Goal: Task Accomplishment & Management: Use online tool/utility

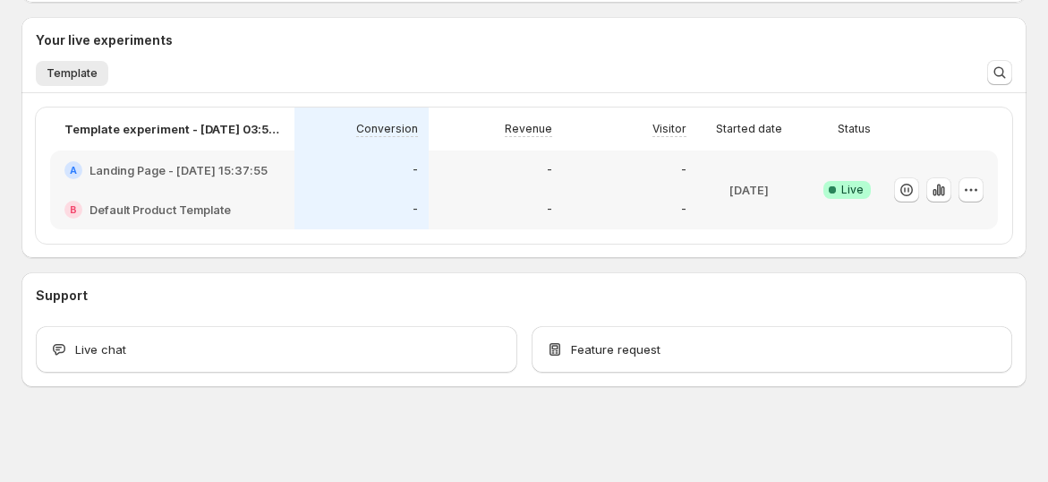
scroll to position [419, 0]
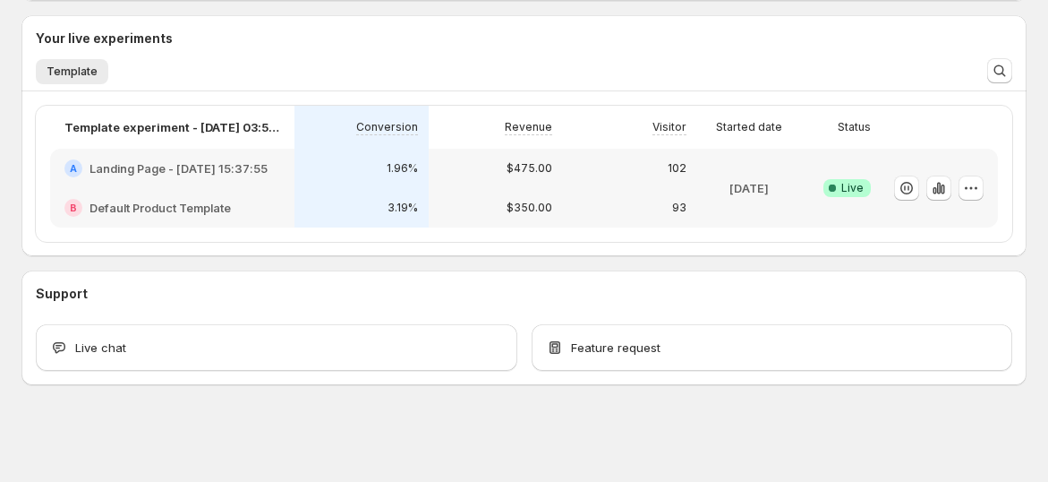
click at [234, 174] on h2 "Landing Page - [DATE] 15:37:55" at bounding box center [179, 168] width 178 height 18
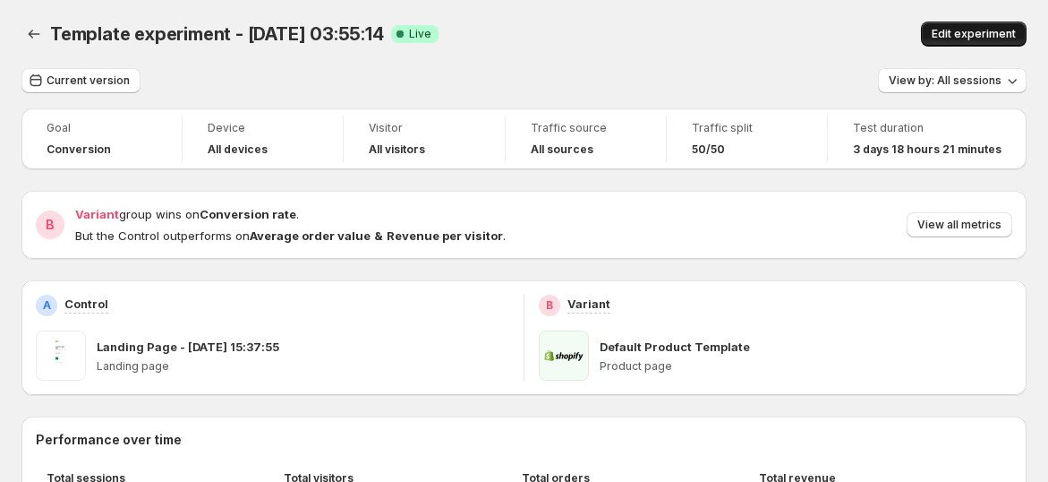
click at [977, 26] on button "Edit experiment" at bounding box center [974, 33] width 106 height 25
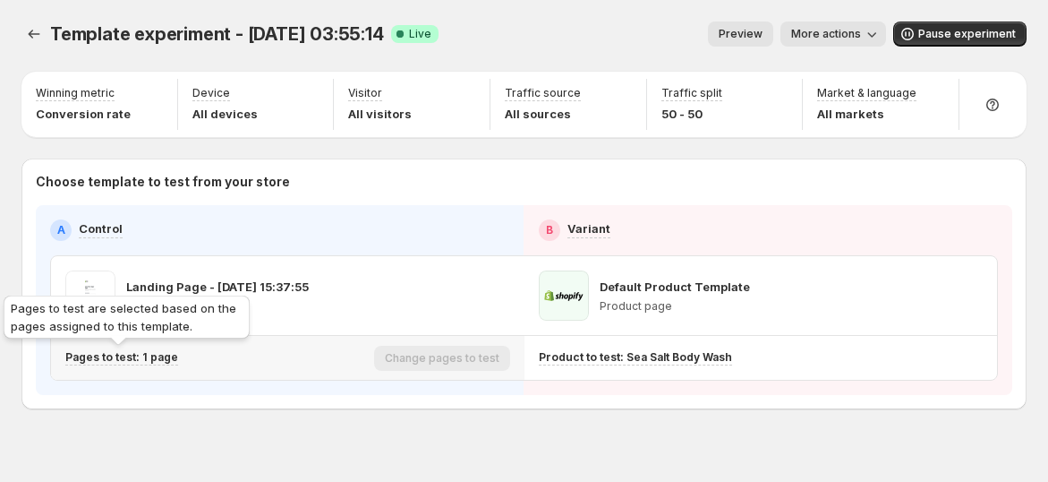
click at [134, 355] on p "Pages to test: 1 page" at bounding box center [121, 357] width 113 height 14
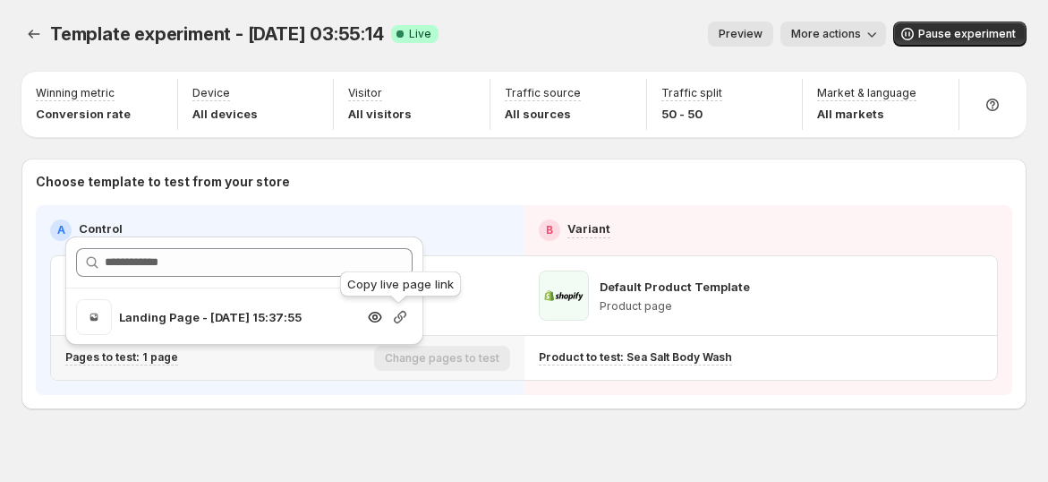
click at [399, 312] on icon "button" at bounding box center [400, 317] width 13 height 13
click at [149, 354] on p "Pages to test: 1 page" at bounding box center [121, 357] width 113 height 14
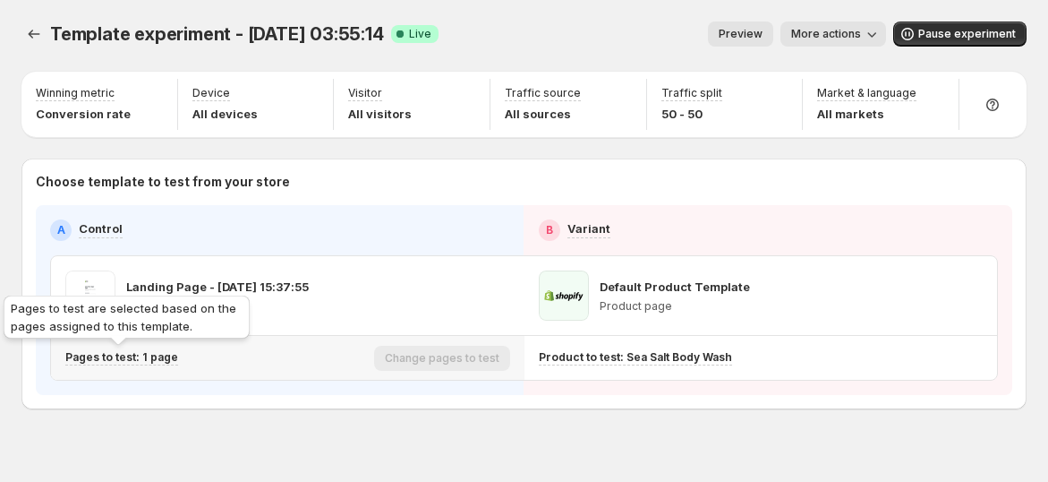
click at [139, 353] on p "Pages to test: 1 page" at bounding box center [121, 357] width 113 height 14
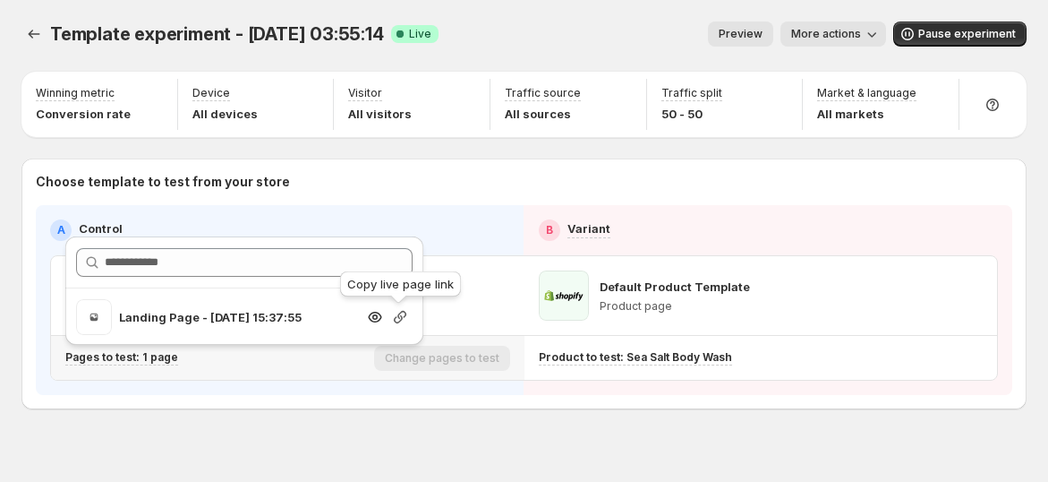
click at [399, 317] on icon "button" at bounding box center [400, 317] width 13 height 13
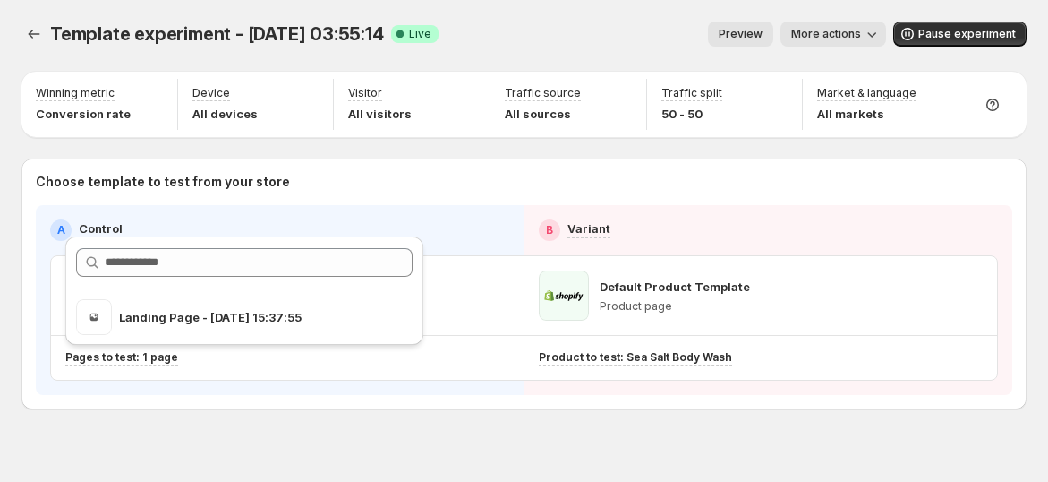
click at [848, 38] on span "More actions" at bounding box center [826, 34] width 70 height 14
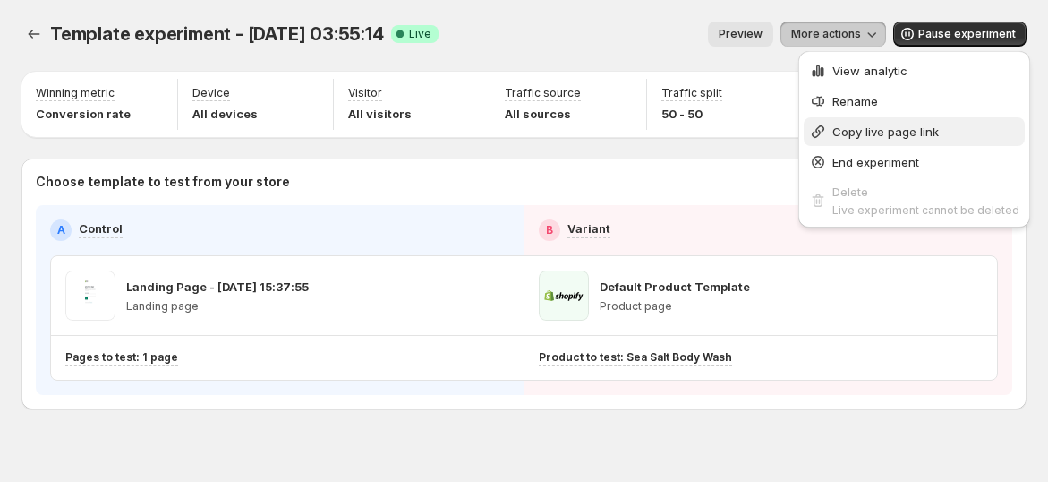
click at [854, 128] on span "Copy live page link" at bounding box center [885, 131] width 107 height 14
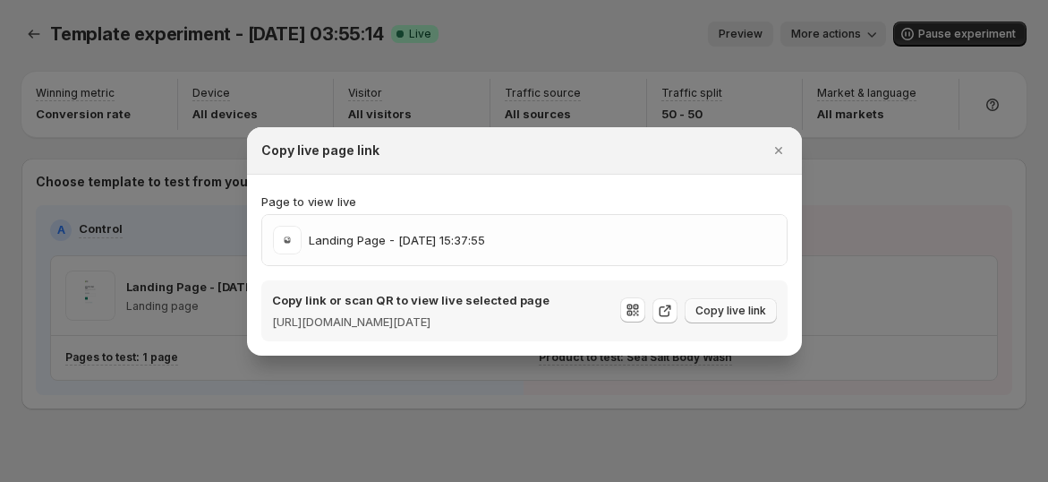
click at [727, 304] on span "Copy live link" at bounding box center [730, 310] width 71 height 14
click at [780, 147] on icon "Close" at bounding box center [777, 150] width 7 height 7
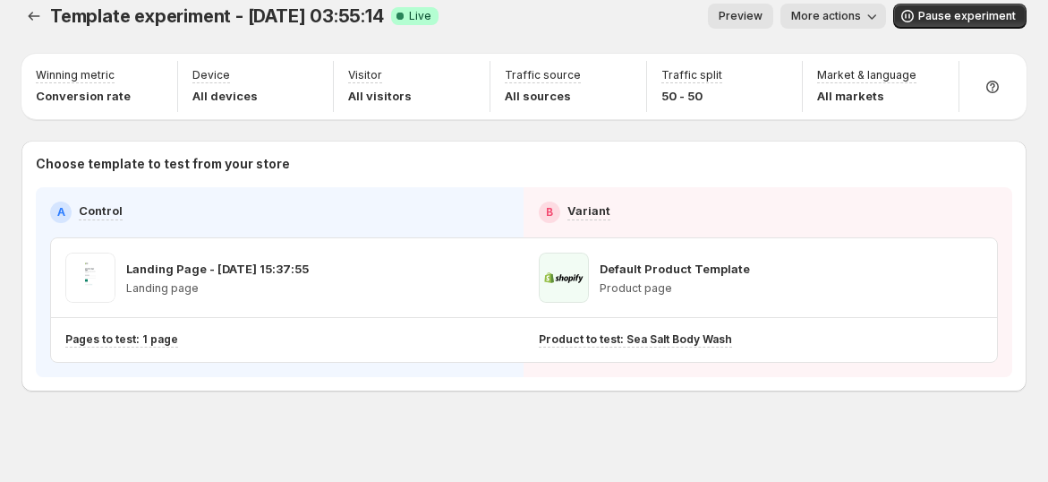
scroll to position [22, 0]
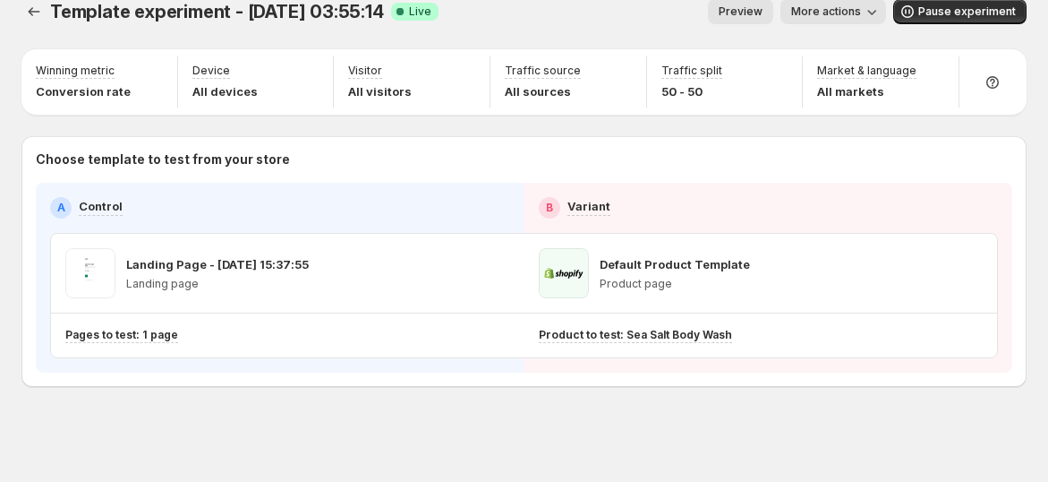
click at [830, 13] on span "More actions" at bounding box center [826, 11] width 70 height 14
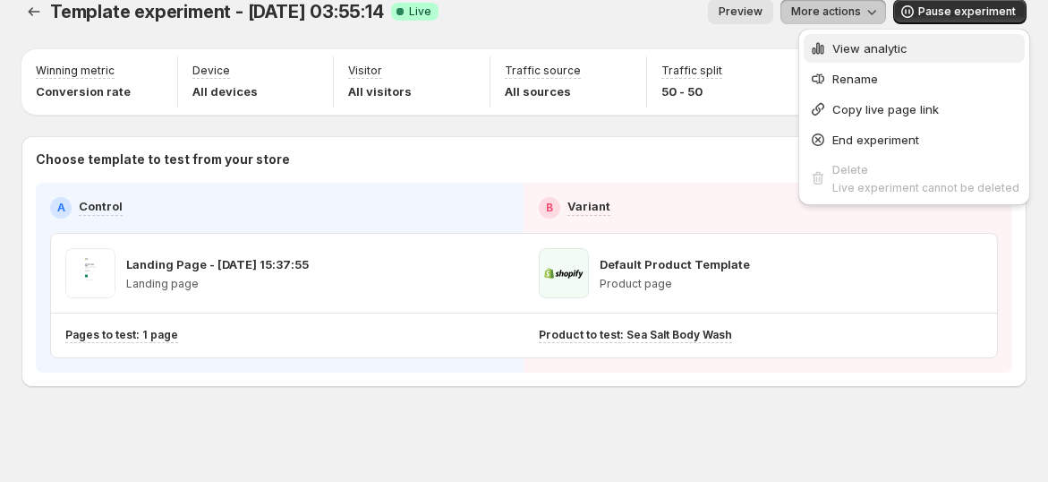
click at [836, 49] on span "View analytic" at bounding box center [869, 48] width 75 height 14
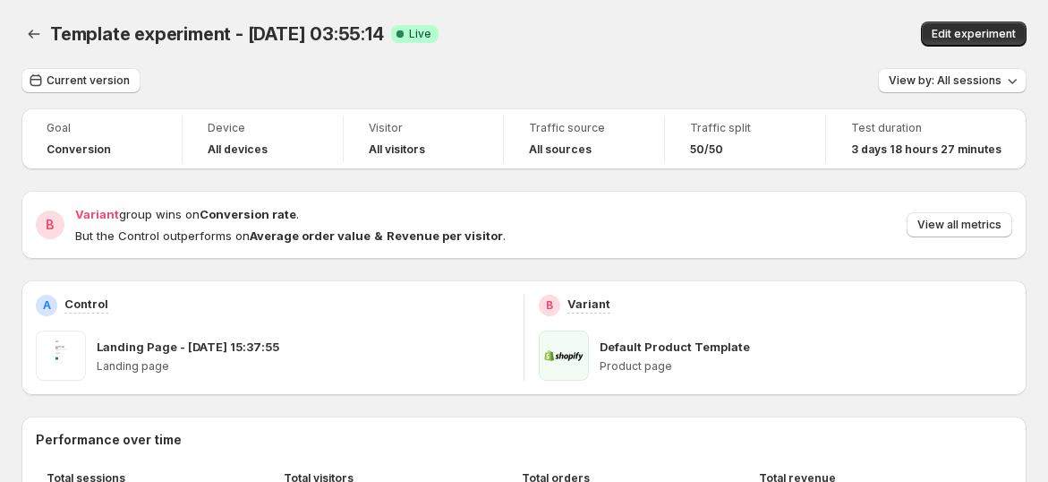
click at [30, 38] on icon "Back" at bounding box center [34, 34] width 18 height 18
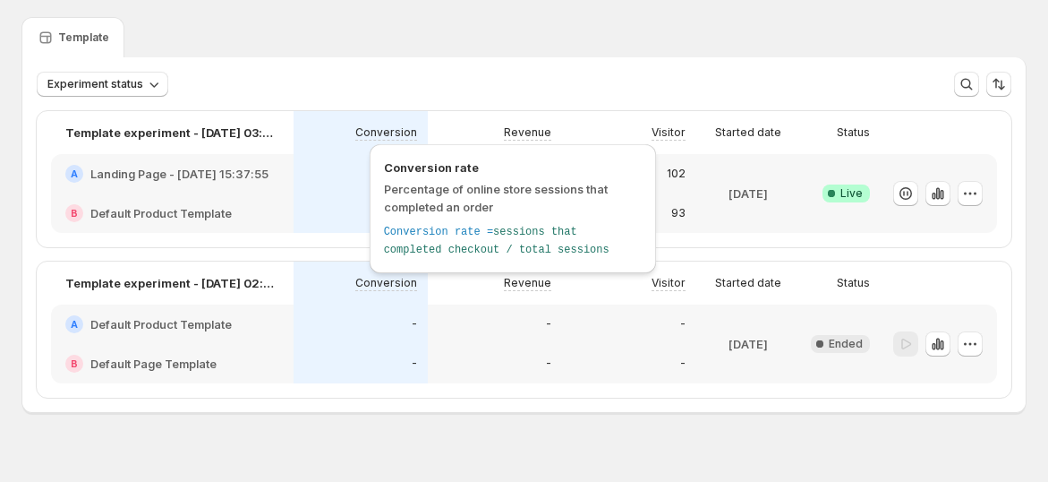
scroll to position [78, 0]
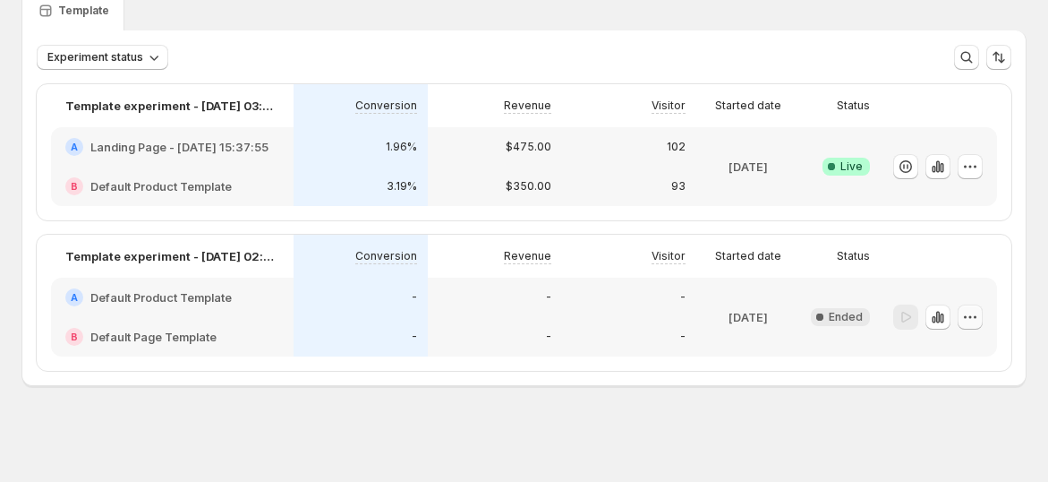
click at [983, 314] on button "button" at bounding box center [970, 316] width 25 height 25
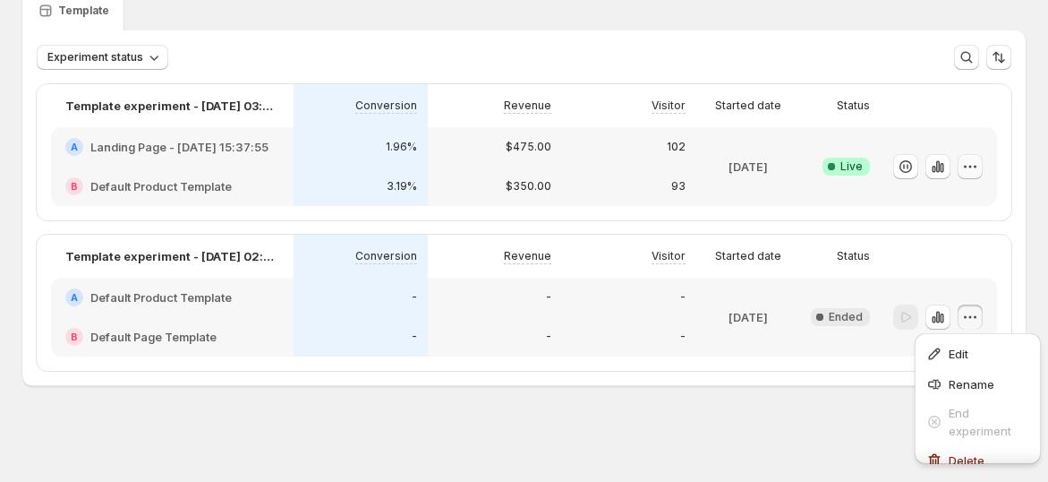
click at [977, 167] on icon "button" at bounding box center [970, 167] width 18 height 18
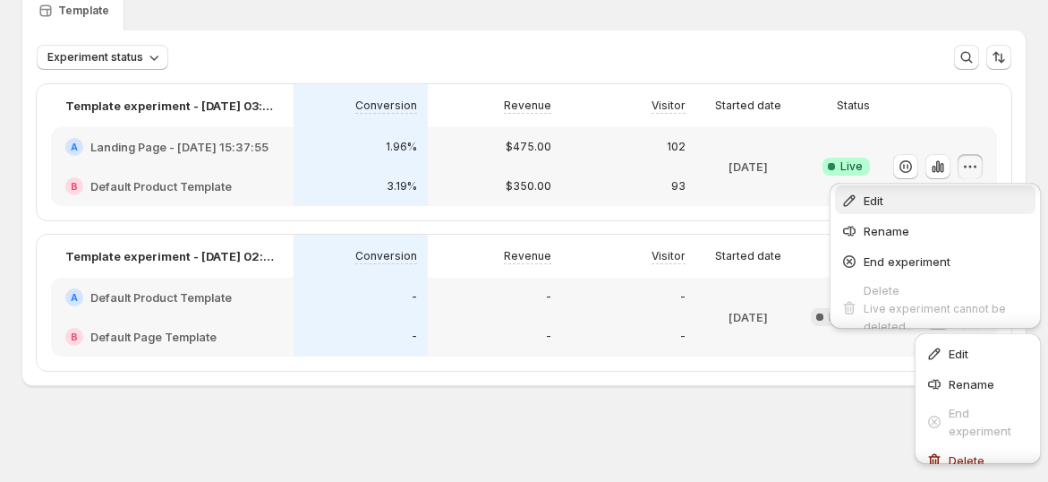
scroll to position [0, 0]
click at [864, 37] on div "Experiment status More views More views Create new view" at bounding box center [523, 49] width 1003 height 39
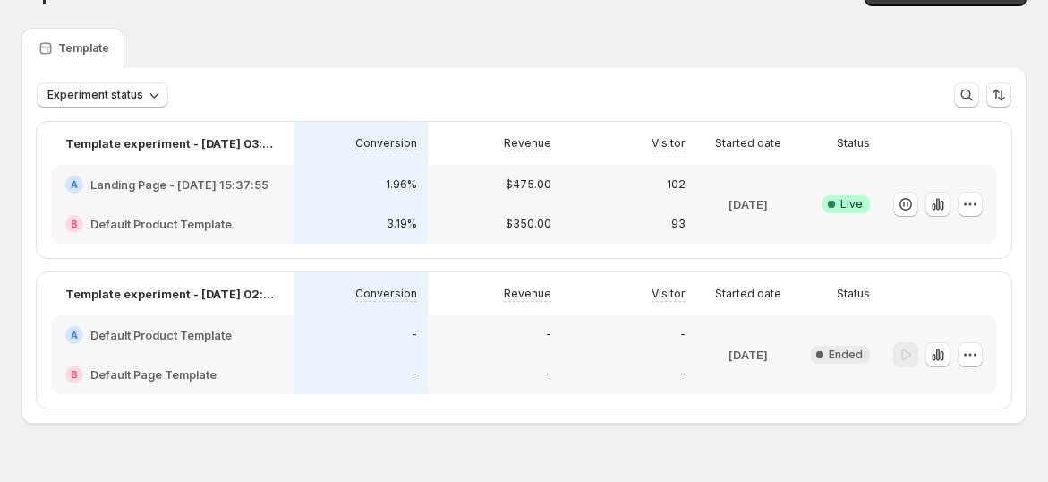
scroll to position [78, 0]
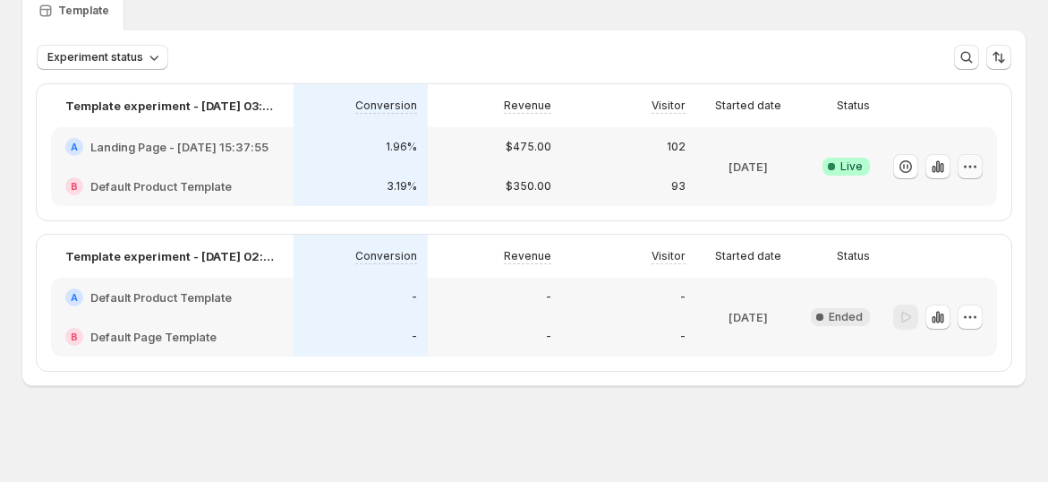
click at [971, 160] on icon "button" at bounding box center [970, 167] width 18 height 18
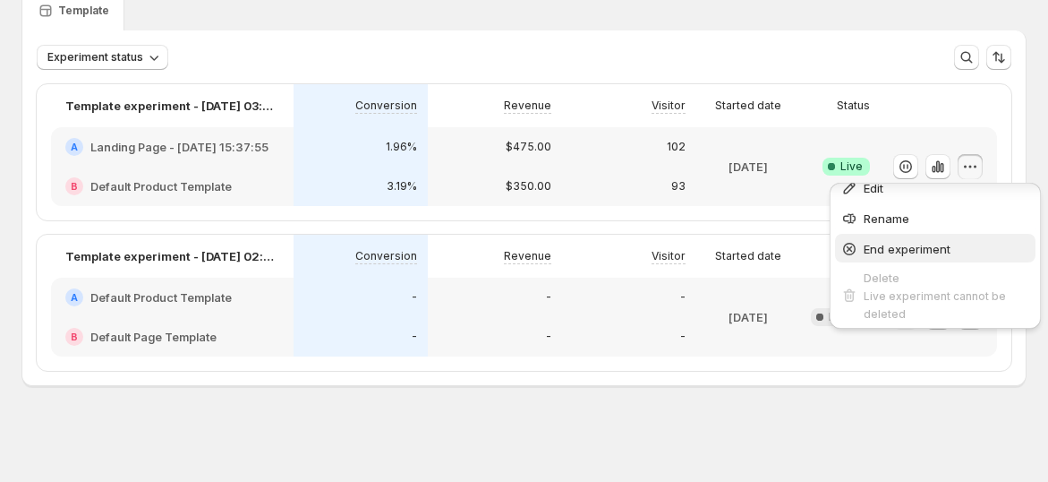
scroll to position [18, 0]
click at [759, 2] on div "Template" at bounding box center [523, 10] width 1005 height 40
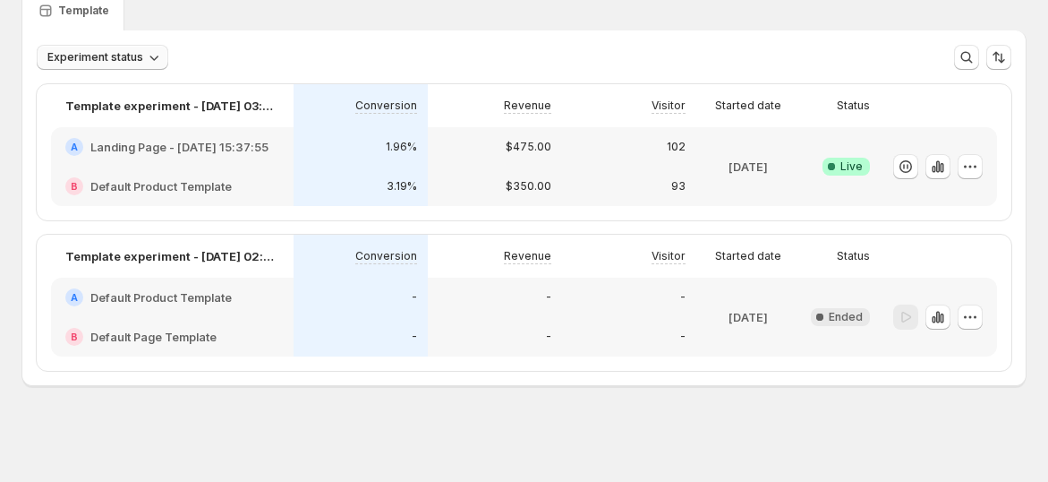
click at [138, 48] on button "Experiment status" at bounding box center [103, 57] width 132 height 25
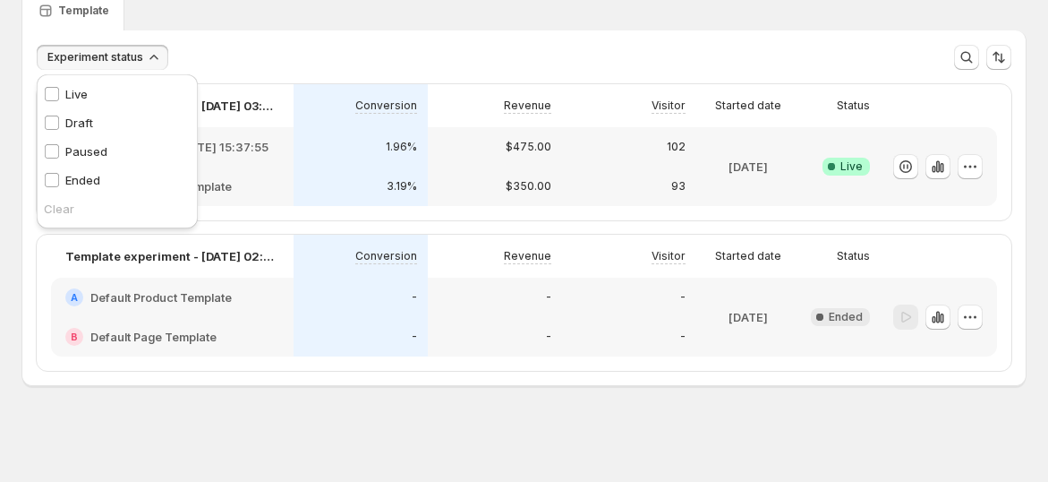
click at [406, 23] on div "Template" at bounding box center [523, 10] width 1005 height 40
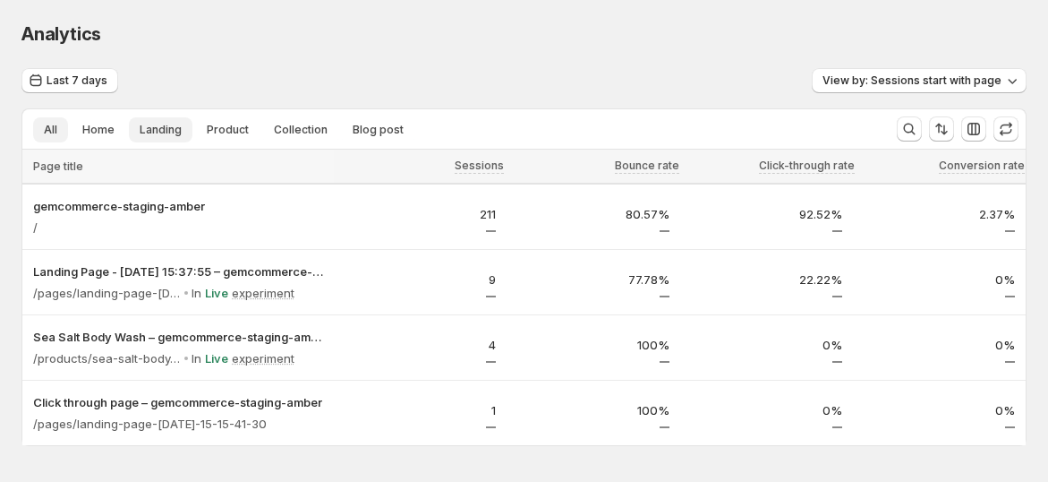
click at [153, 135] on span "Landing" at bounding box center [161, 130] width 42 height 14
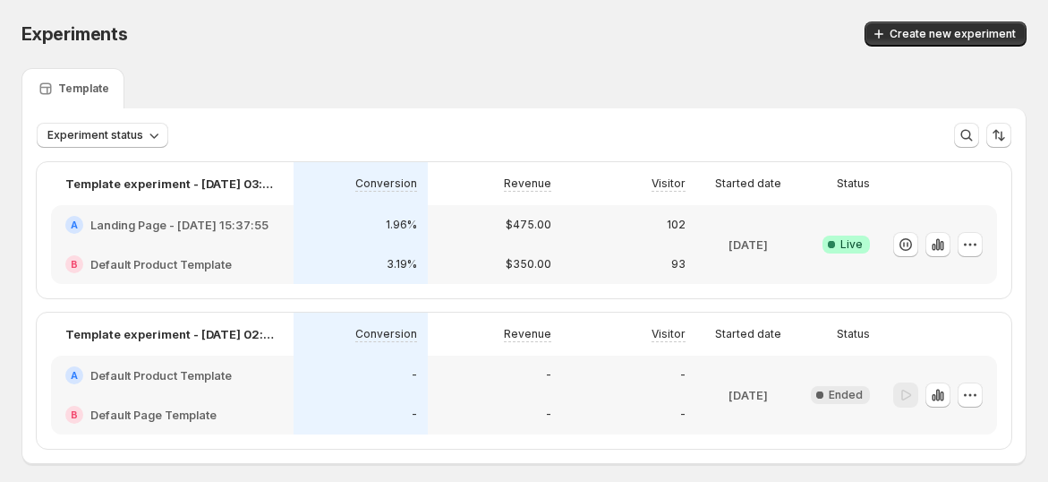
click at [226, 224] on h2 "Landing Page - Jul 15, 15:37:55" at bounding box center [179, 225] width 178 height 18
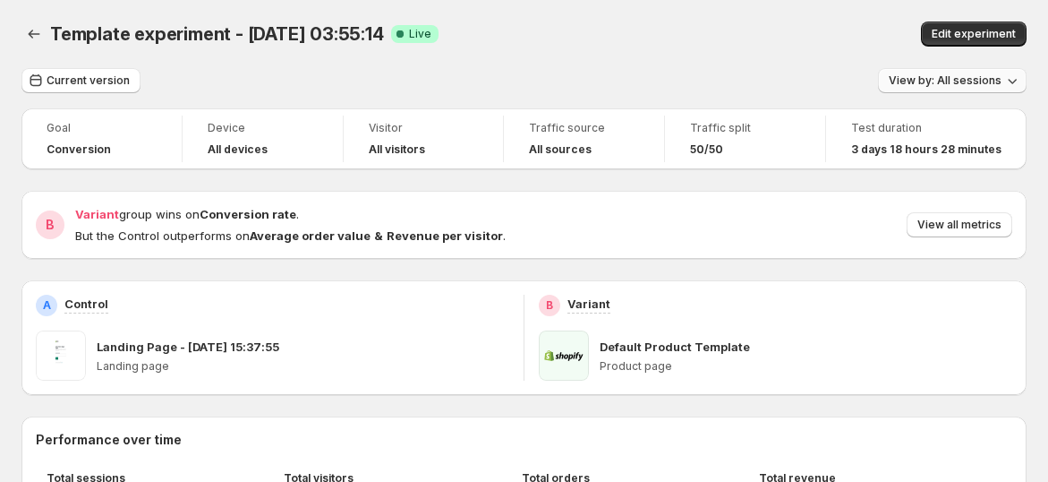
click at [977, 81] on span "View by: All sessions" at bounding box center [945, 80] width 113 height 14
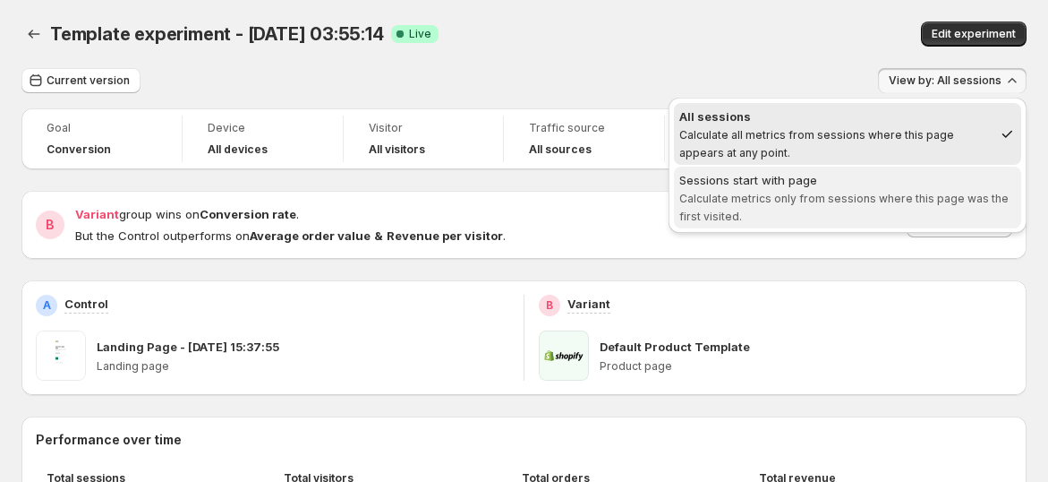
click at [875, 203] on span "Calculate metrics only from sessions where this page was the first visited." at bounding box center [843, 207] width 329 height 31
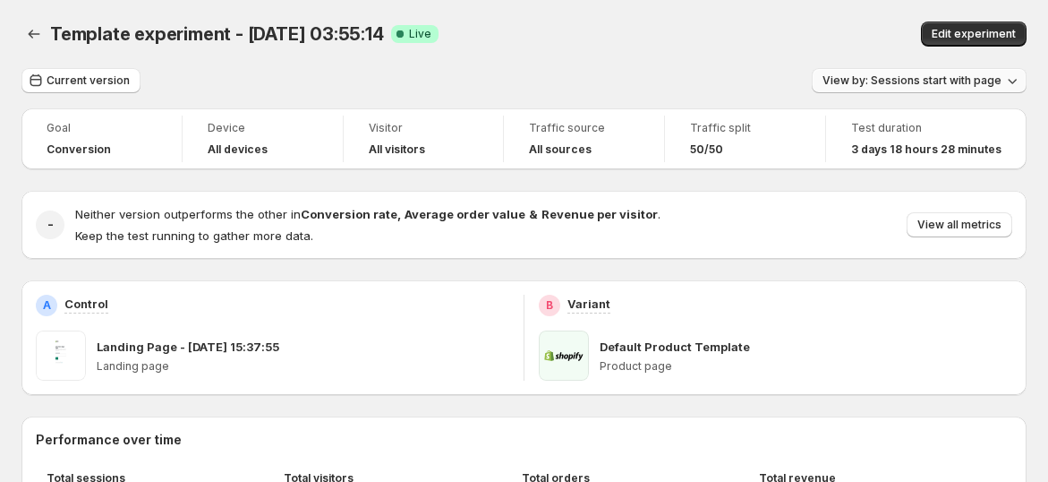
click at [887, 90] on button "View by: Sessions start with page" at bounding box center [919, 80] width 215 height 25
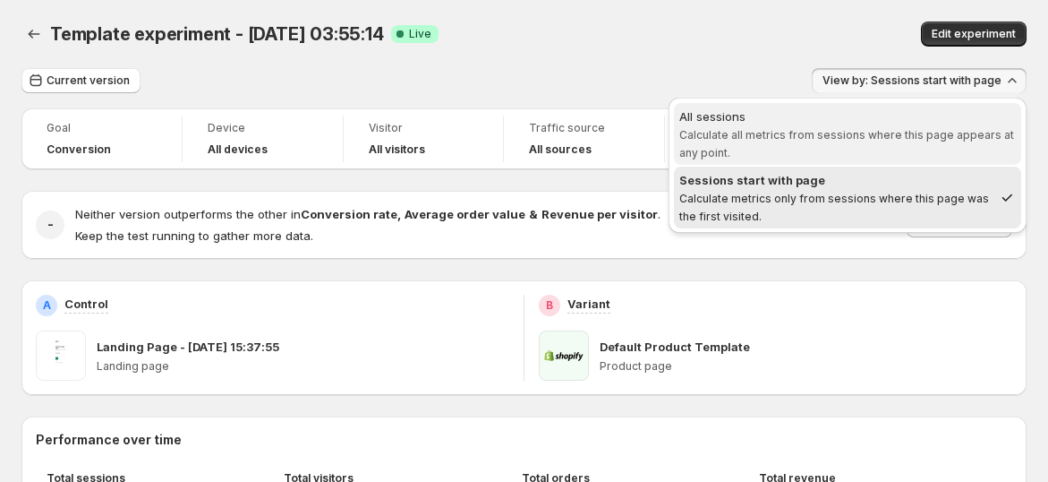
click at [874, 126] on span "All sessions Calculate all metrics from sessions where this page appears at any…" at bounding box center [847, 133] width 337 height 52
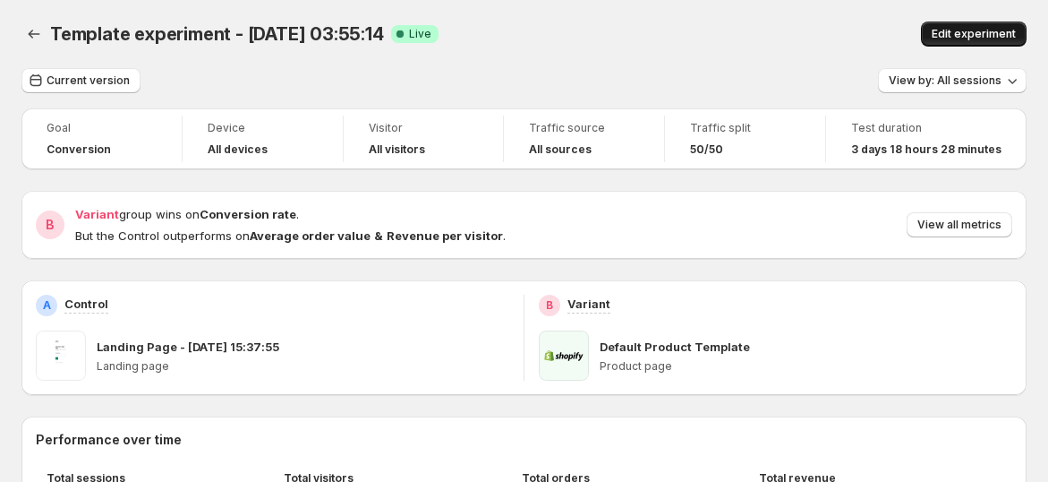
click at [961, 24] on button "Edit experiment" at bounding box center [974, 33] width 106 height 25
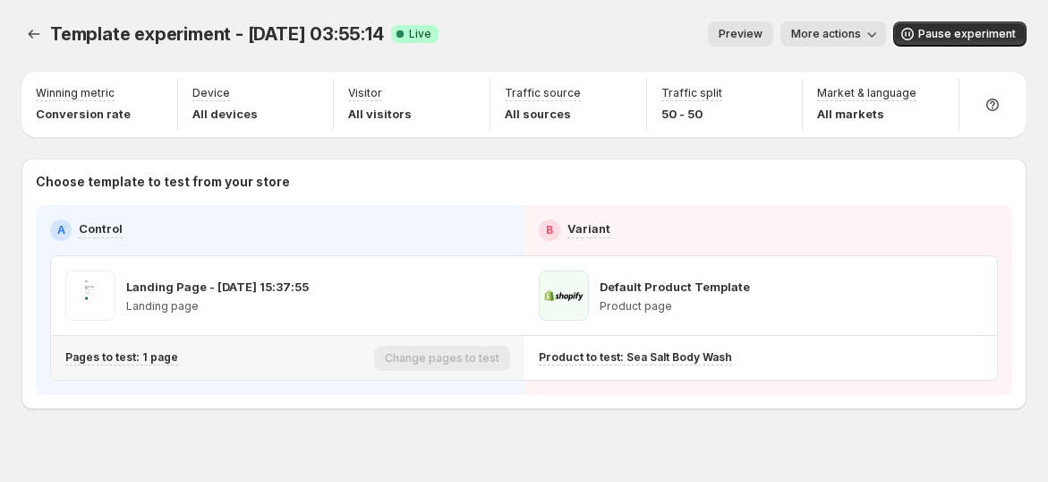
click at [149, 367] on div "Pages to test: 1 page" at bounding box center [216, 358] width 302 height 30
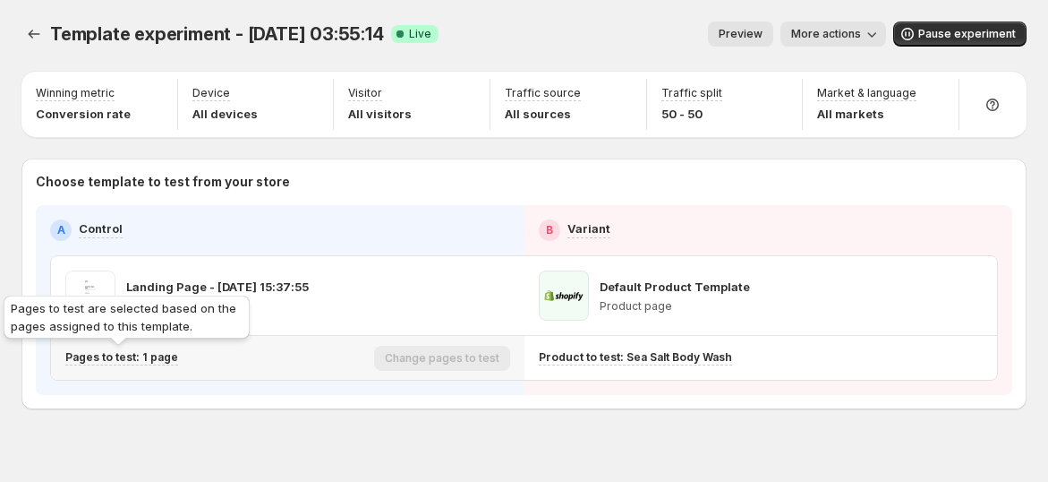
click at [153, 351] on p "Pages to test: 1 page" at bounding box center [121, 357] width 113 height 14
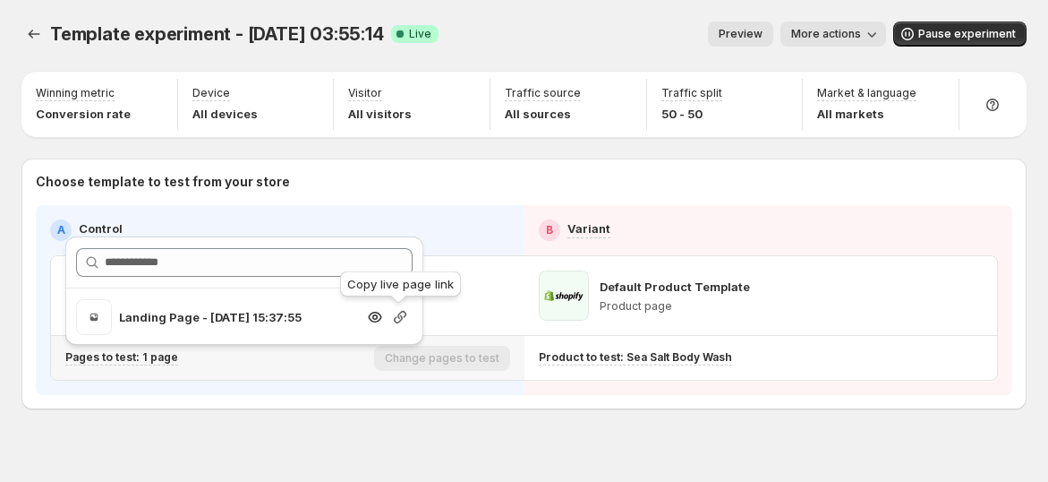
click at [405, 314] on icon "button" at bounding box center [400, 317] width 13 height 13
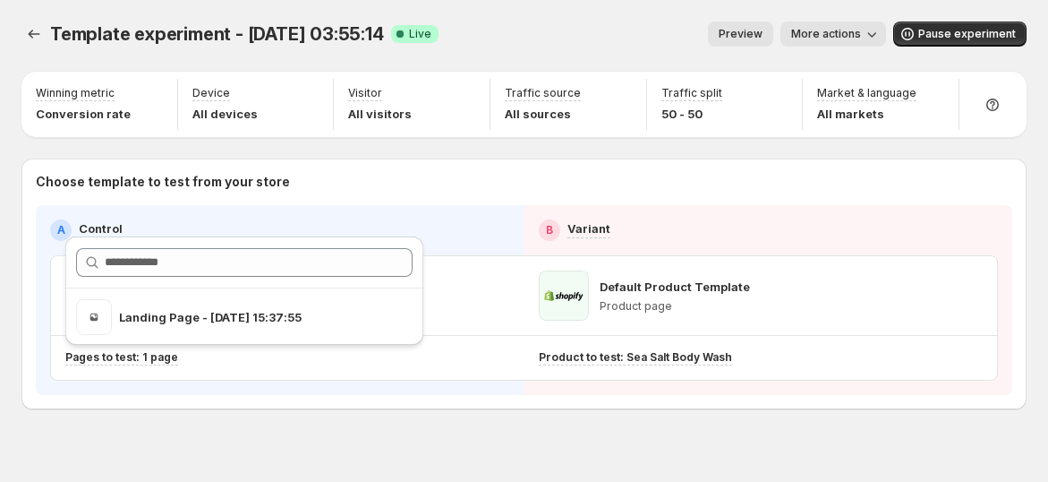
click at [517, 33] on div "Preview More actions" at bounding box center [669, 33] width 433 height 25
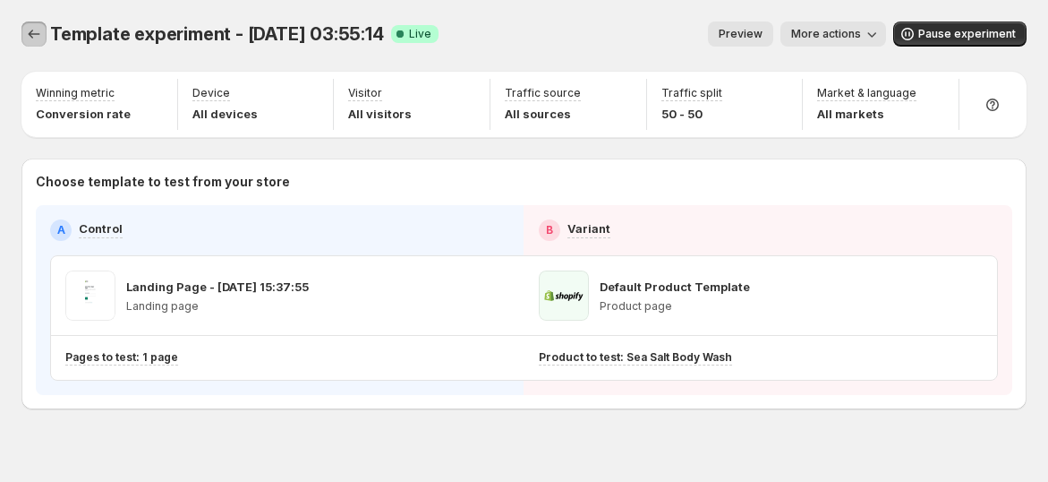
click at [38, 38] on icon "Experiments" at bounding box center [34, 34] width 18 height 18
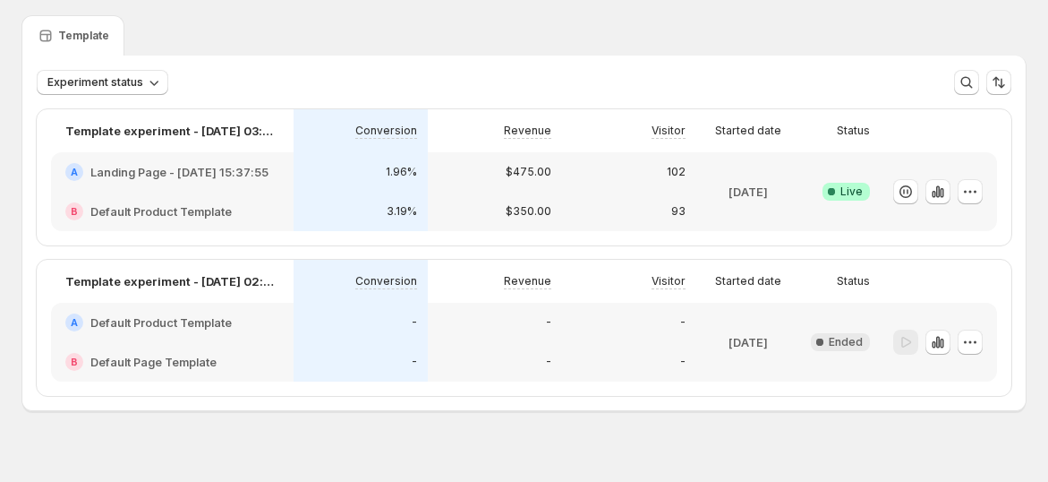
scroll to position [78, 0]
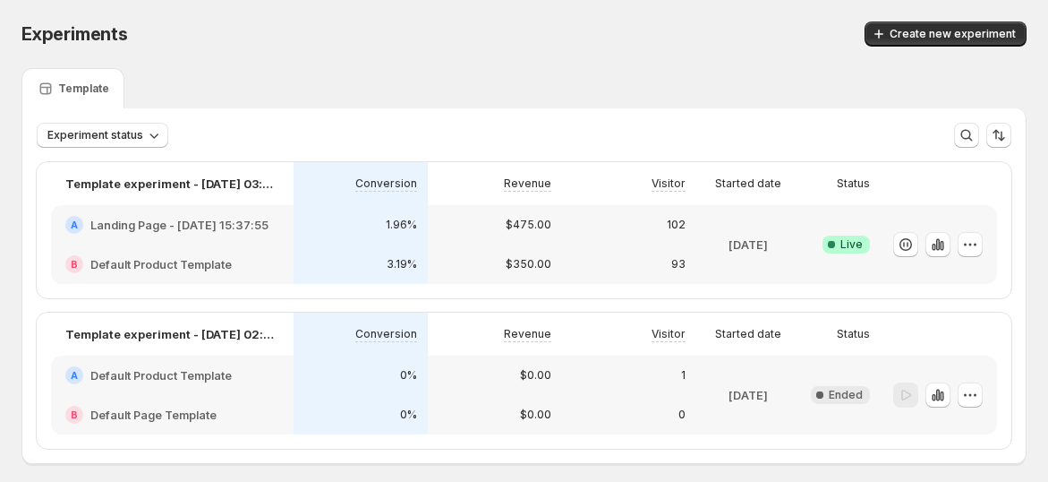
click at [548, 90] on div "Template" at bounding box center [523, 88] width 1005 height 40
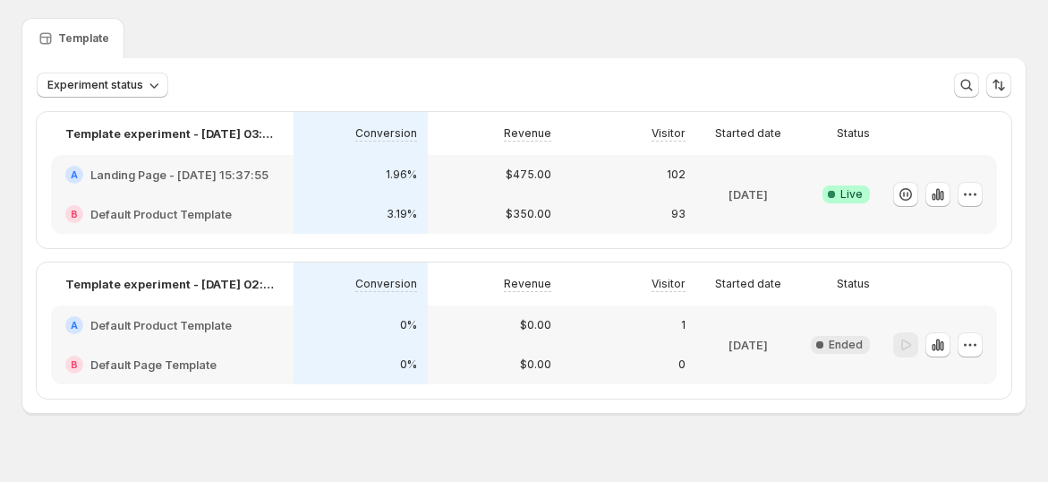
scroll to position [78, 0]
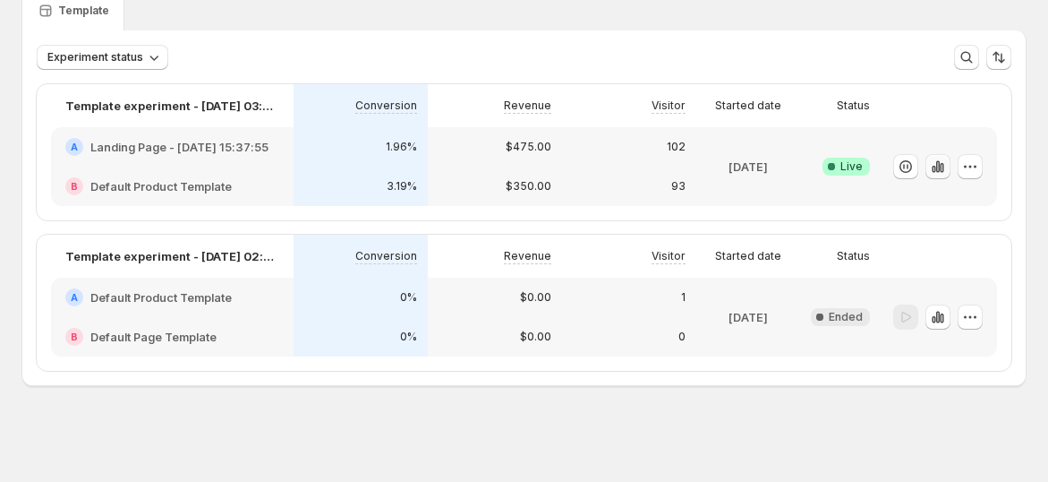
click at [940, 164] on icon "button" at bounding box center [938, 166] width 4 height 12
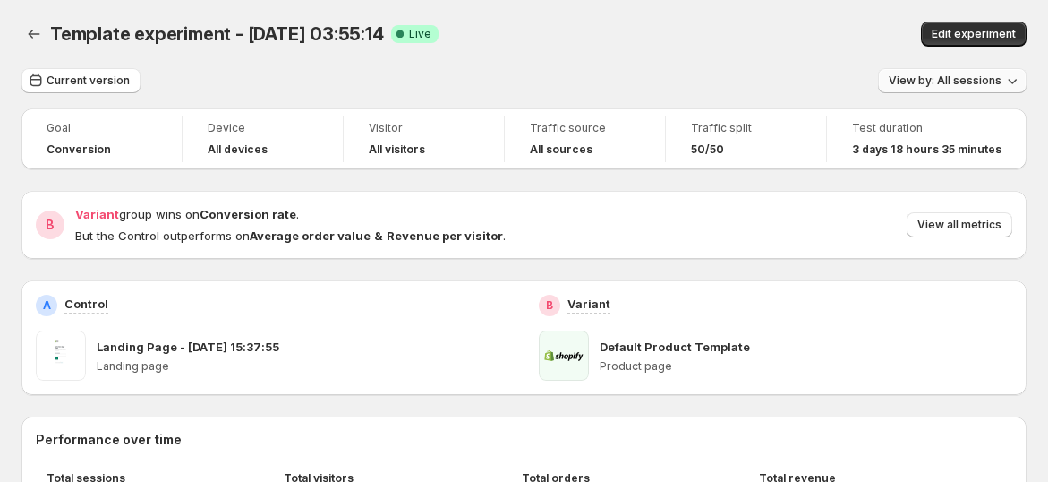
drag, startPoint x: 1001, startPoint y: 39, endPoint x: 923, endPoint y: 77, distance: 86.5
click at [1000, 39] on span "Edit experiment" at bounding box center [974, 34] width 84 height 14
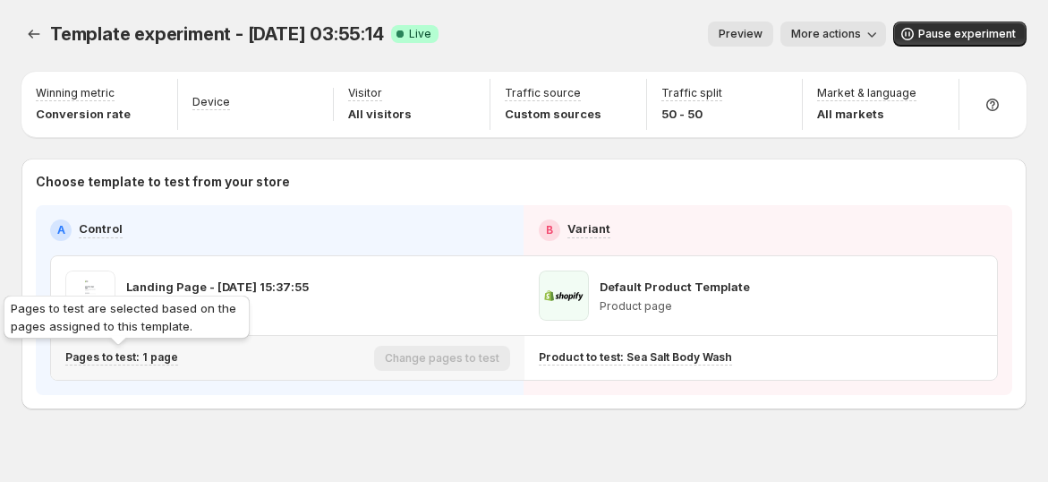
click at [143, 354] on p "Pages to test: 1 page" at bounding box center [121, 357] width 113 height 14
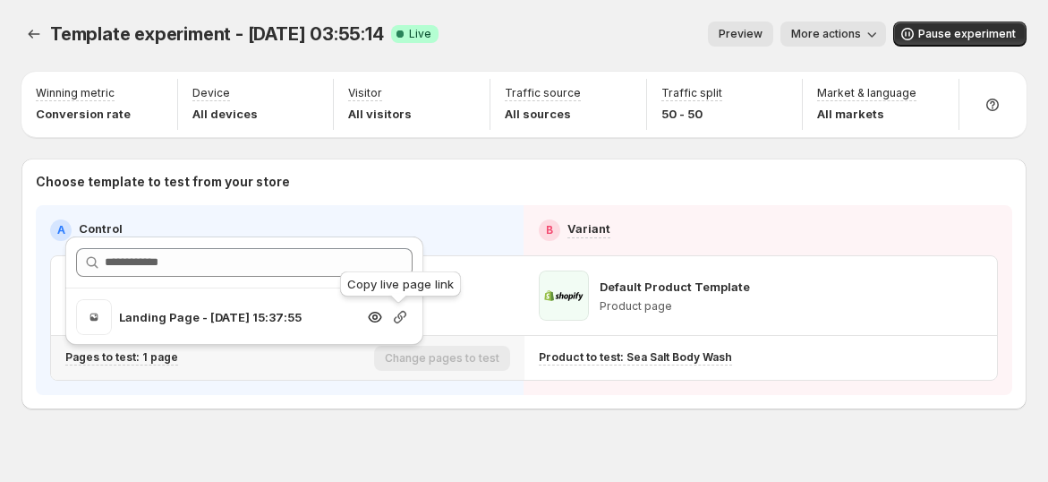
click at [402, 319] on icon "button" at bounding box center [400, 317] width 18 height 18
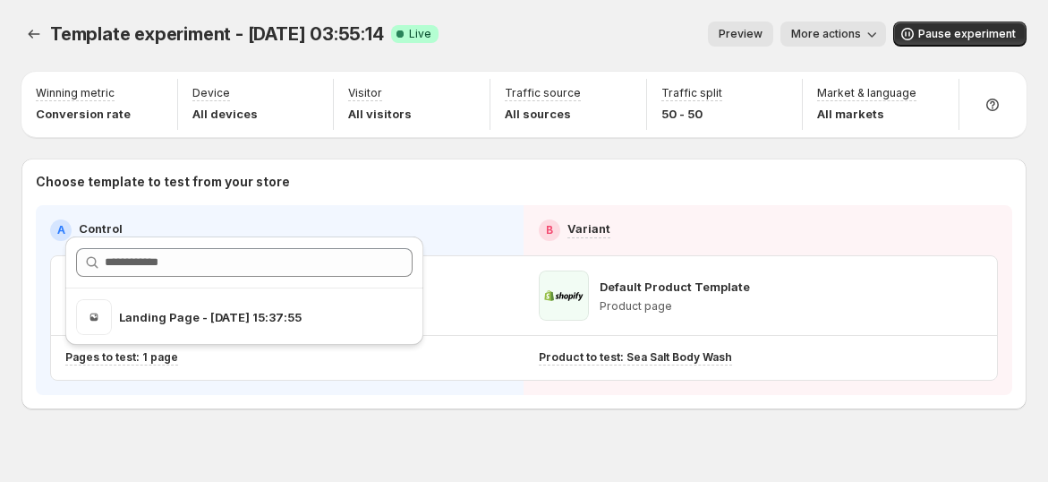
click at [584, 23] on div "Preview More actions" at bounding box center [669, 33] width 433 height 25
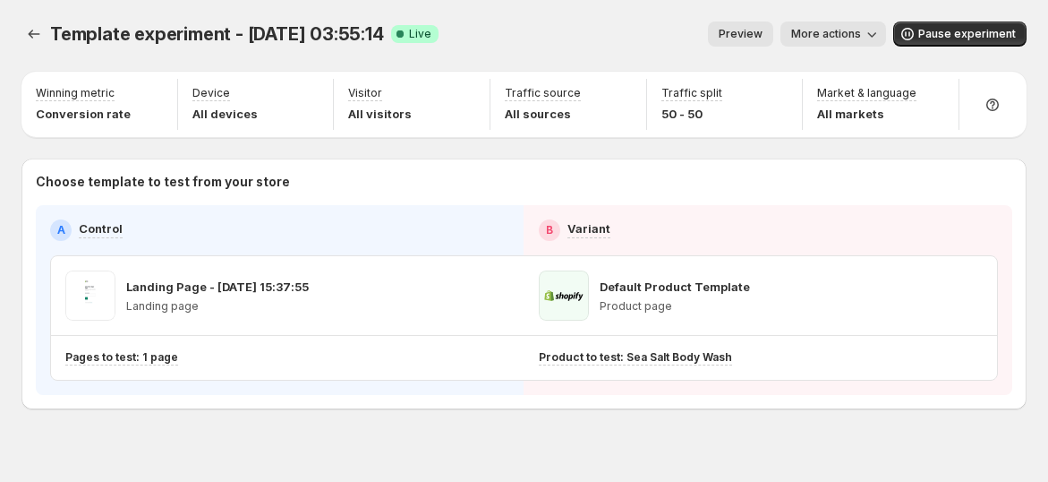
click at [861, 39] on span "More actions" at bounding box center [826, 34] width 70 height 14
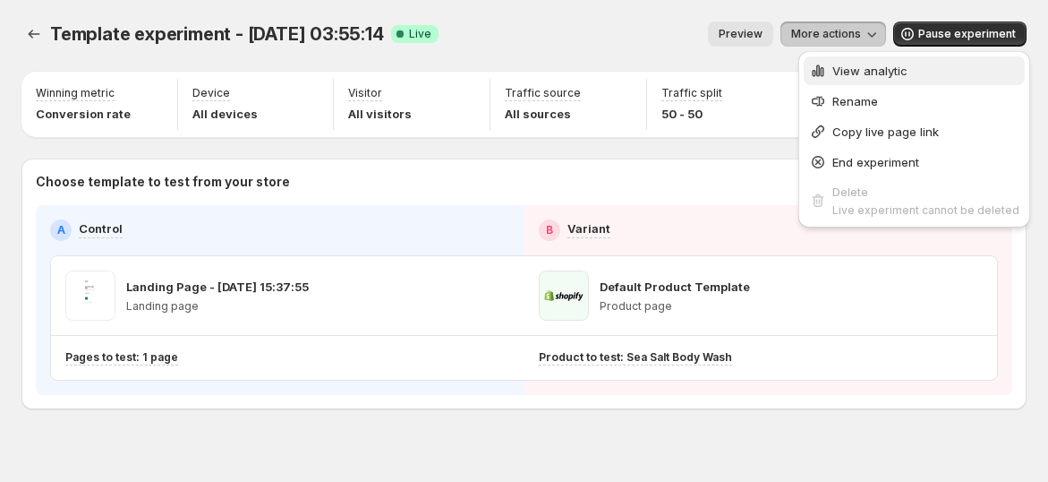
click at [849, 71] on span "View analytic" at bounding box center [869, 71] width 75 height 14
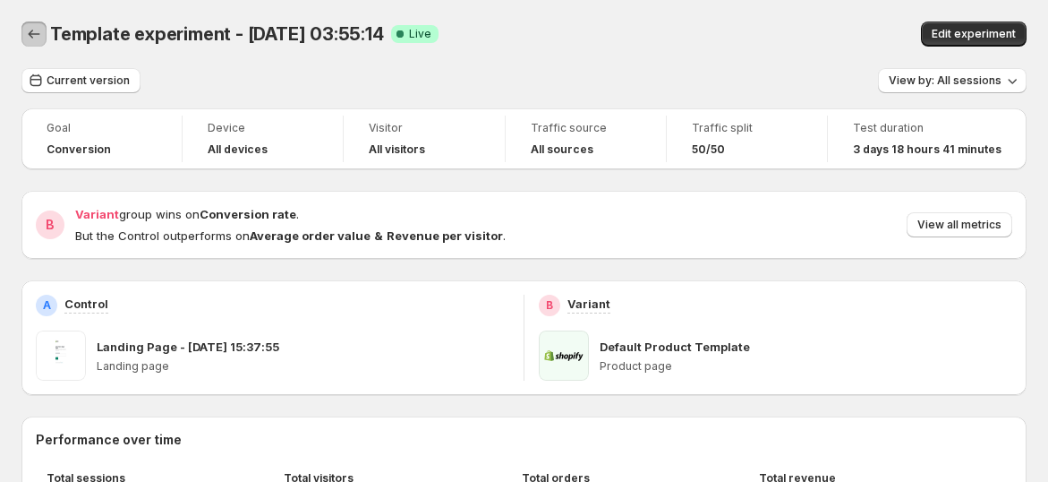
click at [28, 41] on icon "Back" at bounding box center [34, 34] width 18 height 18
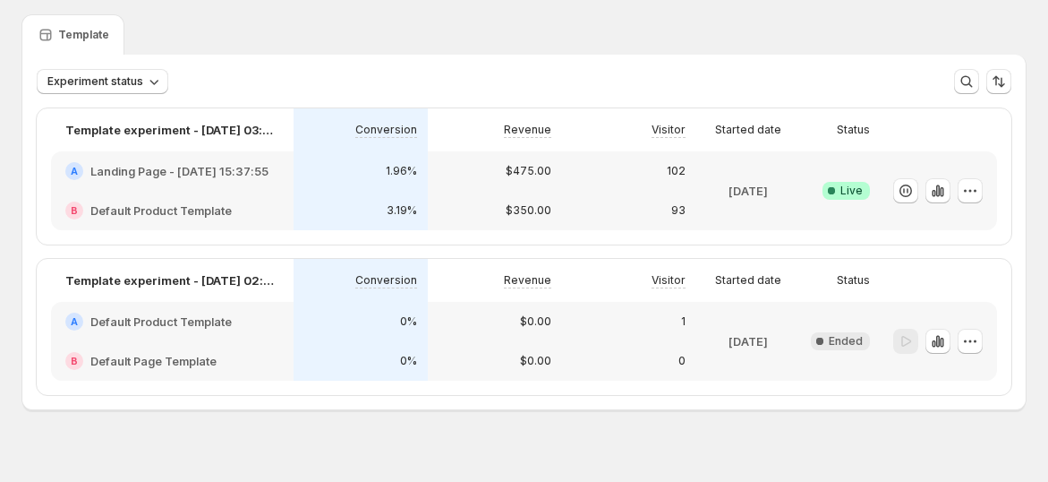
scroll to position [78, 0]
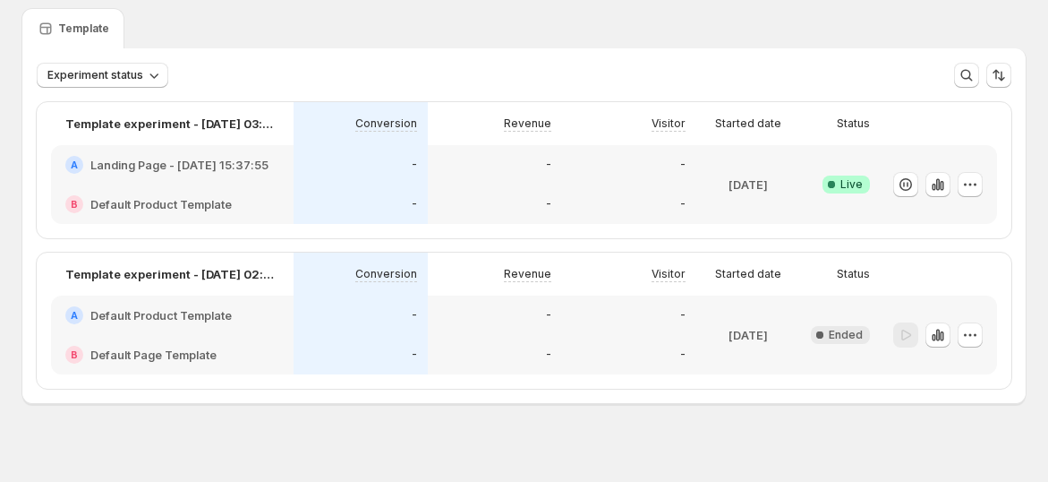
scroll to position [78, 0]
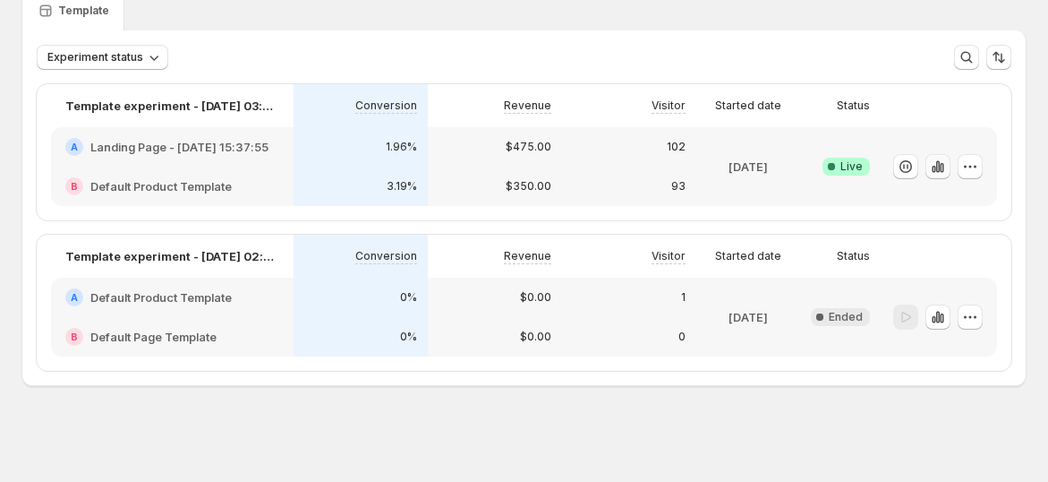
click at [943, 166] on icon "button" at bounding box center [942, 168] width 4 height 10
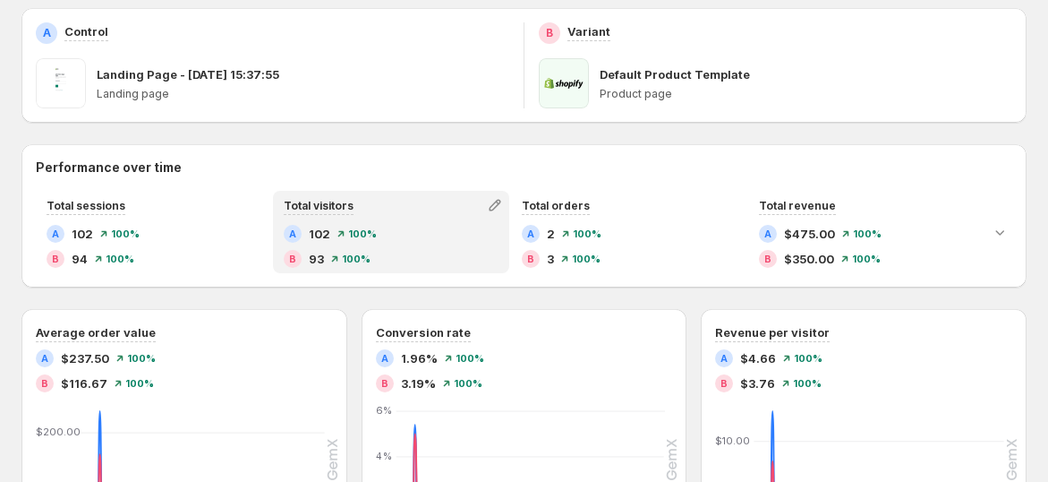
scroll to position [497, 0]
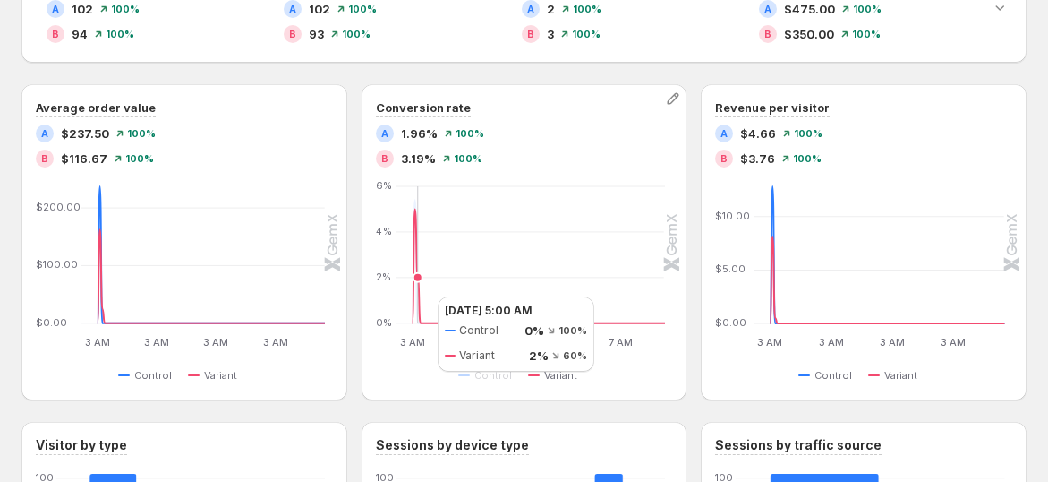
click at [420, 296] on icon at bounding box center [538, 266] width 253 height 114
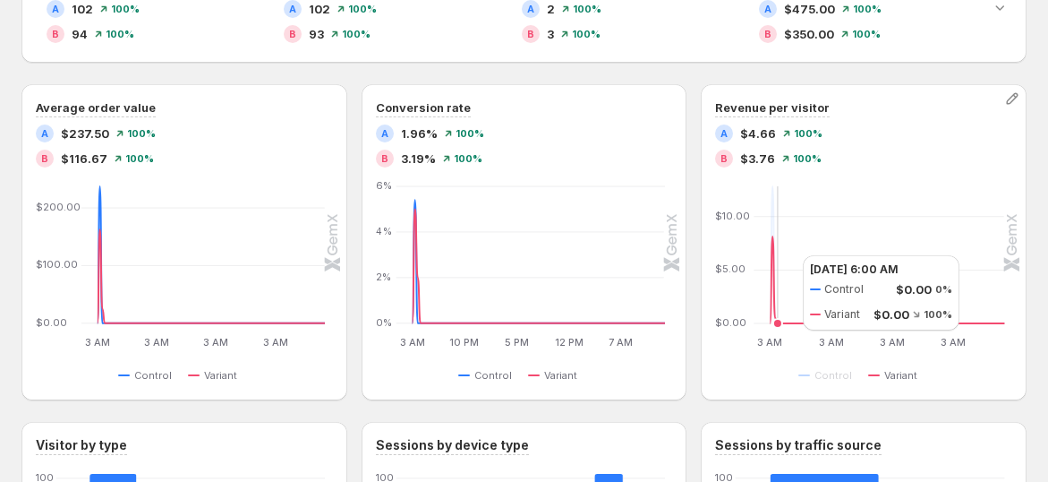
click at [785, 254] on icon at bounding box center [888, 279] width 235 height 87
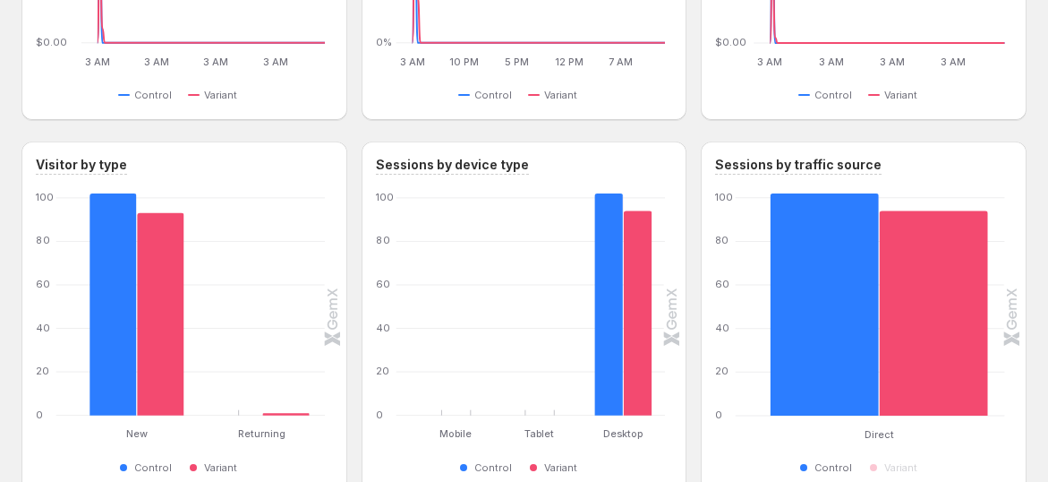
scroll to position [883, 0]
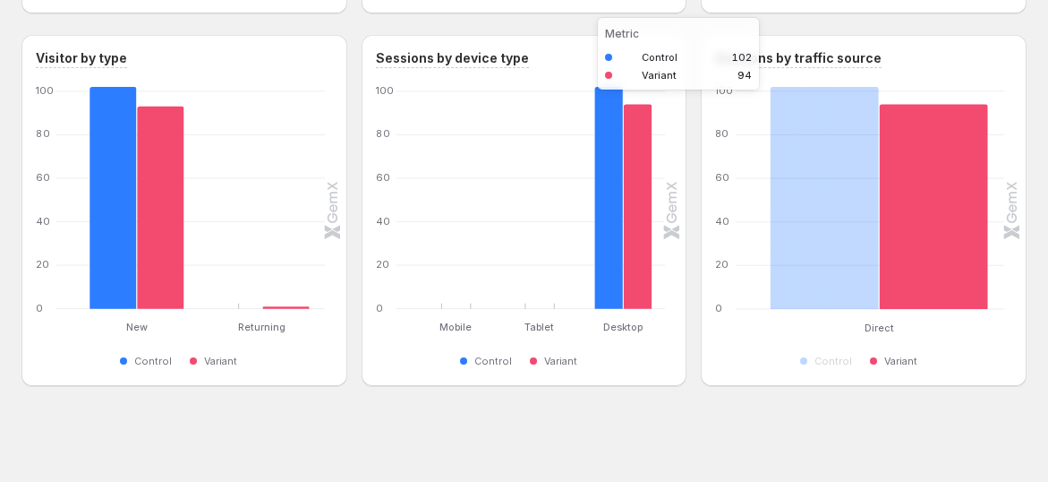
click at [964, 233] on rect "Variant 94" at bounding box center [933, 198] width 108 height 222
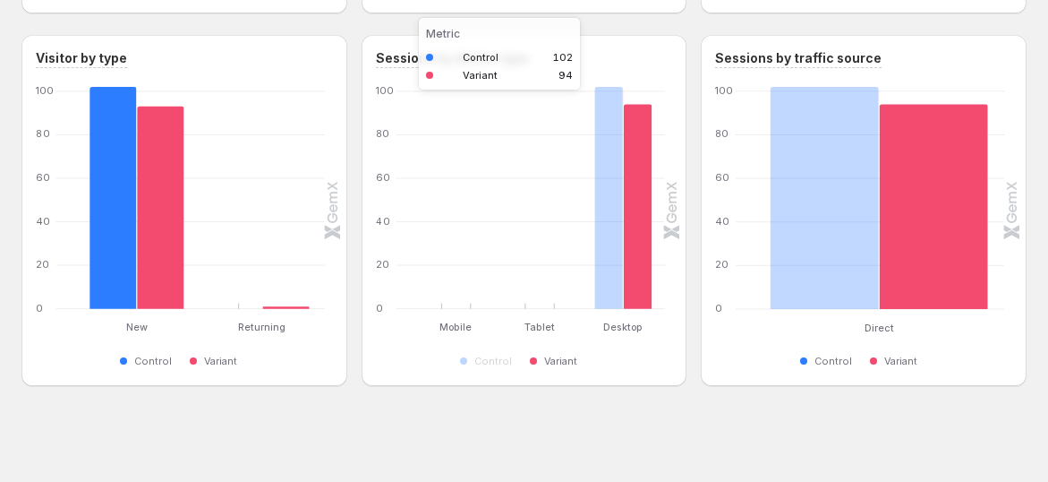
click at [636, 229] on rect "Variant 94" at bounding box center [637, 198] width 29 height 222
drag, startPoint x: 628, startPoint y: 234, endPoint x: 613, endPoint y: 246, distance: 19.7
click at [613, 246] on g "Desktop: Control 102,Variant 94" at bounding box center [624, 198] width 84 height 222
click at [613, 246] on rect "Control 102" at bounding box center [608, 198] width 29 height 222
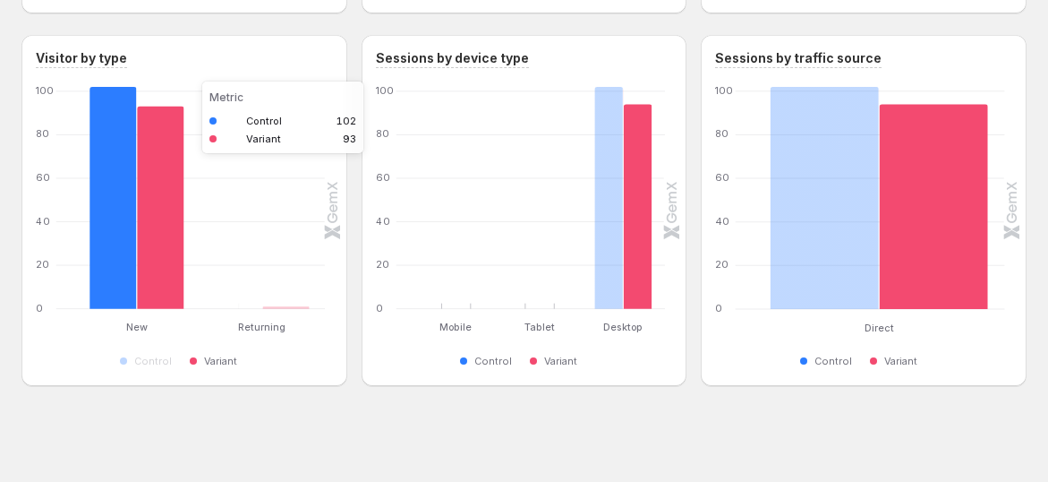
click at [162, 246] on rect "Variant 93" at bounding box center [160, 198] width 47 height 222
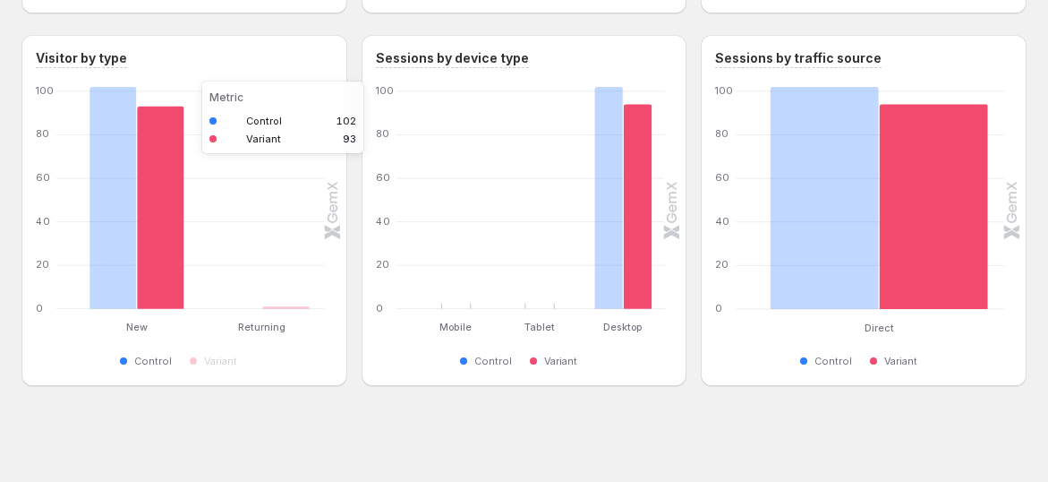
click at [90, 250] on rect "New: Control 102,Variant 93" at bounding box center [136, 198] width 125 height 222
click at [124, 243] on rect "Control 102" at bounding box center [113, 198] width 47 height 222
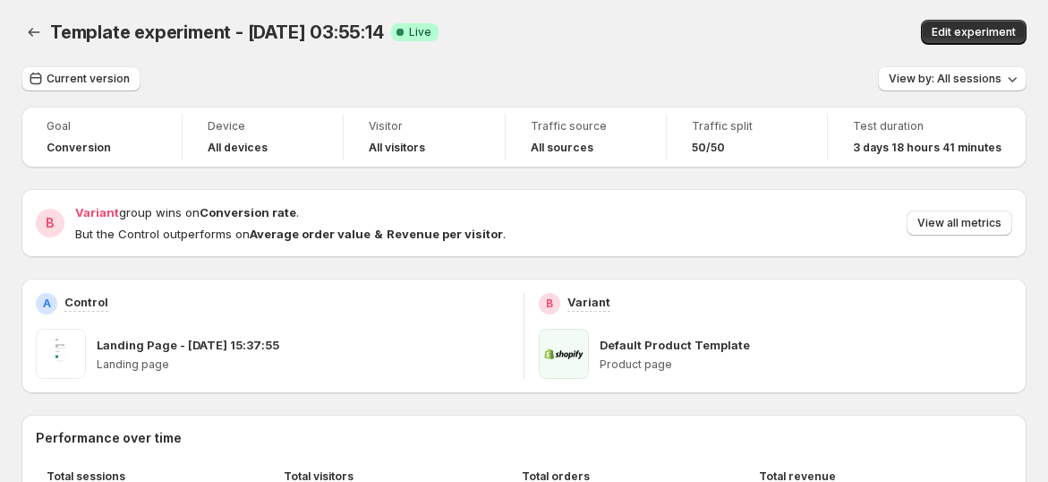
scroll to position [0, 0]
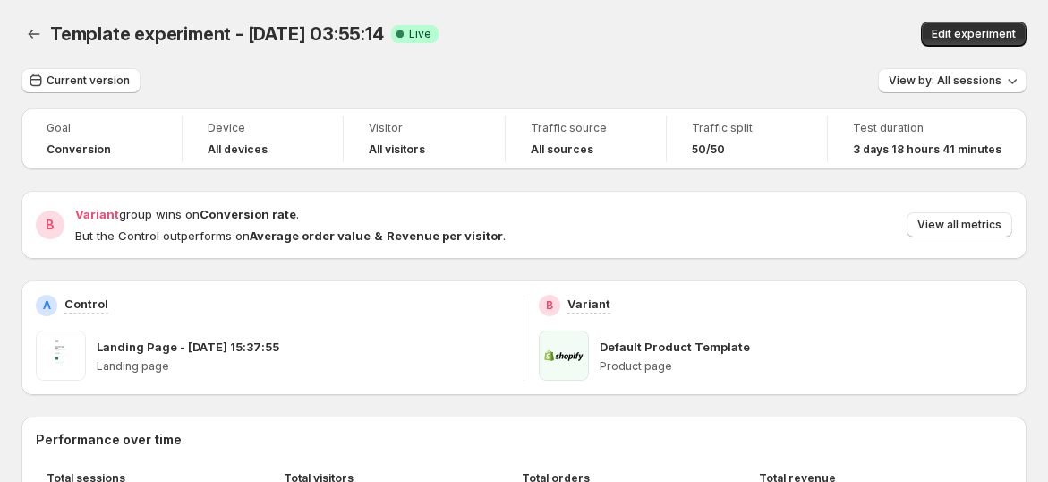
click at [123, 60] on div "Template experiment - Sep 26, 03:55:14. This page is ready Template experiment …" at bounding box center [523, 34] width 1005 height 68
click at [109, 78] on span "Current version" at bounding box center [88, 80] width 83 height 14
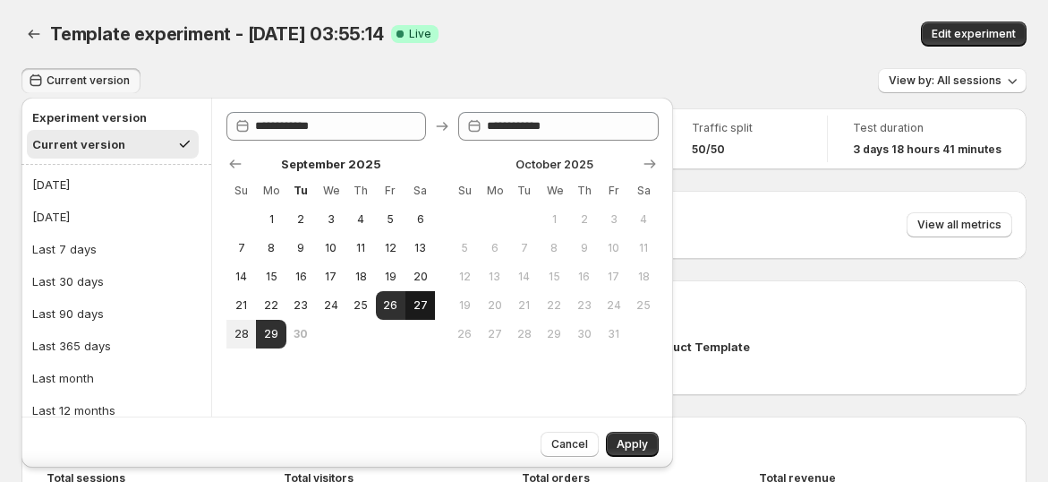
click at [424, 308] on span "27" at bounding box center [420, 305] width 15 height 14
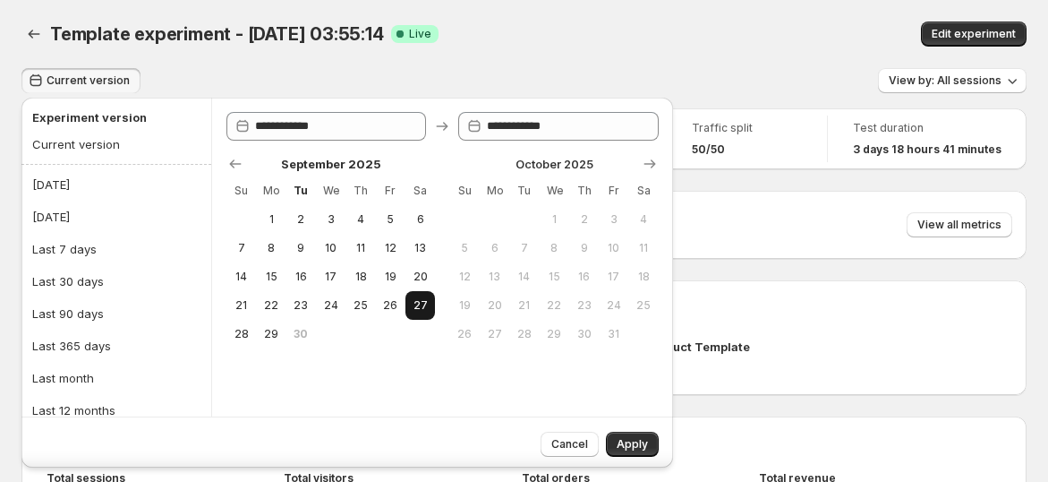
type input "**********"
click at [405, 303] on button "27" at bounding box center [420, 305] width 30 height 29
click at [399, 304] on button "26" at bounding box center [391, 305] width 30 height 29
type input "**********"
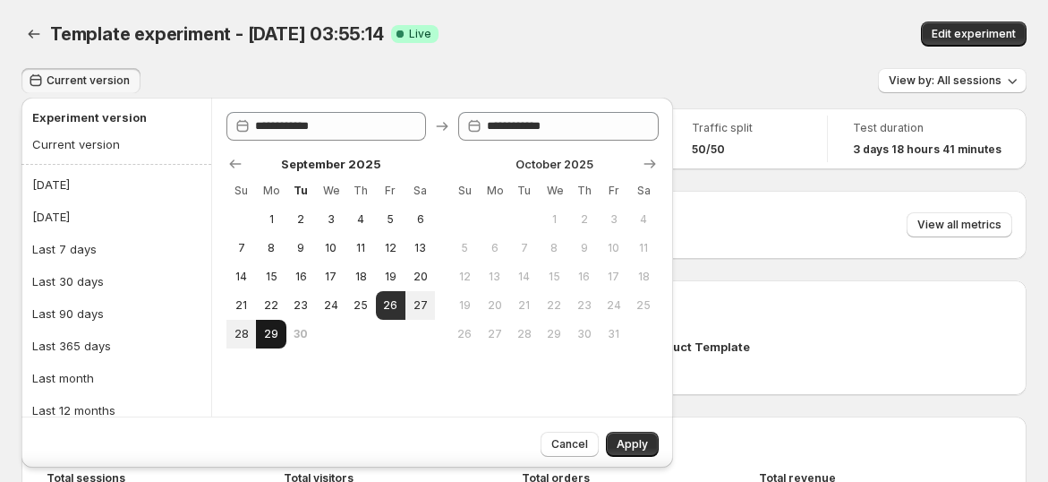
click at [269, 343] on button "29" at bounding box center [271, 334] width 30 height 29
type input "**********"
click at [644, 444] on span "Apply" at bounding box center [632, 444] width 31 height 14
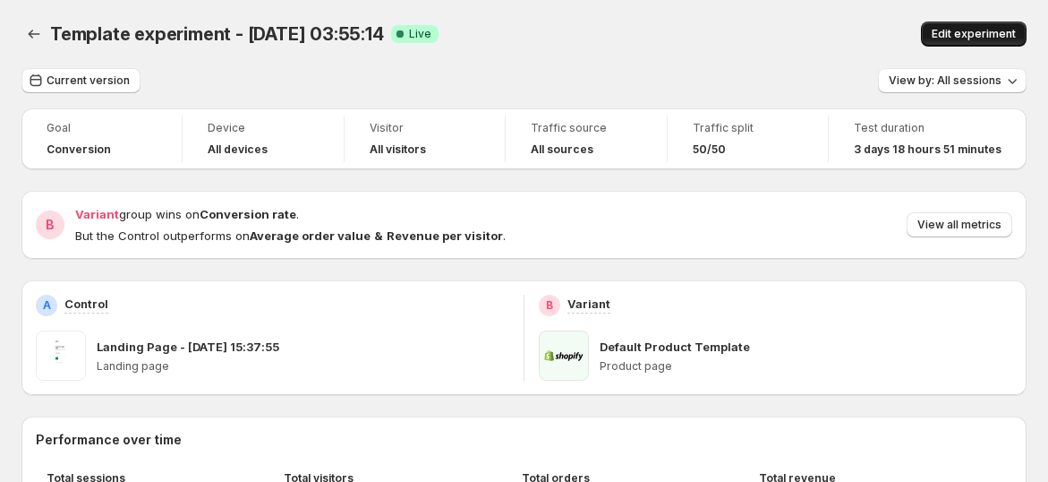
click at [1006, 31] on span "Edit experiment" at bounding box center [974, 34] width 84 height 14
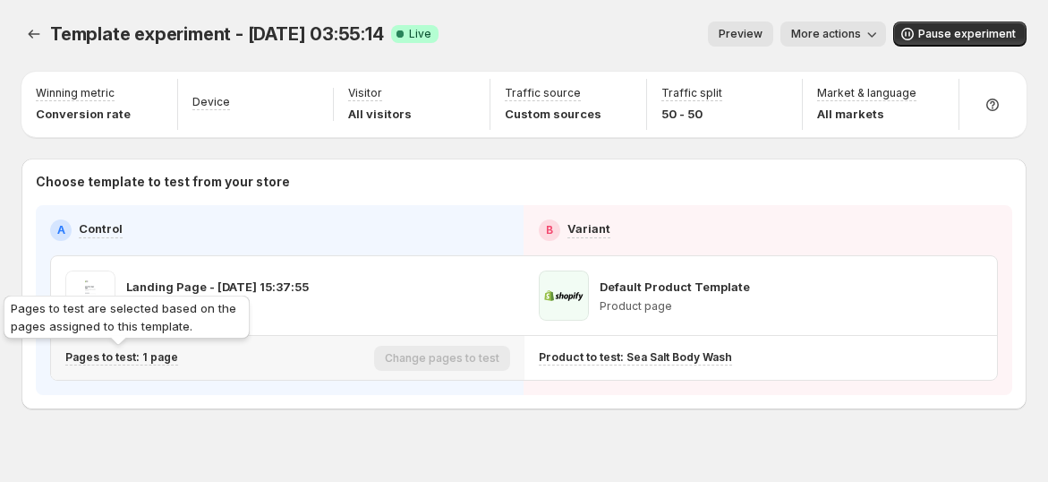
click at [139, 358] on p "Pages to test: 1 page" at bounding box center [121, 357] width 113 height 14
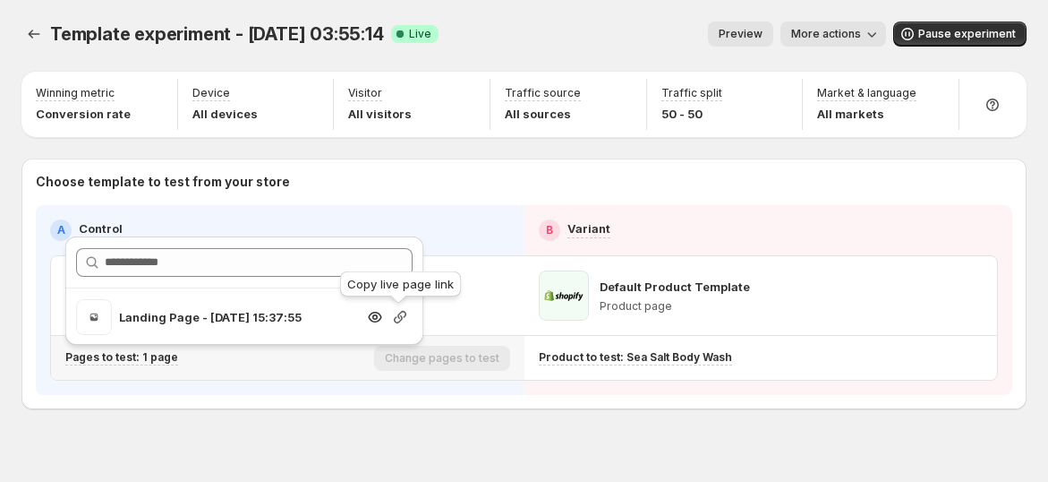
click at [404, 316] on icon "button" at bounding box center [400, 317] width 18 height 18
click at [404, 320] on icon "button" at bounding box center [400, 317] width 18 height 18
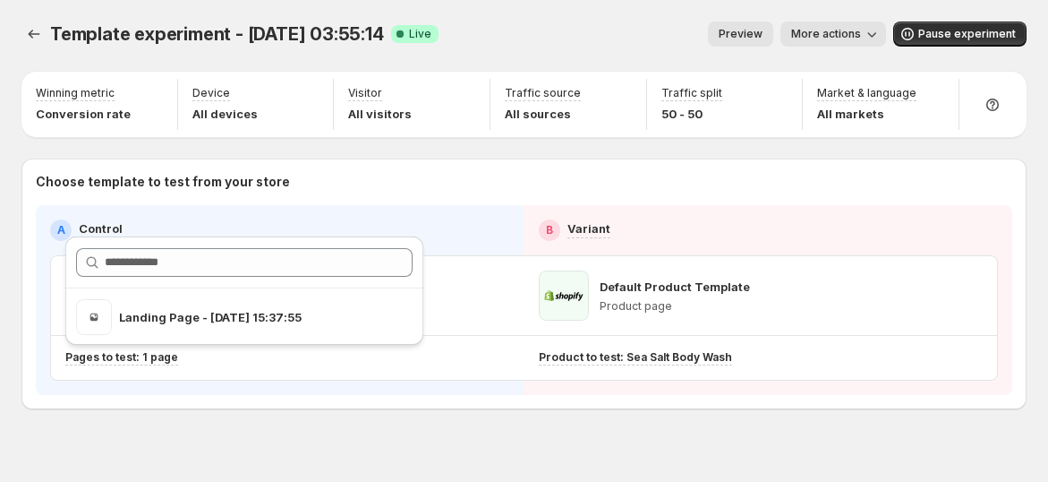
click at [840, 30] on span "More actions" at bounding box center [826, 34] width 70 height 14
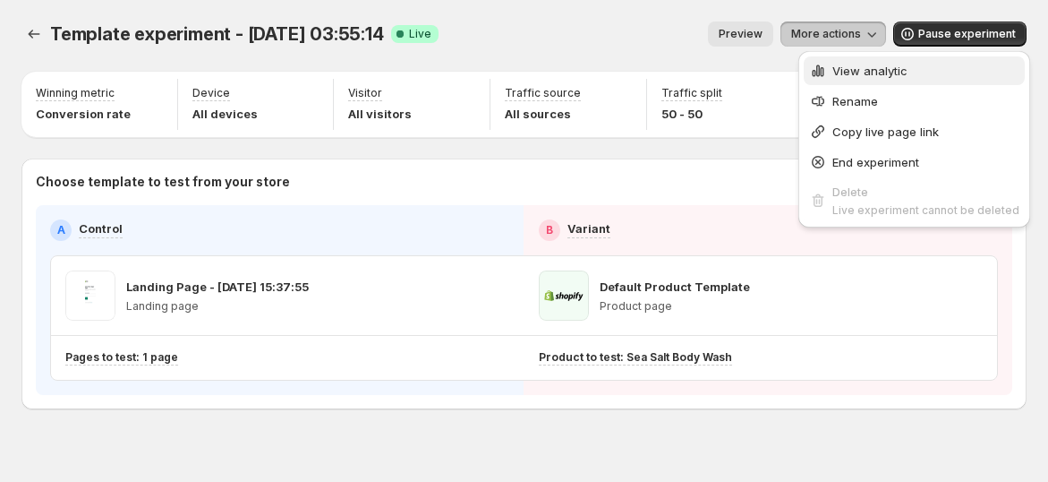
click at [840, 74] on span "View analytic" at bounding box center [869, 71] width 75 height 14
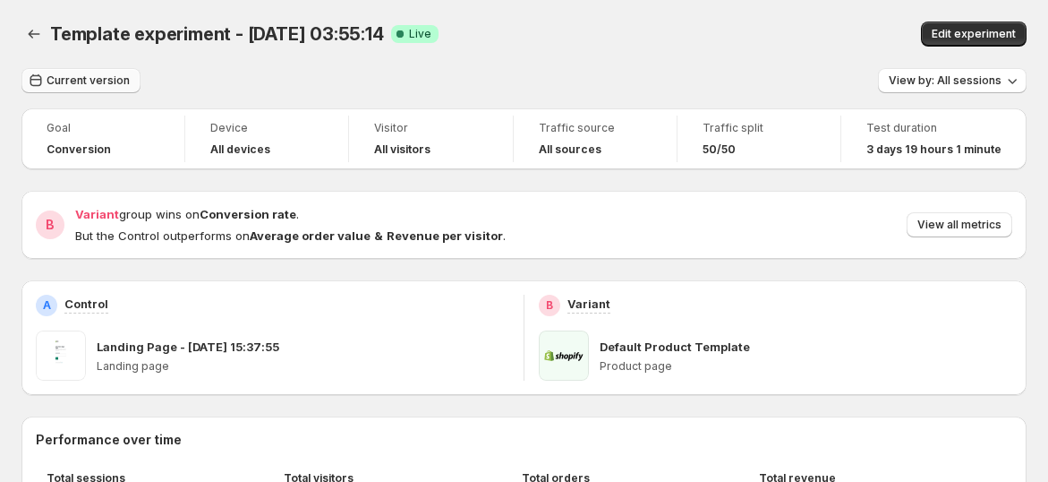
drag, startPoint x: 67, startPoint y: 116, endPoint x: 88, endPoint y: 75, distance: 46.0
click at [88, 75] on span "Current version" at bounding box center [88, 80] width 83 height 14
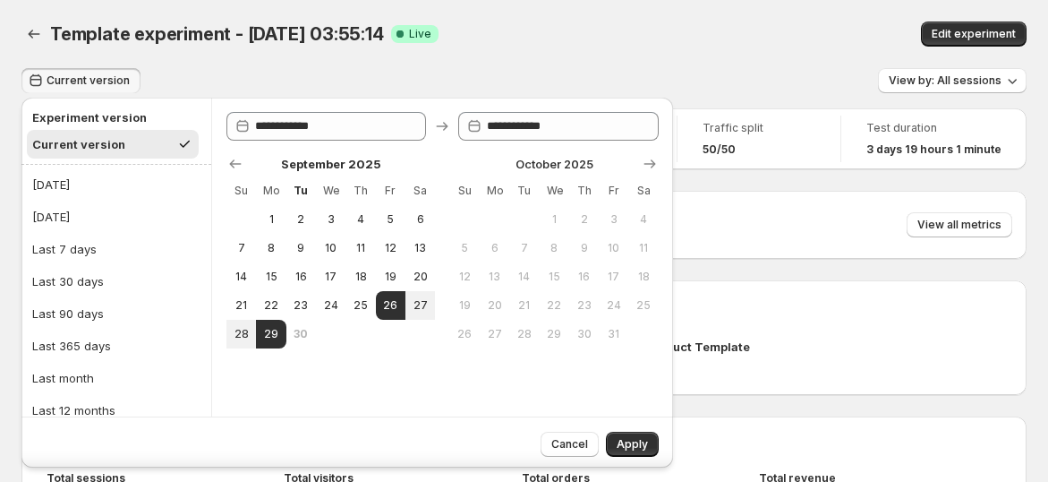
drag, startPoint x: 431, startPoint y: 47, endPoint x: 18, endPoint y: 47, distance: 413.5
click at [432, 47] on div "Template experiment - Sep 26, 03:55:14. This page is ready Template experiment …" at bounding box center [523, 34] width 1005 height 68
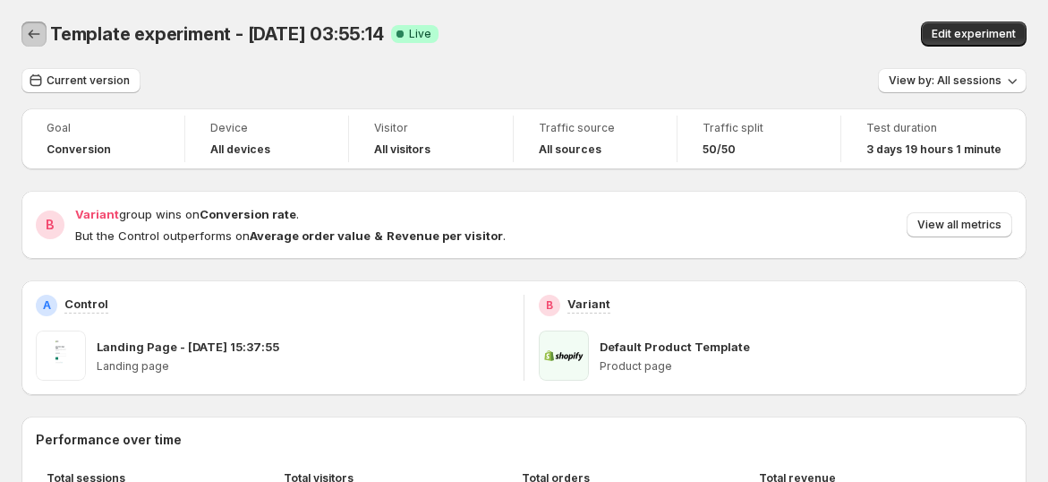
click at [37, 45] on button "Back" at bounding box center [33, 33] width 25 height 25
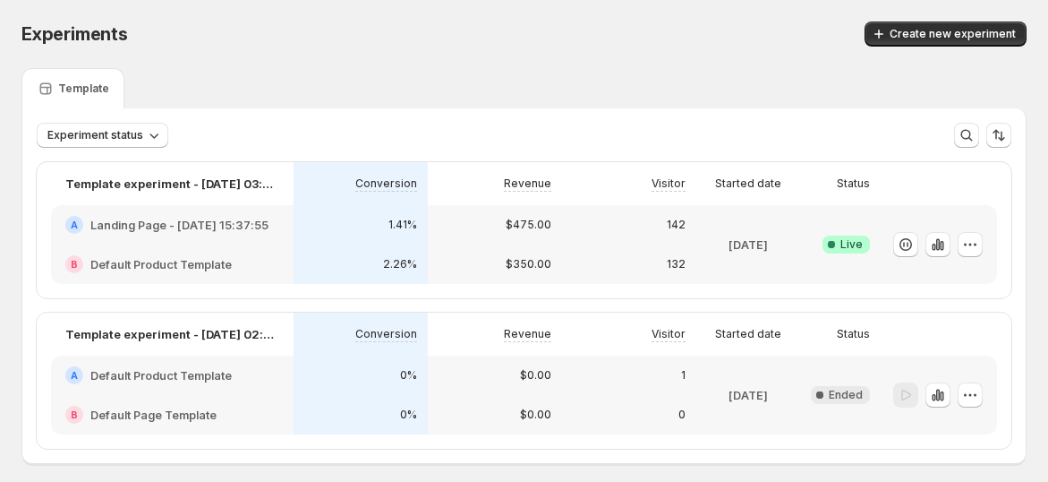
click at [597, 246] on div "132" at bounding box center [629, 263] width 134 height 39
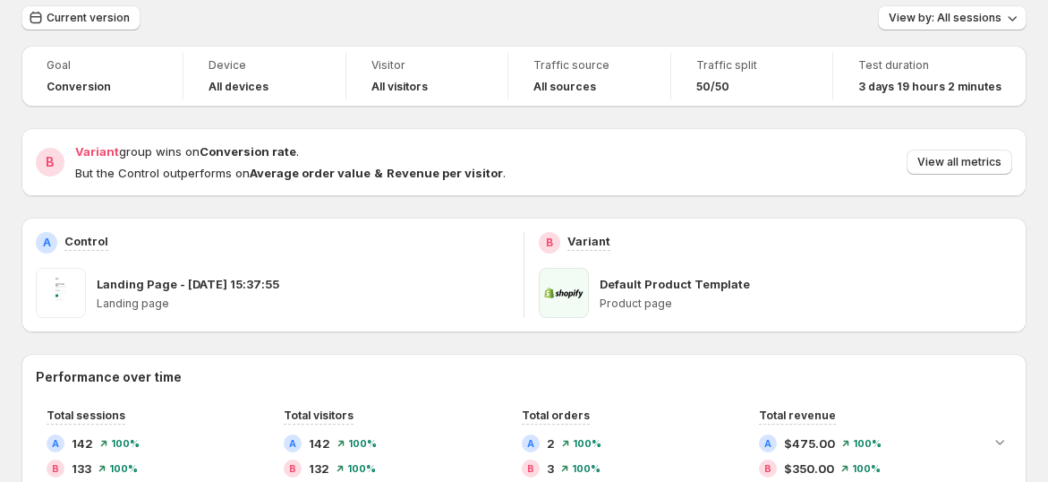
scroll to position [298, 0]
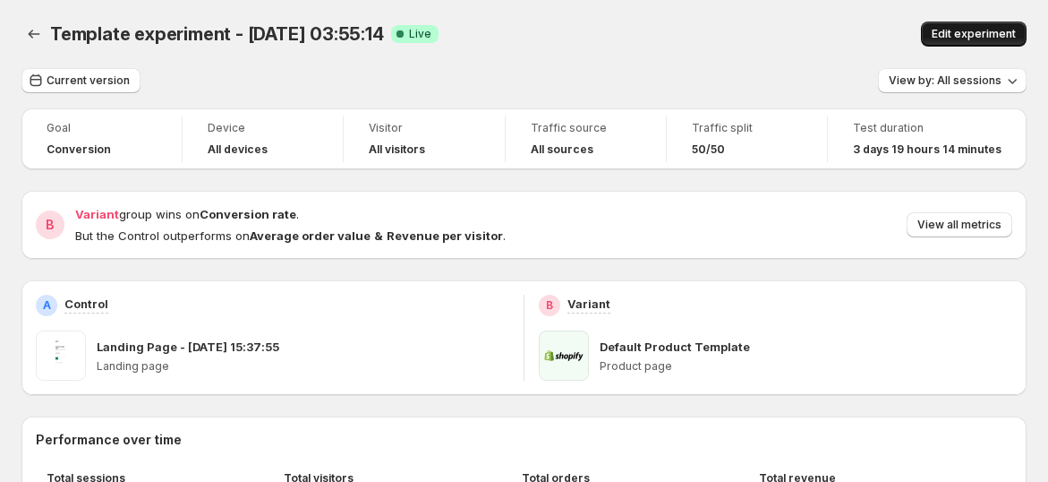
click at [943, 38] on button "Edit experiment" at bounding box center [974, 33] width 106 height 25
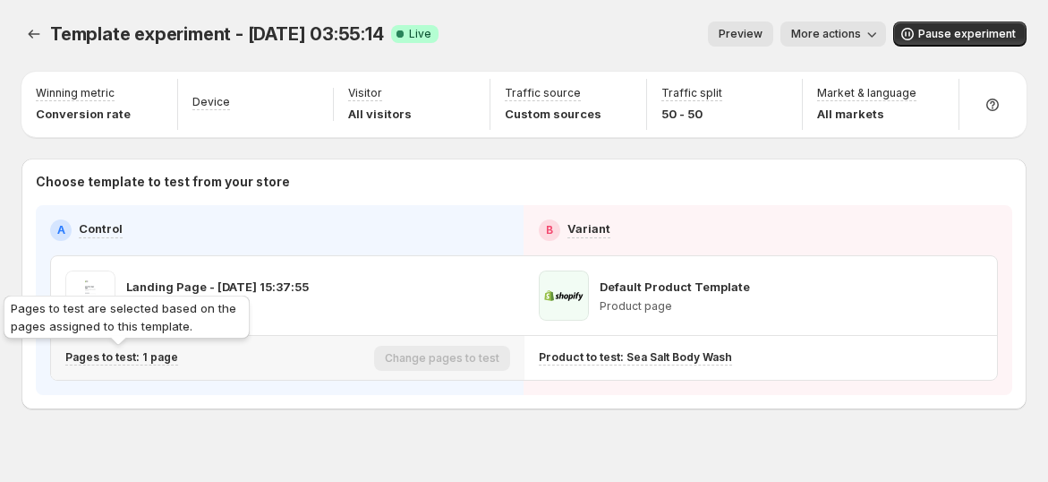
click at [140, 360] on p "Pages to test: 1 page" at bounding box center [121, 357] width 113 height 14
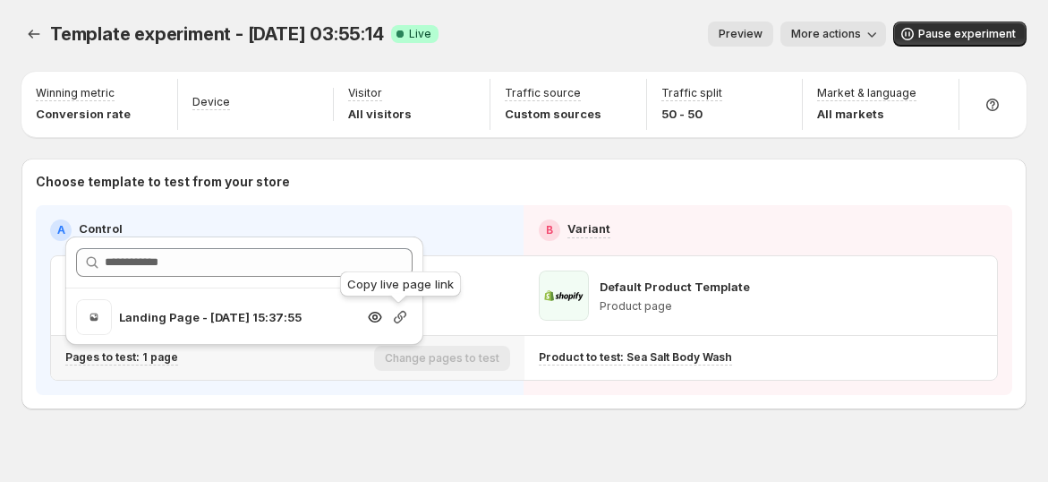
click at [395, 316] on icon "button" at bounding box center [400, 317] width 13 height 13
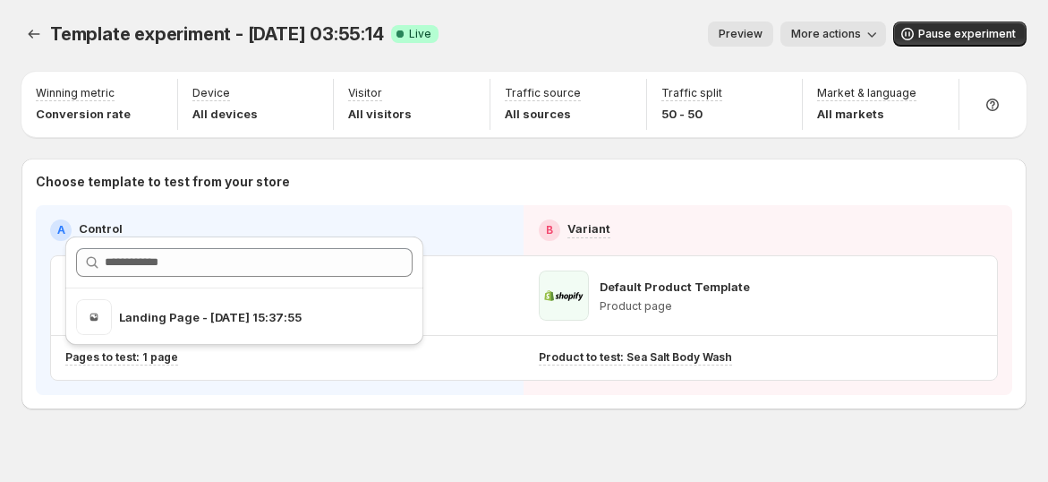
click at [511, 42] on div "Preview More actions" at bounding box center [669, 33] width 433 height 25
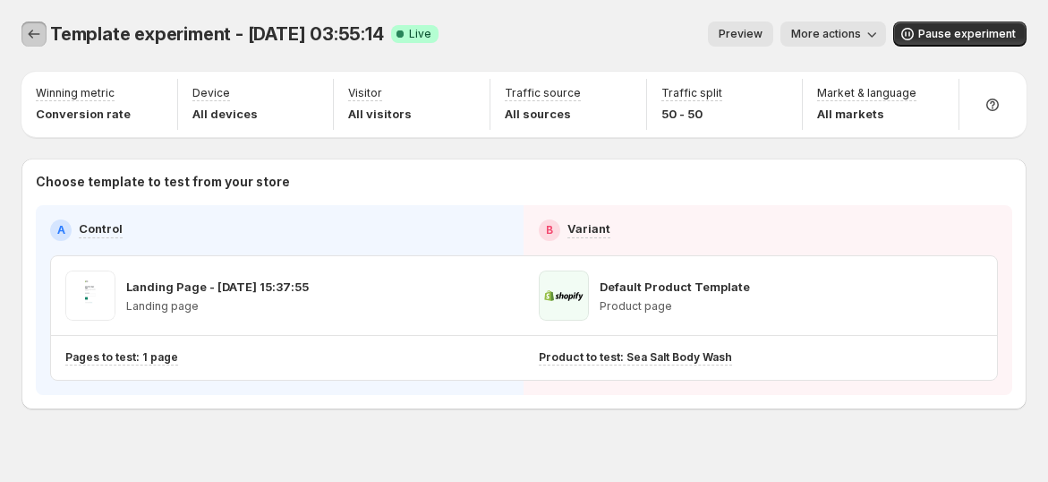
click at [39, 31] on icon "Experiments" at bounding box center [34, 34] width 18 height 18
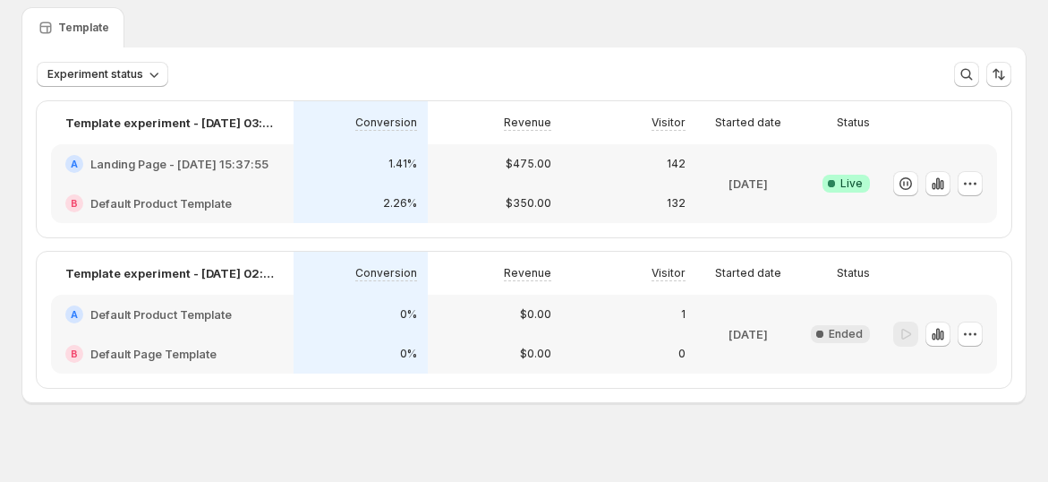
scroll to position [78, 0]
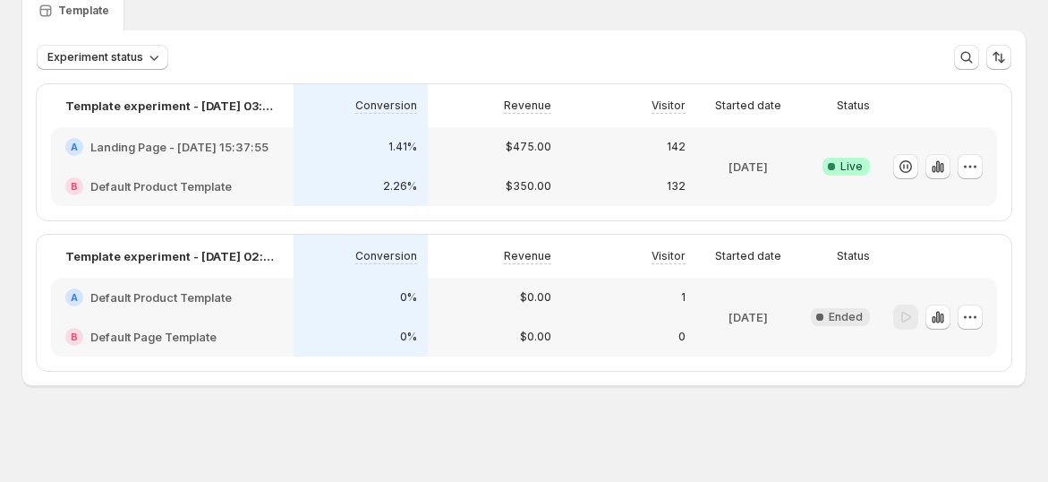
click at [947, 166] on icon "button" at bounding box center [938, 167] width 18 height 18
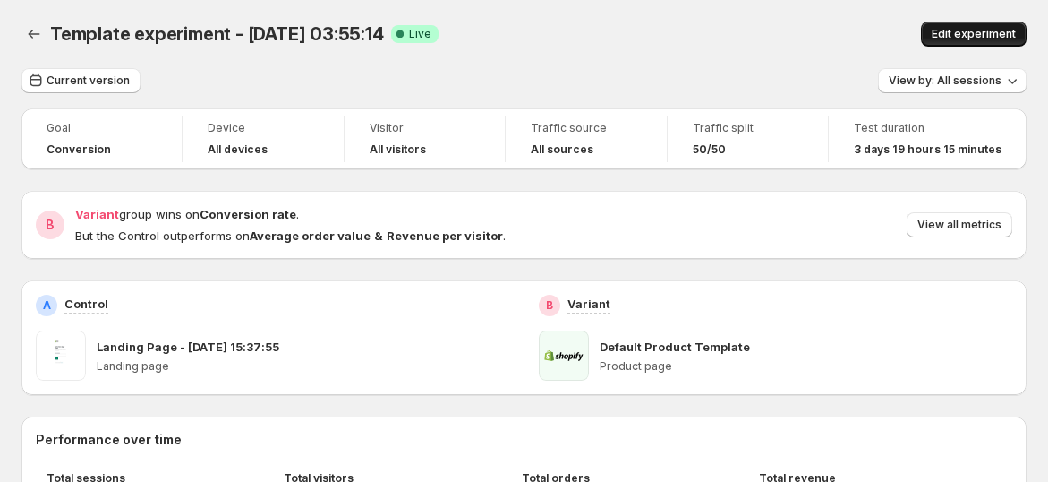
click at [989, 24] on button "Edit experiment" at bounding box center [974, 33] width 106 height 25
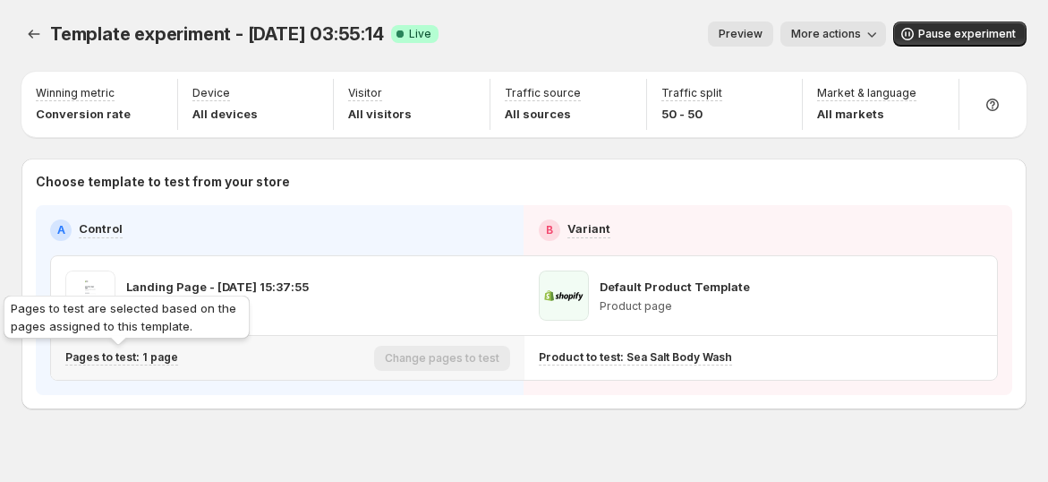
click at [145, 358] on p "Pages to test: 1 page" at bounding box center [121, 357] width 113 height 14
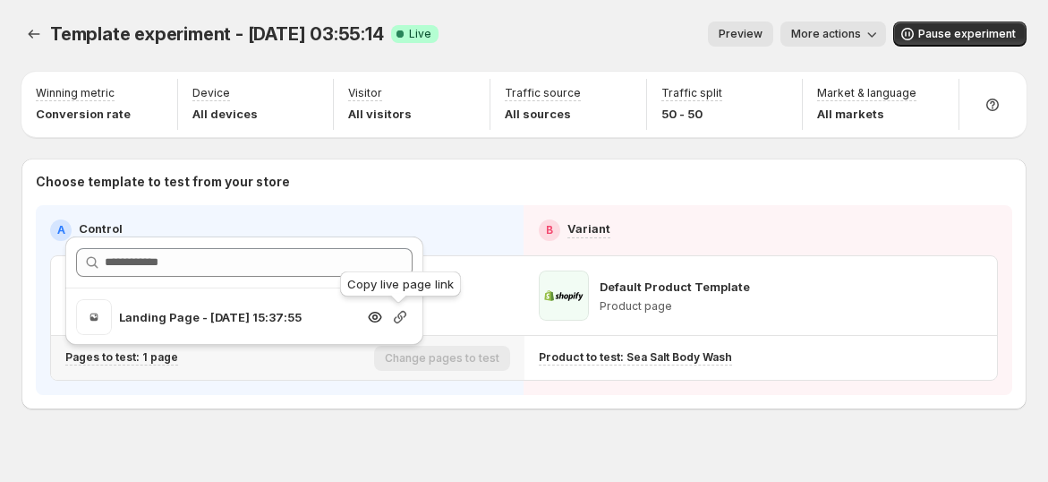
click at [399, 317] on icon "button" at bounding box center [400, 317] width 13 height 13
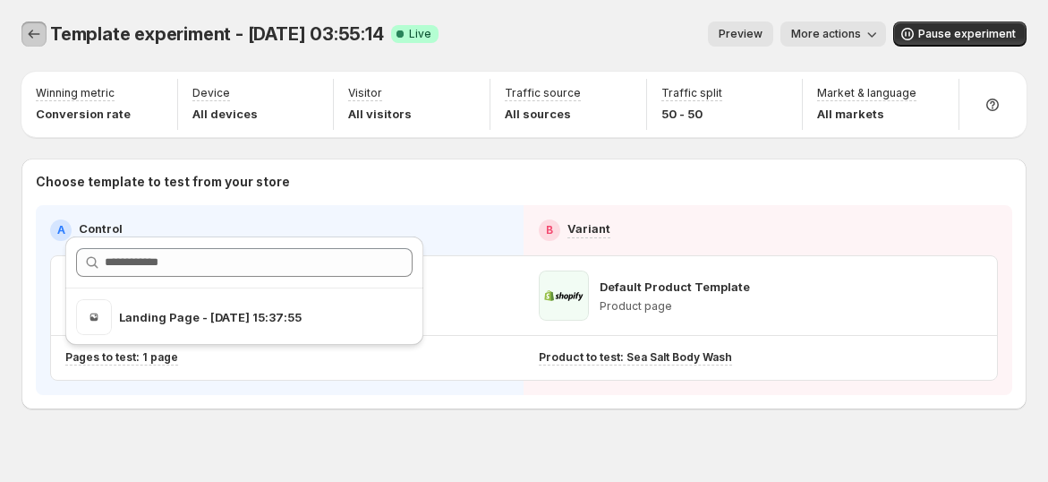
click at [42, 30] on icon "Experiments" at bounding box center [34, 34] width 18 height 18
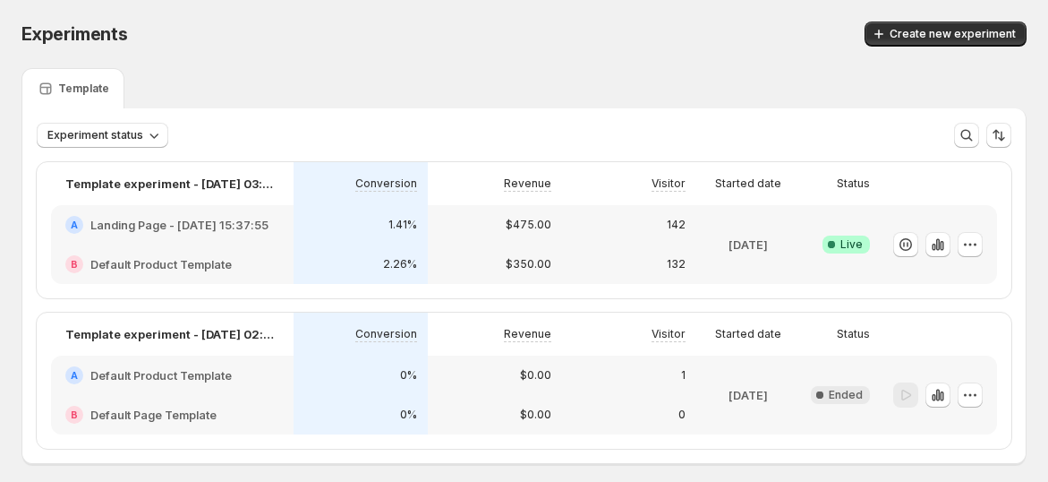
click at [294, 215] on div "A Landing Page - Jul 15, 15:37:55" at bounding box center [172, 224] width 243 height 39
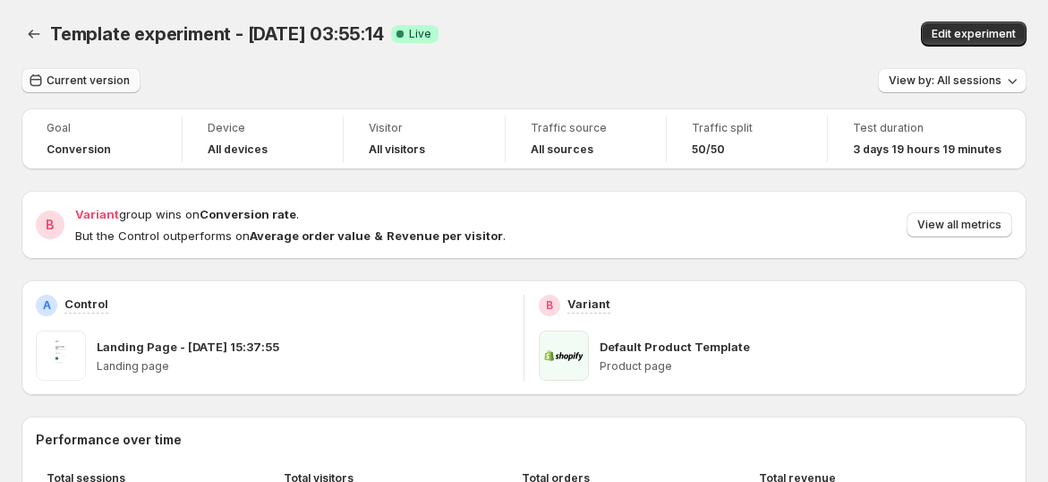
click at [96, 83] on span "Current version" at bounding box center [88, 80] width 83 height 14
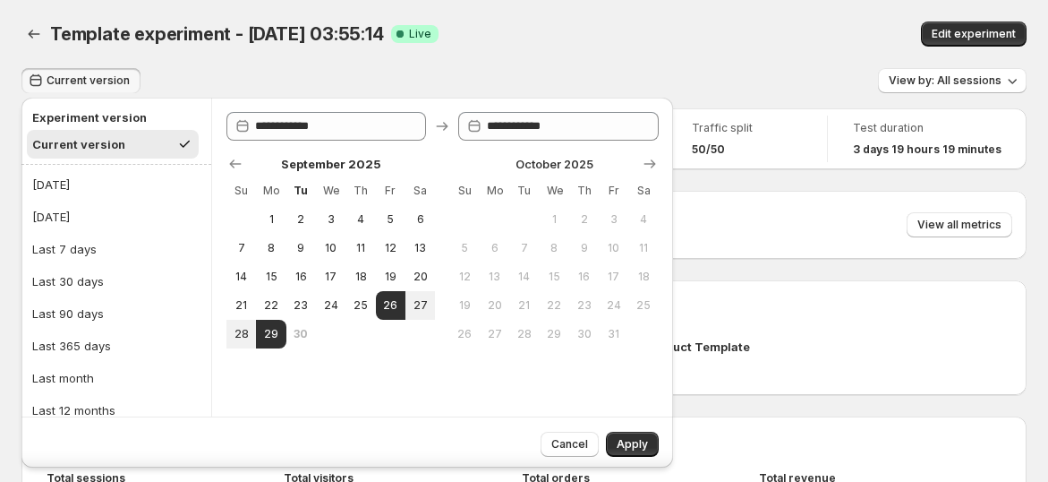
click at [743, 33] on div "Edit experiment" at bounding box center [855, 33] width 344 height 25
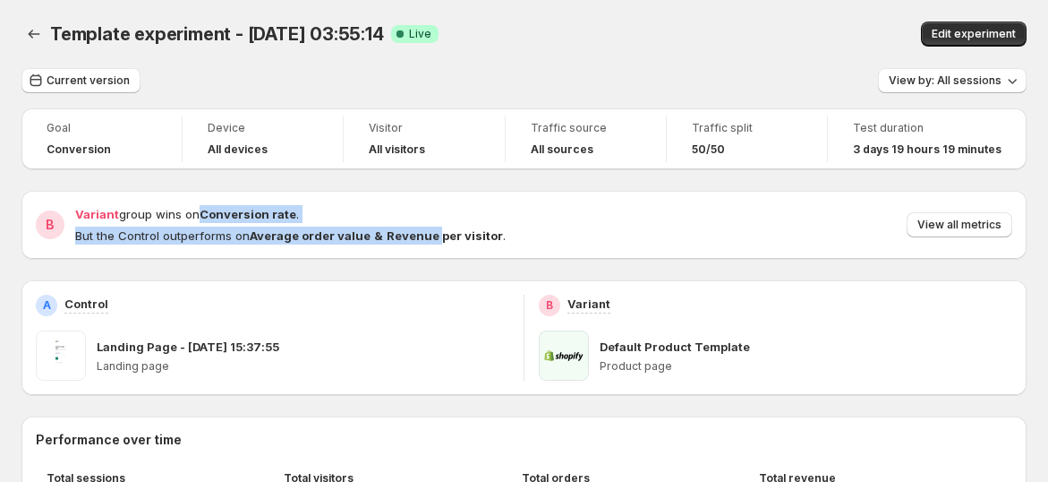
drag, startPoint x: 190, startPoint y: 217, endPoint x: 391, endPoint y: 243, distance: 203.2
click at [430, 242] on div "Variant group wins on Conversion rate . But the Control outperforms on Average …" at bounding box center [290, 224] width 431 height 39
drag, startPoint x: 215, startPoint y: 249, endPoint x: 193, endPoint y: 242, distance: 22.6
click at [215, 248] on div "B Variant group wins on Conversion rate . But the Control outperforms on Averag…" at bounding box center [523, 225] width 1005 height 68
click at [141, 233] on span "But the Control outperforms on Average order value & Revenue per visitor ." at bounding box center [290, 235] width 431 height 14
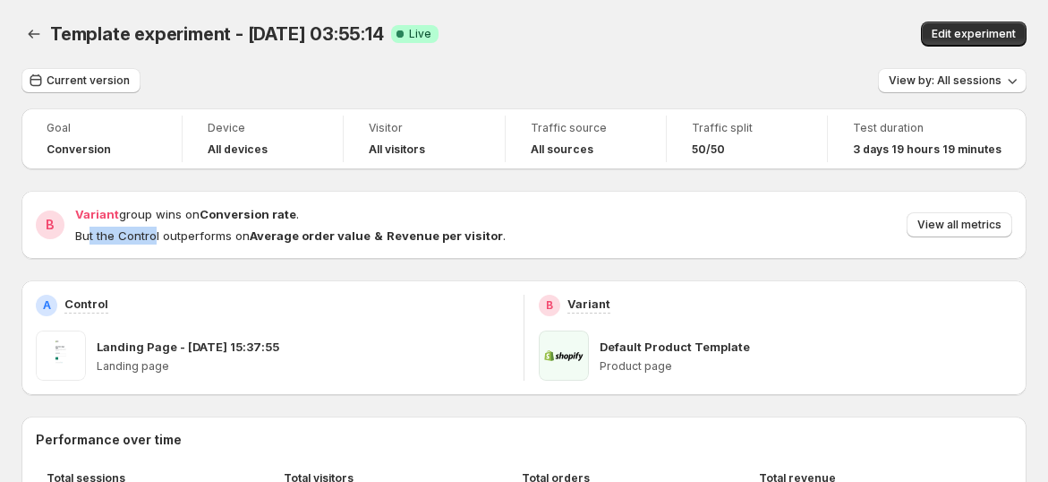
drag, startPoint x: 90, startPoint y: 236, endPoint x: 155, endPoint y: 228, distance: 65.8
click at [149, 243] on p "But the Control outperforms on Average order value & Revenue per visitor ." at bounding box center [290, 235] width 431 height 18
click at [167, 210] on span "Variant group wins on Conversion rate ." at bounding box center [187, 214] width 224 height 14
drag, startPoint x: 136, startPoint y: 214, endPoint x: 254, endPoint y: 226, distance: 118.7
click at [266, 224] on div "Variant group wins on Conversion rate . But the Control outperforms on Average …" at bounding box center [290, 224] width 431 height 39
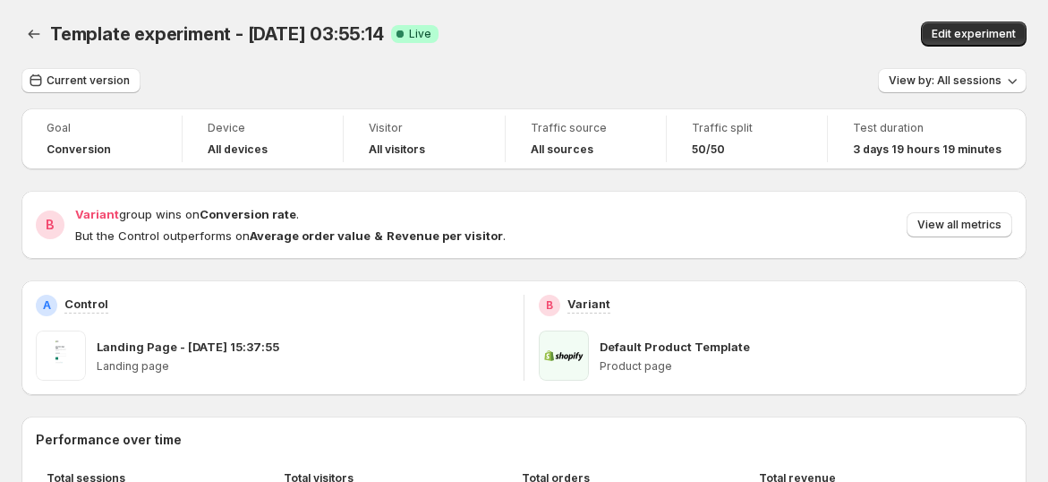
drag, startPoint x: 195, startPoint y: 234, endPoint x: 179, endPoint y: 241, distance: 17.6
click at [194, 236] on span "But the Control outperforms on Average order value & Revenue per visitor ." at bounding box center [290, 235] width 431 height 14
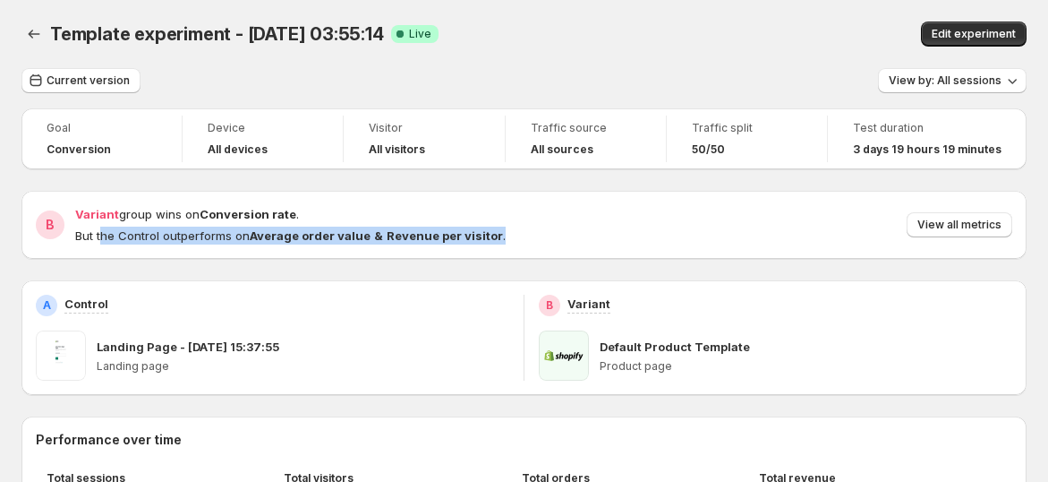
drag, startPoint x: 99, startPoint y: 241, endPoint x: 684, endPoint y: 243, distance: 584.5
click at [635, 243] on div "Variant group wins on Conversion rate . But the Control outperforms on Average …" at bounding box center [543, 224] width 937 height 39
click at [999, 224] on span "View all metrics" at bounding box center [959, 225] width 84 height 14
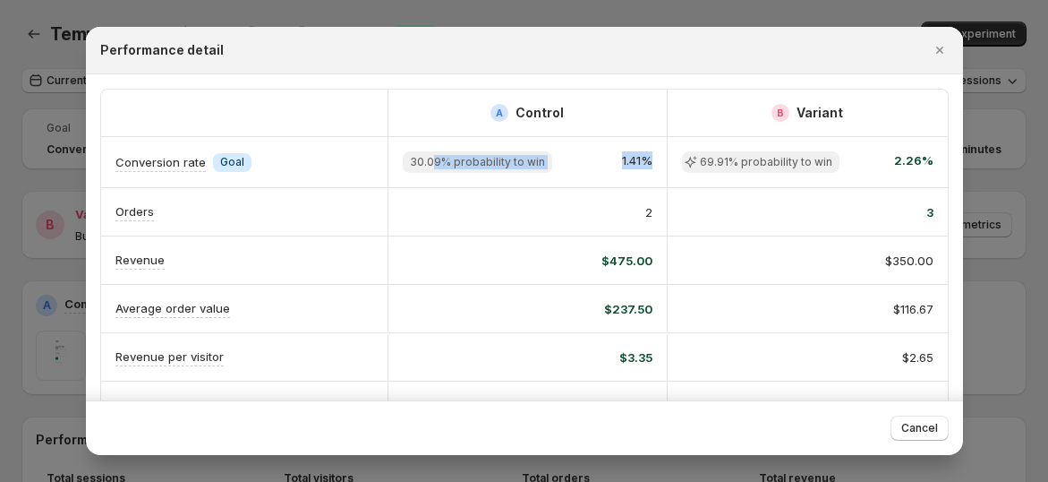
drag, startPoint x: 431, startPoint y: 155, endPoint x: 652, endPoint y: 180, distance: 222.5
click at [652, 180] on div "30.09% probability to win 1.41%" at bounding box center [528, 162] width 280 height 50
click at [22, 285] on div at bounding box center [524, 241] width 1048 height 482
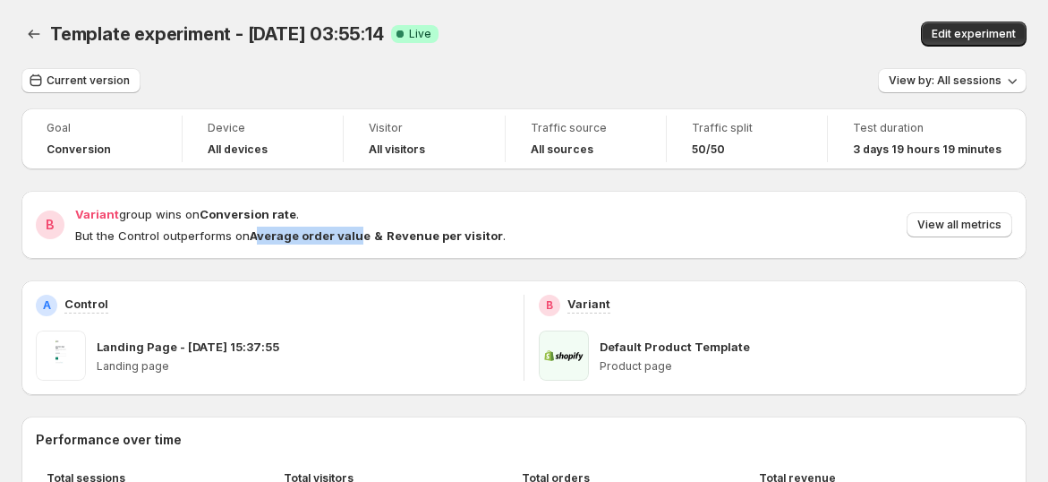
drag, startPoint x: 259, startPoint y: 237, endPoint x: 391, endPoint y: 237, distance: 132.5
click at [359, 237] on strong "Average order value" at bounding box center [310, 235] width 121 height 14
drag, startPoint x: 414, startPoint y: 243, endPoint x: 547, endPoint y: 243, distance: 132.5
click at [532, 243] on div "Variant group wins on Conversion rate . But the Control outperforms on Average …" at bounding box center [543, 224] width 937 height 39
click at [979, 227] on span "View all metrics" at bounding box center [959, 225] width 84 height 14
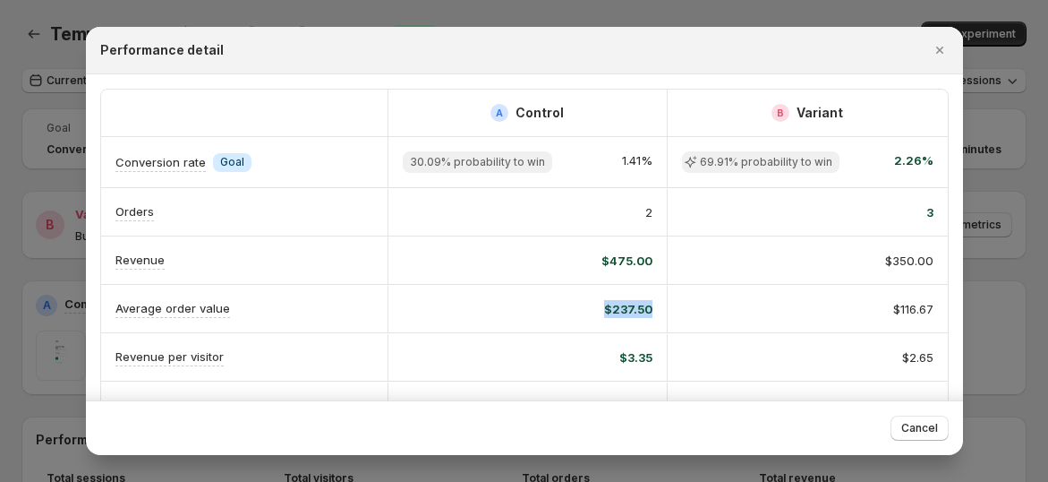
drag, startPoint x: 557, startPoint y: 292, endPoint x: 714, endPoint y: 306, distance: 158.2
click at [714, 306] on div "Average order value $237.50 $116.67" at bounding box center [524, 308] width 847 height 47
drag, startPoint x: 517, startPoint y: 357, endPoint x: 799, endPoint y: 330, distance: 283.2
click at [705, 354] on div "Revenue per visitor $3.35 $2.65" at bounding box center [524, 356] width 847 height 47
click at [803, 328] on div "$116.67" at bounding box center [808, 309] width 280 height 47
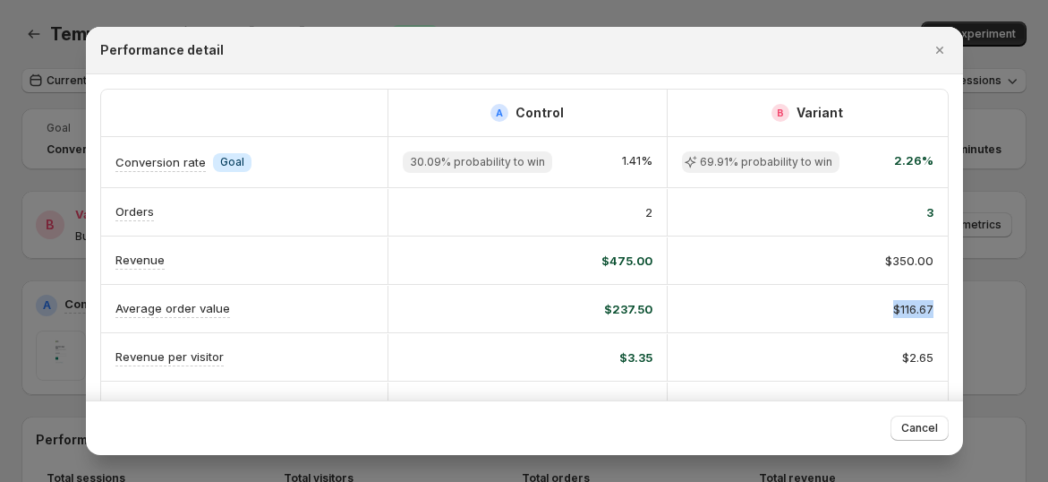
scroll to position [0, 9]
drag, startPoint x: 833, startPoint y: 311, endPoint x: 928, endPoint y: 320, distance: 95.4
click at [926, 363] on div "A Control B Variant Conversion rate Info Goal 30.09% probability to win 1.41% 6…" at bounding box center [524, 477] width 847 height 774
click at [944, 49] on icon "Close" at bounding box center [940, 50] width 18 height 18
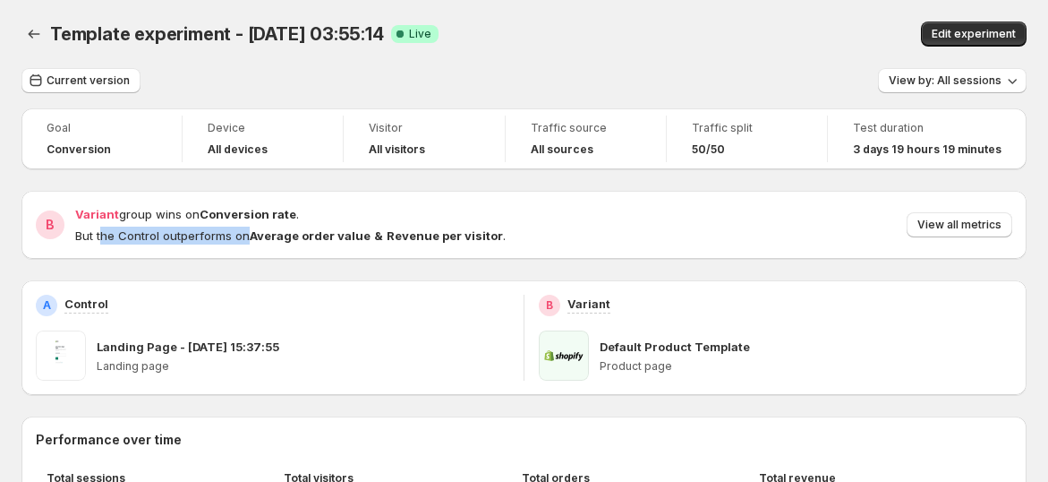
drag, startPoint x: 104, startPoint y: 234, endPoint x: 258, endPoint y: 241, distance: 154.1
click at [250, 243] on p "But the Control outperforms on Average order value & Revenue per visitor ." at bounding box center [290, 235] width 431 height 18
click at [987, 224] on span "View all metrics" at bounding box center [959, 225] width 84 height 14
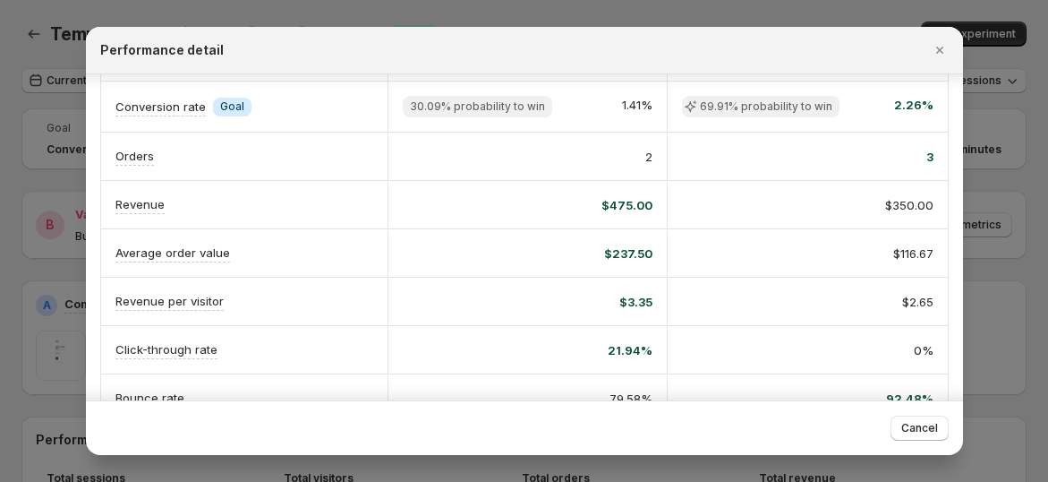
scroll to position [99, 0]
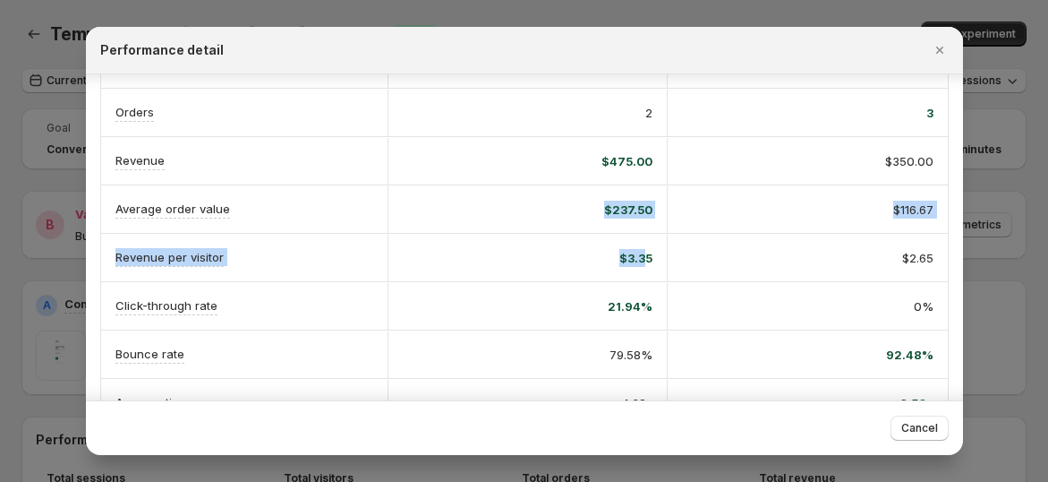
drag, startPoint x: 583, startPoint y: 205, endPoint x: 646, endPoint y: 251, distance: 78.2
click at [646, 251] on div "A Control B Variant Conversion rate Info Goal 30.09% probability to win 1.41% 6…" at bounding box center [524, 377] width 847 height 774
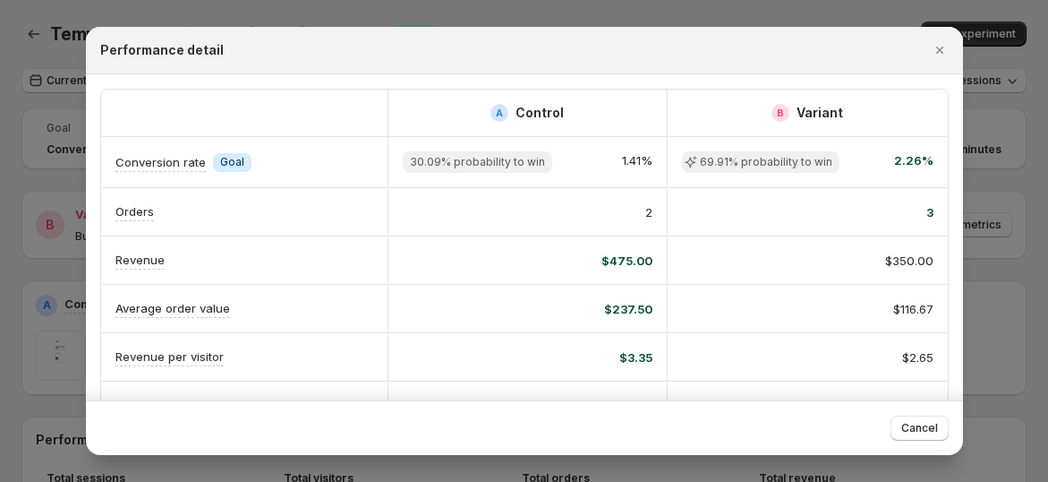
click at [623, 260] on span "$475.00" at bounding box center [626, 261] width 51 height 18
drag, startPoint x: 597, startPoint y: 265, endPoint x: 656, endPoint y: 315, distance: 77.5
click at [648, 298] on div "A Control B Variant Conversion rate Info Goal 30.09% probability to win 1.41% 6…" at bounding box center [524, 477] width 847 height 774
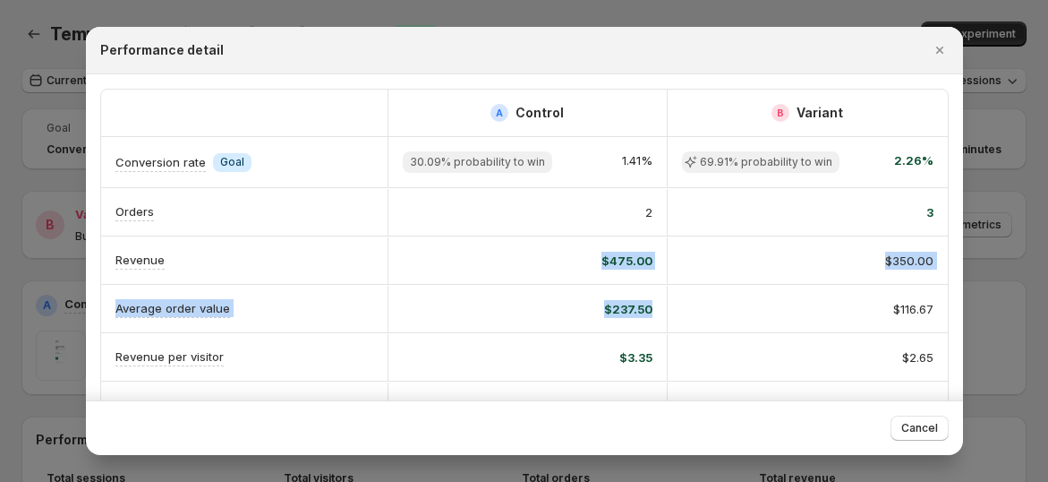
click at [657, 315] on div "$237.50" at bounding box center [528, 309] width 280 height 47
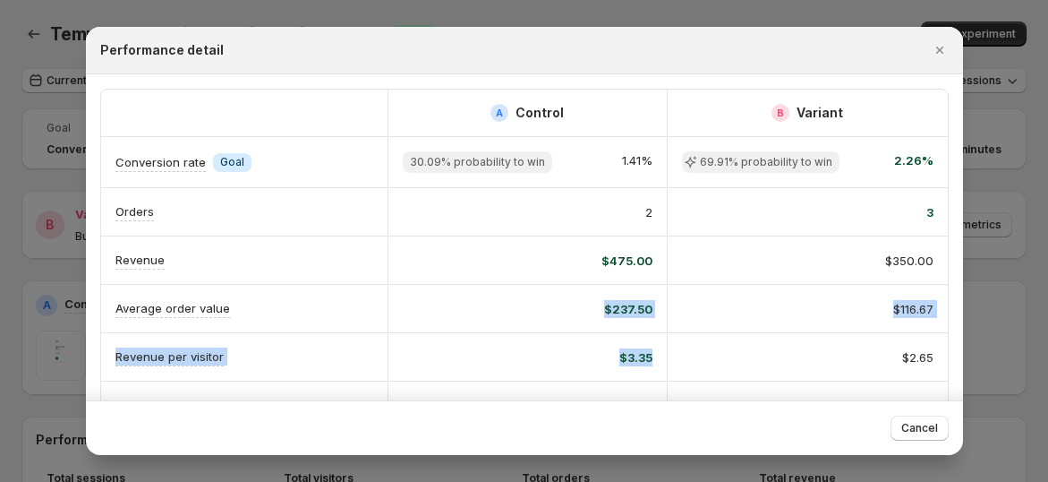
drag, startPoint x: 698, startPoint y: 344, endPoint x: 670, endPoint y: 347, distance: 28.0
click at [671, 354] on div "A Control B Variant Conversion rate Info Goal 30.09% probability to win 1.41% 6…" at bounding box center [524, 477] width 847 height 774
click at [662, 346] on div "$3.35" at bounding box center [528, 357] width 280 height 47
drag, startPoint x: 657, startPoint y: 351, endPoint x: 594, endPoint y: 243, distance: 125.1
click at [594, 243] on div "A Control B Variant Conversion rate Info Goal 30.09% probability to win 1.41% 6…" at bounding box center [524, 477] width 847 height 774
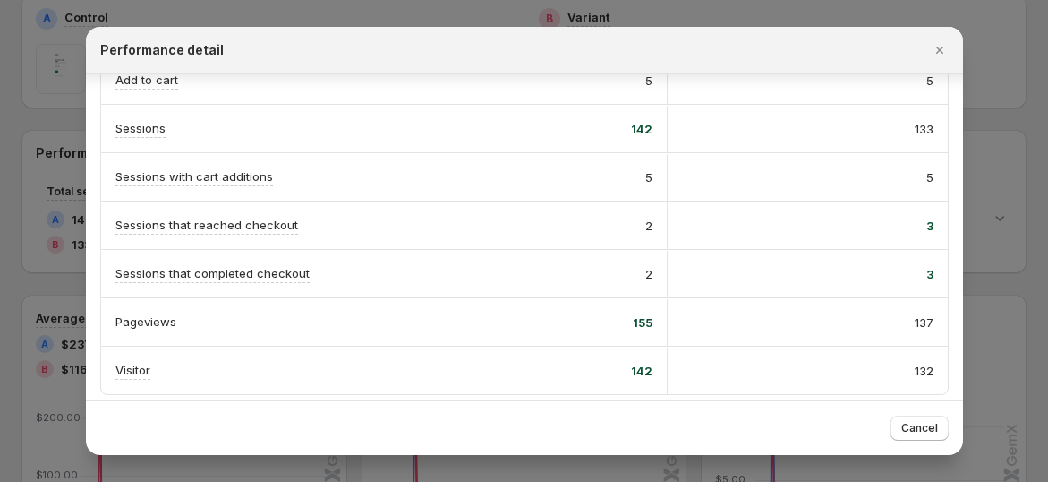
scroll to position [397, 0]
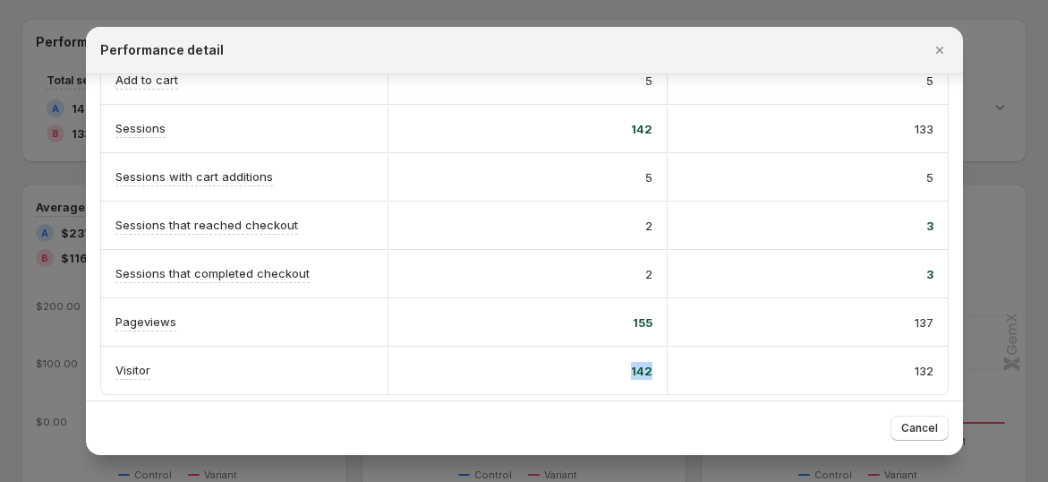
drag, startPoint x: 627, startPoint y: 366, endPoint x: 675, endPoint y: 355, distance: 49.5
click at [675, 363] on div "Visitor 142 132" at bounding box center [524, 369] width 847 height 47
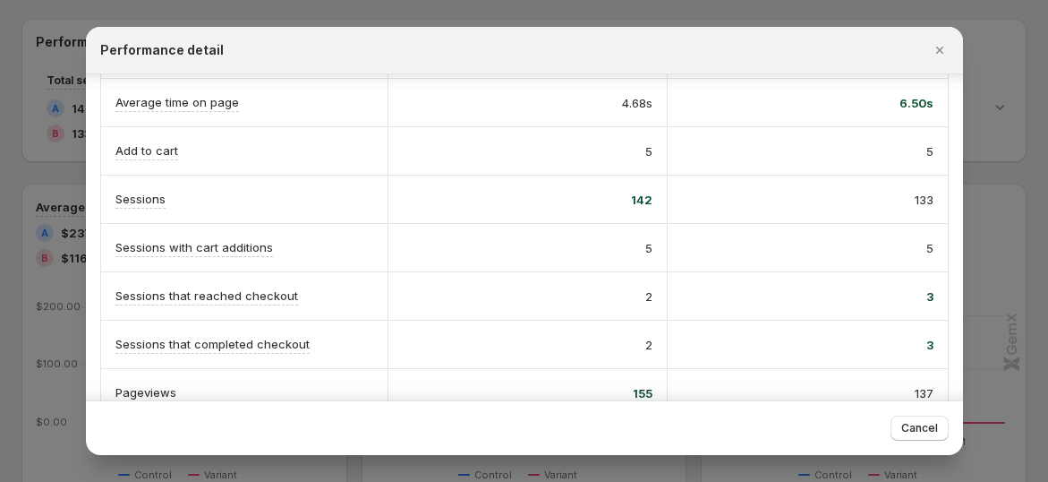
scroll to position [371, 0]
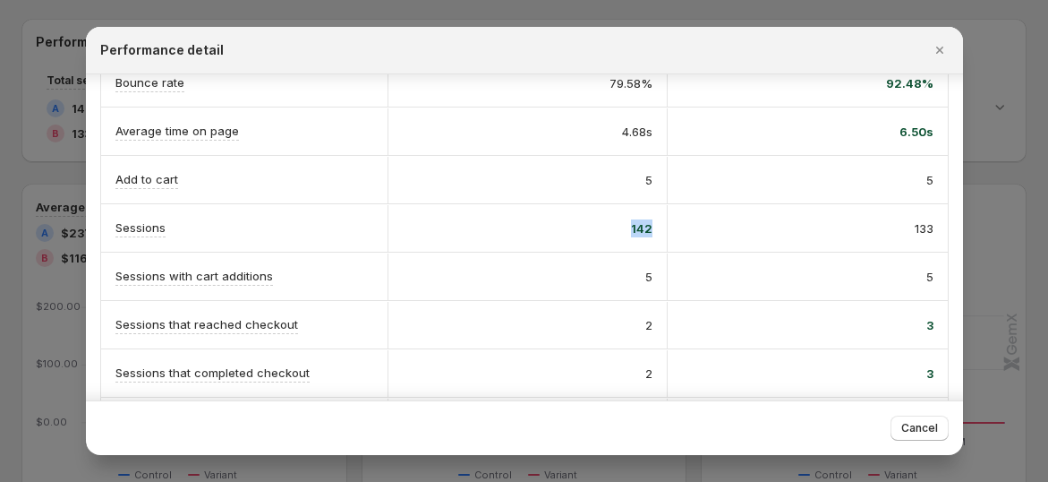
drag, startPoint x: 653, startPoint y: 218, endPoint x: 737, endPoint y: 214, distance: 83.4
click at [729, 214] on div "Sessions 142 133" at bounding box center [524, 227] width 847 height 47
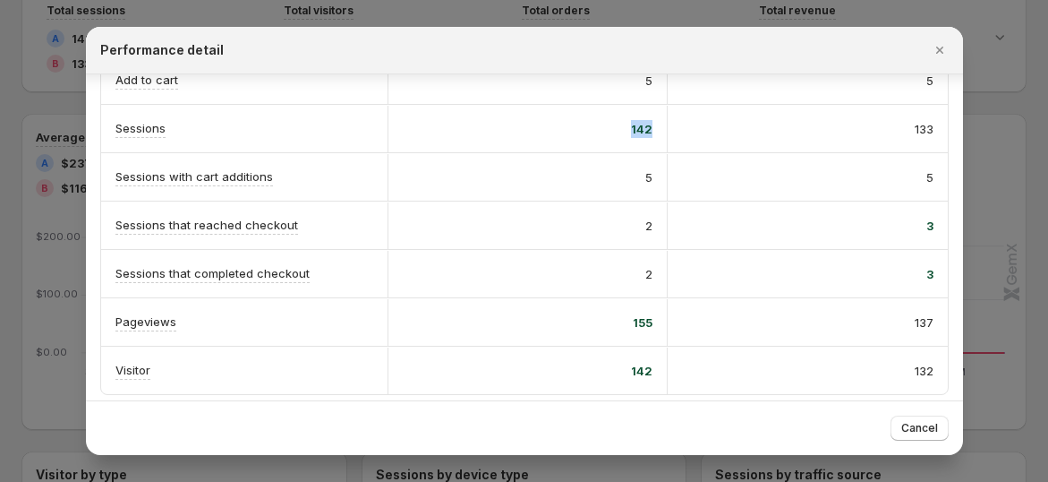
scroll to position [497, 0]
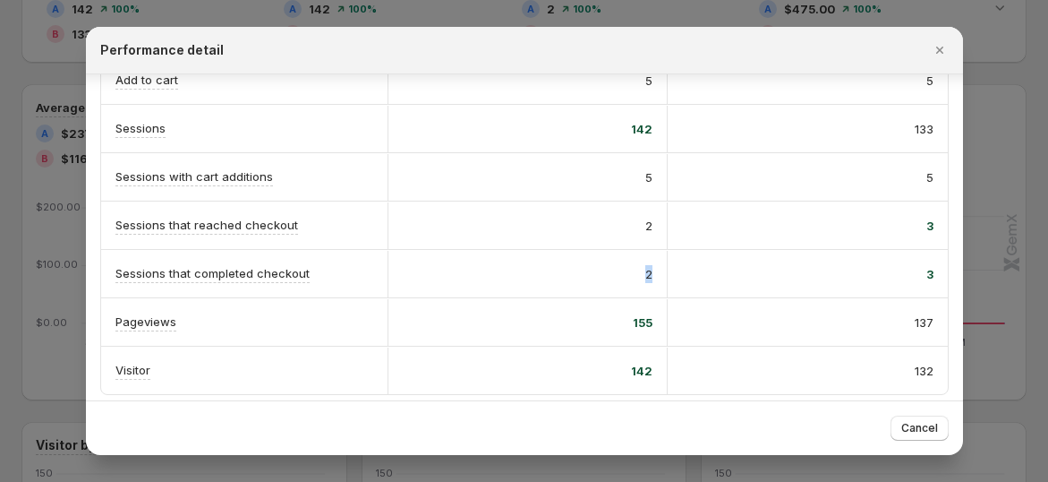
drag, startPoint x: 626, startPoint y: 268, endPoint x: 670, endPoint y: 259, distance: 45.6
click at [670, 260] on div "Sessions that completed checkout 2 3" at bounding box center [524, 273] width 847 height 47
drag, startPoint x: 609, startPoint y: 223, endPoint x: 678, endPoint y: 206, distance: 71.0
click at [687, 222] on div "Sessions that reached checkout 2 3" at bounding box center [524, 224] width 847 height 47
drag, startPoint x: 628, startPoint y: 179, endPoint x: 767, endPoint y: 177, distance: 138.7
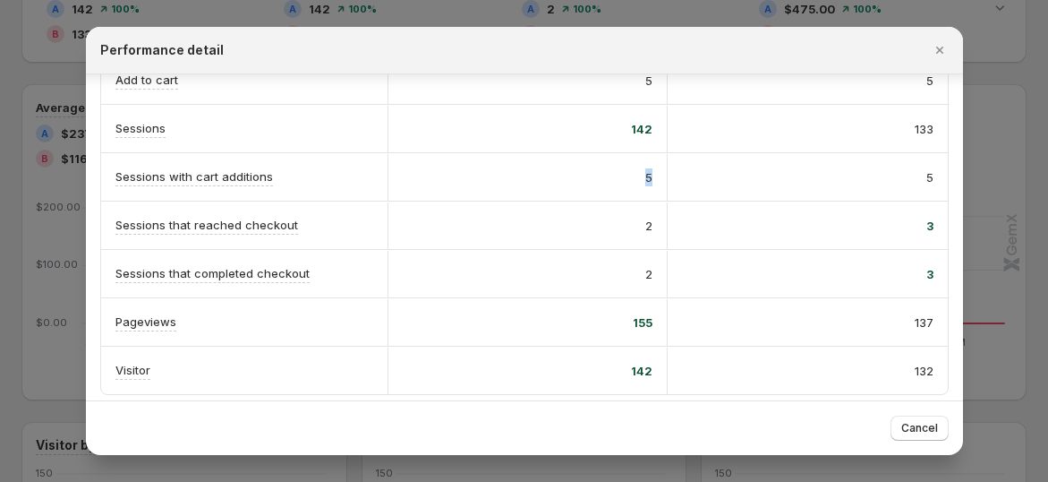
click at [765, 177] on div "Sessions with cart additions 5 5" at bounding box center [524, 176] width 847 height 47
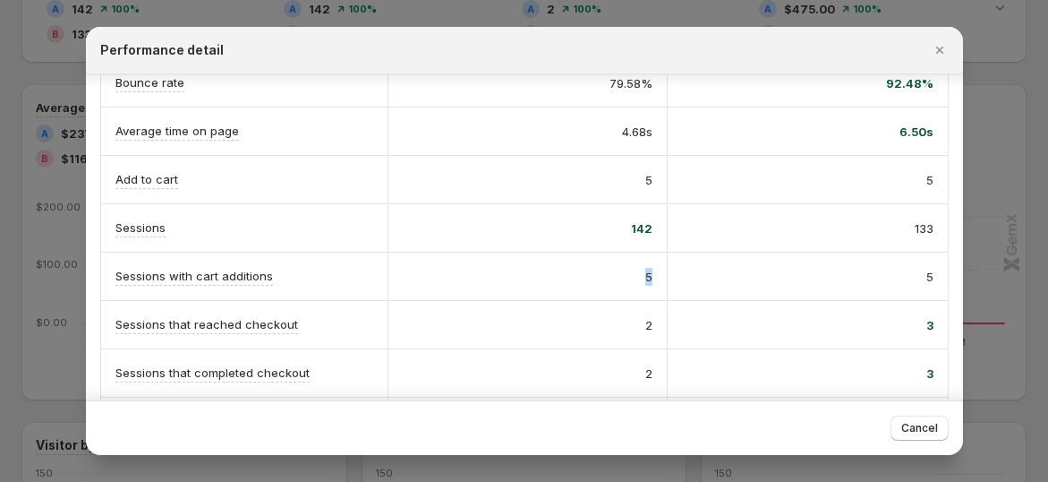
scroll to position [271, 0]
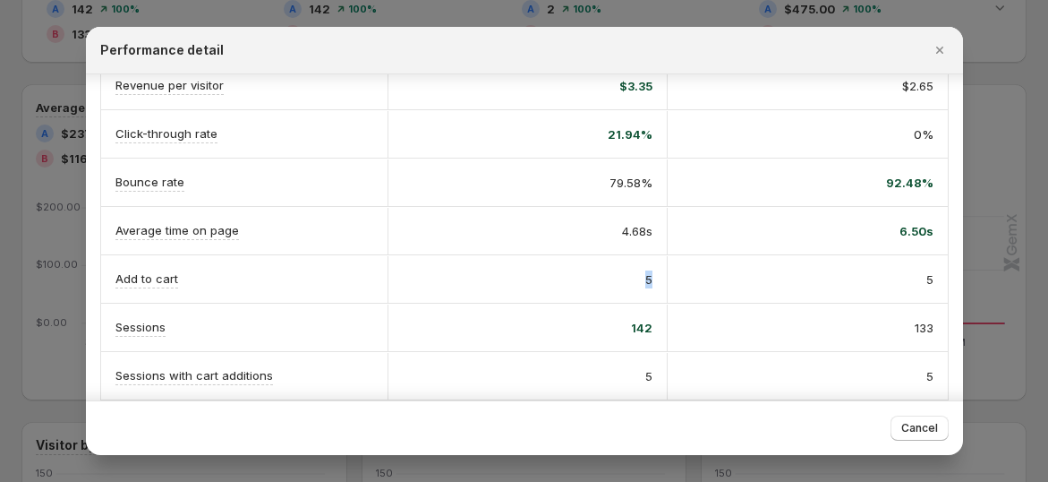
drag, startPoint x: 619, startPoint y: 278, endPoint x: 681, endPoint y: 271, distance: 63.1
click at [681, 272] on div "Add to cart 5 5" at bounding box center [524, 278] width 847 height 47
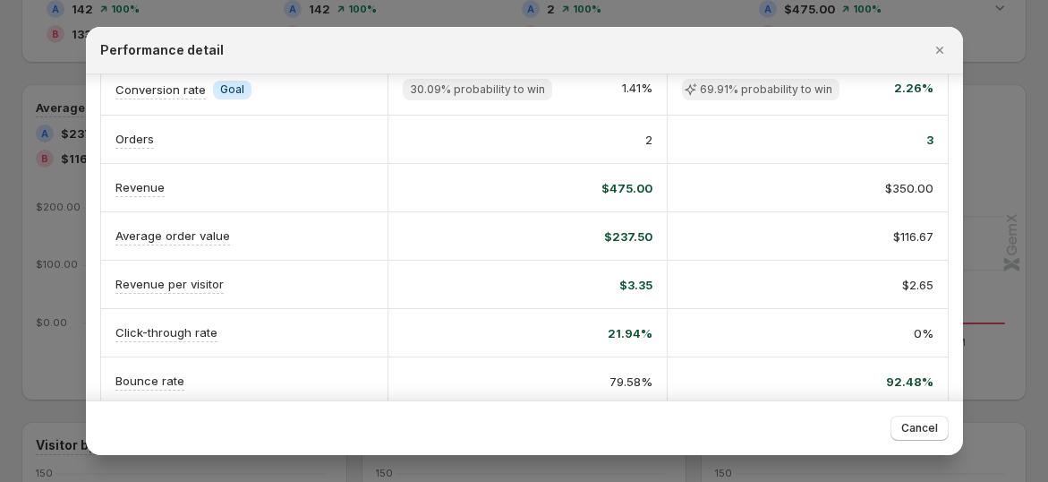
scroll to position [0, 0]
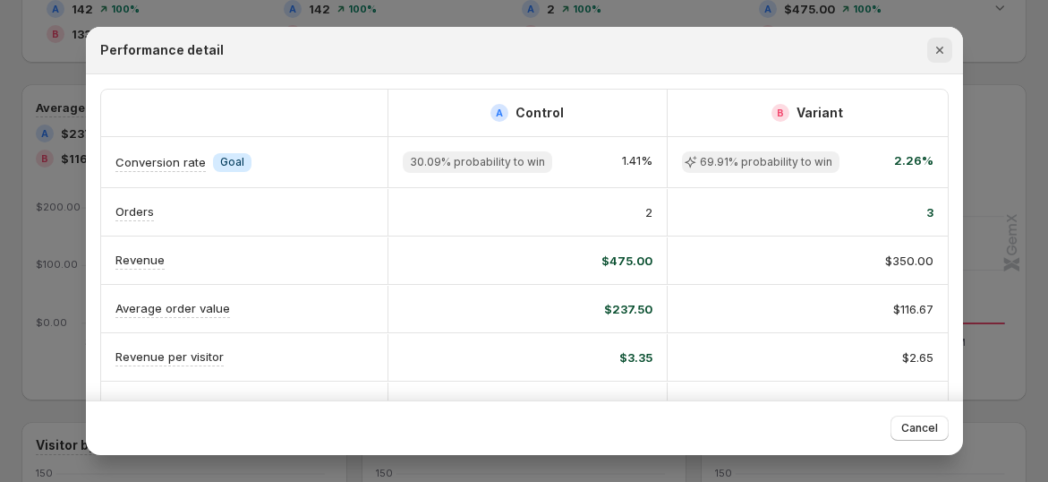
click at [943, 43] on icon "Close" at bounding box center [940, 50] width 18 height 18
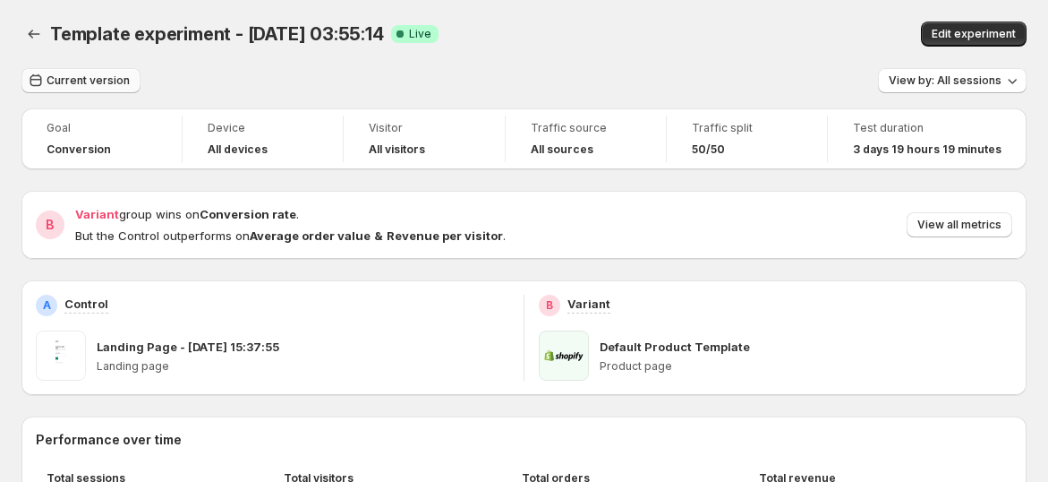
click at [104, 91] on button "Current version" at bounding box center [80, 80] width 119 height 25
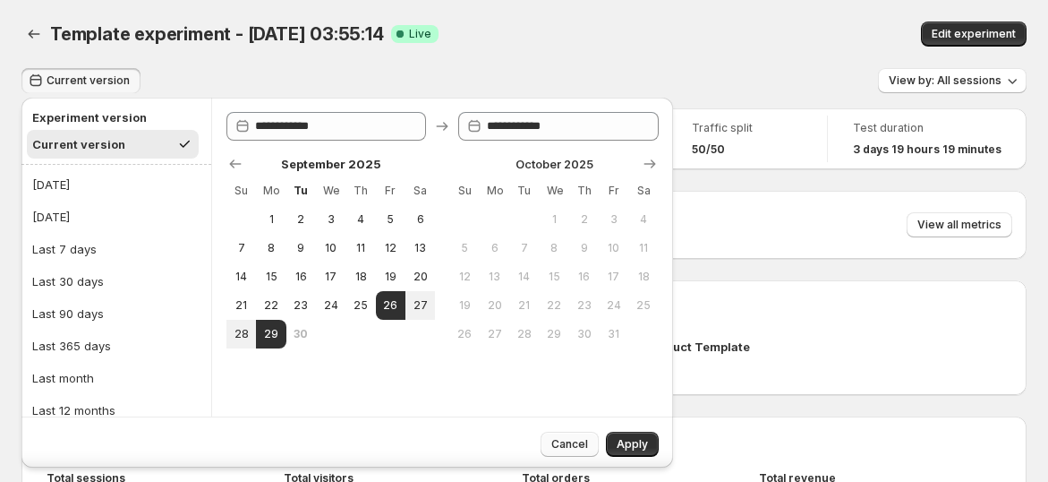
click at [575, 439] on span "Cancel" at bounding box center [569, 444] width 37 height 14
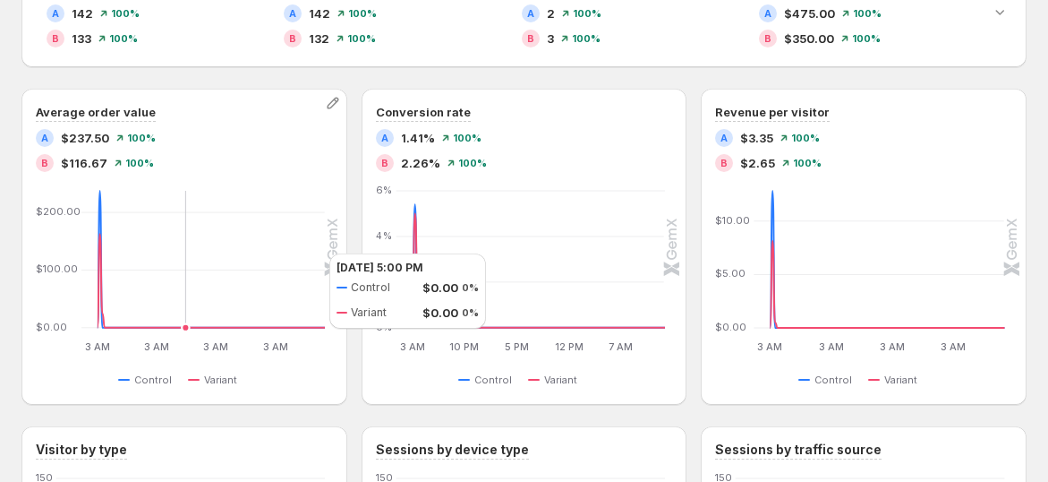
scroll to position [497, 0]
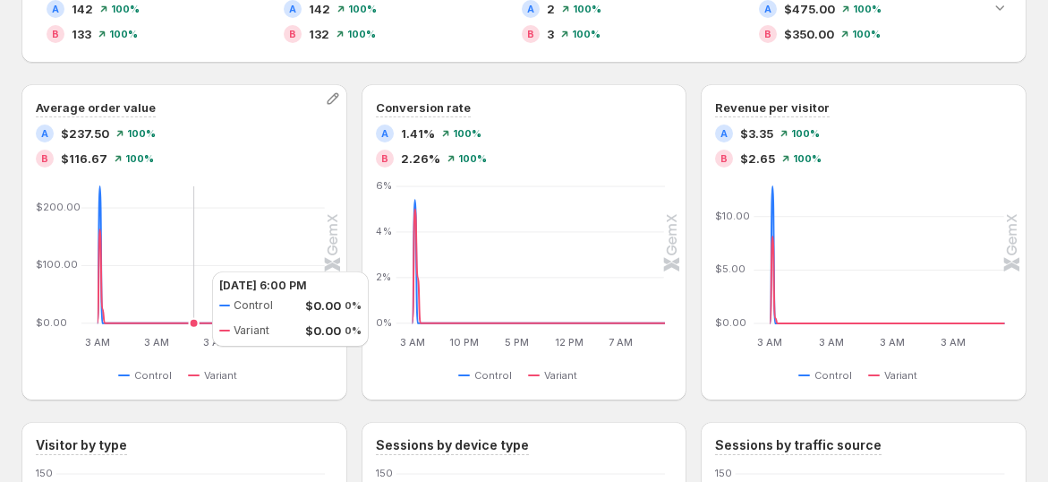
click at [192, 269] on icon "3 AM 3 AM 3 AM 3 AM 3 AM 3 AM 3 AM 3 AM $0.00 $100.00 $200.00 3 AM 4 AM 5 AM 6 …" at bounding box center [181, 266] width 287 height 168
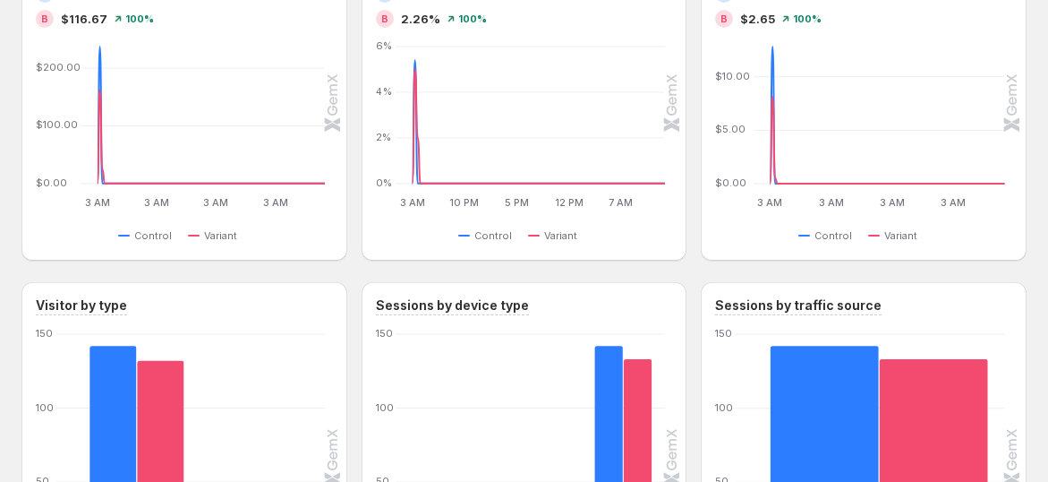
scroll to position [485, 0]
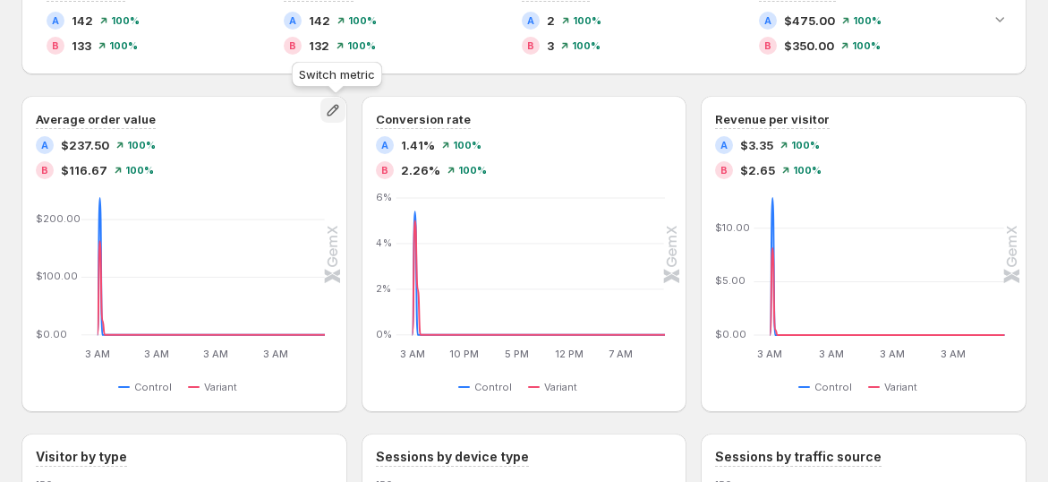
click at [340, 108] on icon "button" at bounding box center [333, 110] width 18 height 18
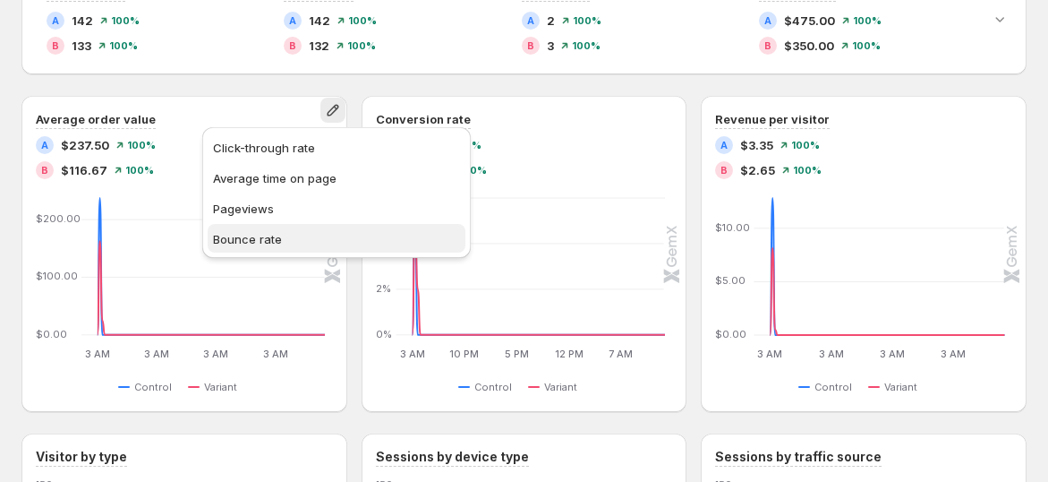
click at [328, 231] on span "Bounce rate" at bounding box center [336, 239] width 247 height 18
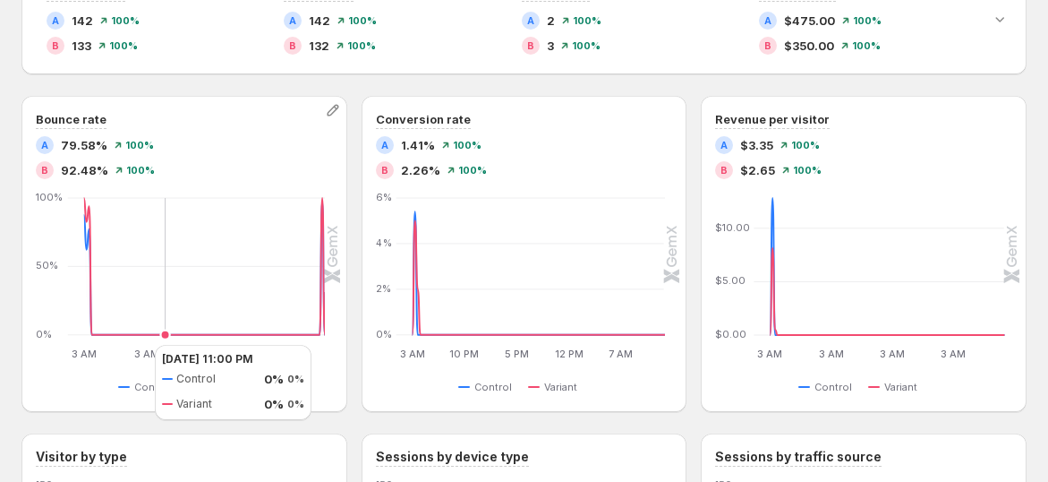
click at [138, 306] on icon "3 AM 3 AM 3 AM 3 AM 3 AM 3 AM 3 AM 3 AM 0% 50% 100% 3 AM 4 AM 5 AM 6 AM 7 AM 8 …" at bounding box center [181, 277] width 287 height 168
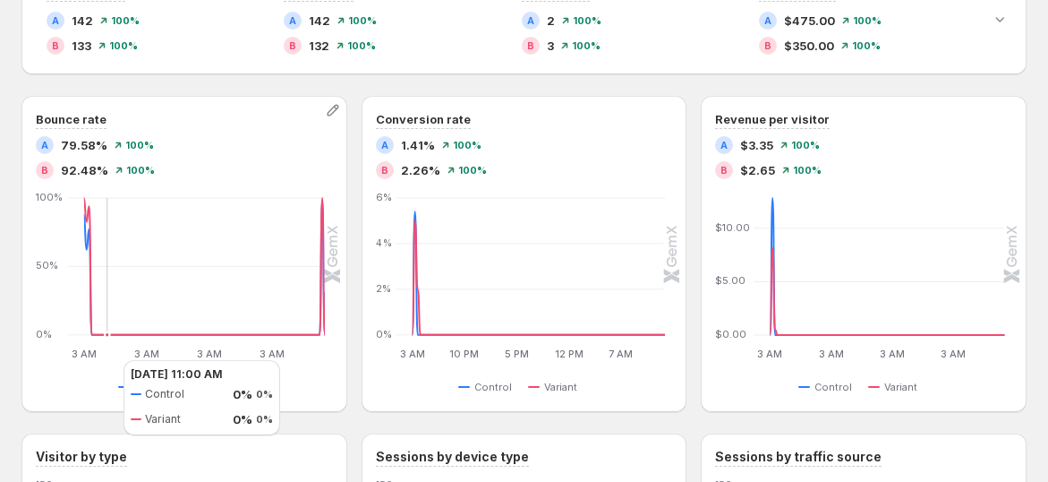
click at [105, 359] on icon "3 AM 3 AM 3 AM 3 AM 3 AM 3 AM 3 AM 3 AM 0% 50% 100% 3 AM 4 AM 5 AM 6 AM 7 AM 8 …" at bounding box center [181, 277] width 287 height 168
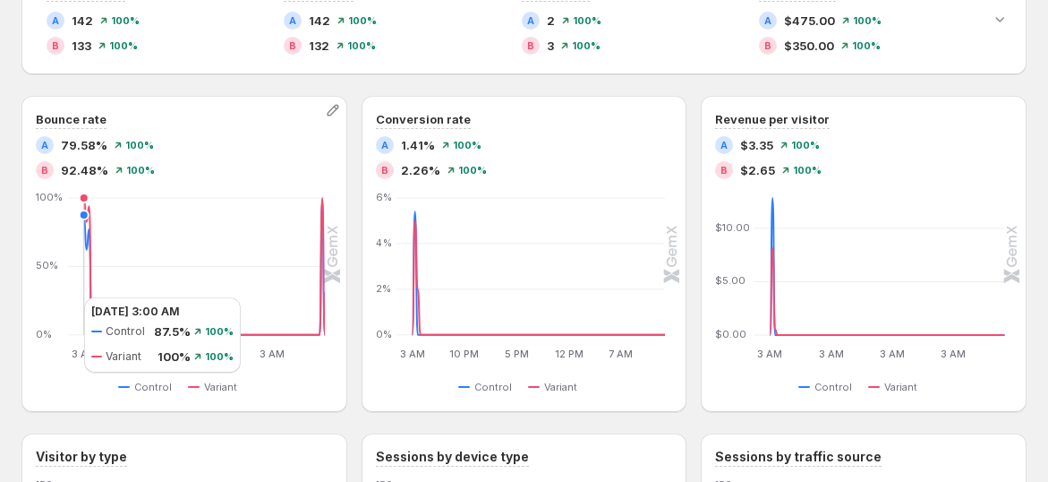
click at [67, 296] on icon "3 AM 3 AM 3 AM 3 AM 3 AM 3 AM 3 AM 3 AM 0% 50% 100% 3 AM 4 AM 5 AM 6 AM 7 AM 8 …" at bounding box center [181, 277] width 287 height 168
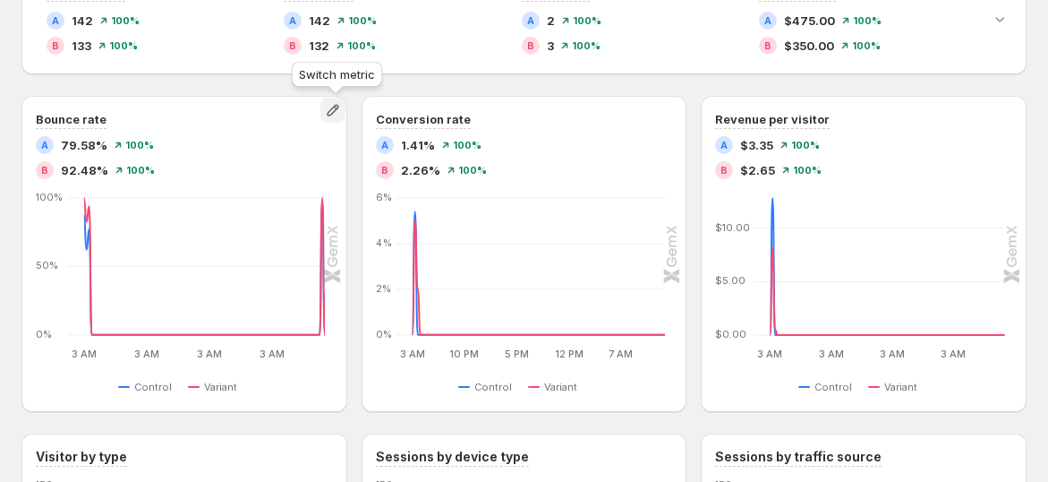
click at [334, 101] on icon "button" at bounding box center [333, 110] width 18 height 18
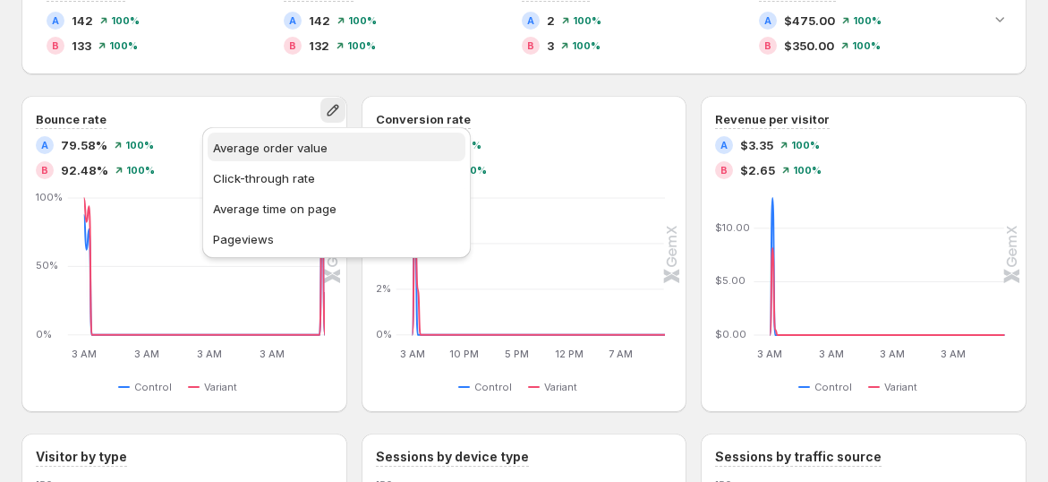
click at [344, 146] on span "Average order value" at bounding box center [336, 148] width 247 height 18
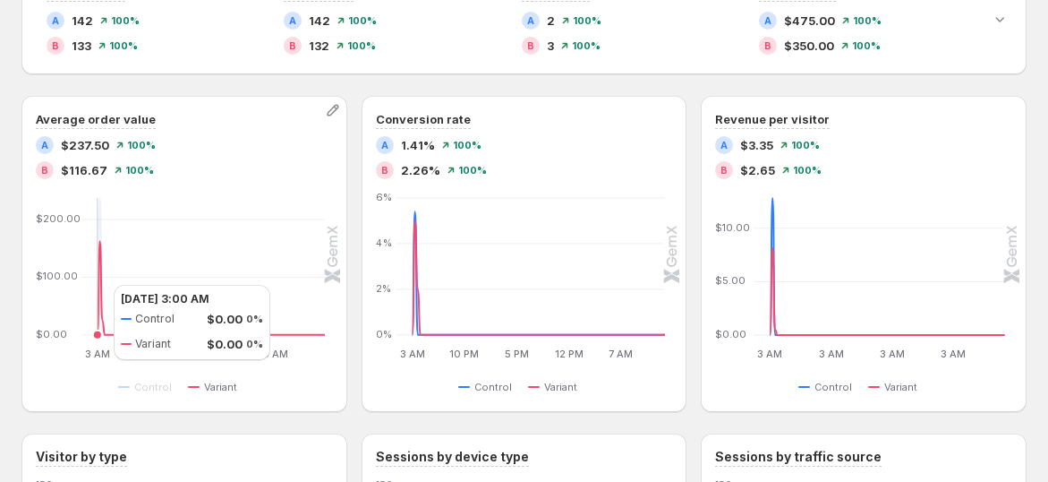
click at [98, 284] on icon at bounding box center [211, 288] width 227 height 94
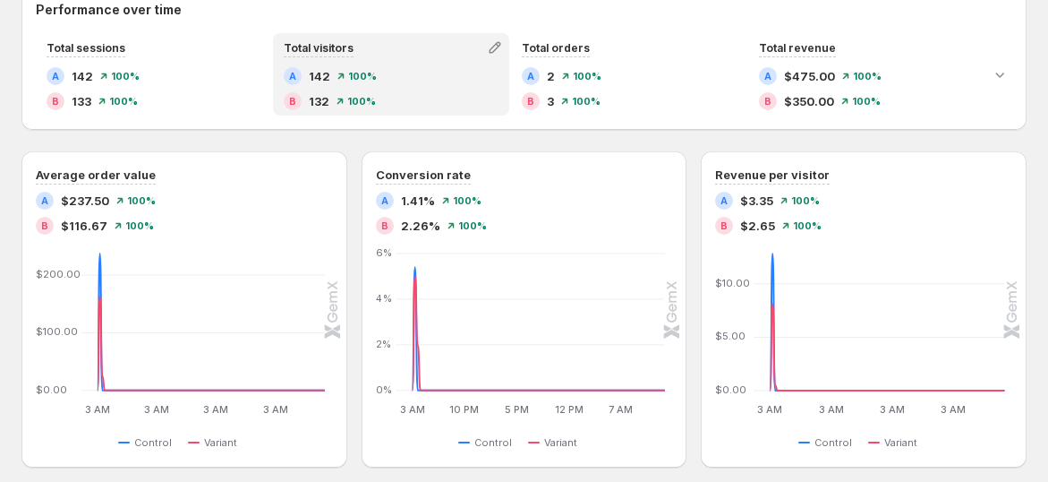
scroll to position [386, 0]
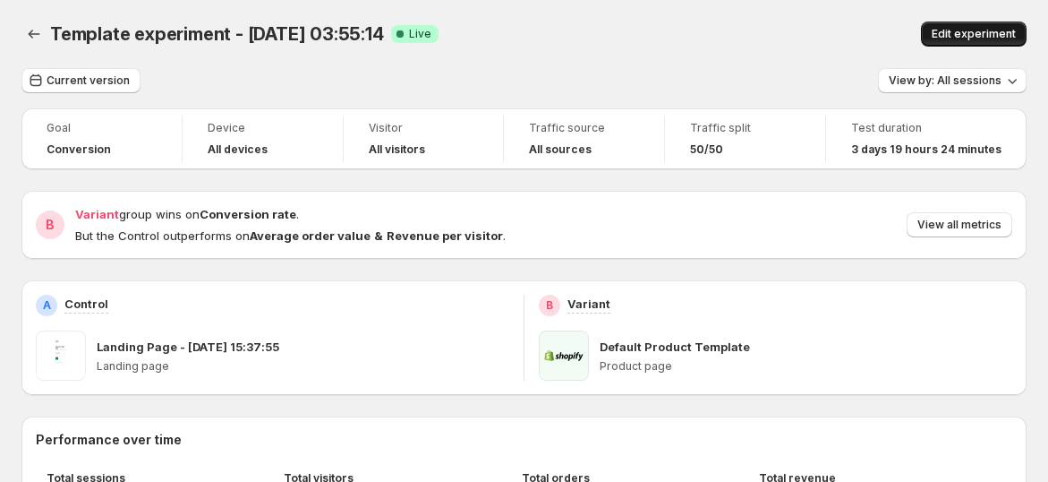
click at [983, 30] on span "Edit experiment" at bounding box center [974, 34] width 84 height 14
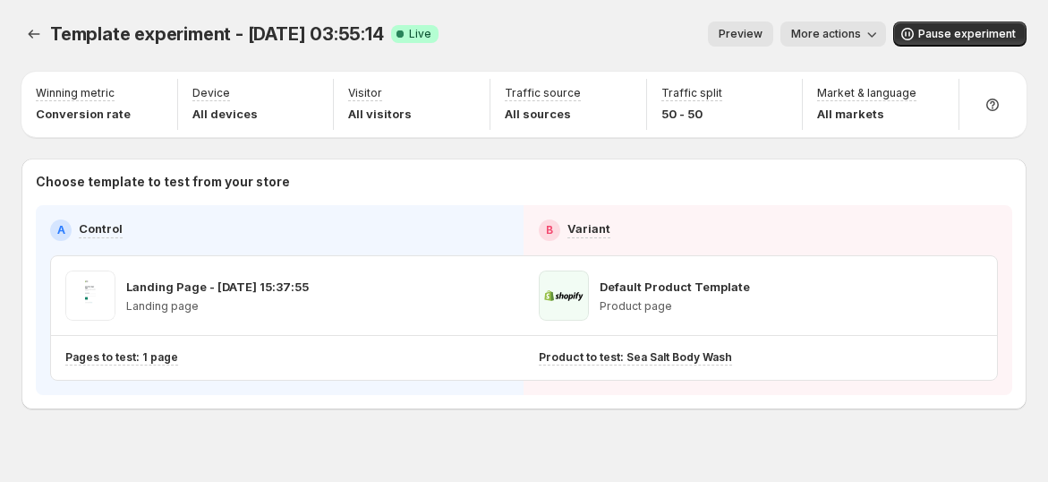
click at [846, 35] on span "More actions" at bounding box center [826, 34] width 70 height 14
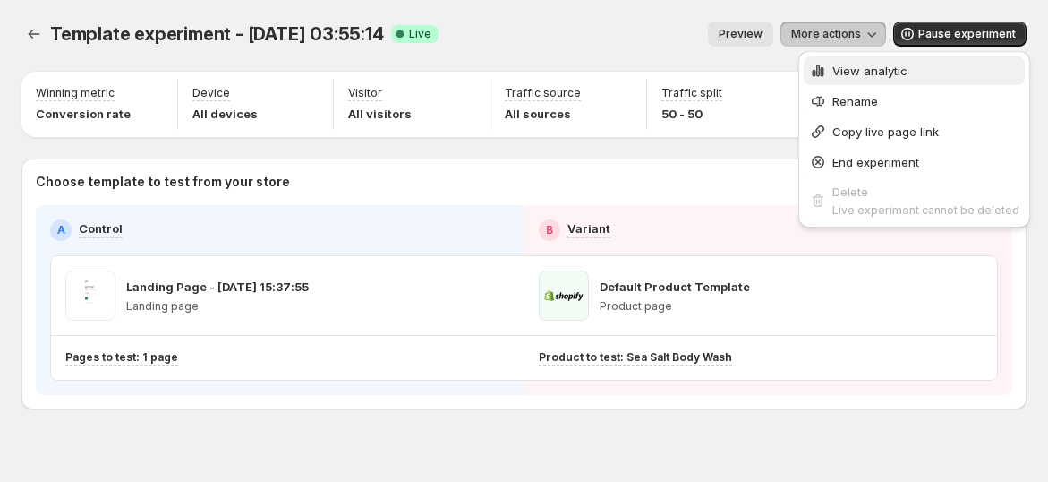
click at [850, 68] on span "View analytic" at bounding box center [869, 71] width 75 height 14
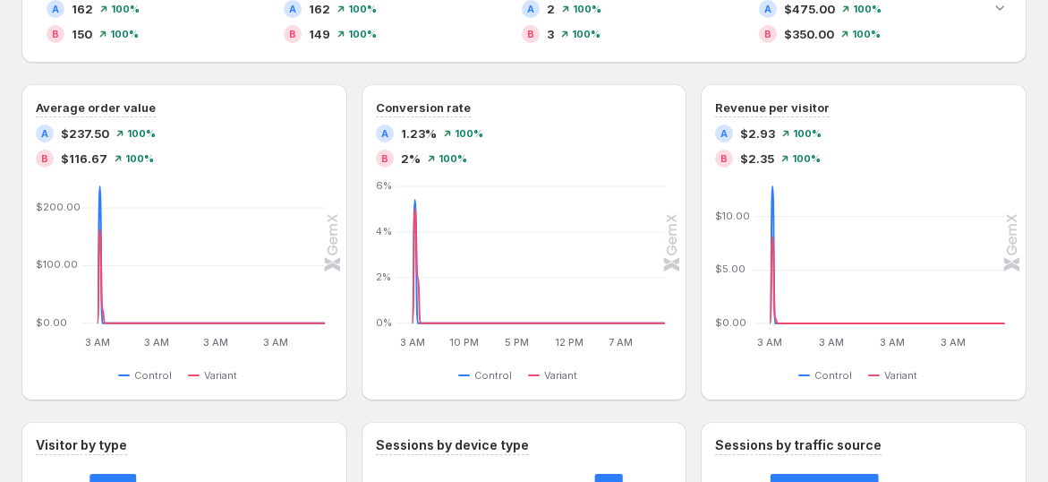
scroll to position [199, 0]
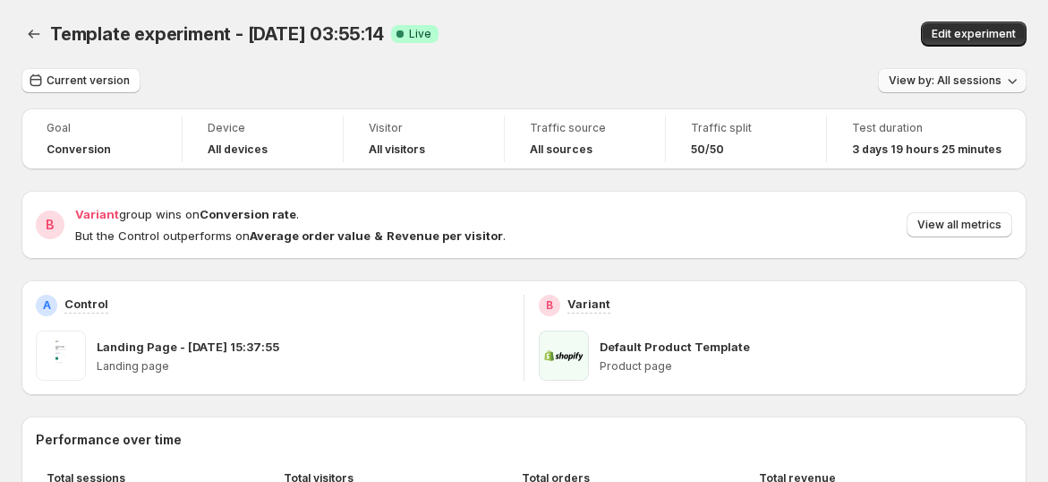
click at [957, 84] on span "View by: All sessions" at bounding box center [945, 80] width 113 height 14
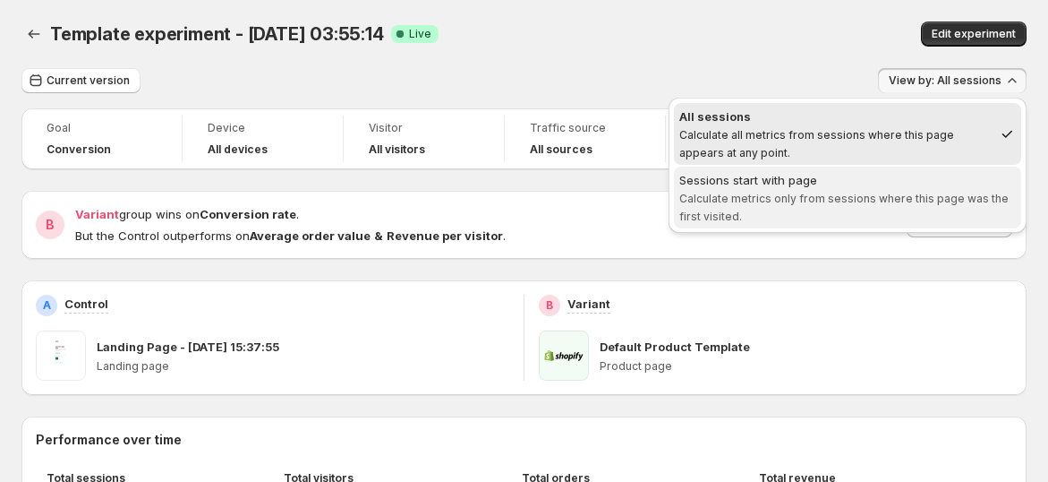
click at [929, 167] on button "Sessions start with page Calculate metrics only from sessions where this page w…" at bounding box center [847, 197] width 347 height 62
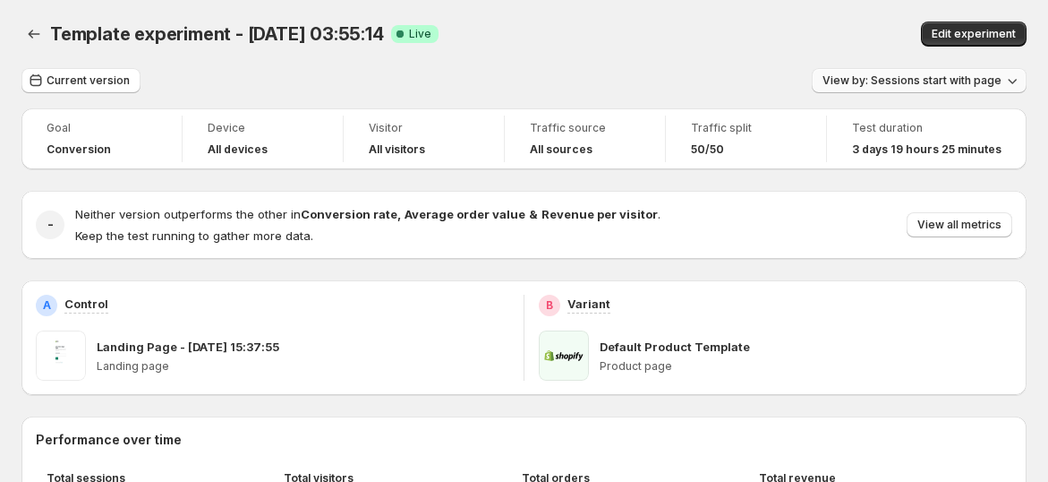
click at [962, 76] on span "View by: Sessions start with page" at bounding box center [912, 80] width 179 height 14
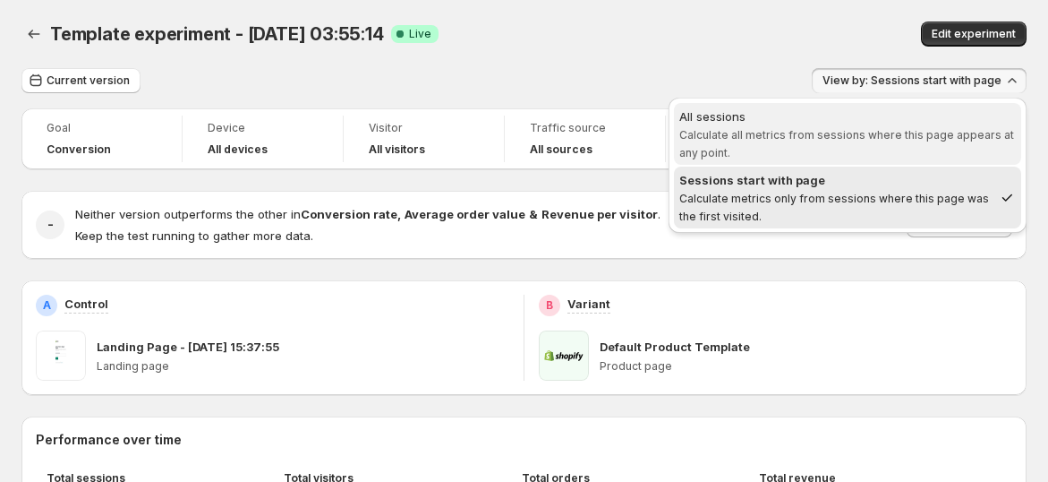
click at [830, 145] on span "All sessions Calculate all metrics from sessions where this page appears at any…" at bounding box center [847, 134] width 337 height 54
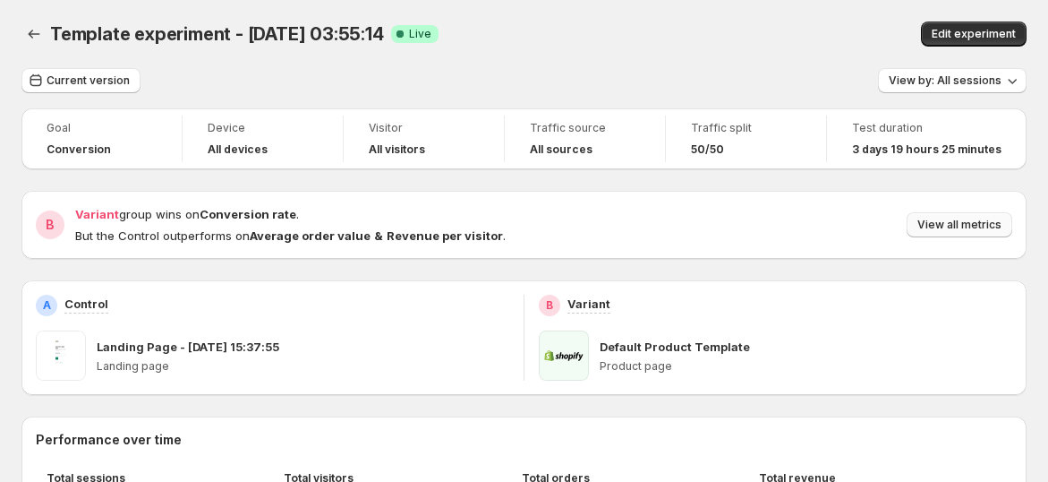
click at [965, 221] on span "View all metrics" at bounding box center [959, 225] width 84 height 14
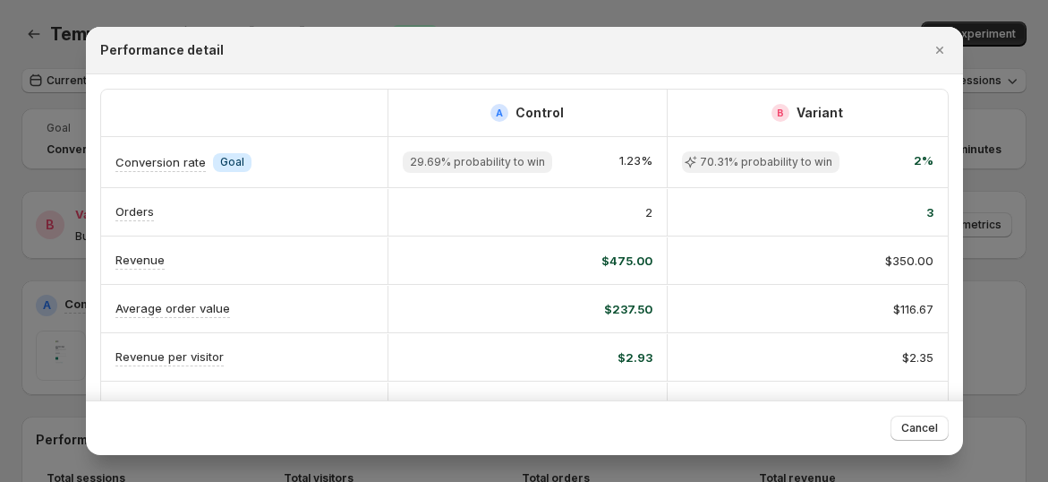
click at [452, 164] on span "29.69% probability to win" at bounding box center [477, 162] width 135 height 14
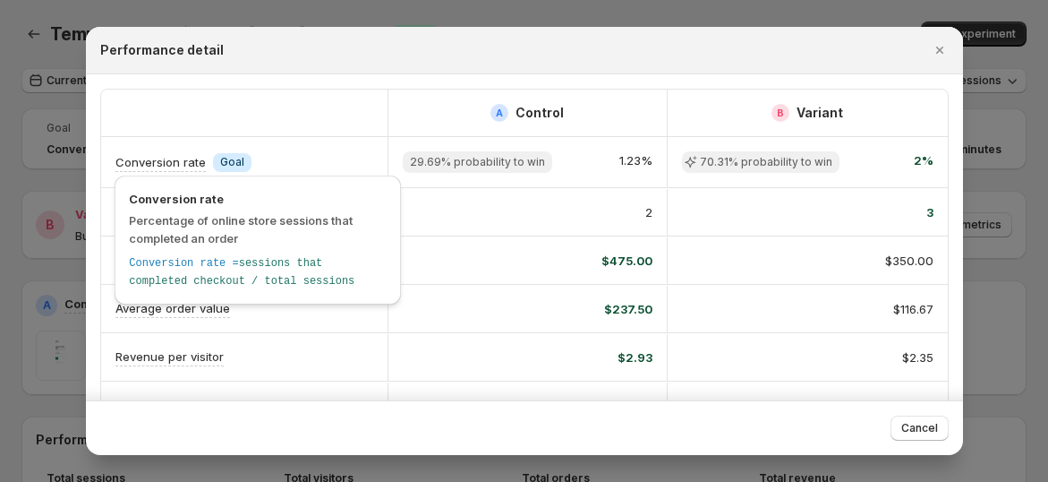
click at [192, 163] on p "Conversion rate" at bounding box center [160, 162] width 90 height 18
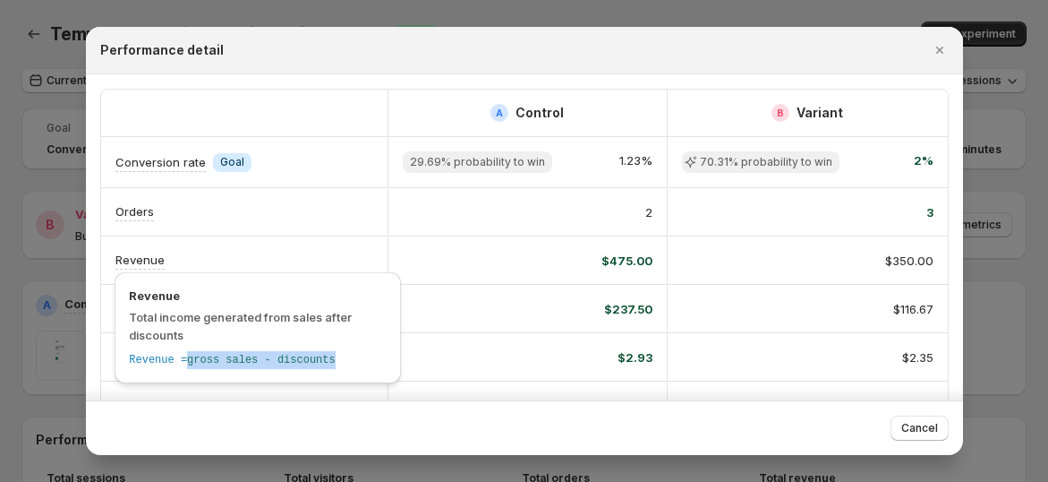
drag, startPoint x: 184, startPoint y: 365, endPoint x: 368, endPoint y: 364, distance: 183.5
click at [368, 364] on div "Revenue = gross sales - discounts" at bounding box center [258, 360] width 258 height 18
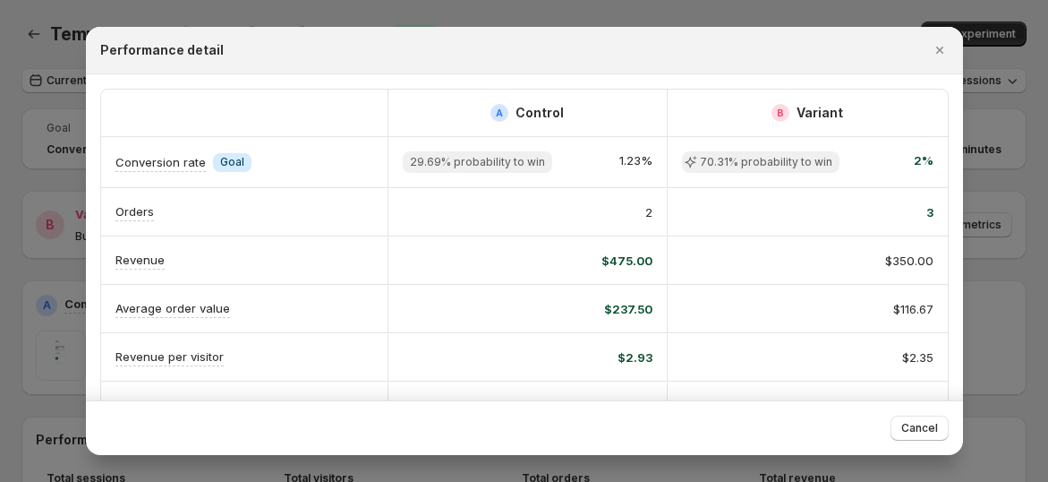
click at [552, 238] on div "$475.00" at bounding box center [528, 260] width 280 height 47
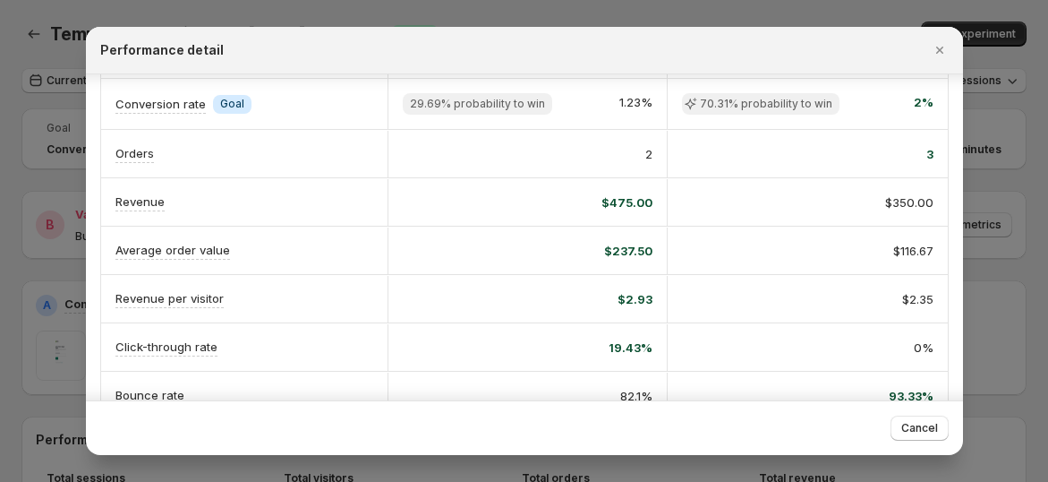
scroll to position [99, 0]
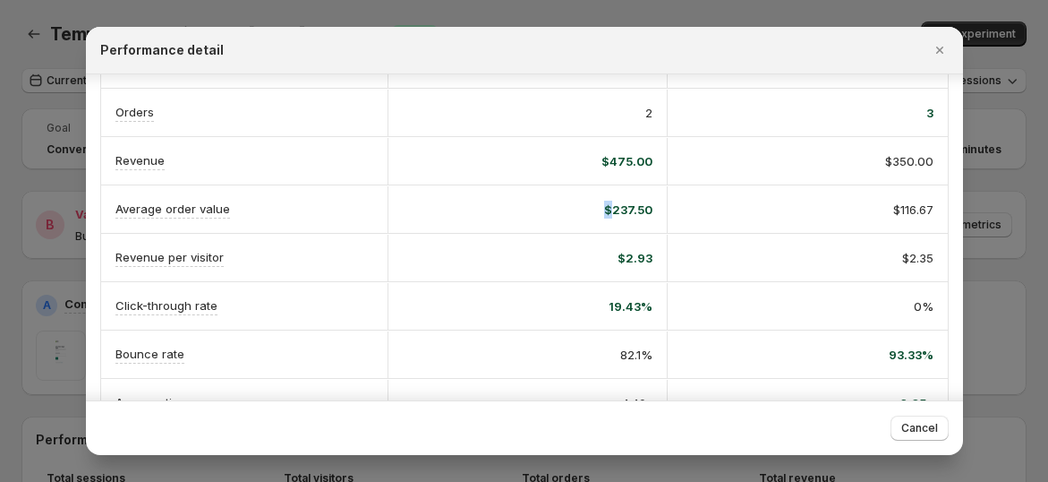
drag, startPoint x: 556, startPoint y: 203, endPoint x: 614, endPoint y: 203, distance: 58.2
click at [613, 203] on div "$237.50" at bounding box center [528, 209] width 250 height 18
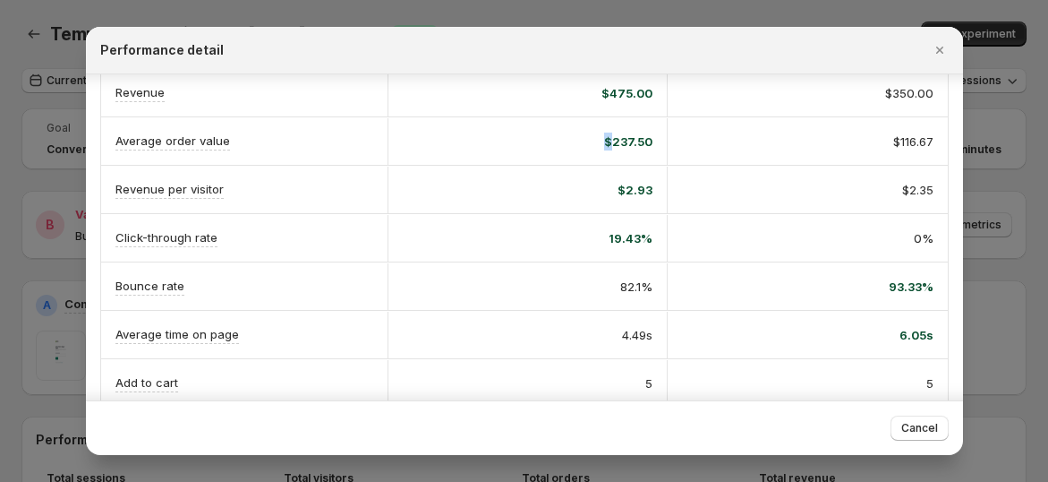
scroll to position [199, 0]
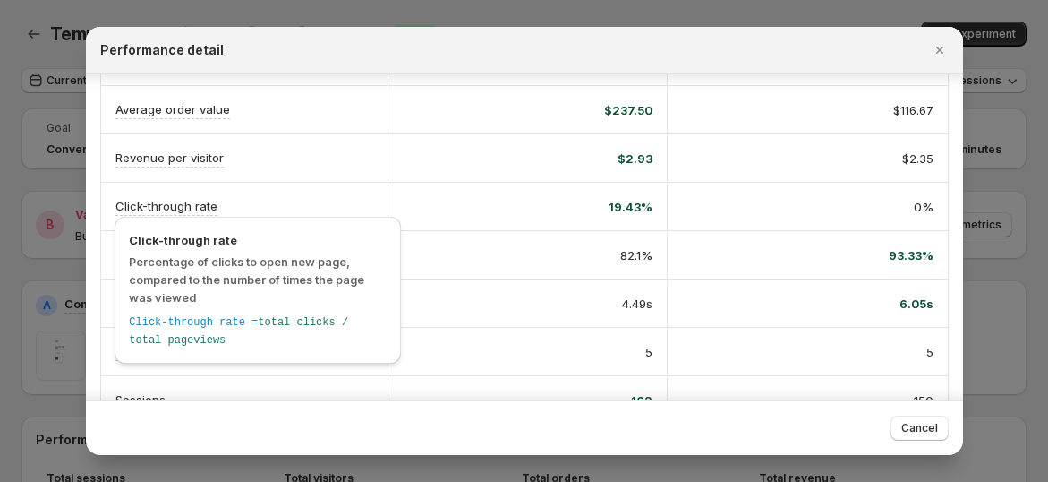
click at [207, 205] on p "Click-through rate" at bounding box center [166, 206] width 102 height 18
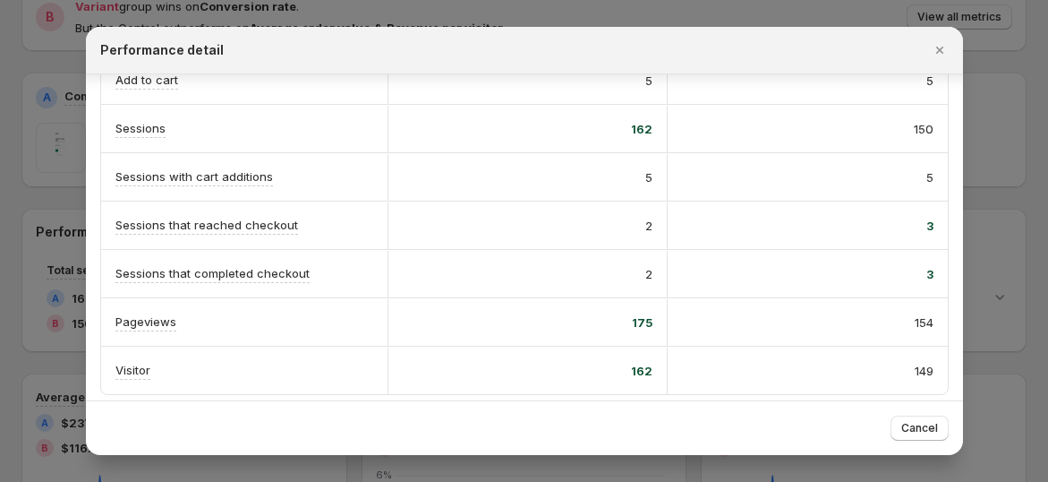
scroll to position [298, 0]
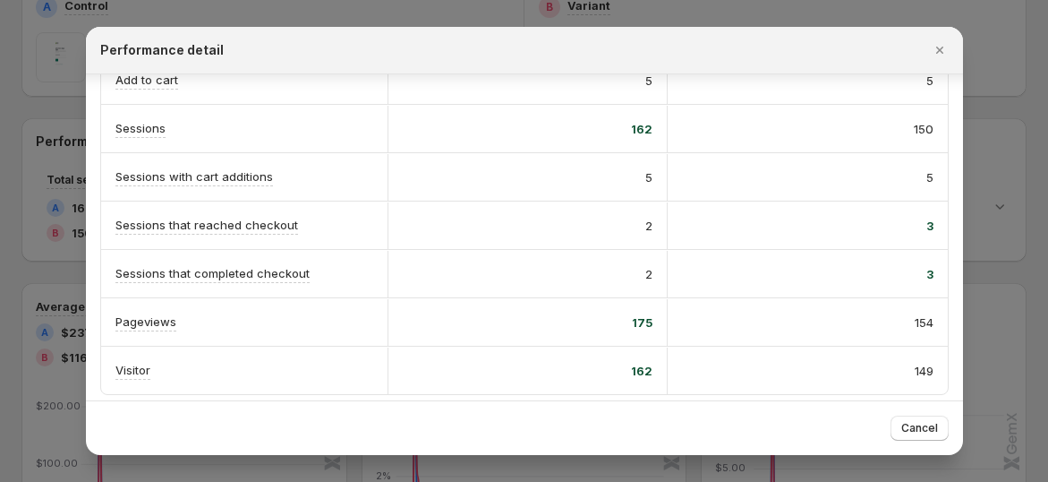
click at [75, 250] on div at bounding box center [524, 241] width 1048 height 482
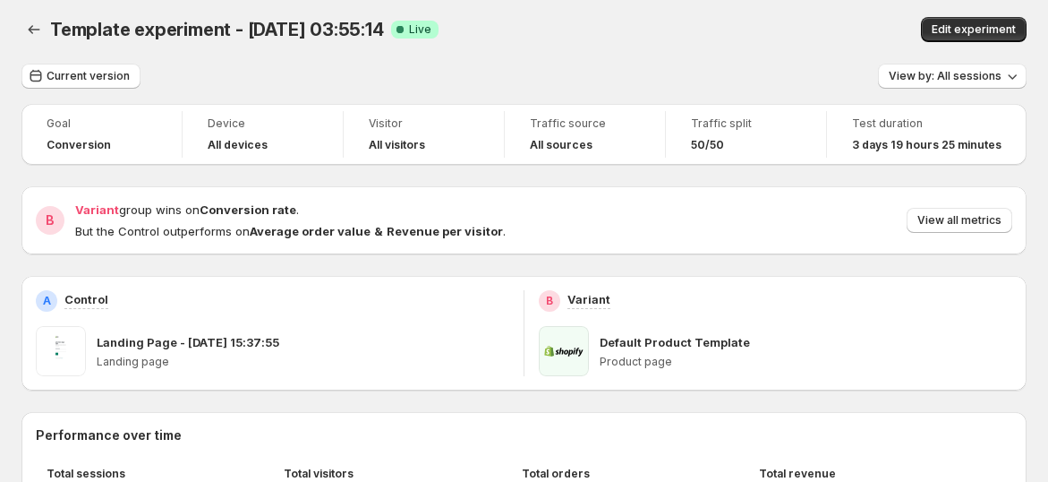
scroll to position [0, 0]
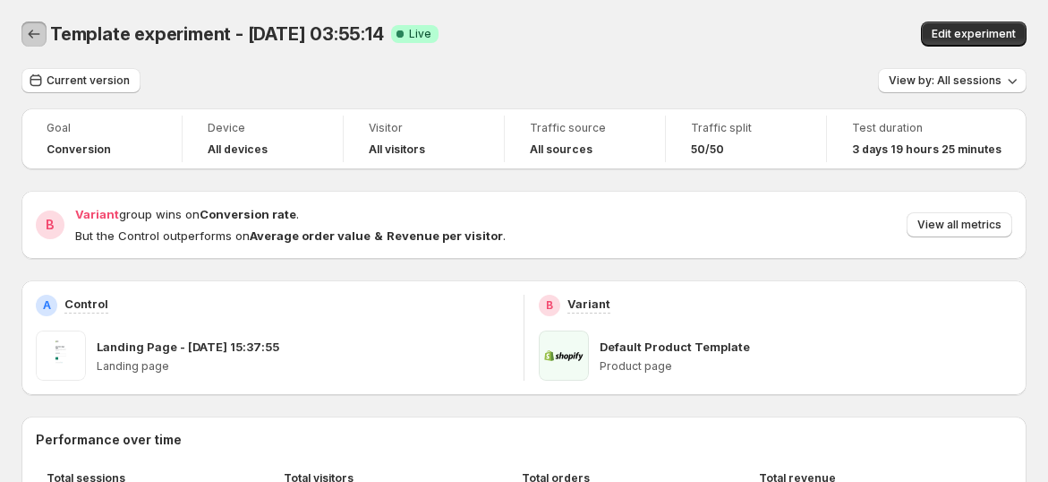
click at [37, 34] on icon "Back" at bounding box center [34, 34] width 18 height 18
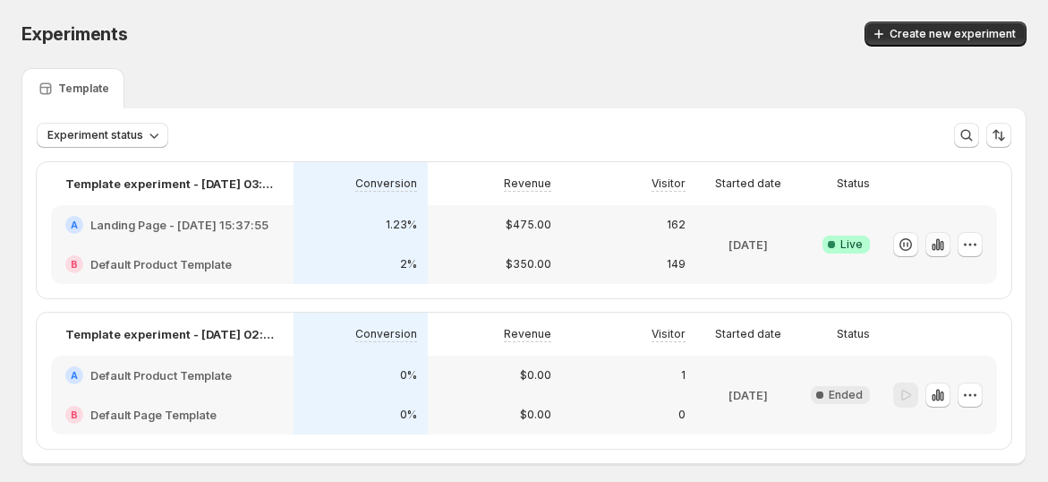
click at [938, 242] on icon "button" at bounding box center [938, 244] width 18 height 18
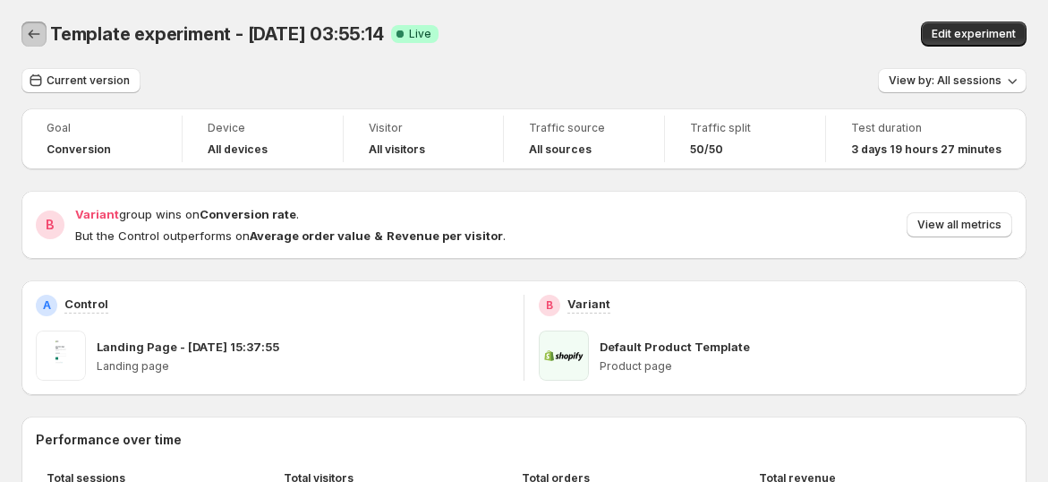
click at [32, 30] on icon "Back" at bounding box center [35, 34] width 12 height 9
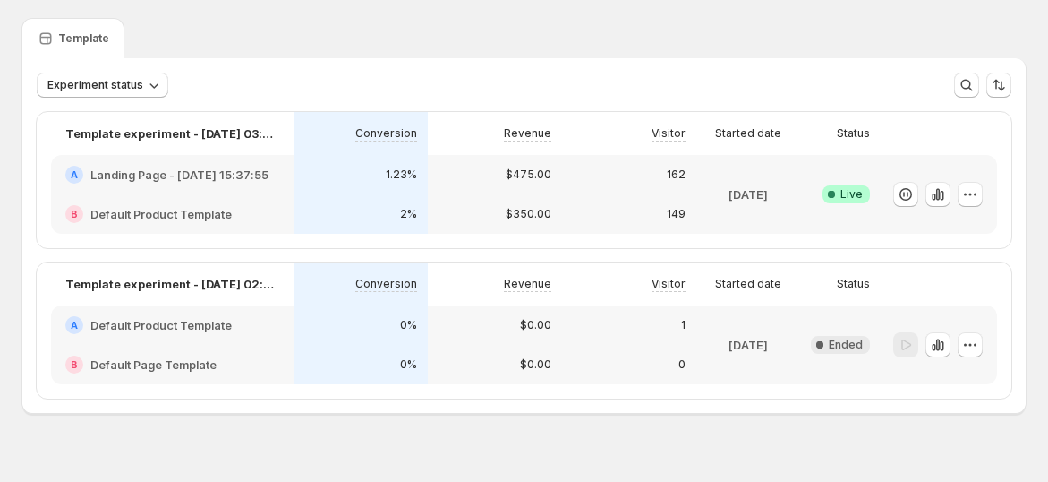
scroll to position [78, 0]
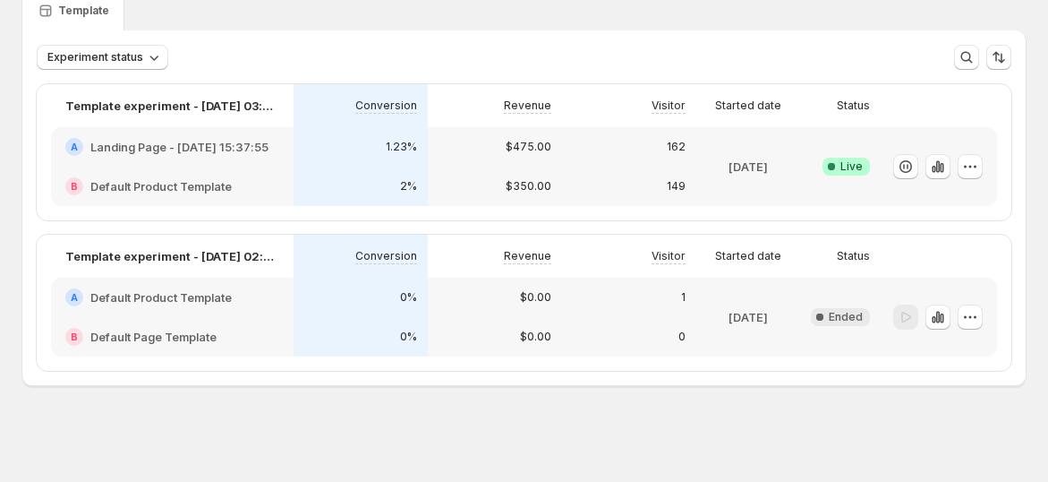
click at [539, 183] on p "$350.00" at bounding box center [529, 186] width 46 height 14
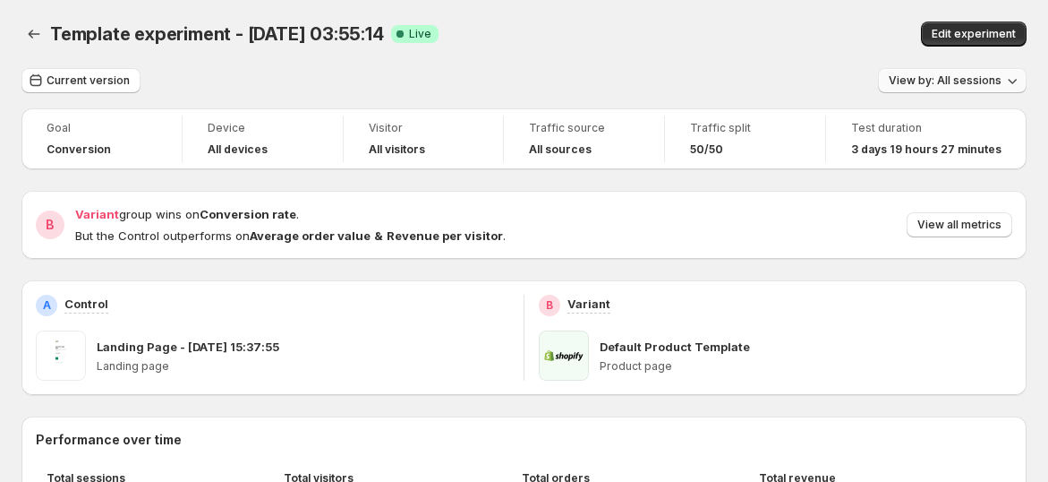
click at [996, 82] on span "View by: All sessions" at bounding box center [945, 80] width 113 height 14
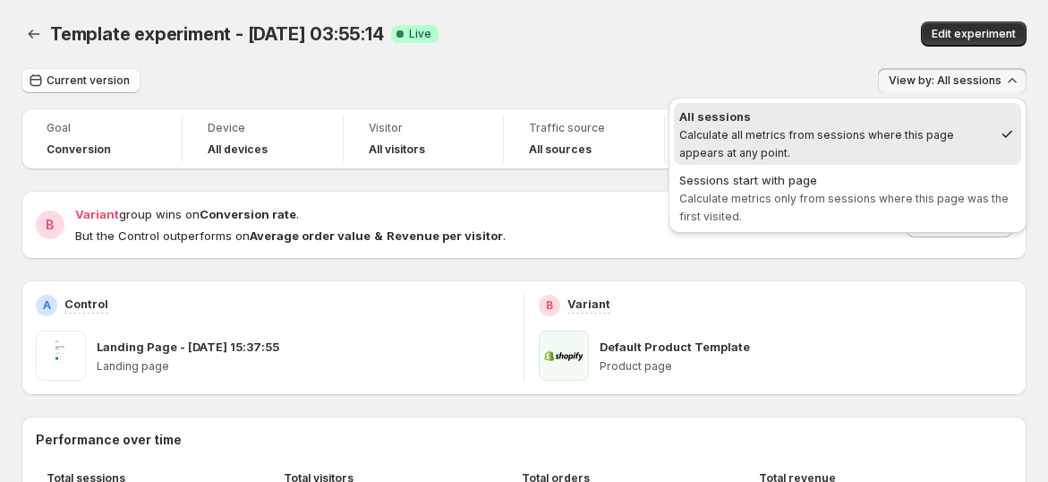
click at [996, 82] on span "View by: All sessions" at bounding box center [945, 80] width 113 height 14
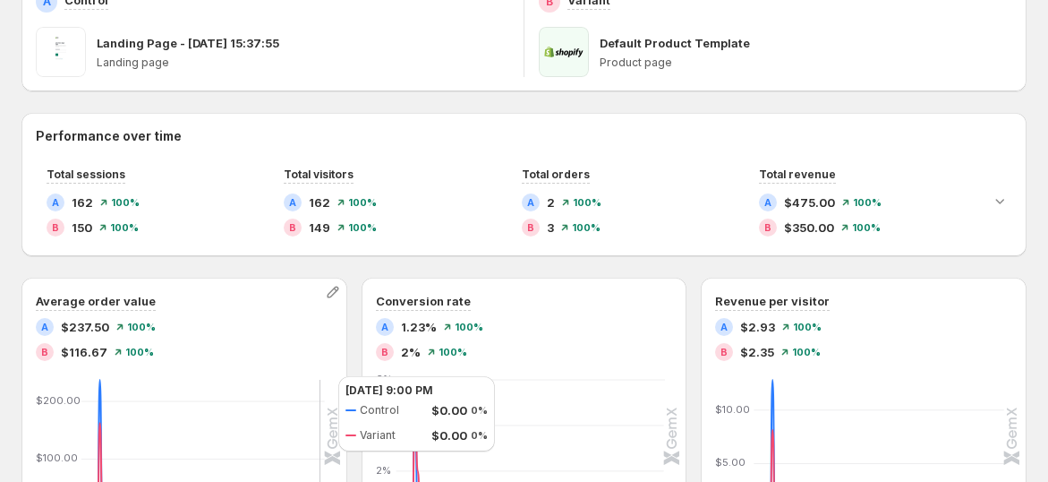
scroll to position [298, 0]
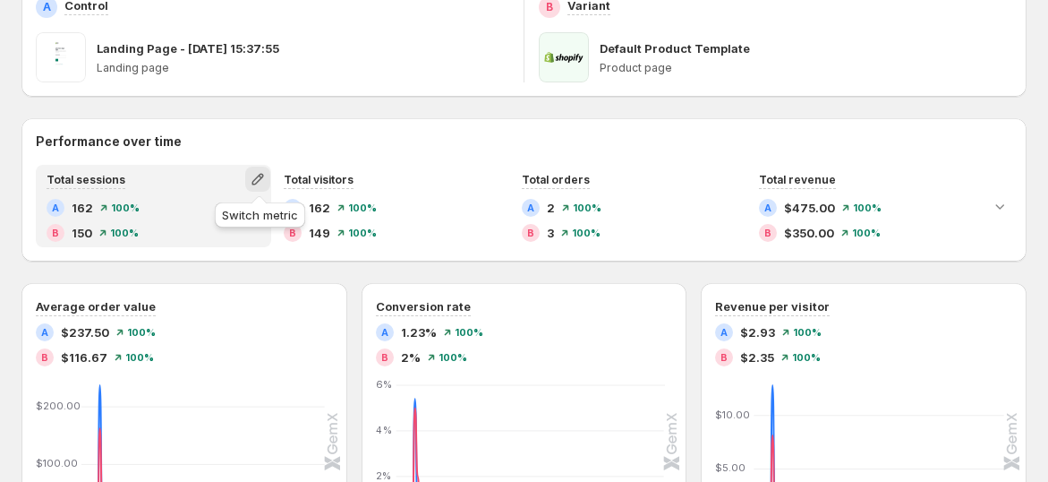
click at [258, 179] on icon "button" at bounding box center [258, 179] width 18 height 18
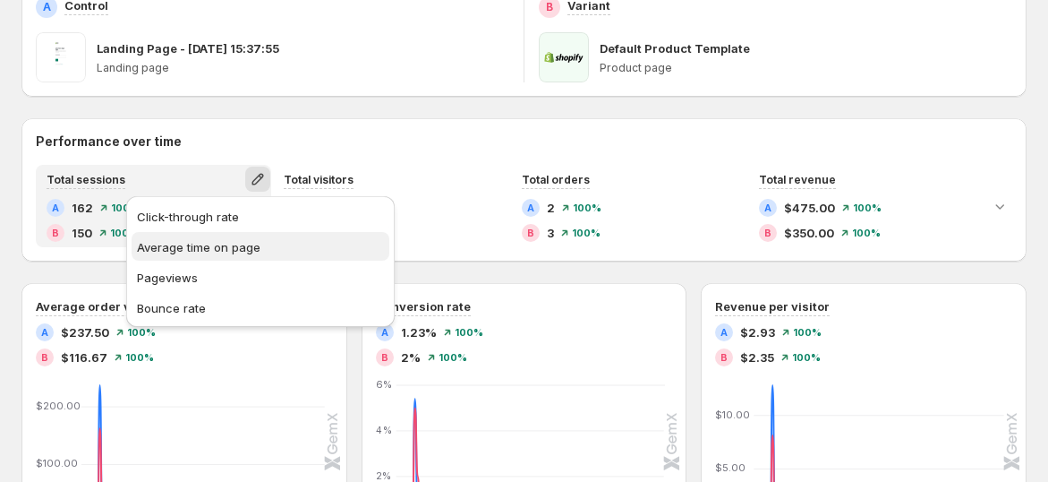
click at [223, 246] on span "Average time on page" at bounding box center [199, 247] width 124 height 14
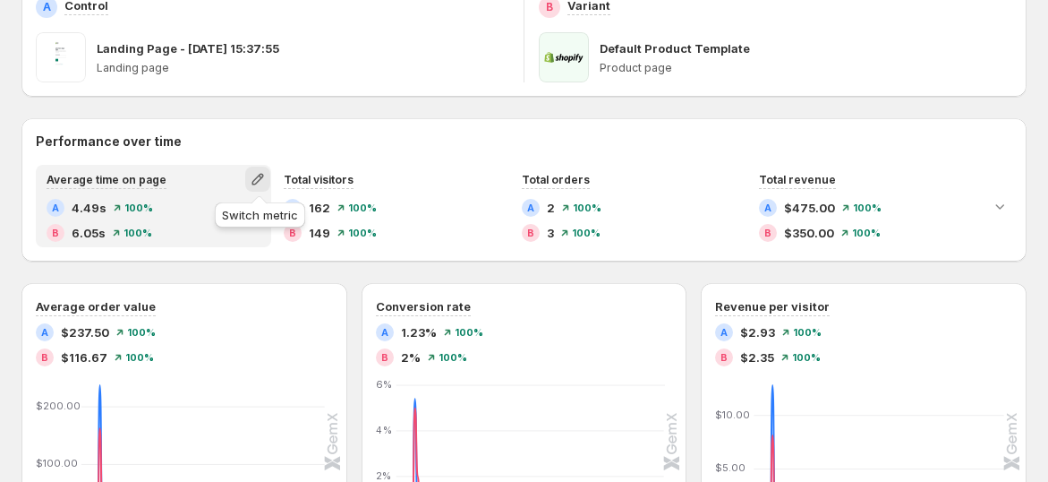
click at [260, 182] on icon "button" at bounding box center [258, 179] width 18 height 18
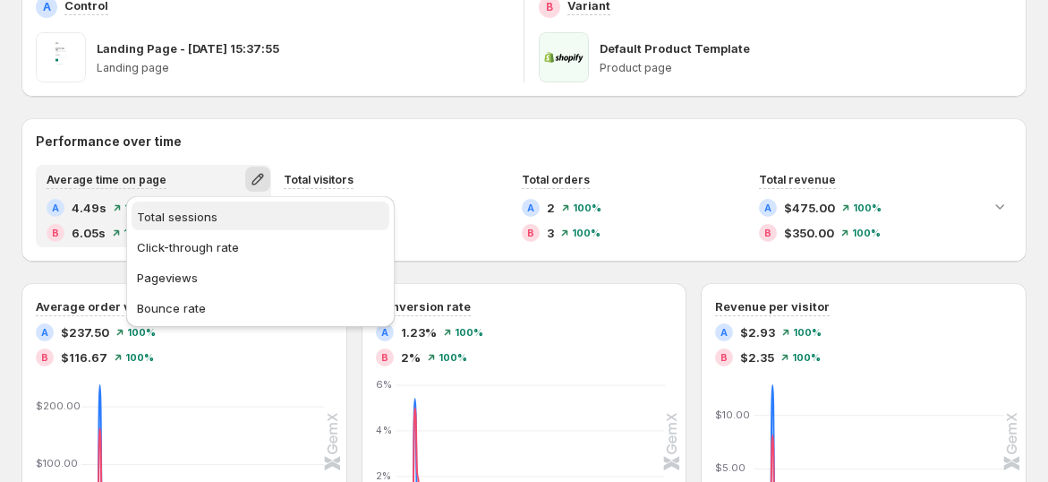
click at [243, 225] on button "Total sessions" at bounding box center [261, 215] width 258 height 29
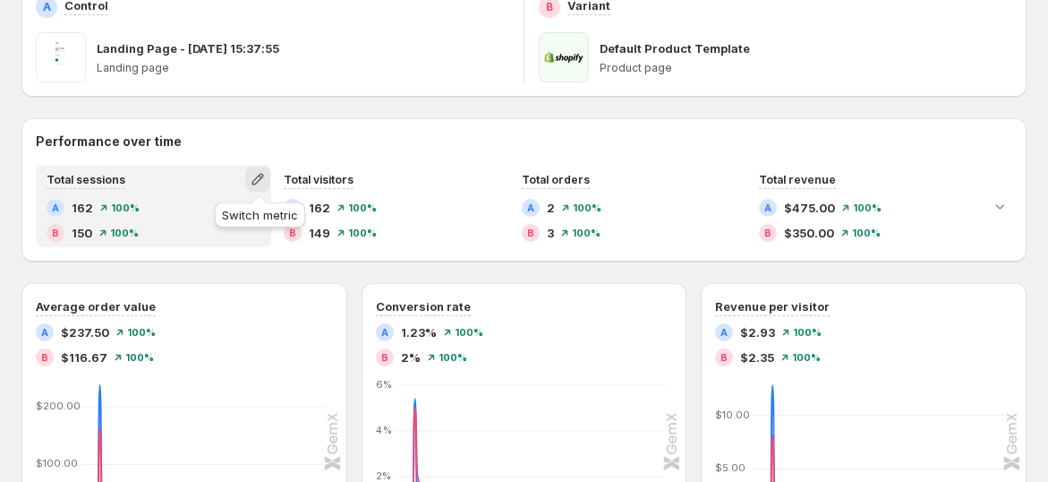
click at [263, 176] on icon "button" at bounding box center [258, 180] width 12 height 12
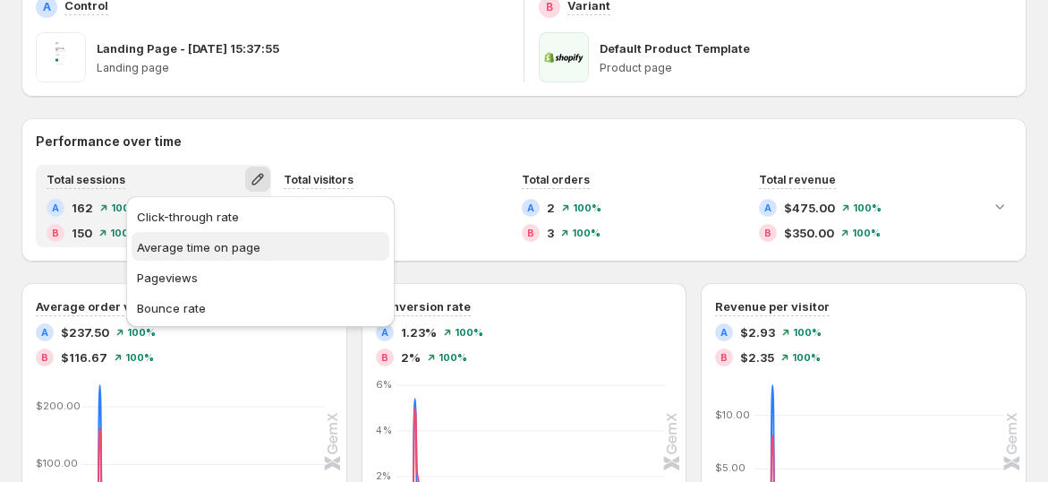
click at [237, 240] on span "Average time on page" at bounding box center [199, 247] width 124 height 14
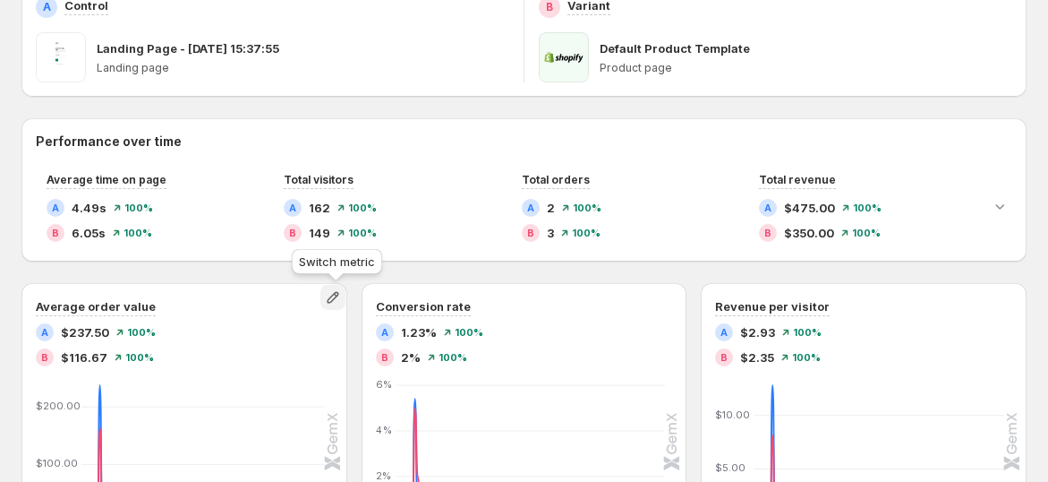
click at [335, 296] on icon "button" at bounding box center [334, 298] width 12 height 12
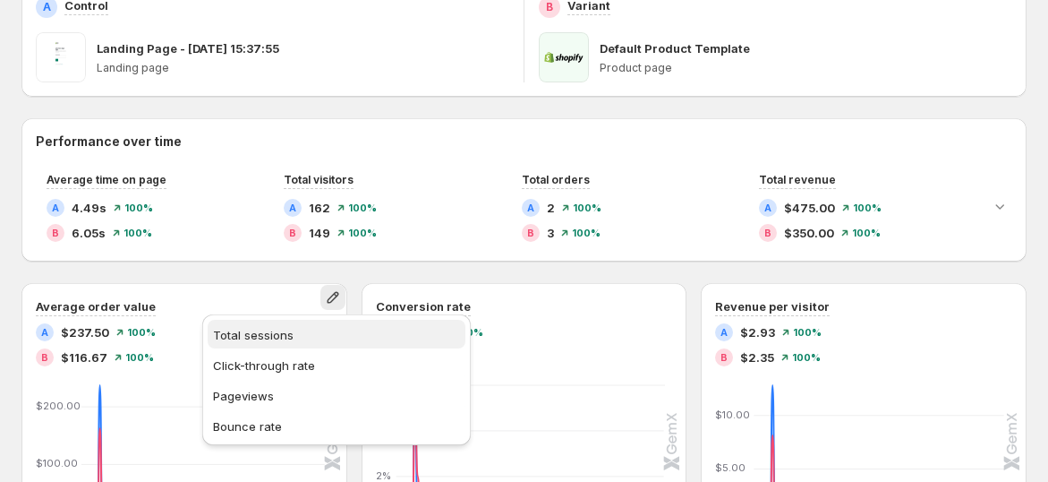
click at [320, 340] on span "Total sessions" at bounding box center [336, 335] width 247 height 18
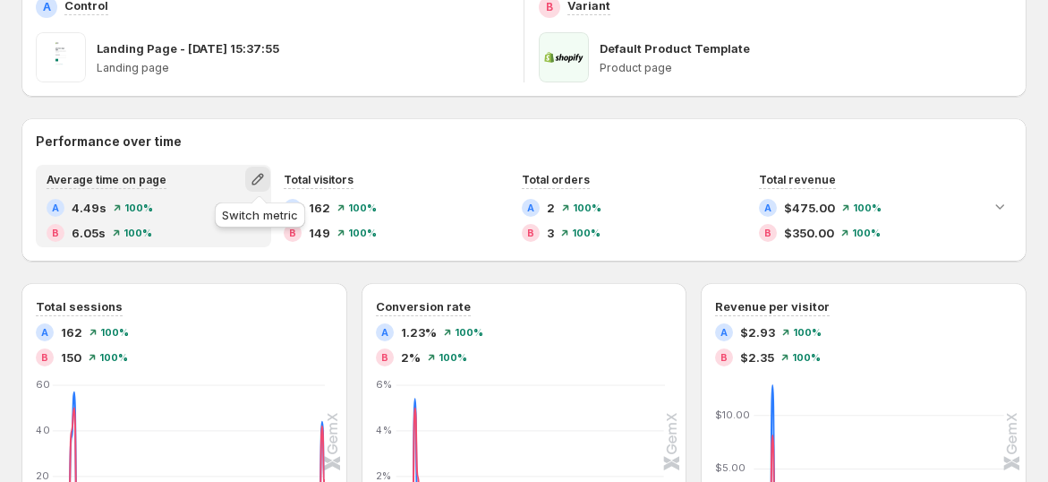
click at [256, 172] on icon "button" at bounding box center [258, 179] width 18 height 18
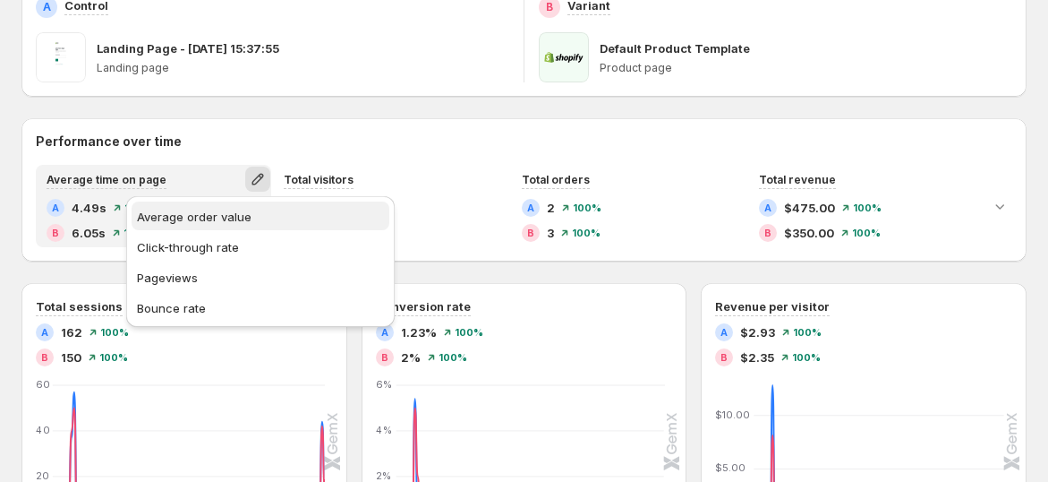
click at [252, 219] on span "Average order value" at bounding box center [260, 217] width 247 height 18
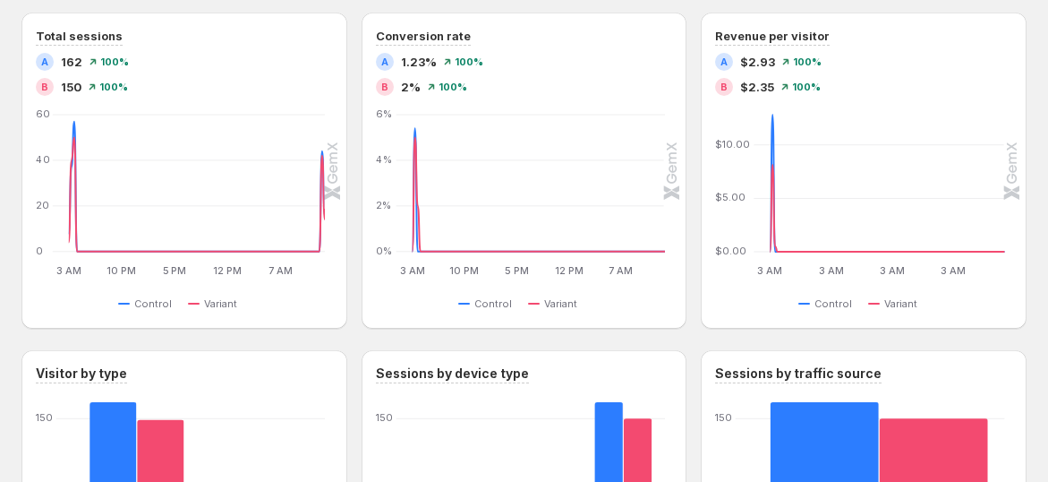
scroll to position [596, 0]
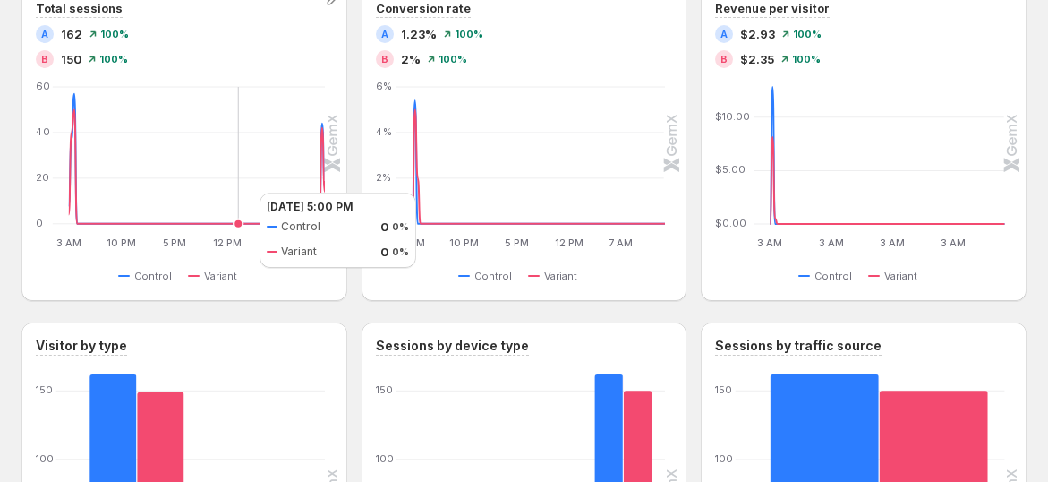
click at [242, 192] on icon "3 AM 3 AM 10 PM 10 PM 5 PM 5 PM 12 PM 12 PM 7 AM 7 AM 0 20 40 60 3 AM 4 AM 5 AM…" at bounding box center [181, 166] width 287 height 168
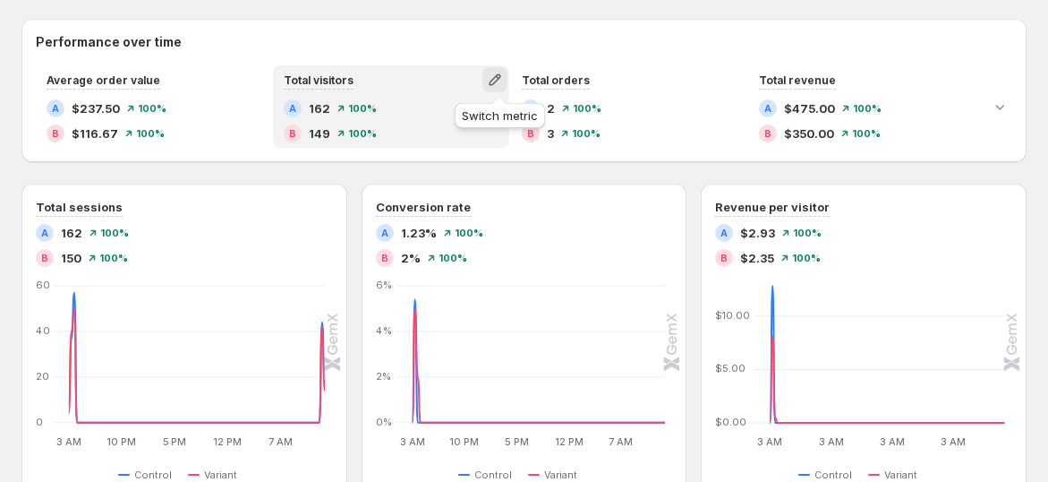
click at [504, 73] on icon "button" at bounding box center [495, 80] width 18 height 18
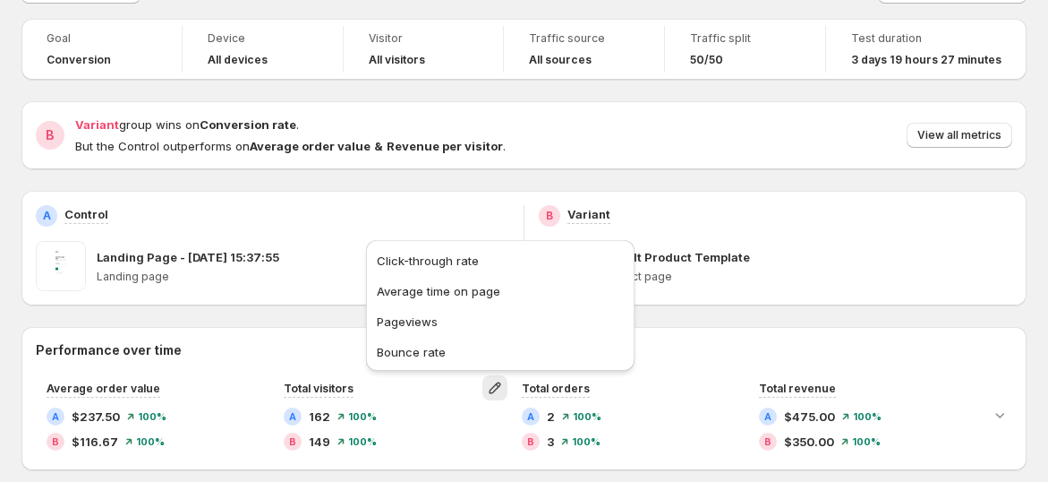
scroll to position [199, 0]
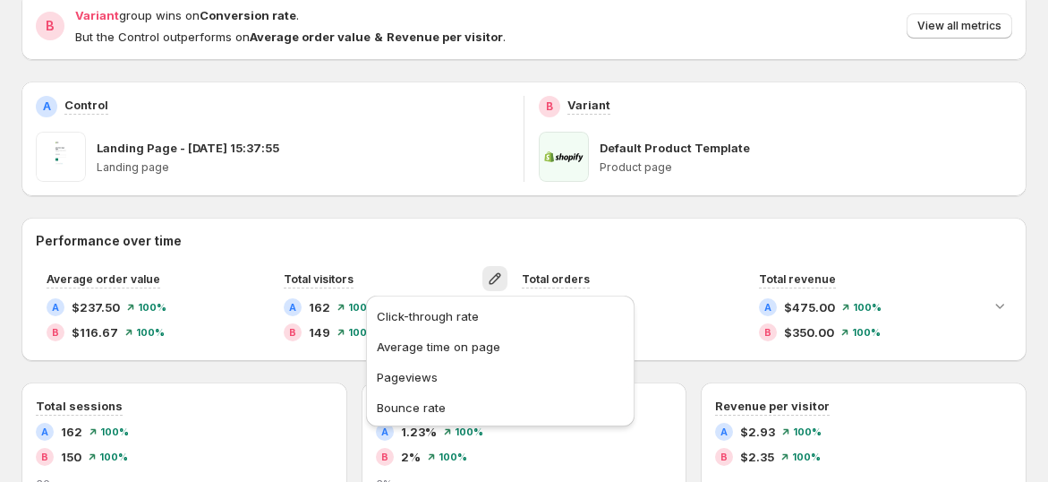
click at [725, 55] on div "B Variant group wins on Conversion rate . But the Control outperforms on Averag…" at bounding box center [523, 26] width 1005 height 68
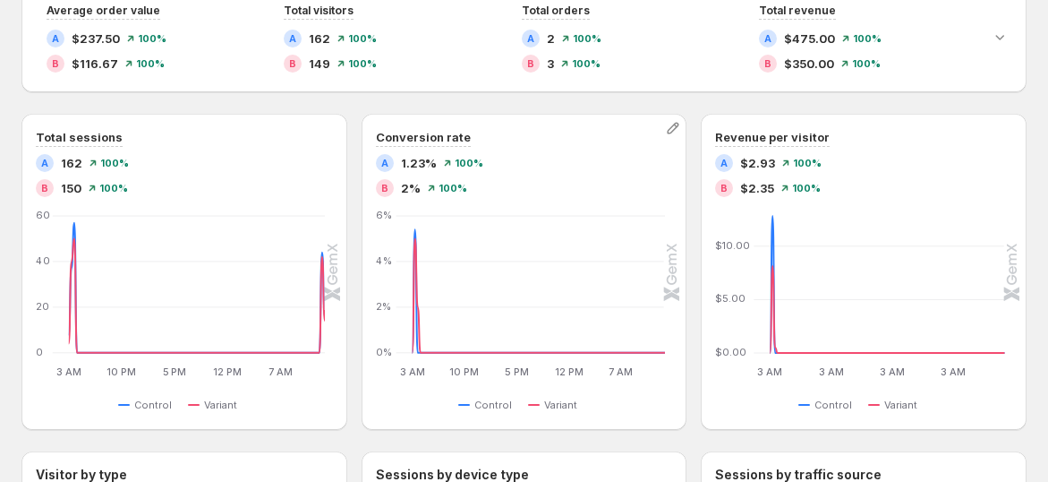
scroll to position [497, 0]
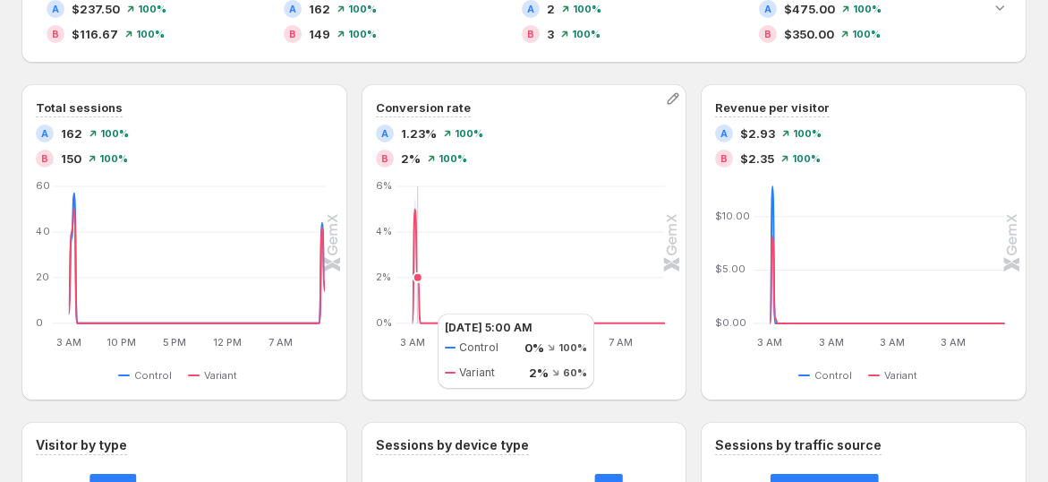
click at [419, 312] on icon at bounding box center [538, 266] width 253 height 114
click at [424, 304] on icon at bounding box center [538, 266] width 253 height 114
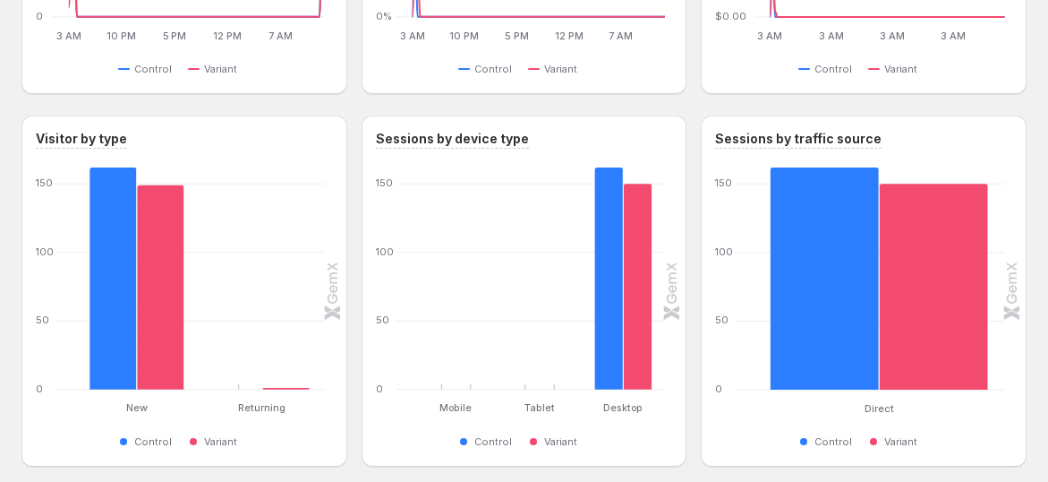
scroll to position [883, 0]
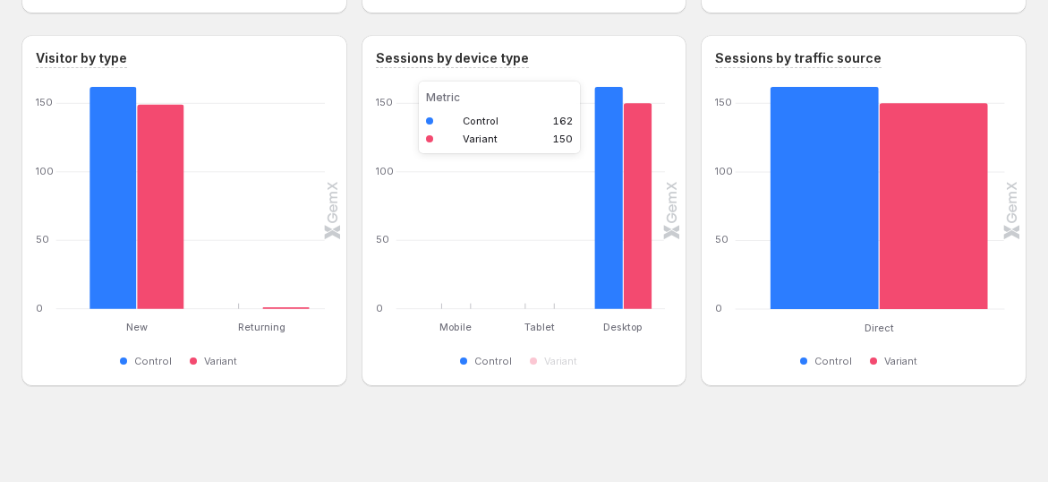
click at [606, 217] on rect "Control 162" at bounding box center [608, 198] width 29 height 222
click at [623, 218] on rect "Control 162" at bounding box center [608, 198] width 29 height 222
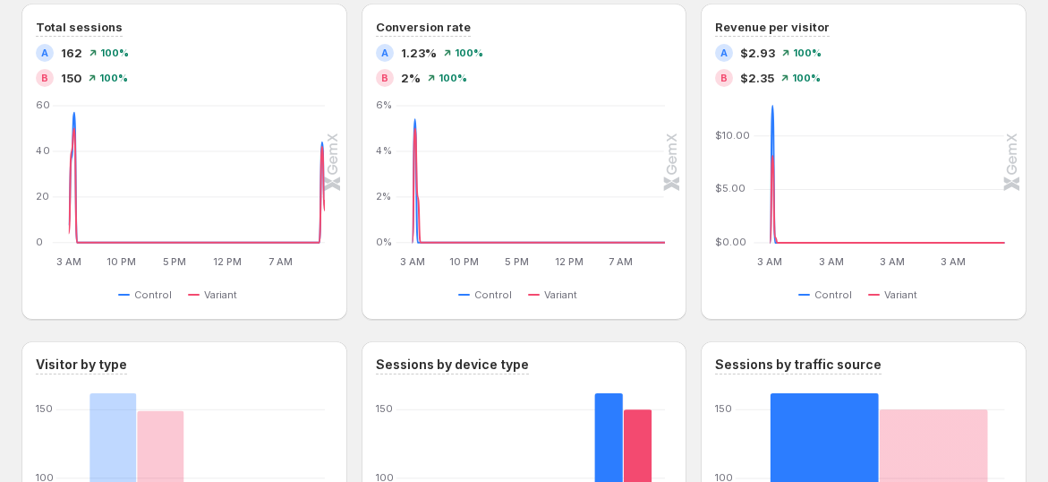
scroll to position [485, 0]
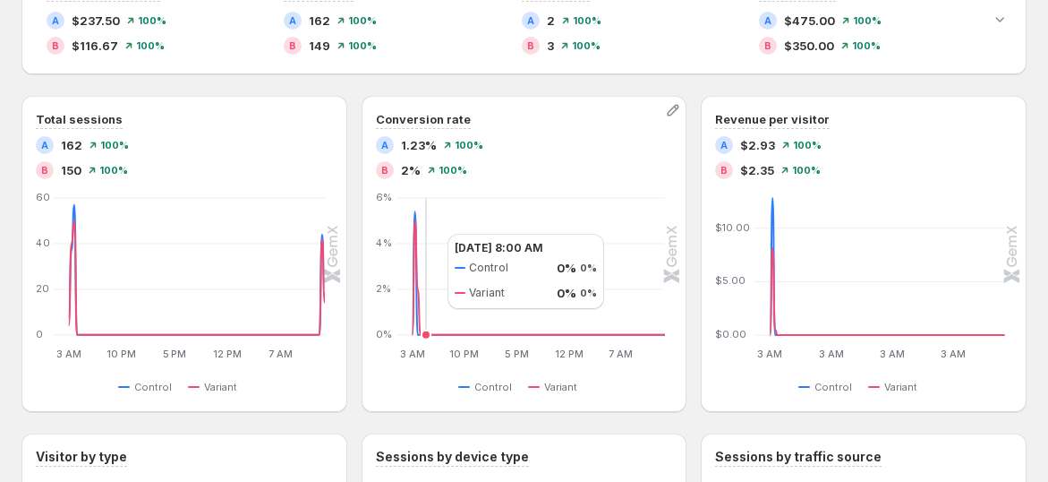
click at [423, 233] on icon at bounding box center [538, 277] width 253 height 114
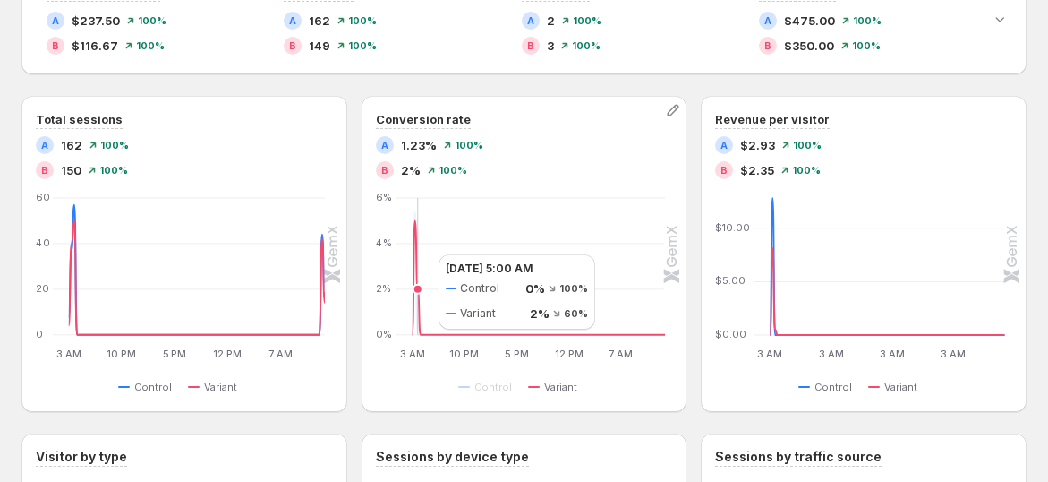
click at [421, 253] on icon at bounding box center [538, 277] width 253 height 114
click at [412, 277] on icon at bounding box center [538, 277] width 253 height 114
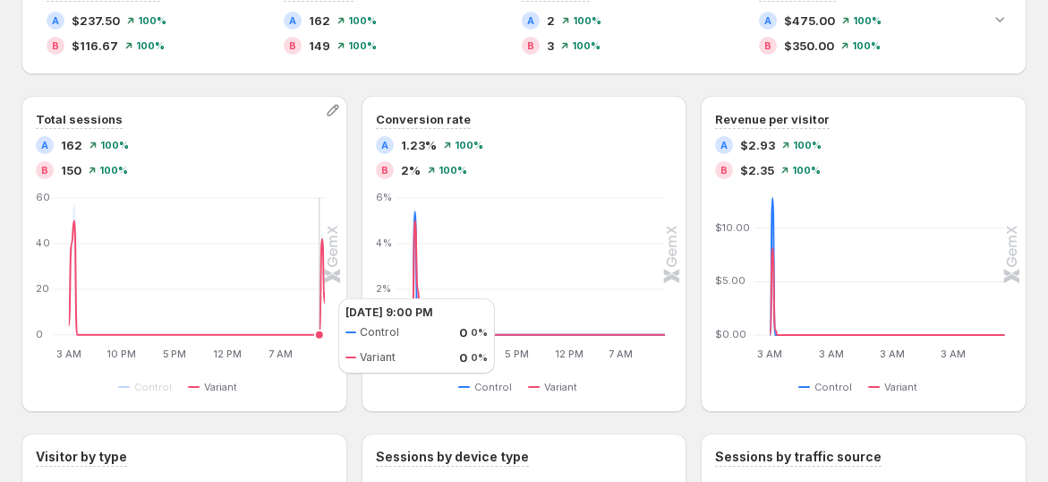
click at [320, 297] on icon at bounding box center [197, 277] width 257 height 114
click at [326, 292] on icon at bounding box center [197, 277] width 257 height 114
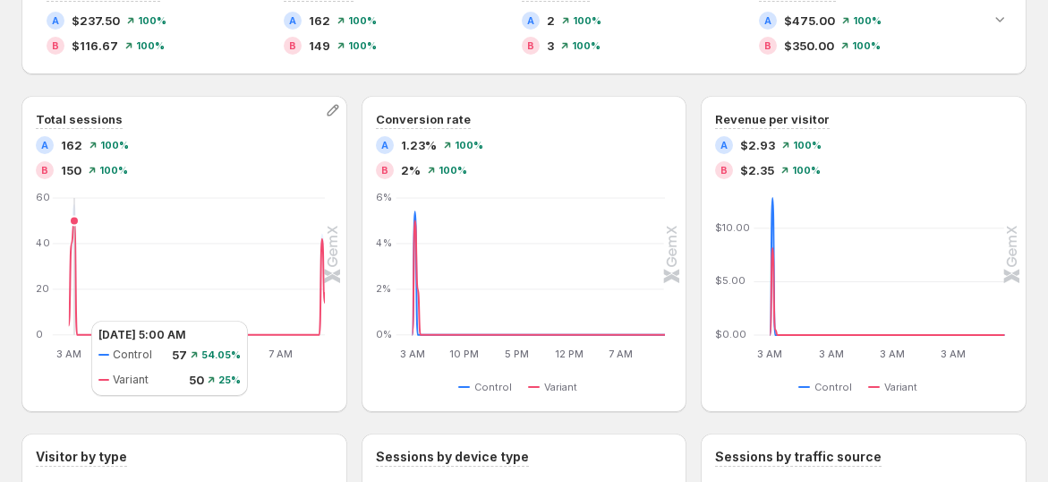
click at [73, 320] on icon at bounding box center [197, 277] width 257 height 114
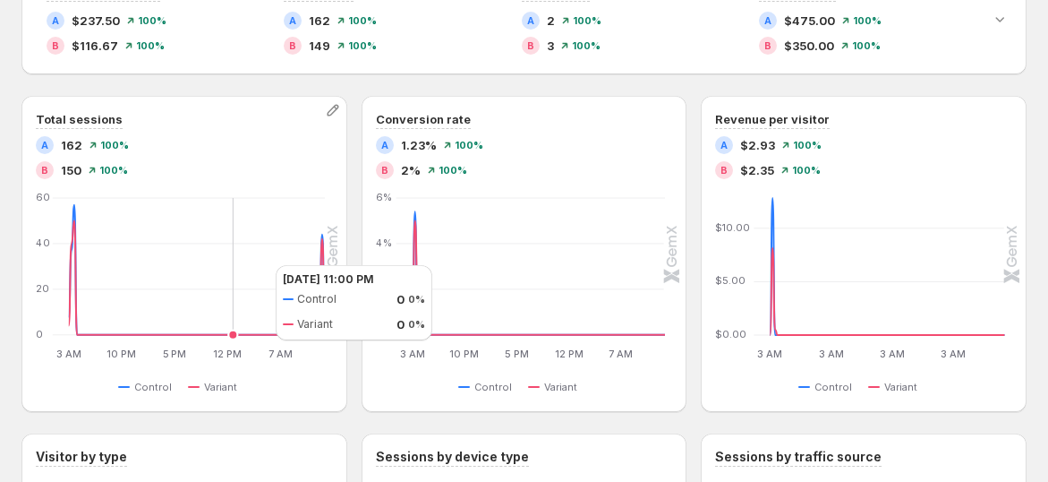
click at [258, 264] on icon "3 AM 3 AM 10 PM 10 PM 5 PM 5 PM 12 PM 12 PM 7 AM 7 AM 0 20 40 60 3 AM 4 AM 5 AM…" at bounding box center [181, 277] width 287 height 168
click at [82, 146] on div "A 162 100%" at bounding box center [184, 145] width 297 height 18
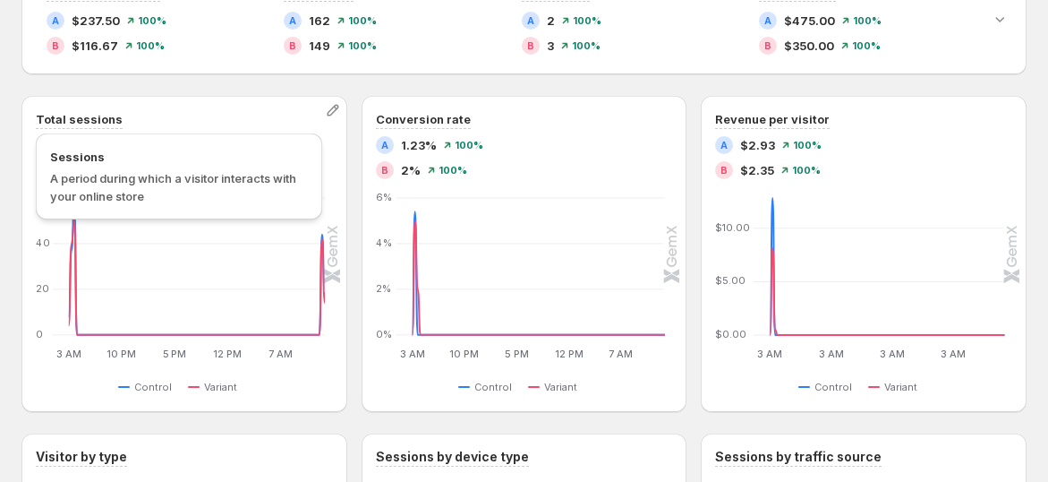
click at [105, 120] on h3 "Total sessions" at bounding box center [79, 119] width 87 height 18
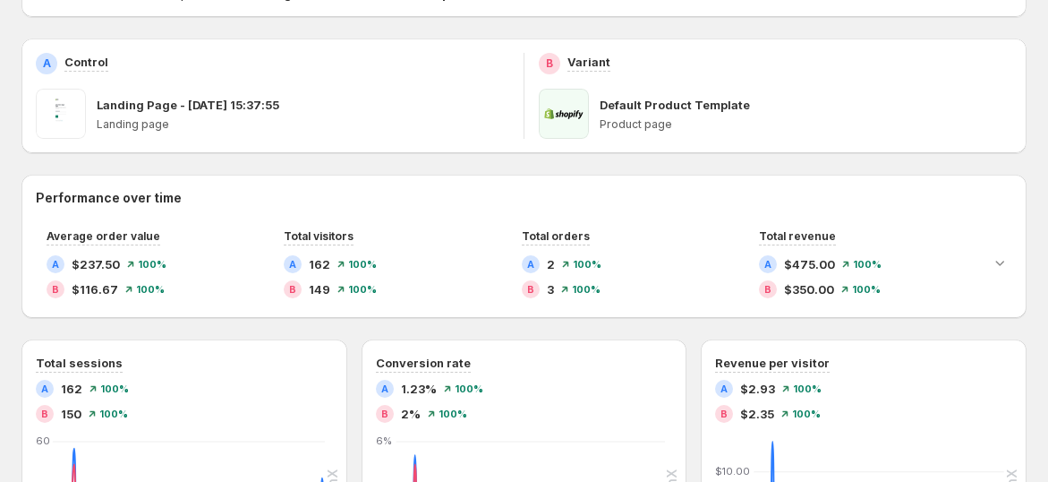
scroll to position [0, 0]
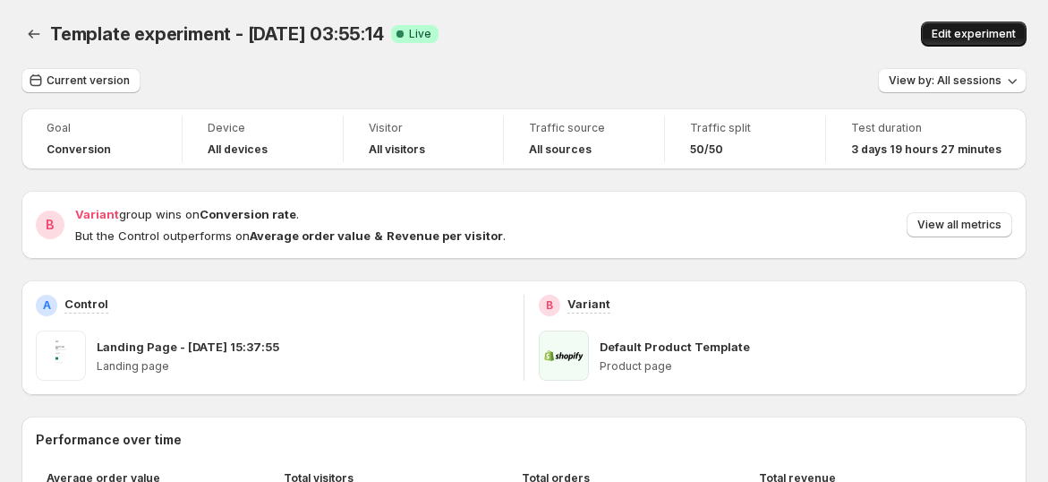
click at [960, 32] on span "Edit experiment" at bounding box center [974, 34] width 84 height 14
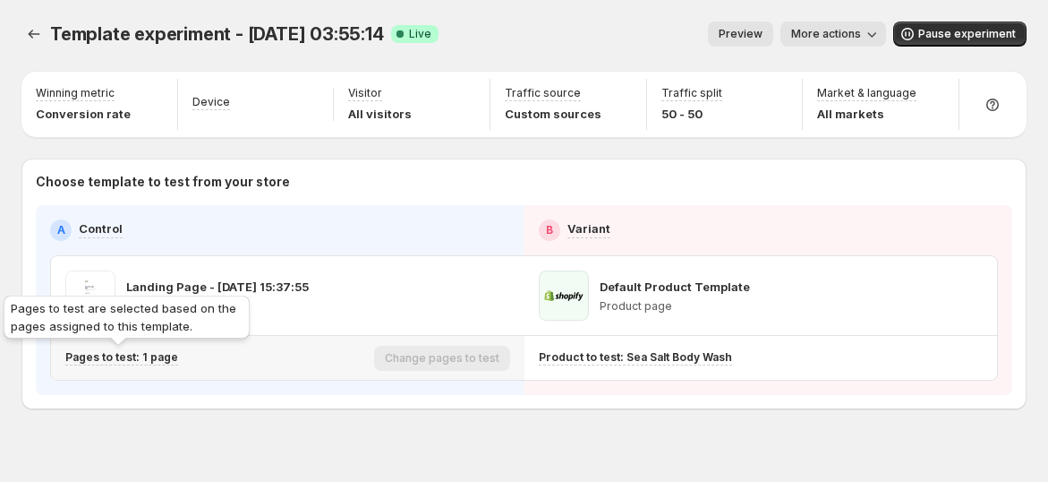
click at [144, 357] on p "Pages to test: 1 page" at bounding box center [121, 357] width 113 height 14
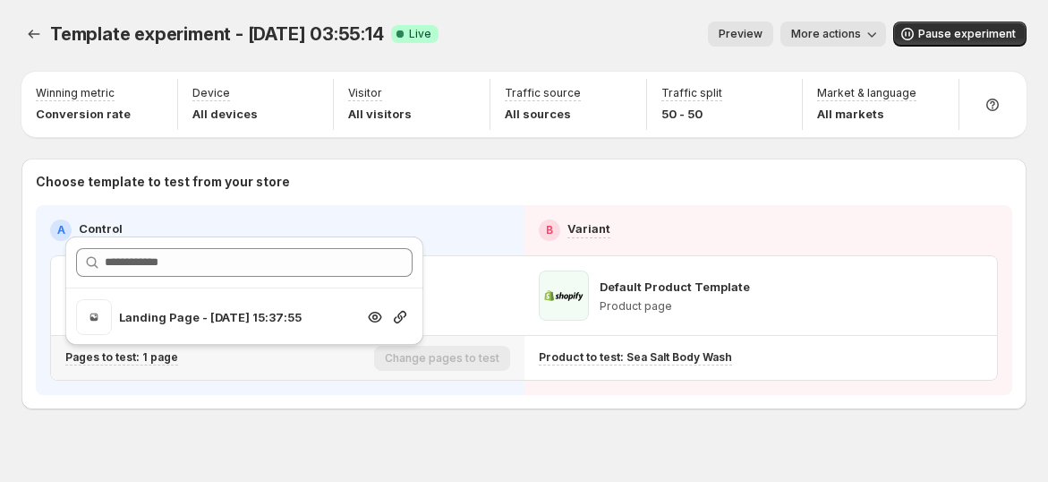
click at [389, 308] on div at bounding box center [400, 317] width 25 height 18
click at [394, 312] on icon "button" at bounding box center [400, 317] width 18 height 18
click at [22, 42] on button "Experiments" at bounding box center [33, 33] width 25 height 25
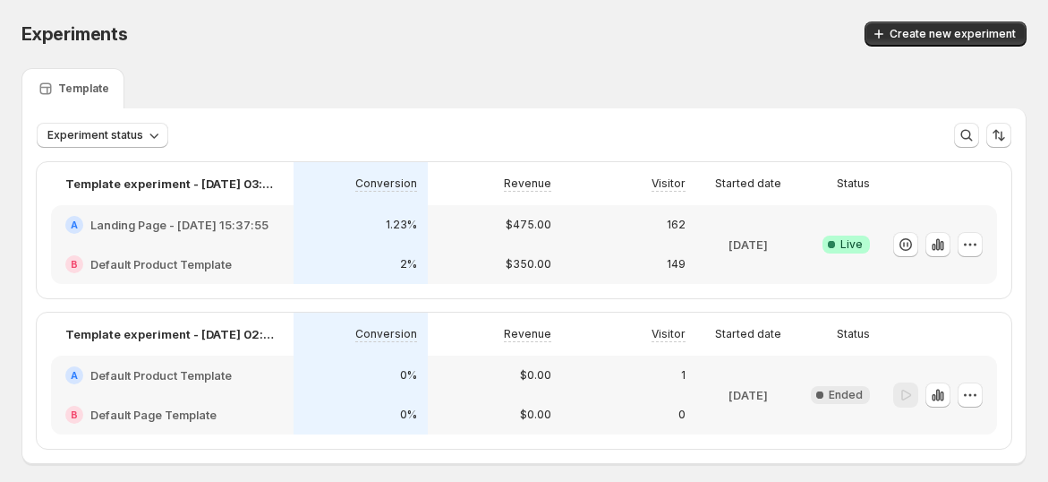
scroll to position [78, 0]
click at [951, 246] on button "button" at bounding box center [938, 244] width 25 height 25
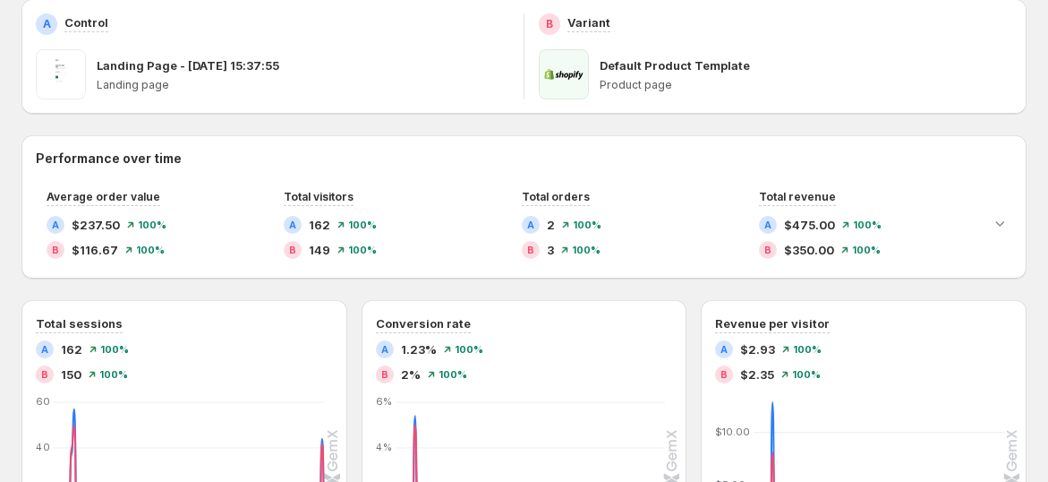
scroll to position [99, 0]
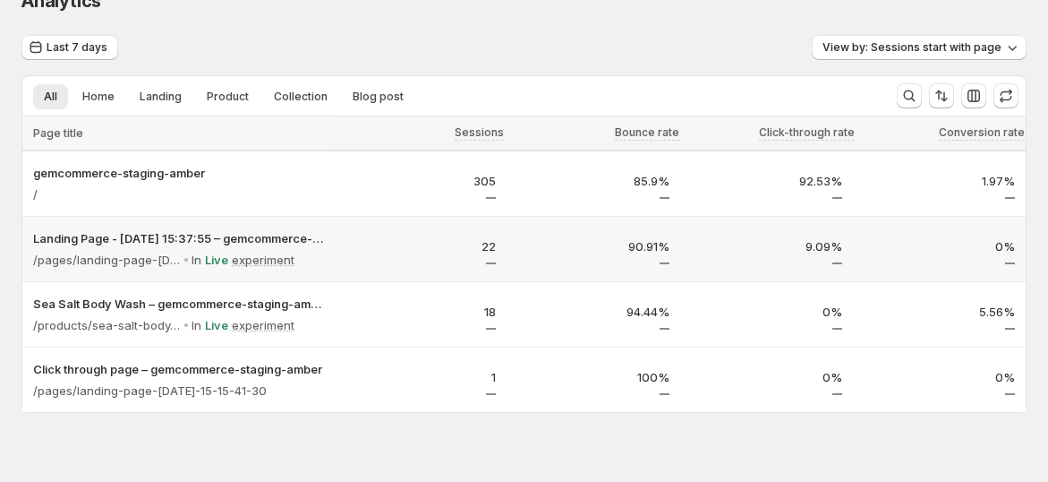
scroll to position [58, 0]
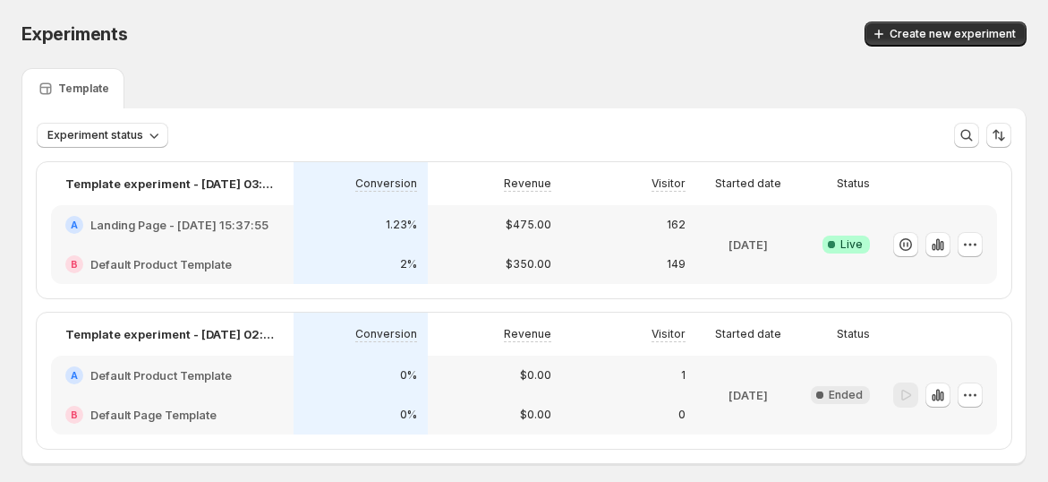
click at [157, 210] on div "A Landing Page - Jul 15, 15:37:55" at bounding box center [172, 224] width 243 height 39
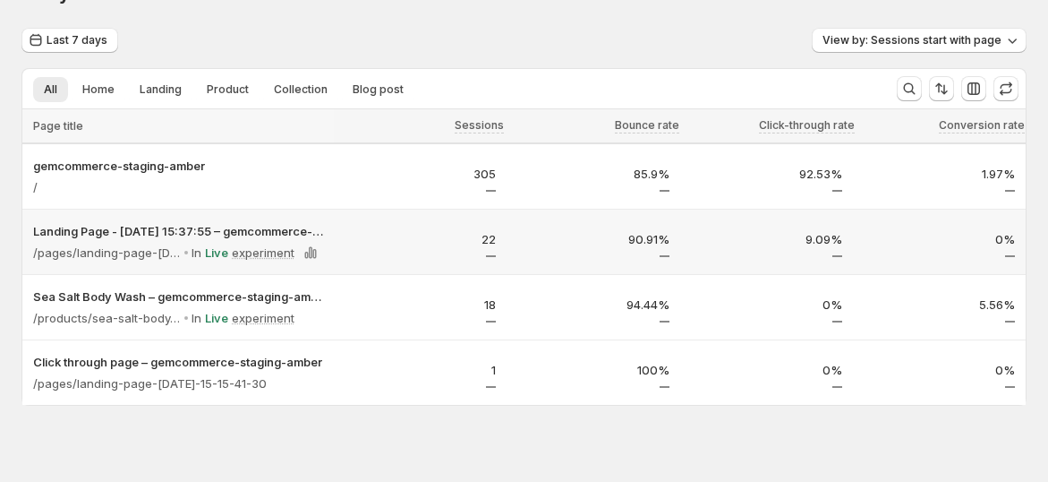
scroll to position [58, 0]
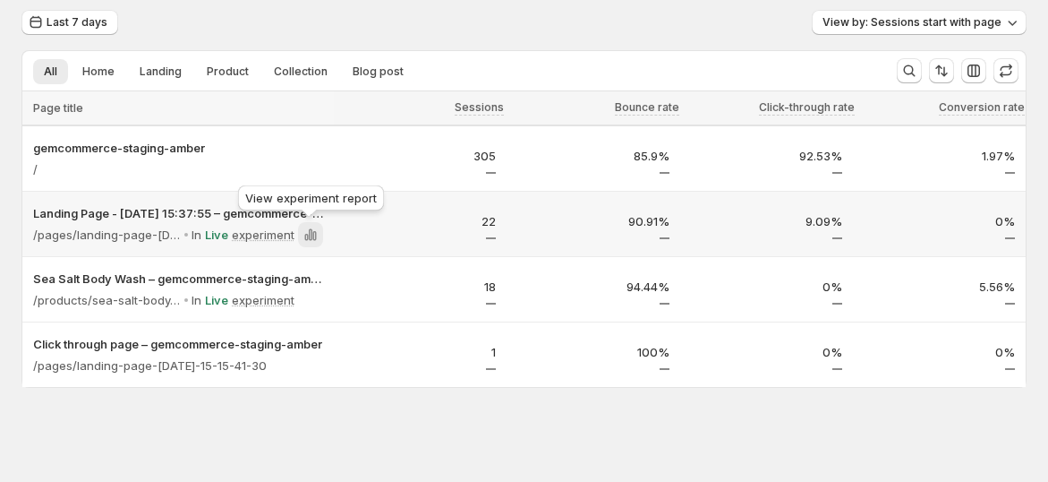
click at [307, 234] on icon at bounding box center [306, 237] width 4 height 7
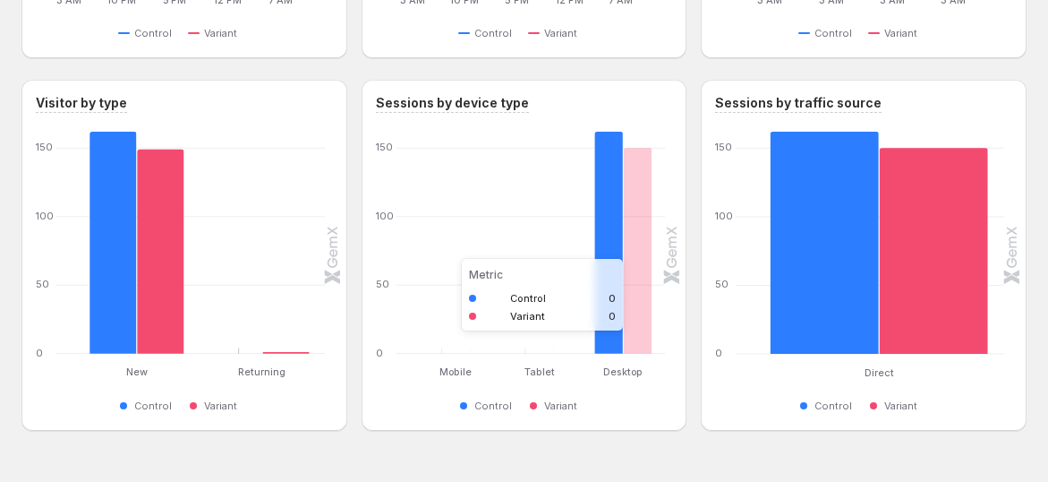
scroll to position [883, 0]
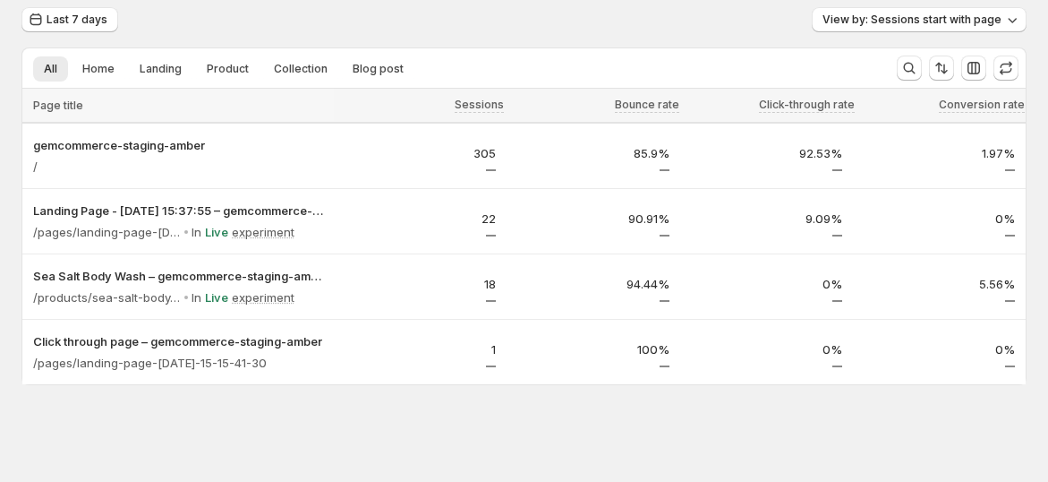
scroll to position [58, 0]
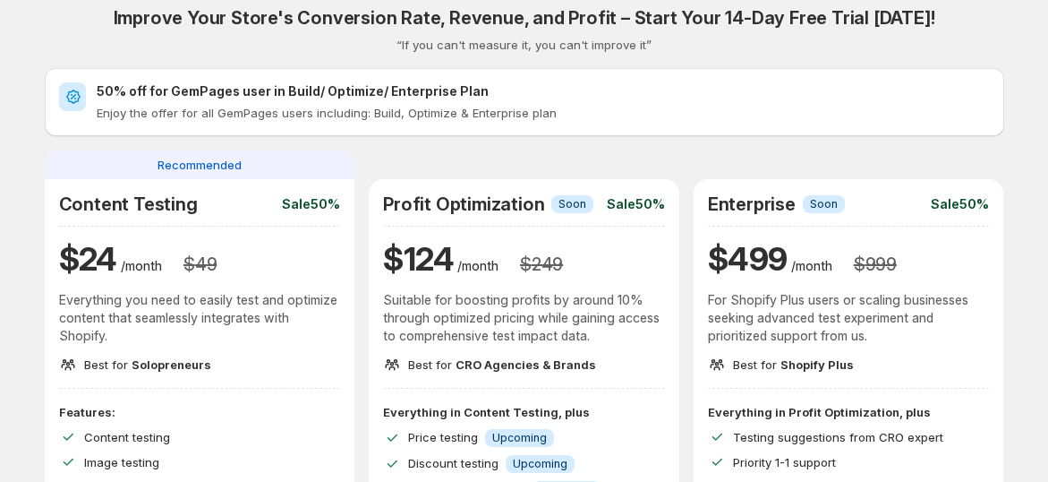
scroll to position [199, 0]
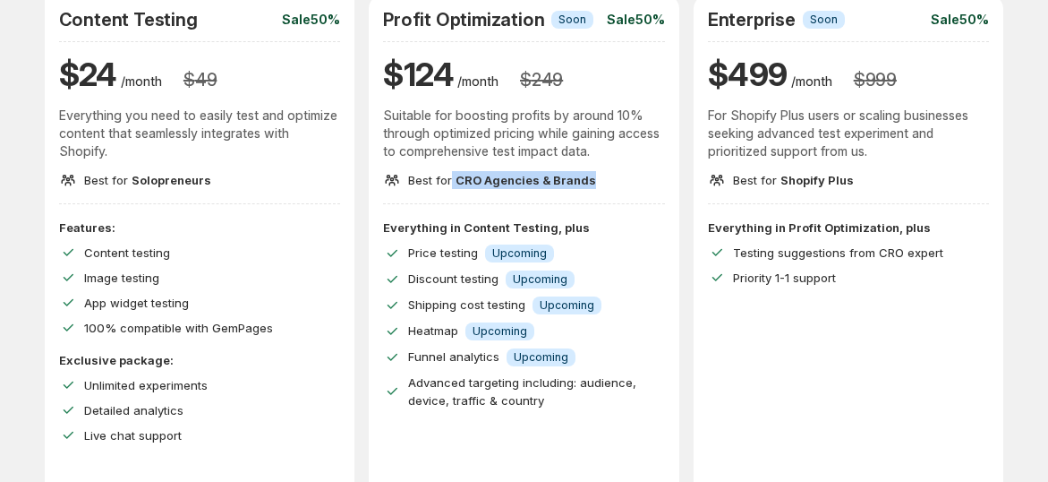
drag, startPoint x: 457, startPoint y: 179, endPoint x: 594, endPoint y: 195, distance: 137.9
click at [603, 179] on div "Best for CRO Agencies & Brands" at bounding box center [524, 180] width 282 height 18
click at [434, 258] on span "Price testing" at bounding box center [443, 252] width 70 height 14
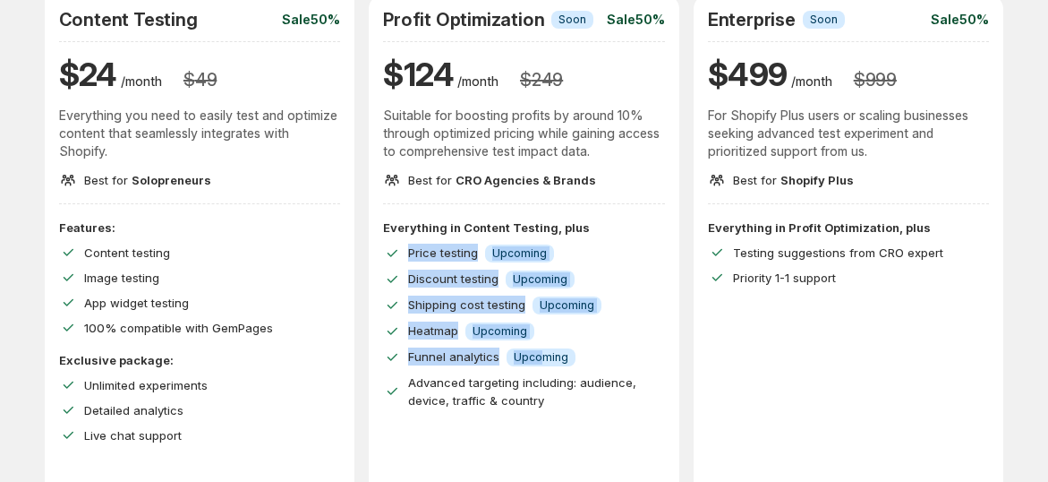
drag, startPoint x: 500, startPoint y: 257, endPoint x: 543, endPoint y: 354, distance: 105.8
click at [543, 354] on div "Everything in Content Testing, plus Price testing Info Upcoming Discount testin…" at bounding box center [524, 313] width 282 height 191
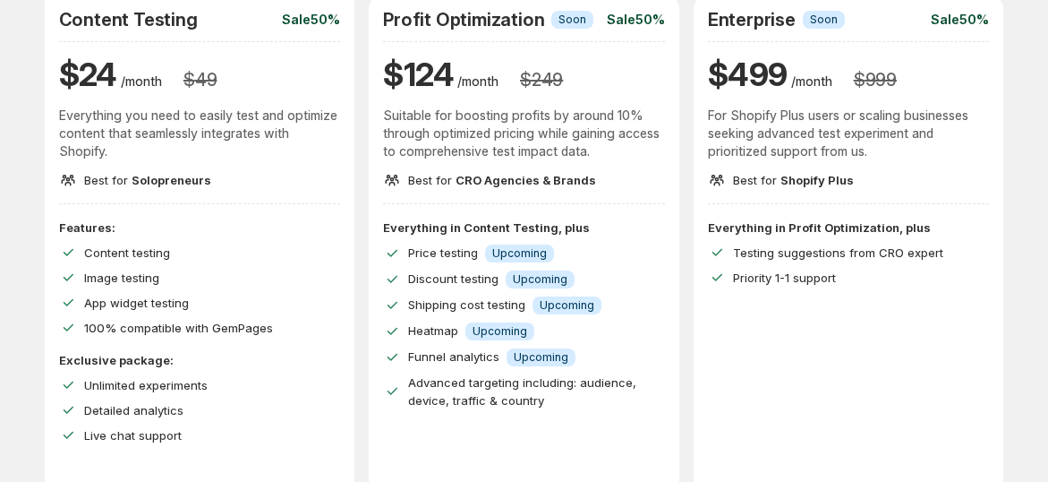
click at [529, 183] on span "CRO Agencies & Brands" at bounding box center [526, 180] width 141 height 14
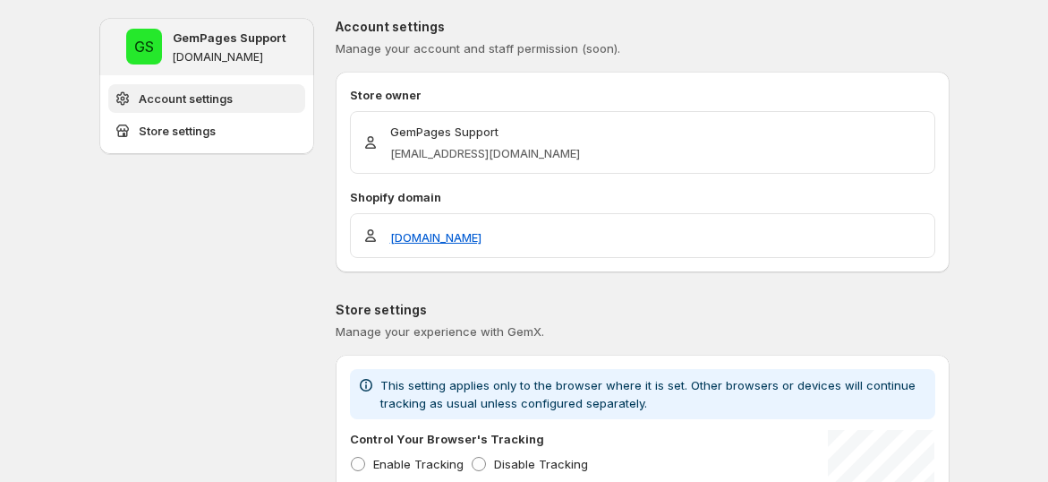
click at [233, 98] on span "Account settings" at bounding box center [186, 99] width 94 height 18
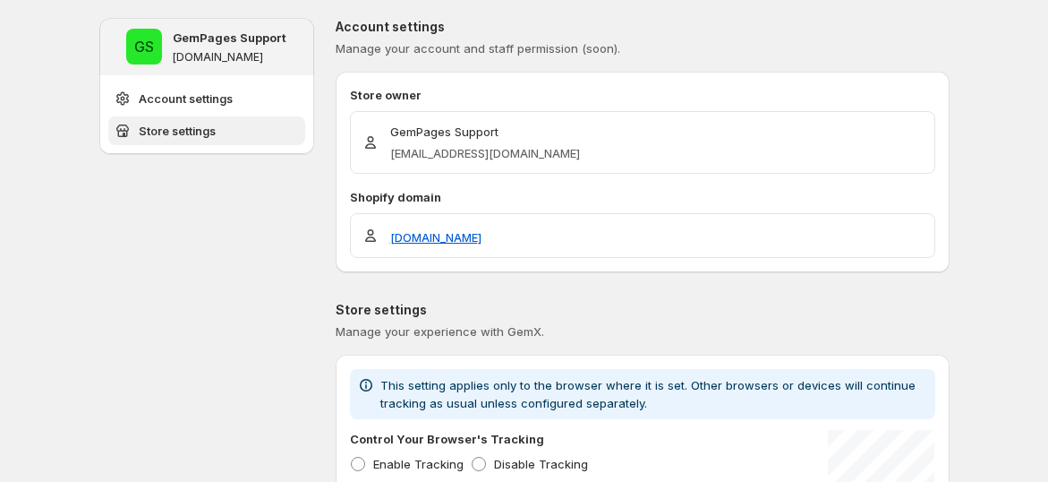
click at [186, 133] on span "Store settings" at bounding box center [177, 131] width 77 height 18
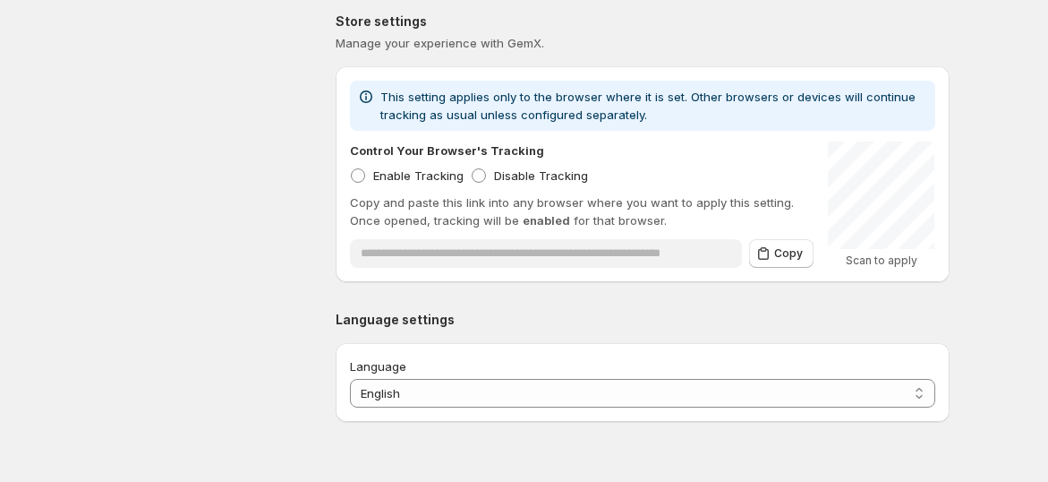
scroll to position [299, 0]
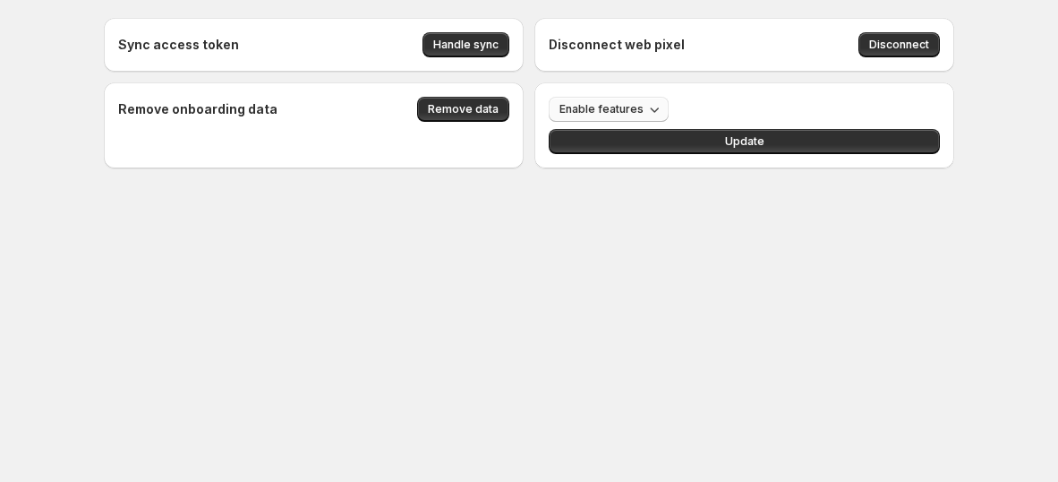
click at [655, 115] on icon "button" at bounding box center [654, 109] width 18 height 18
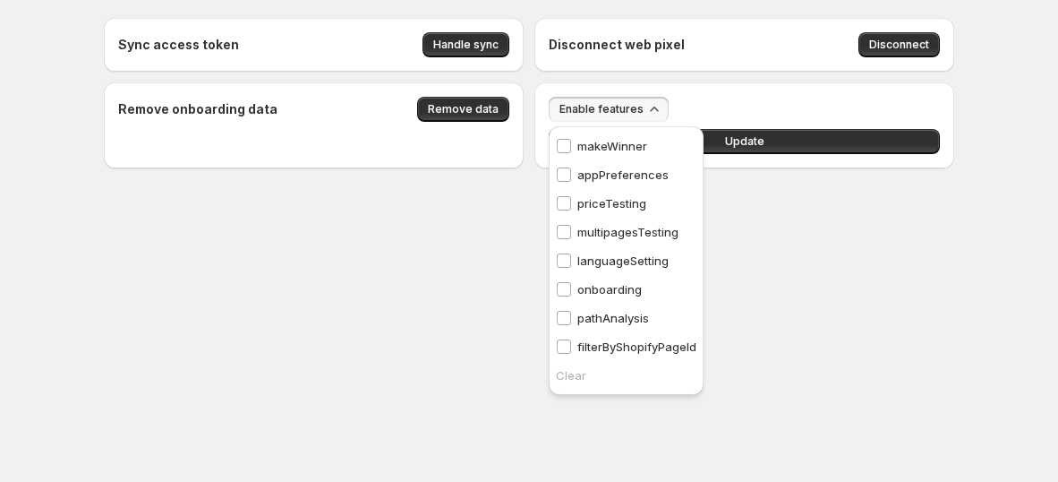
drag, startPoint x: 400, startPoint y: 388, endPoint x: 563, endPoint y: 226, distance: 229.1
click at [398, 387] on body "Sync access token Handle sync Disconnect web pixel Disconnect Remove onboarding…" at bounding box center [529, 241] width 1058 height 482
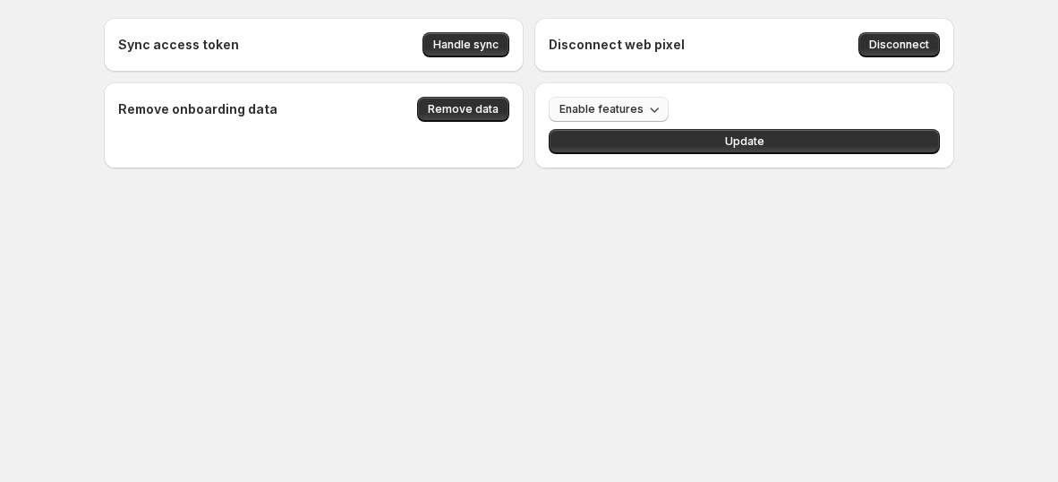
click at [617, 107] on span "Enable features" at bounding box center [601, 109] width 84 height 14
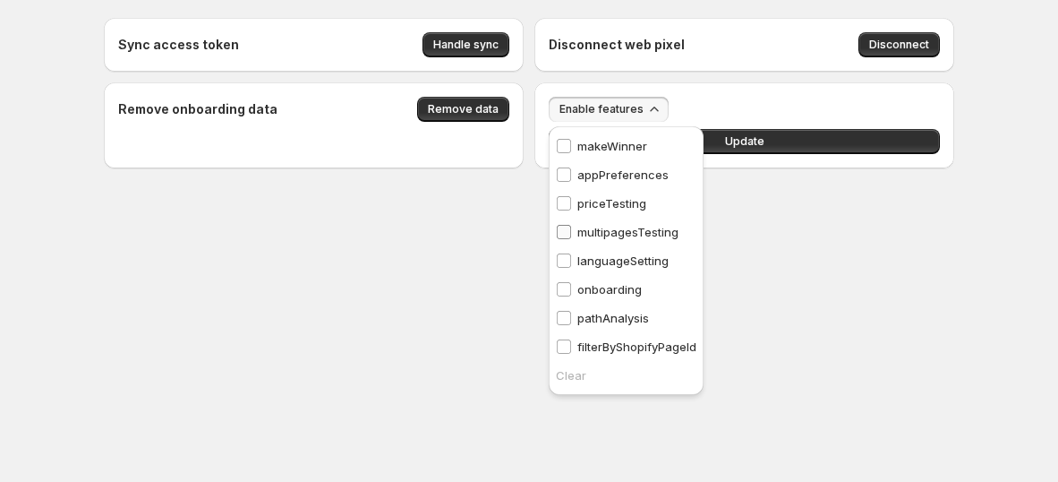
click at [577, 231] on p "multipagesTesting" at bounding box center [627, 232] width 101 height 18
click at [755, 314] on body "Sync access token Handle sync Disconnect web pixel Disconnect Remove onboarding…" at bounding box center [529, 241] width 1058 height 482
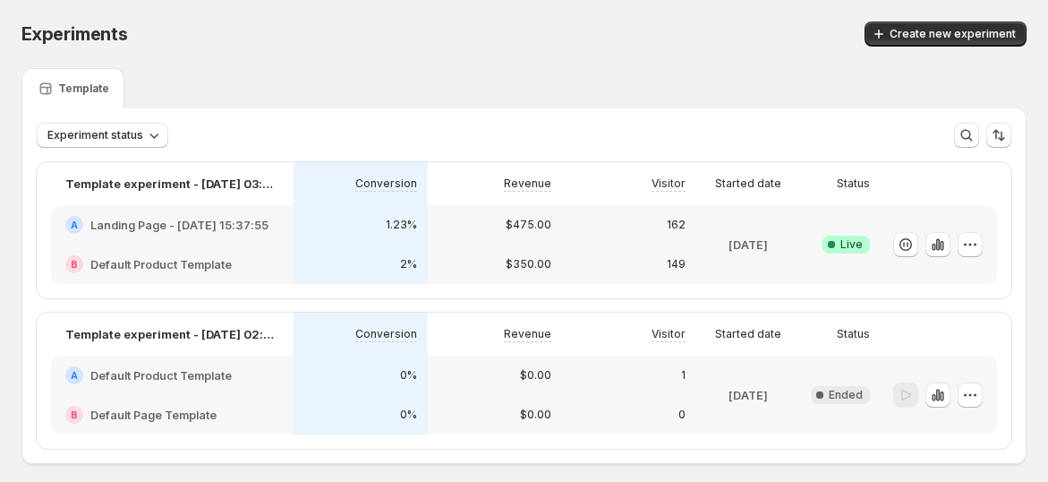
click at [942, 19] on div "Experiments. This page is ready Experiments Create new experiment" at bounding box center [523, 34] width 1005 height 68
click at [942, 36] on span "Create new experiment" at bounding box center [953, 34] width 126 height 14
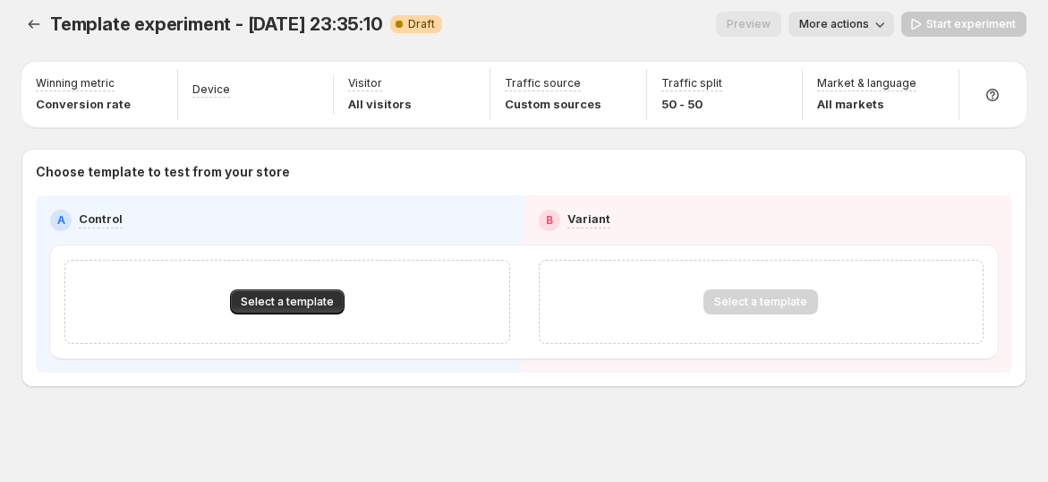
scroll to position [11, 0]
click at [289, 288] on button "Select a template" at bounding box center [287, 300] width 115 height 25
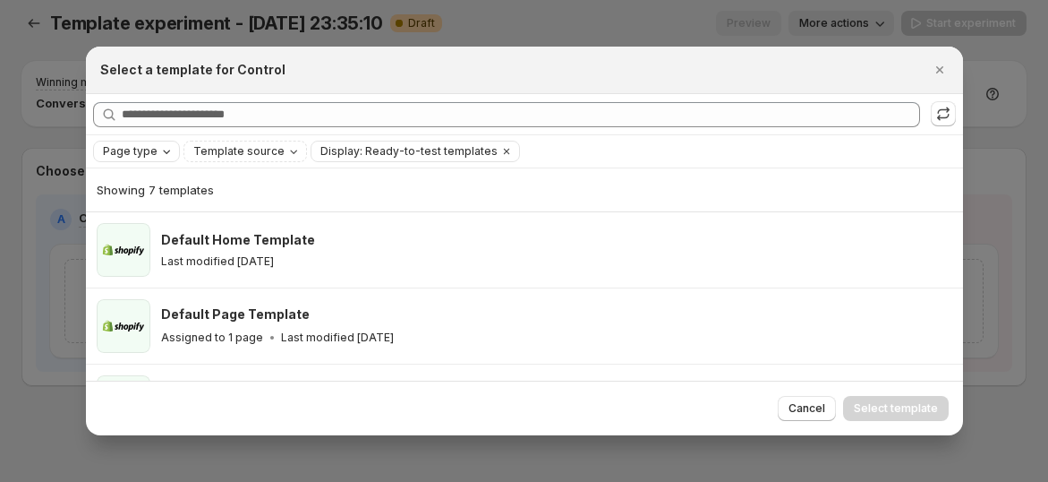
click at [156, 158] on div "Page type" at bounding box center [138, 151] width 74 height 18
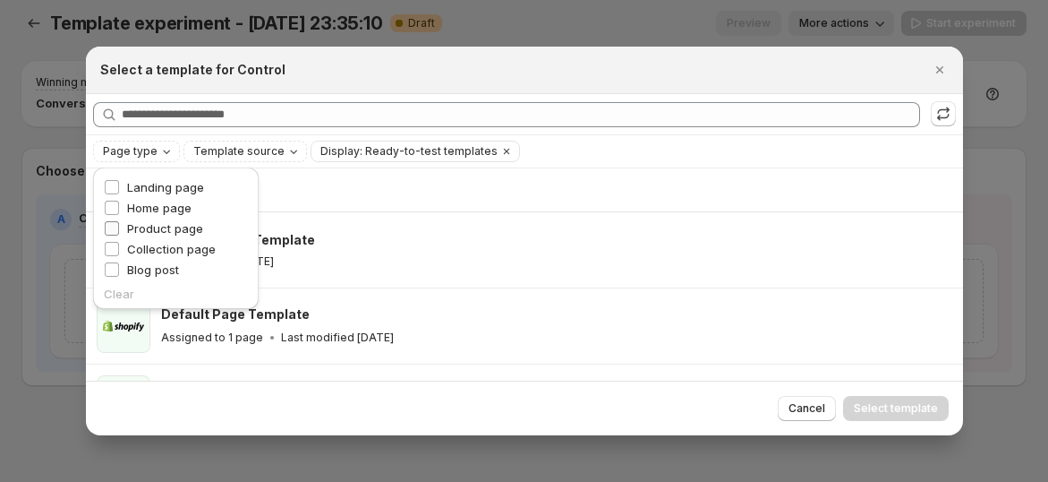
click at [158, 228] on span "Product page" at bounding box center [165, 228] width 76 height 14
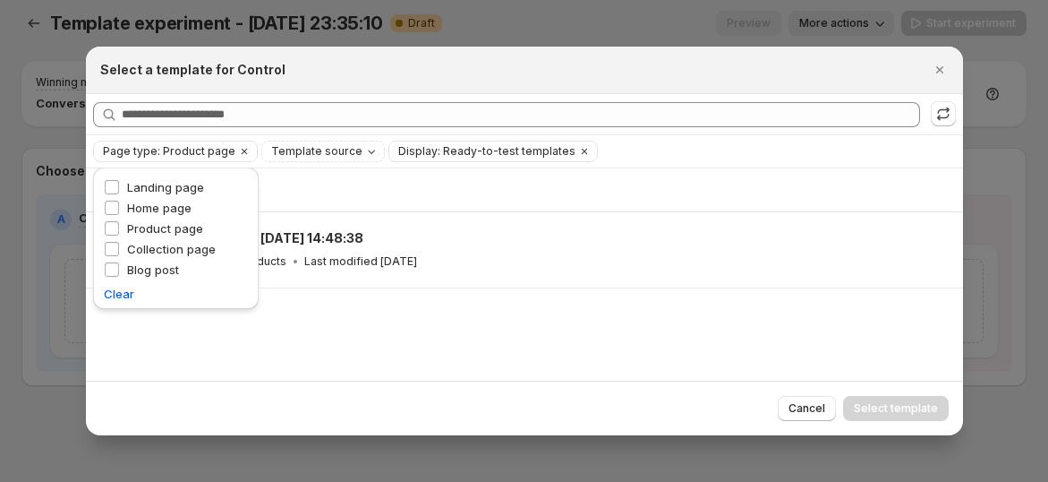
drag, startPoint x: 556, startPoint y: 315, endPoint x: 526, endPoint y: 319, distance: 29.8
click at [555, 316] on div "Showing 1 template Product Page - Sep 24, 14:48:38 Assigned to 2 products Last …" at bounding box center [524, 273] width 877 height 211
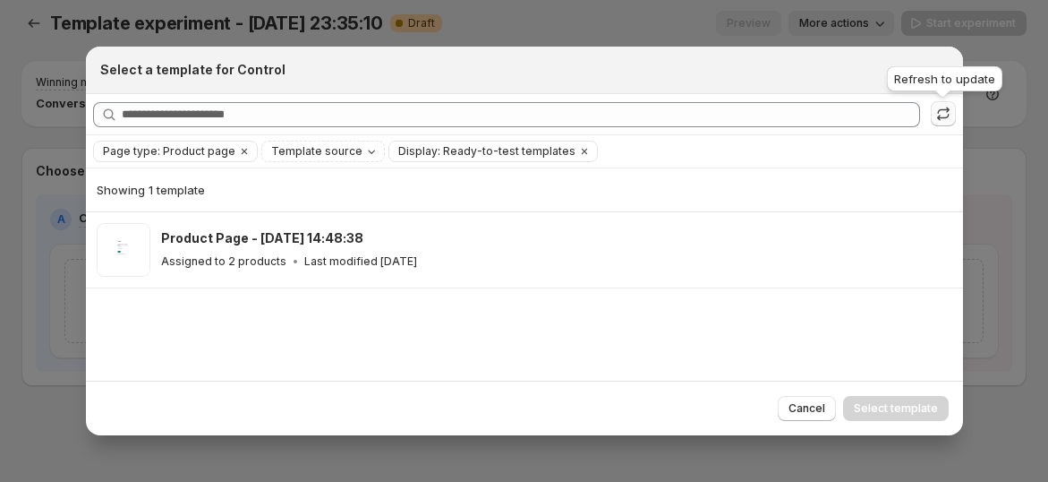
click at [941, 121] on icon ":r100:" at bounding box center [943, 114] width 18 height 18
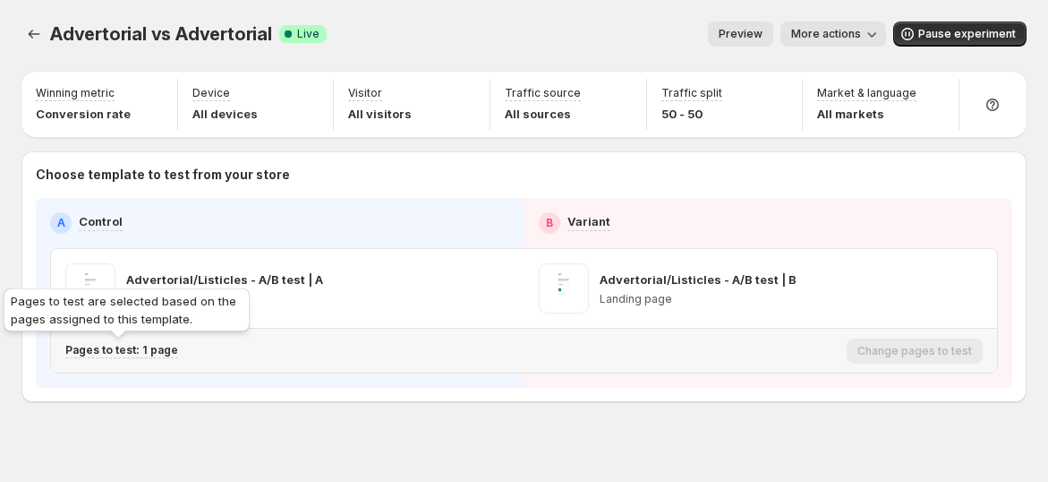
click at [147, 354] on p "Pages to test: 1 page" at bounding box center [121, 350] width 113 height 14
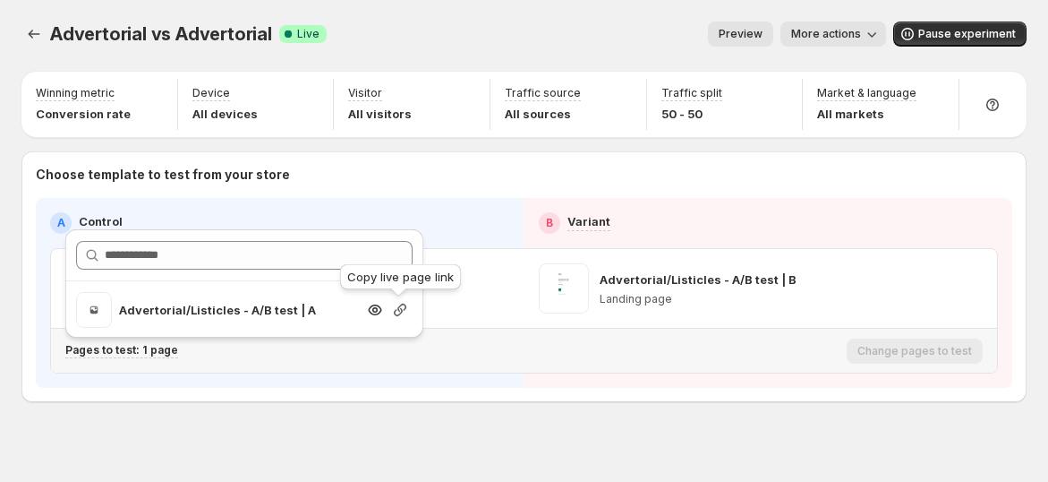
click at [400, 309] on icon "button" at bounding box center [400, 310] width 18 height 18
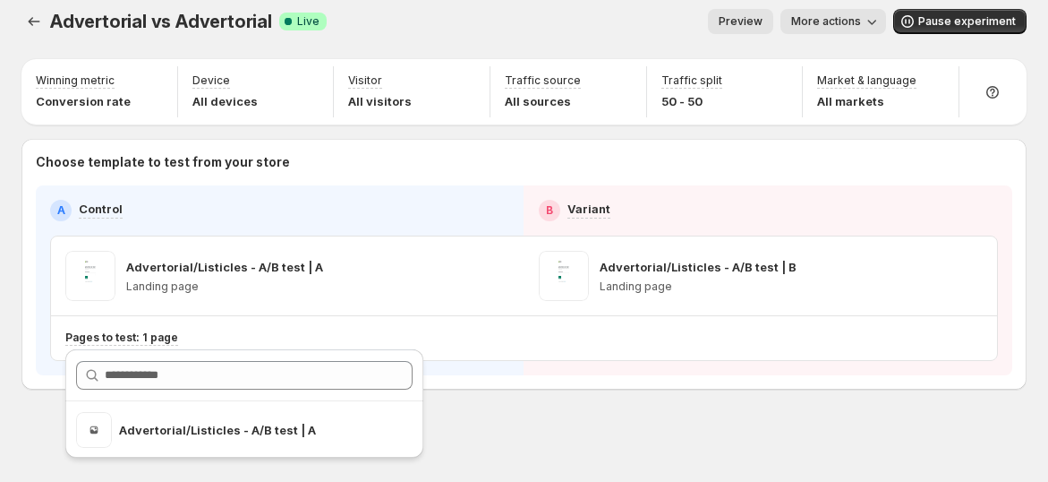
scroll to position [15, 0]
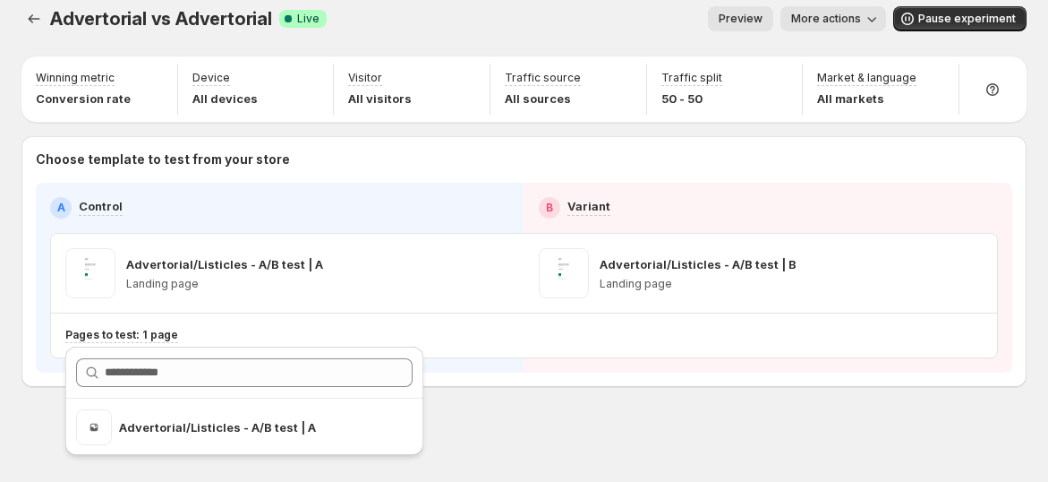
click at [584, 413] on div "Advertorial vs Advertorial. This page is ready Advertorial vs Advertorial Succe…" at bounding box center [524, 234] width 1048 height 499
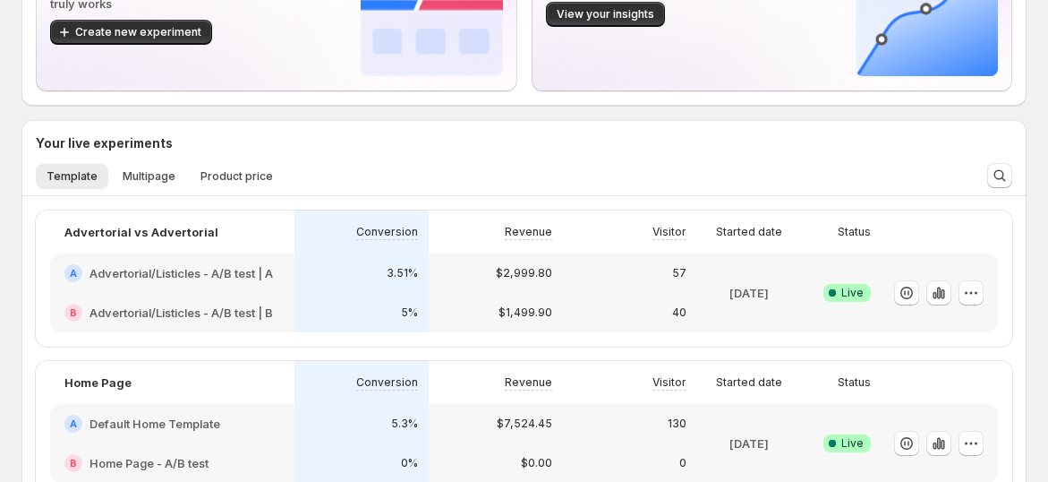
scroll to position [298, 0]
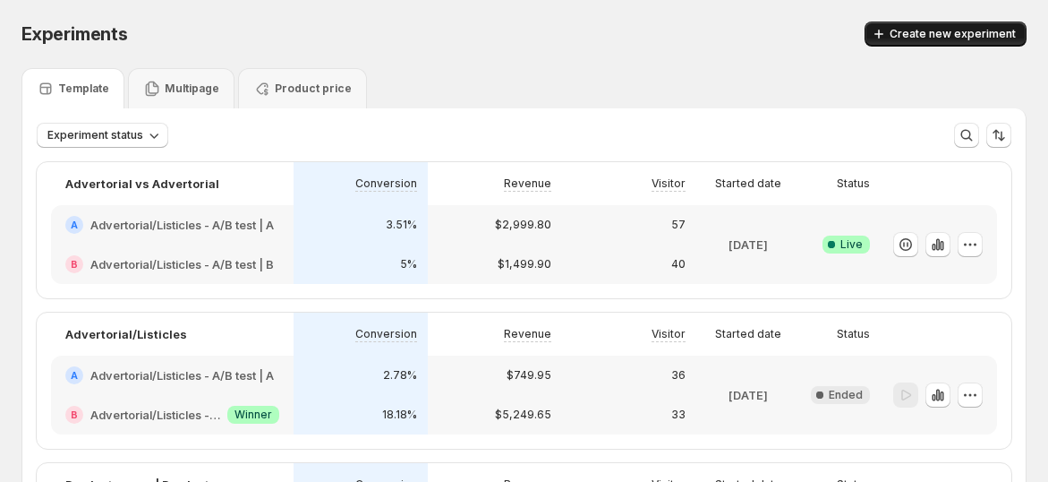
click at [959, 30] on span "Create new experiment" at bounding box center [953, 34] width 126 height 14
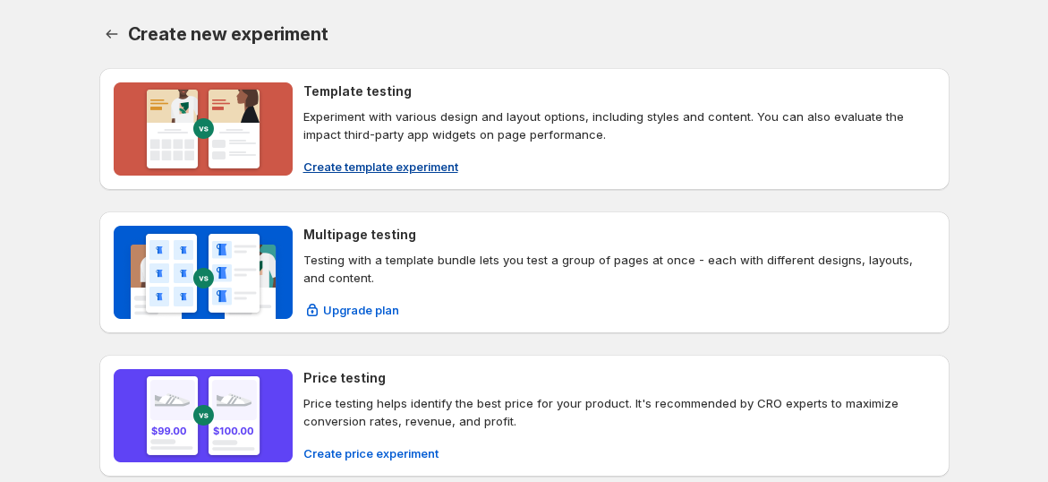
click at [373, 141] on p "Experiment with various design and layout options, including styles and content…" at bounding box center [619, 125] width 632 height 36
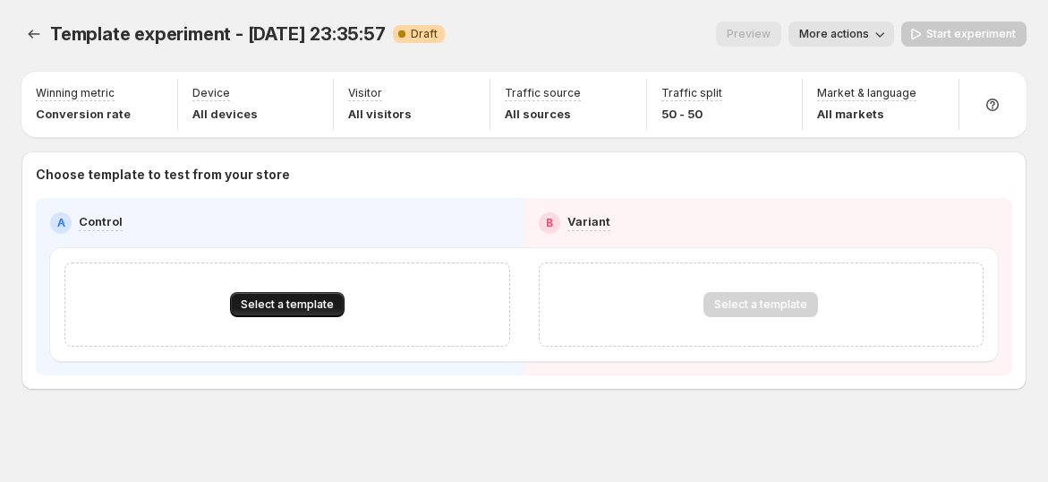
click at [307, 300] on span "Select a template" at bounding box center [287, 304] width 93 height 14
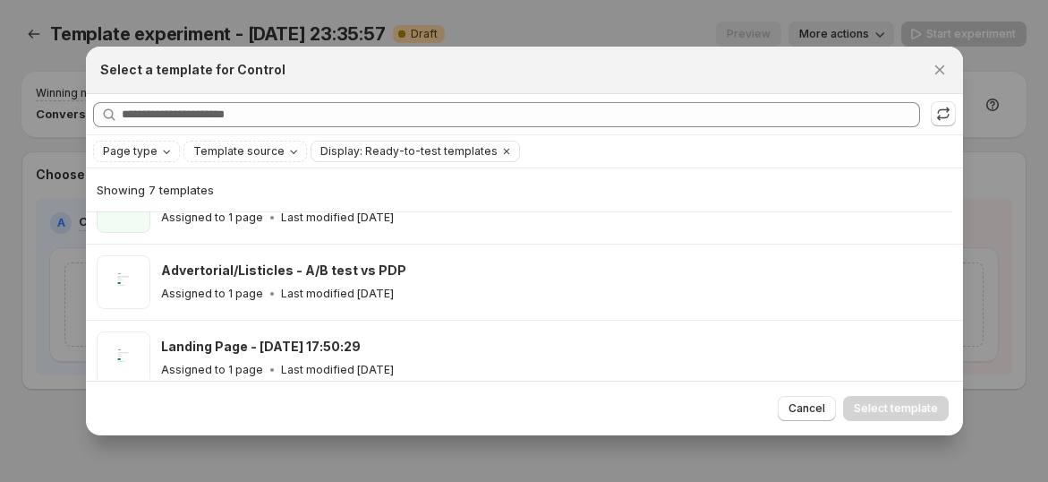
scroll to position [363, 0]
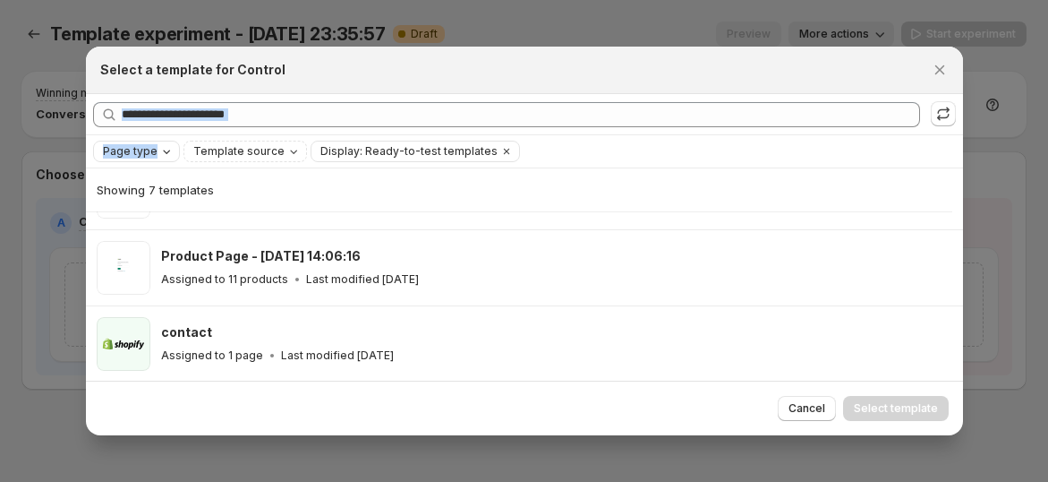
click at [150, 146] on div "Searching all templates Page type Template source Display: Ready-to-test templa…" at bounding box center [524, 131] width 877 height 74
click at [150, 149] on span "Page type" at bounding box center [130, 151] width 55 height 14
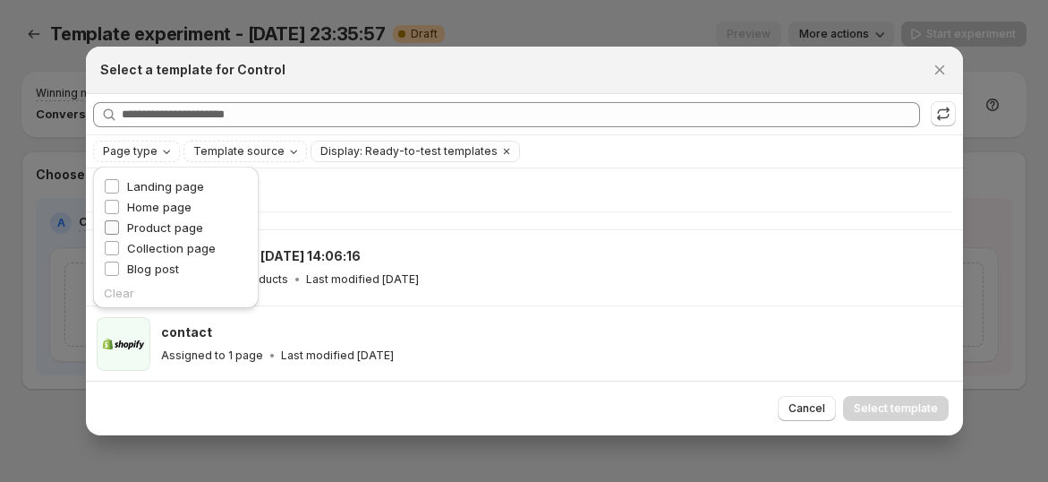
click at [162, 226] on span "Product page" at bounding box center [165, 227] width 76 height 14
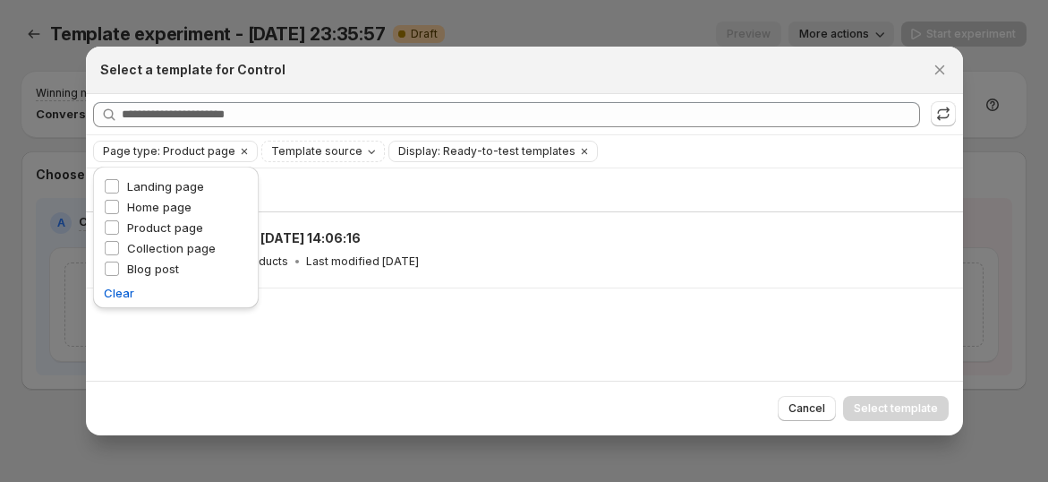
click at [472, 315] on div "Showing 1 template Product Page - [DATE] 14:06:16 Assigned to 11 products Last …" at bounding box center [524, 273] width 877 height 211
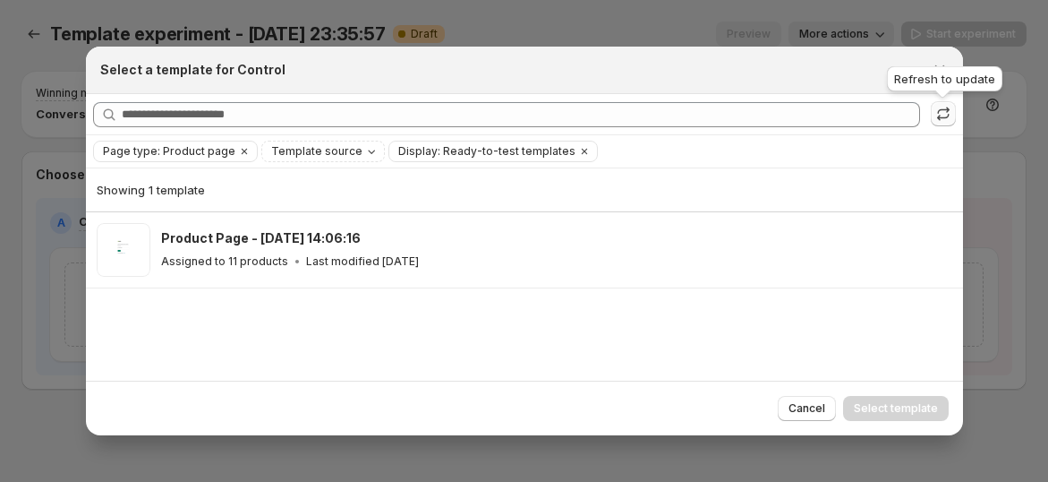
click at [945, 111] on icon ":r5s:" at bounding box center [943, 114] width 18 height 18
click at [943, 121] on icon ":r5s:" at bounding box center [943, 114] width 18 height 18
click at [237, 149] on icon "Clear" at bounding box center [244, 151] width 14 height 14
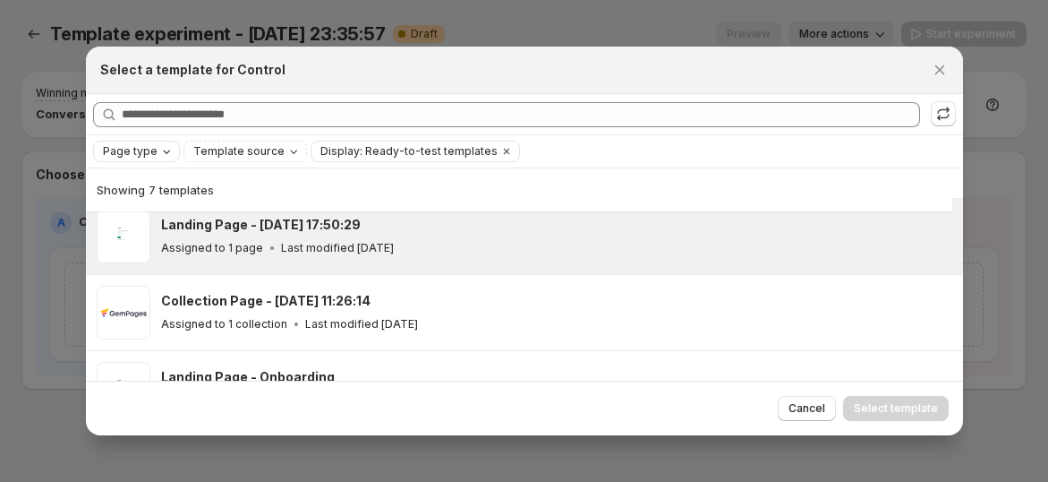
scroll to position [163, 0]
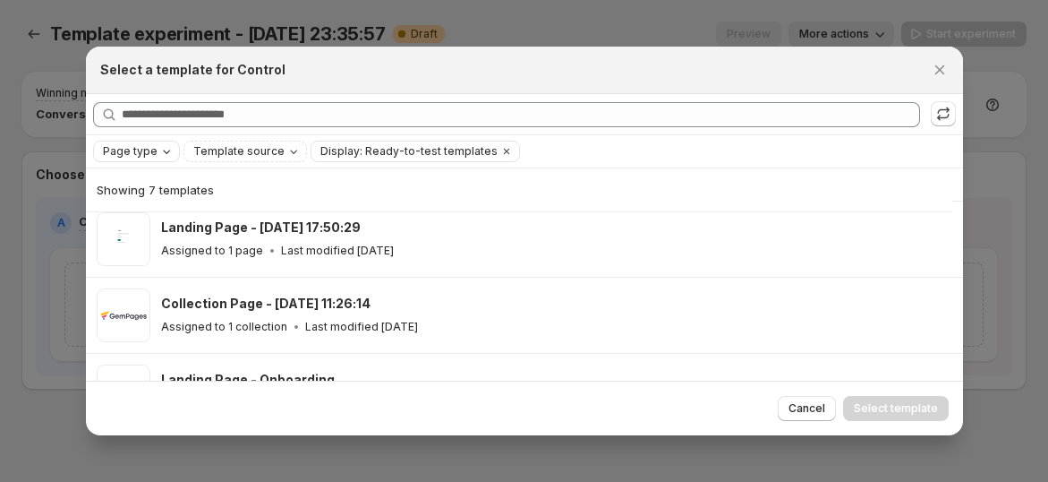
click at [138, 141] on button "Page type" at bounding box center [136, 151] width 85 height 20
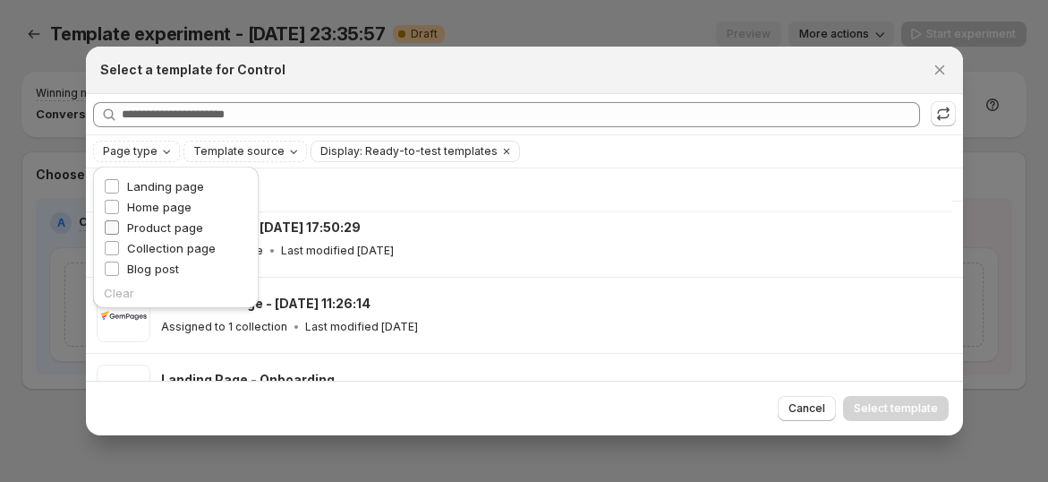
click at [173, 226] on span "Product page" at bounding box center [165, 227] width 76 height 14
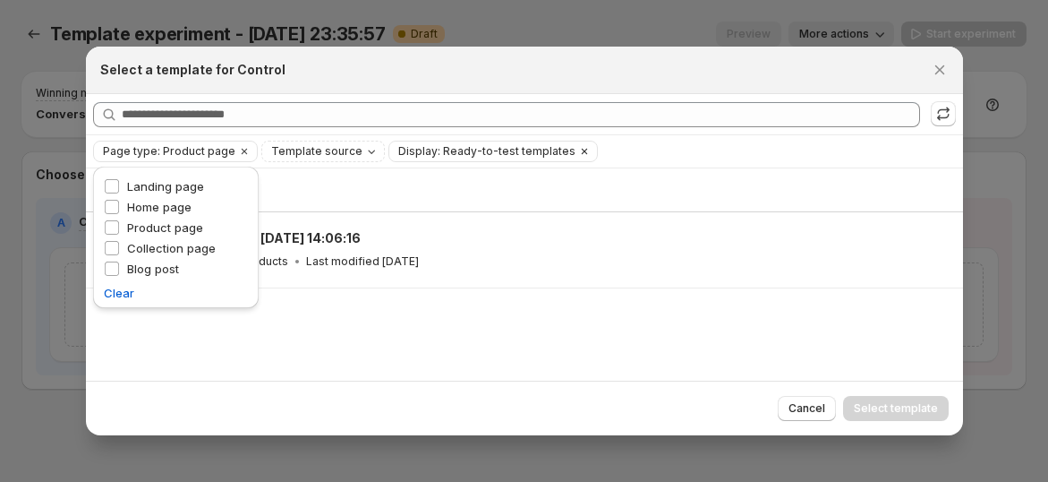
scroll to position [0, 0]
click at [503, 88] on div "Select a template for Control" at bounding box center [524, 70] width 877 height 47
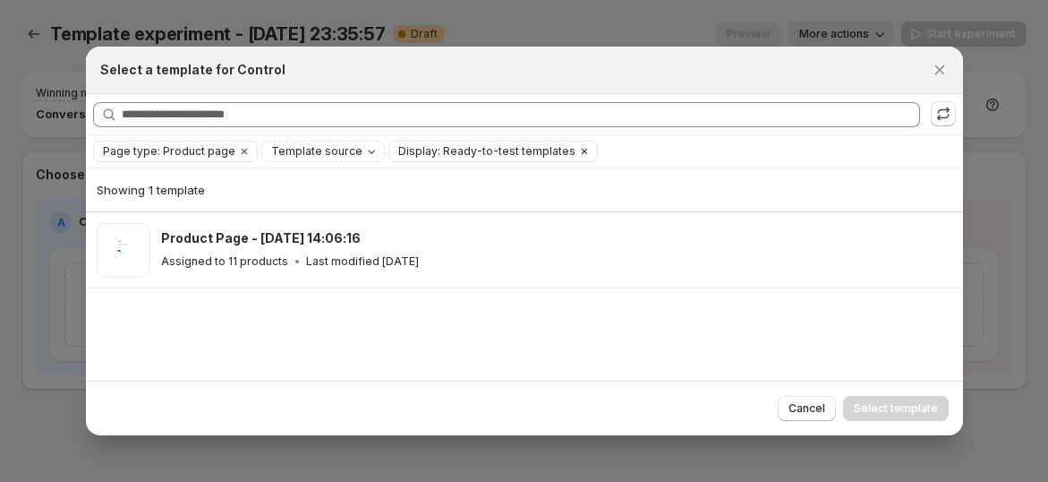
click at [577, 154] on icon "Clear" at bounding box center [584, 151] width 14 height 14
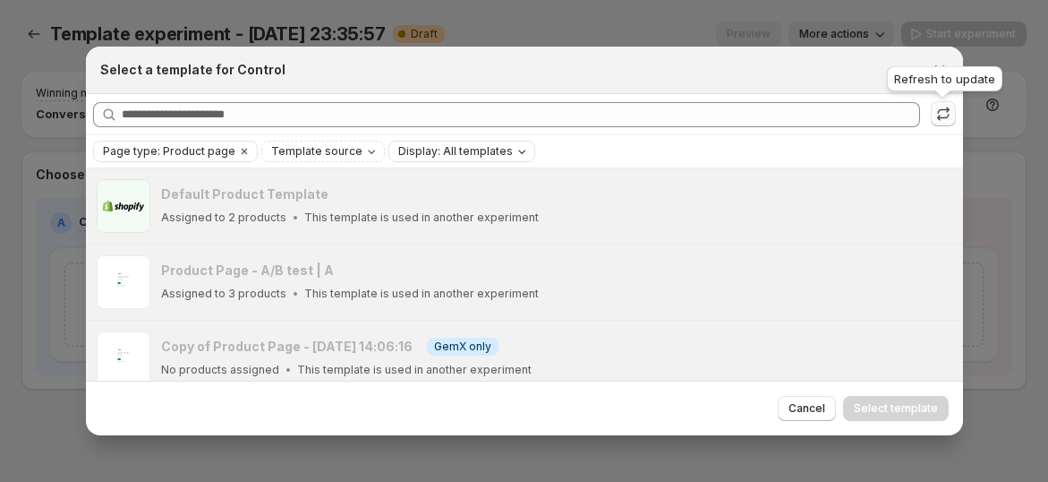
click at [951, 117] on icon ":r5s:" at bounding box center [943, 114] width 18 height 18
click at [454, 292] on p "This template is used in another experiment" at bounding box center [421, 293] width 235 height 14
click at [943, 71] on icon "Close" at bounding box center [940, 70] width 18 height 18
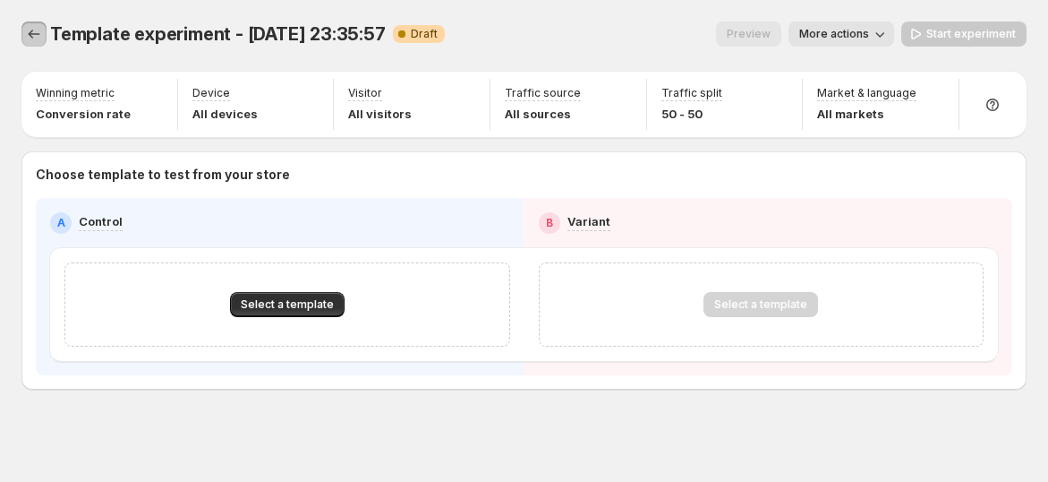
click at [28, 31] on icon "Experiments" at bounding box center [34, 34] width 18 height 18
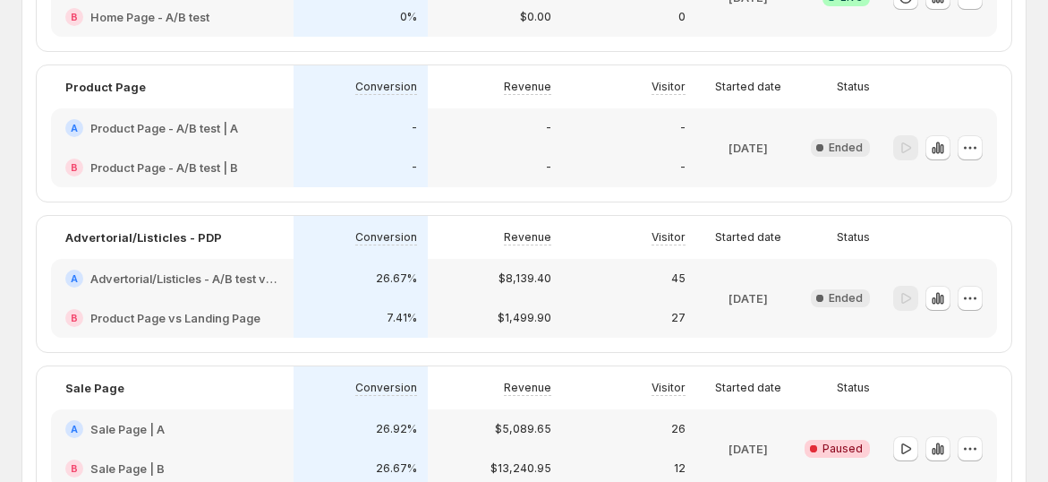
scroll to position [895, 0]
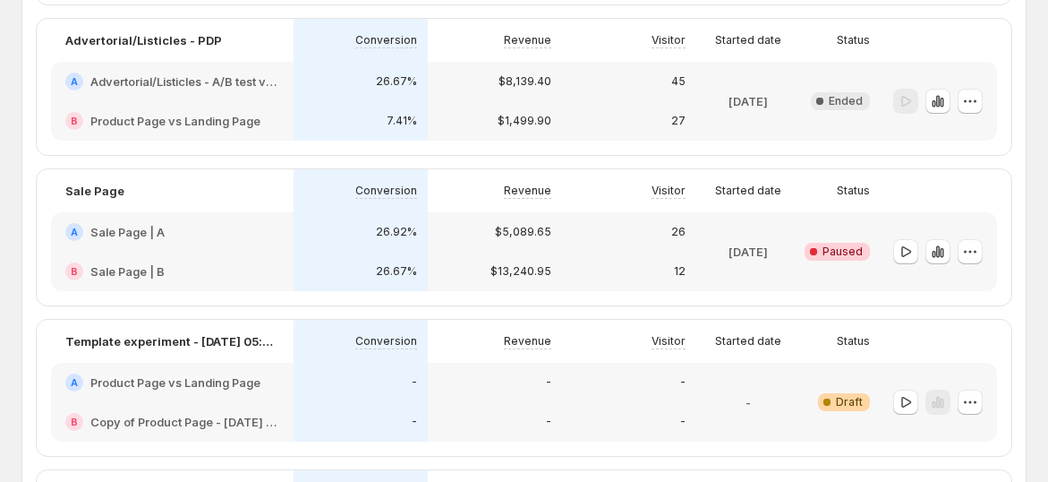
click at [233, 388] on h2 "Product Page vs Landing Page" at bounding box center [175, 382] width 170 height 18
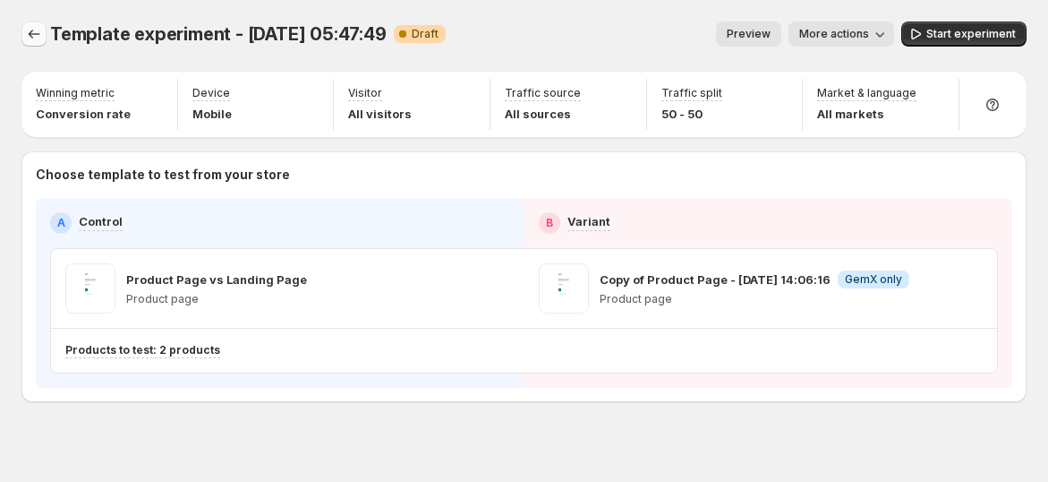
click at [30, 31] on icon "Experiments" at bounding box center [34, 34] width 18 height 18
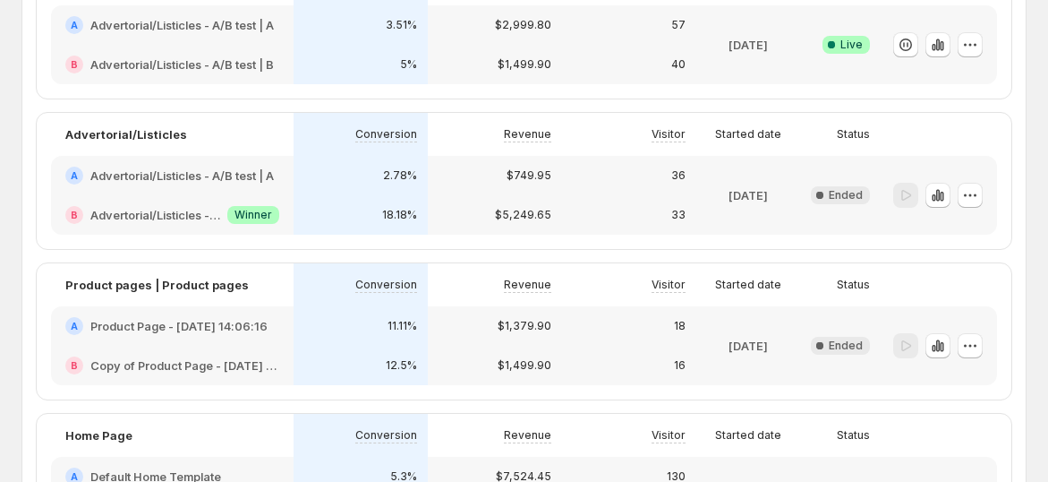
scroll to position [1281, 0]
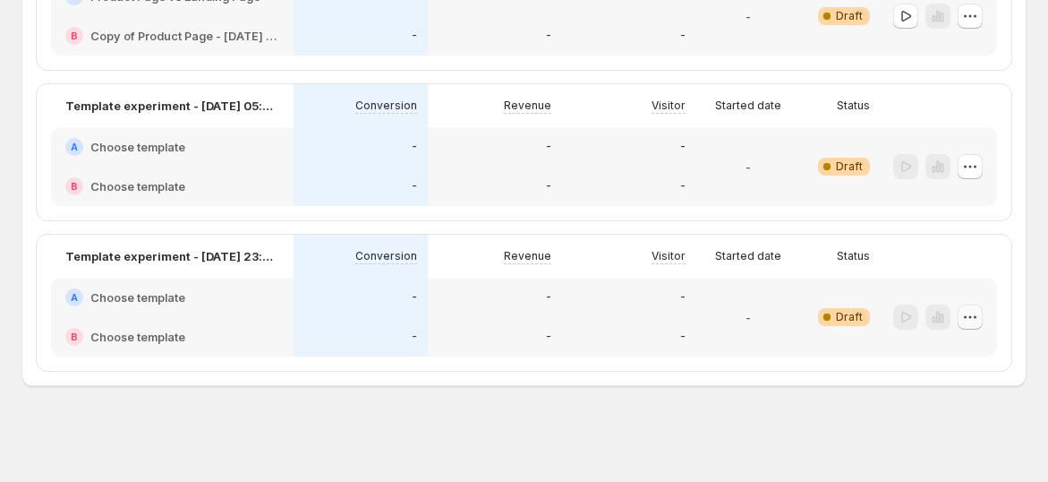
click at [978, 320] on icon "button" at bounding box center [970, 317] width 18 height 18
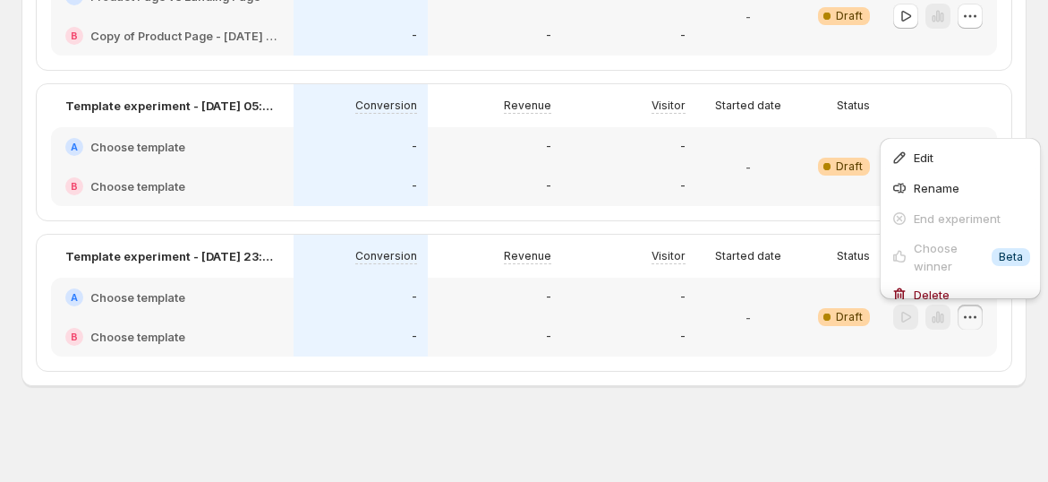
click at [933, 301] on div "Edit Rename End experiment Choose winner Info Beta Delete" at bounding box center [960, 214] width 175 height 180
click at [937, 289] on span "Delete" at bounding box center [932, 294] width 36 height 14
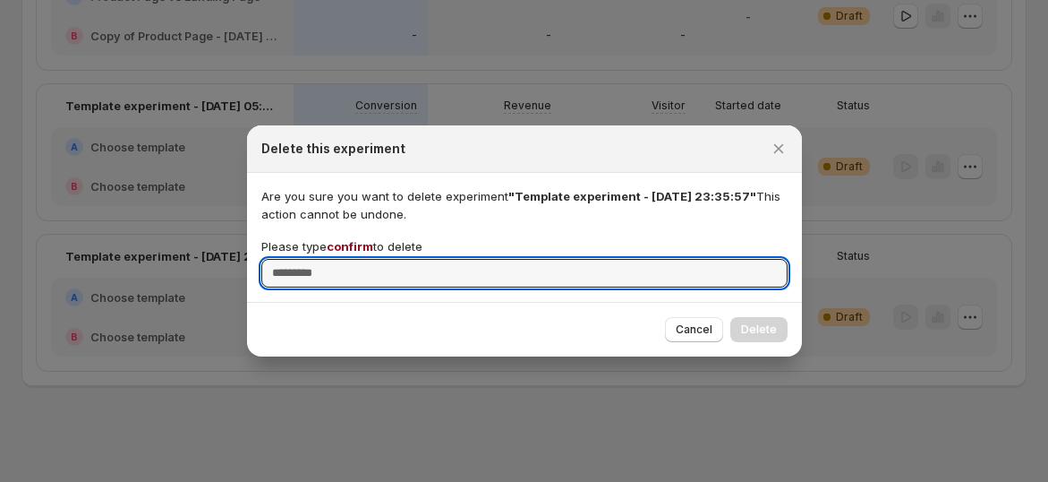
click at [365, 241] on span "confirm" at bounding box center [350, 246] width 47 height 14
click at [365, 259] on input "Please type confirm to delete" at bounding box center [524, 273] width 526 height 29
click at [365, 241] on span "confirm" at bounding box center [350, 246] width 47 height 14
click at [365, 259] on input "Please type confirm to delete" at bounding box center [524, 273] width 526 height 29
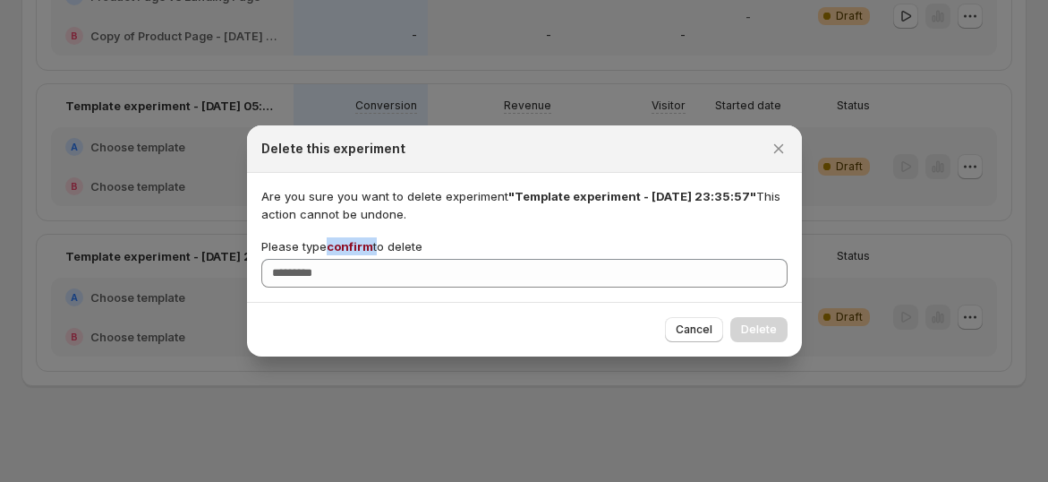
copy p "confirm"
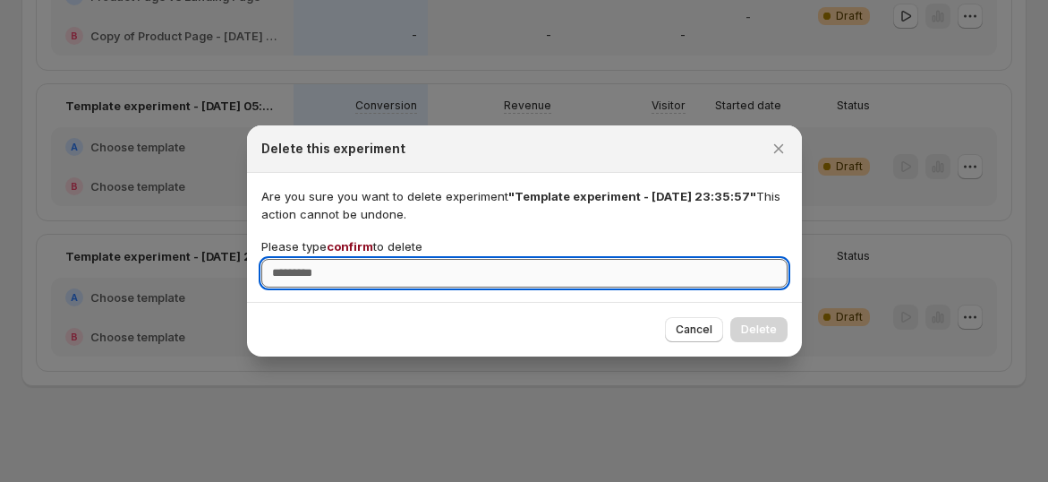
click at [365, 273] on input "Please type confirm to delete" at bounding box center [524, 273] width 526 height 29
paste input "*******"
type input "*******"
click at [775, 327] on span "Delete" at bounding box center [759, 329] width 36 height 14
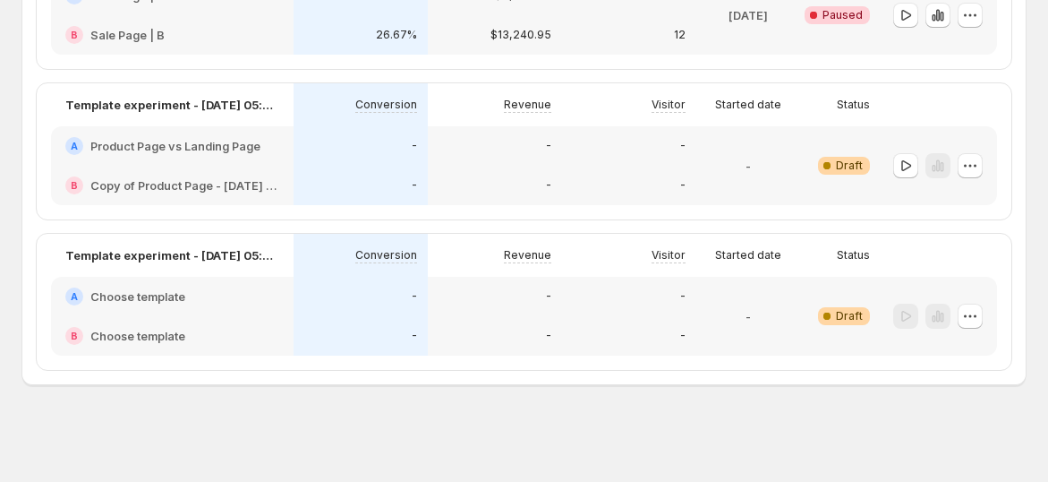
scroll to position [1130, 0]
click at [977, 320] on icon "button" at bounding box center [970, 318] width 18 height 18
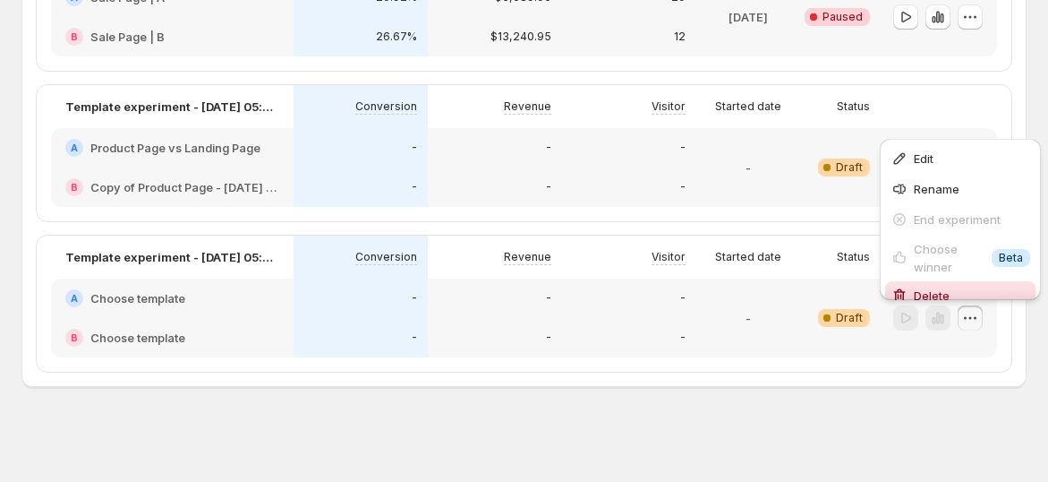
click at [926, 290] on span "Delete" at bounding box center [932, 295] width 36 height 14
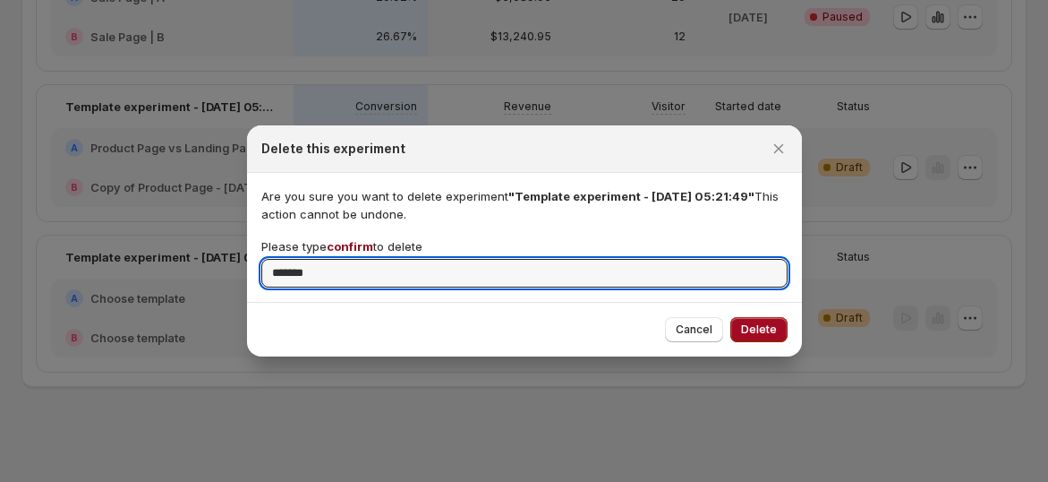
type input "*******"
click at [770, 333] on span "Delete" at bounding box center [759, 329] width 36 height 14
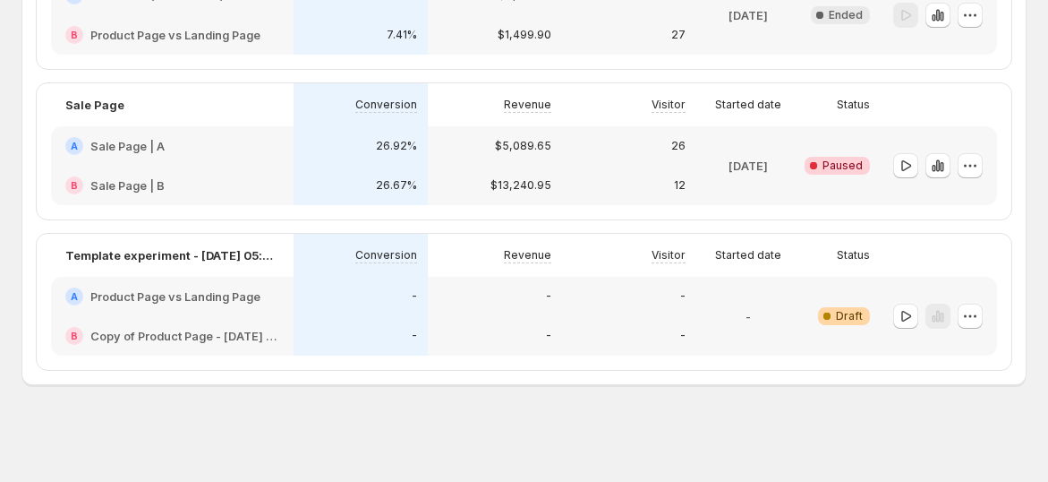
scroll to position [980, 0]
click at [976, 318] on icon "button" at bounding box center [970, 317] width 18 height 18
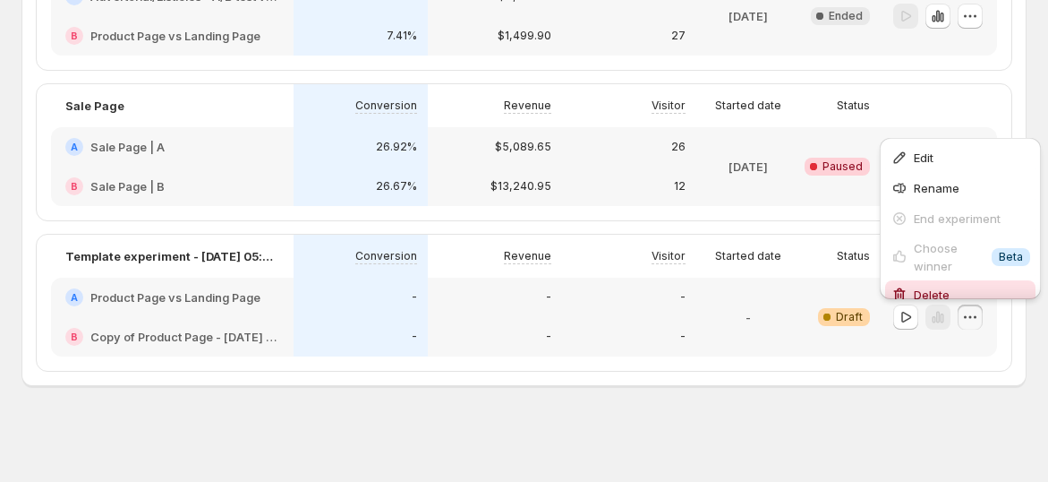
click at [941, 288] on span "Delete" at bounding box center [932, 294] width 36 height 14
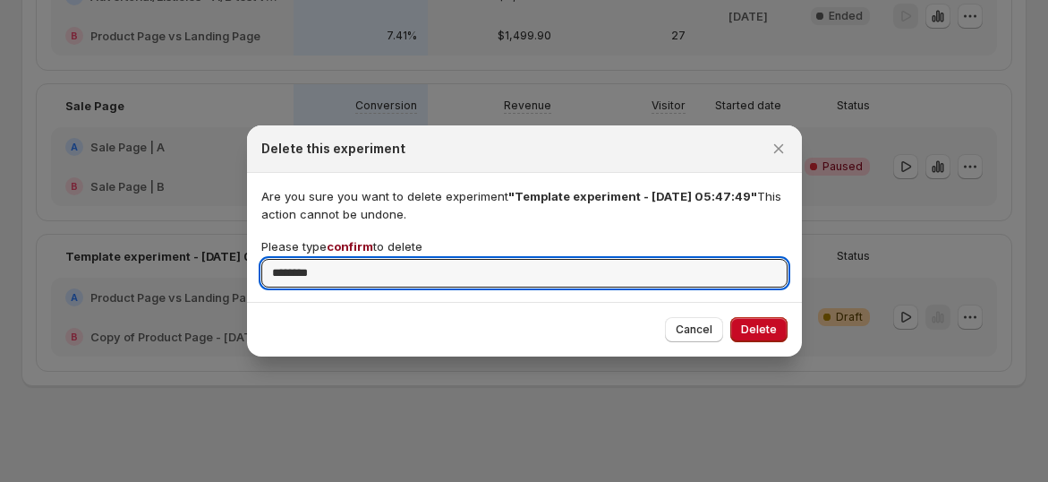
type input "*******"
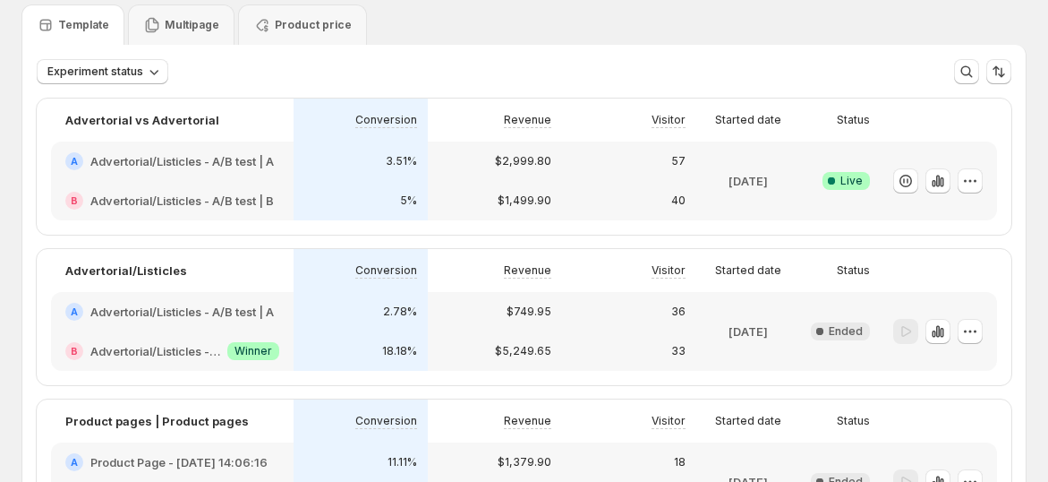
scroll to position [0, 0]
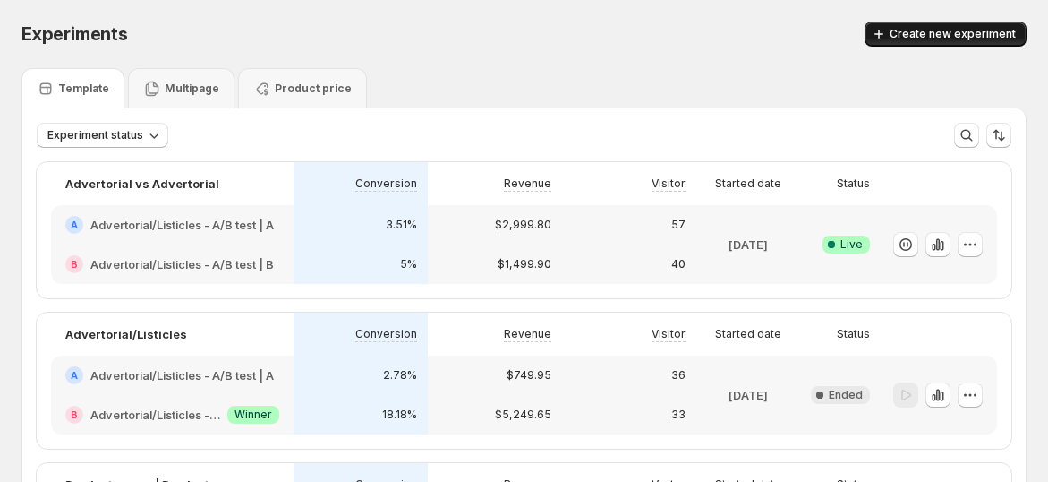
click at [977, 22] on button "Create new experiment" at bounding box center [946, 33] width 162 height 25
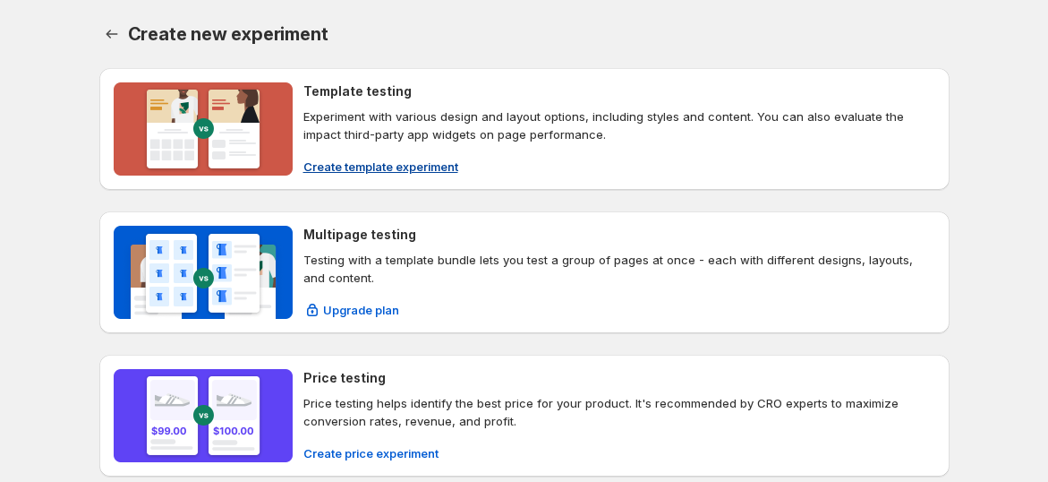
click at [310, 158] on span "Create template experiment" at bounding box center [380, 167] width 155 height 18
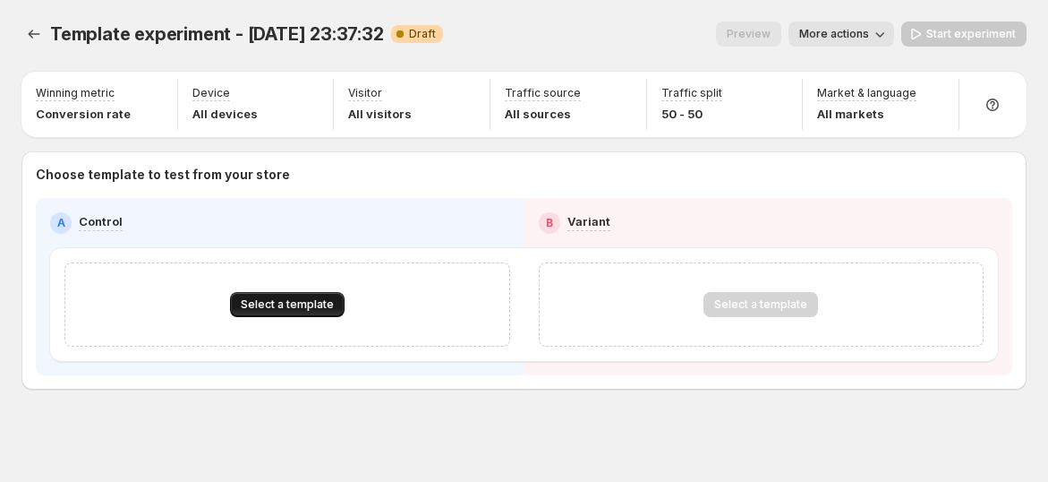
click at [275, 315] on button "Select a template" at bounding box center [287, 304] width 115 height 25
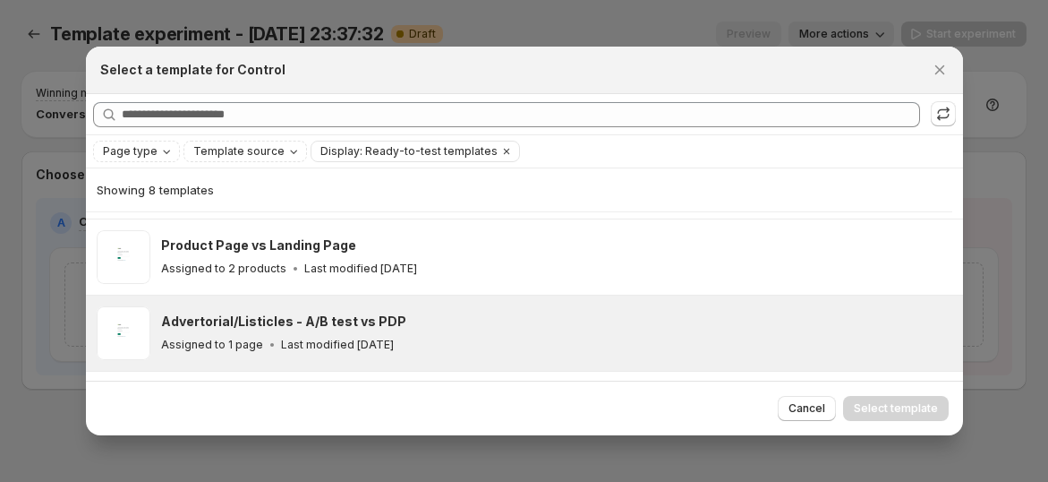
scroll to position [143, 0]
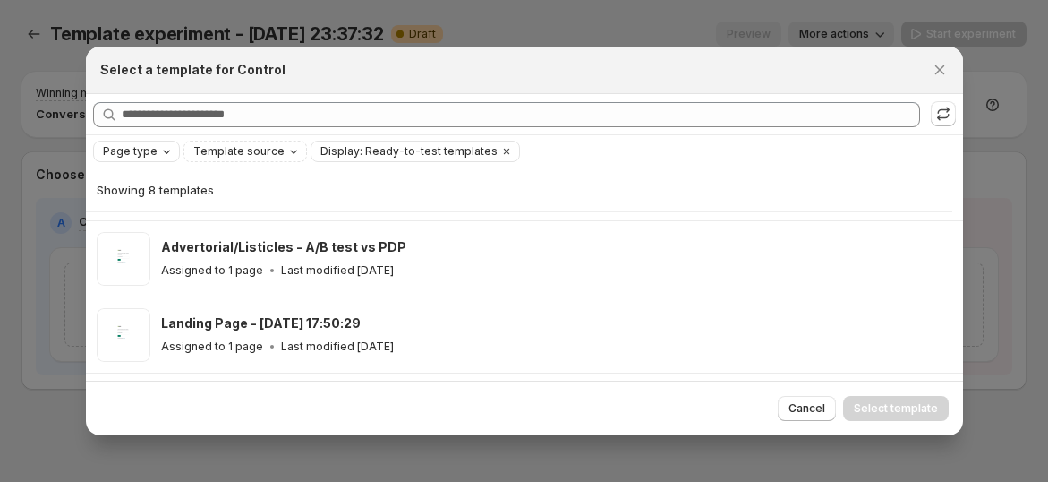
click at [149, 154] on span "Page type" at bounding box center [130, 151] width 55 height 14
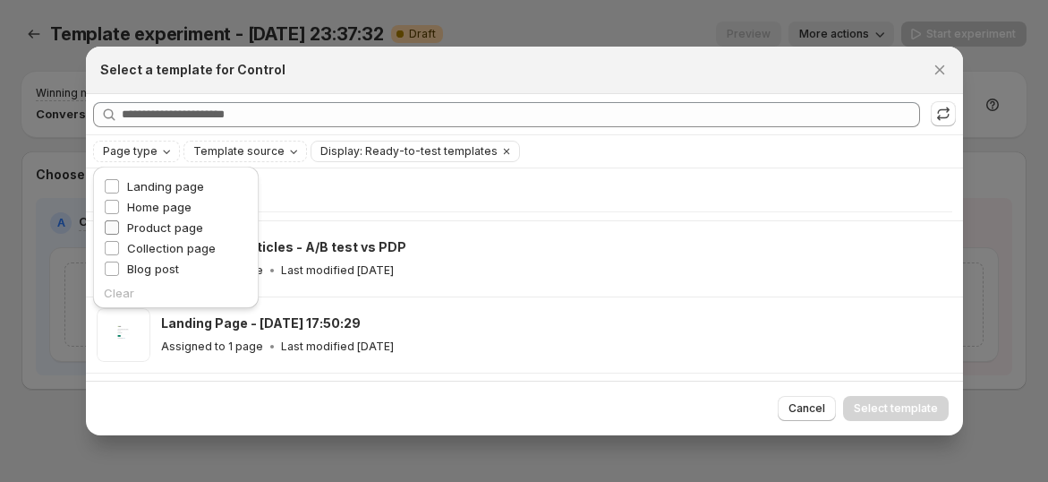
click at [175, 229] on span "Product page" at bounding box center [165, 227] width 76 height 14
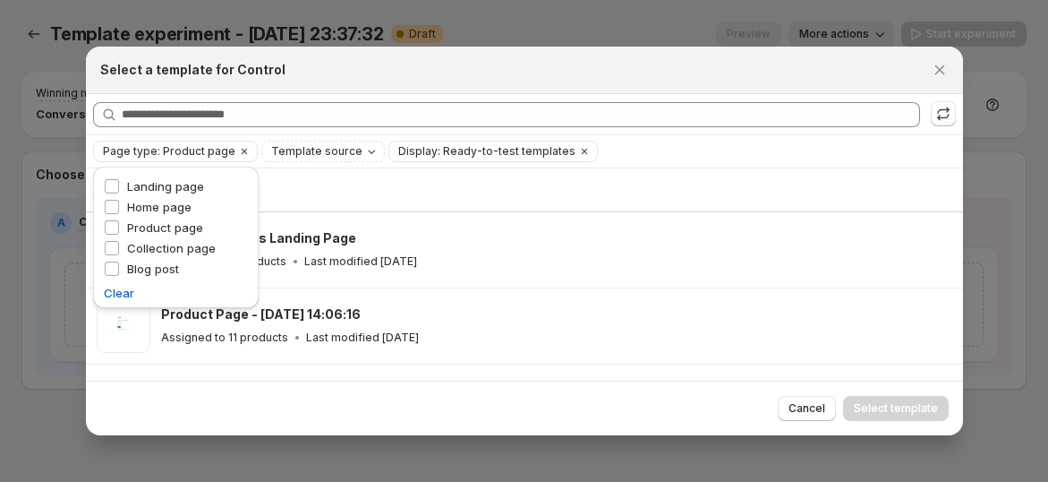
click at [749, 65] on div "Select a template for Control" at bounding box center [508, 70] width 816 height 18
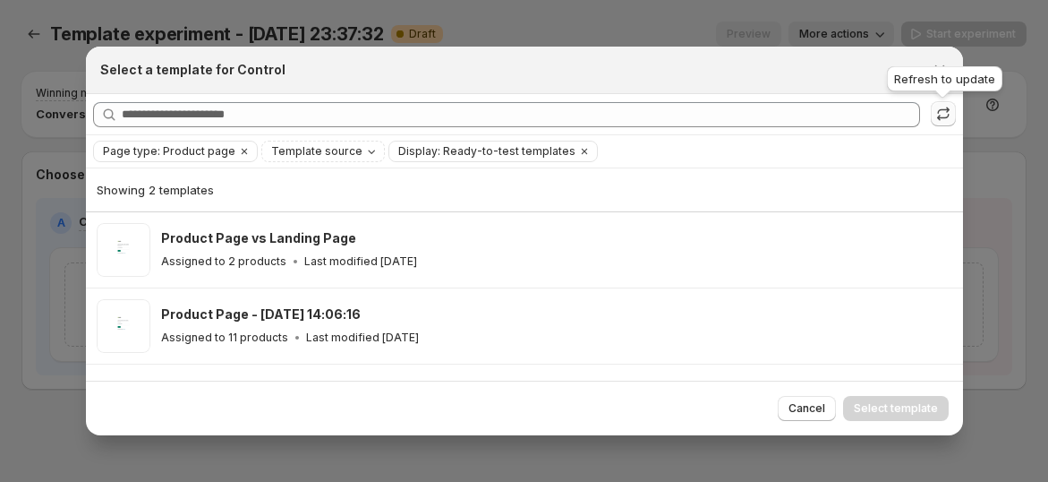
click at [946, 113] on icon ":rij:" at bounding box center [943, 110] width 12 height 7
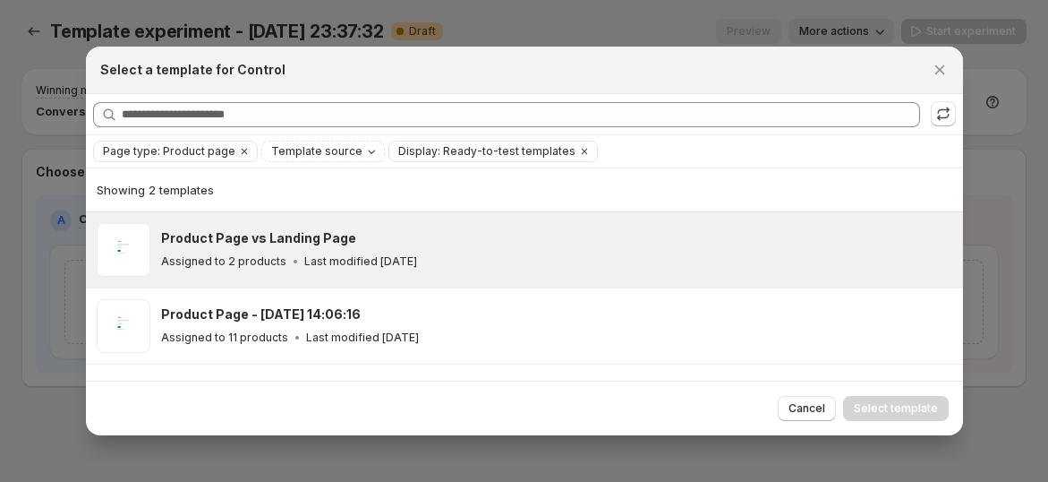
scroll to position [4, 0]
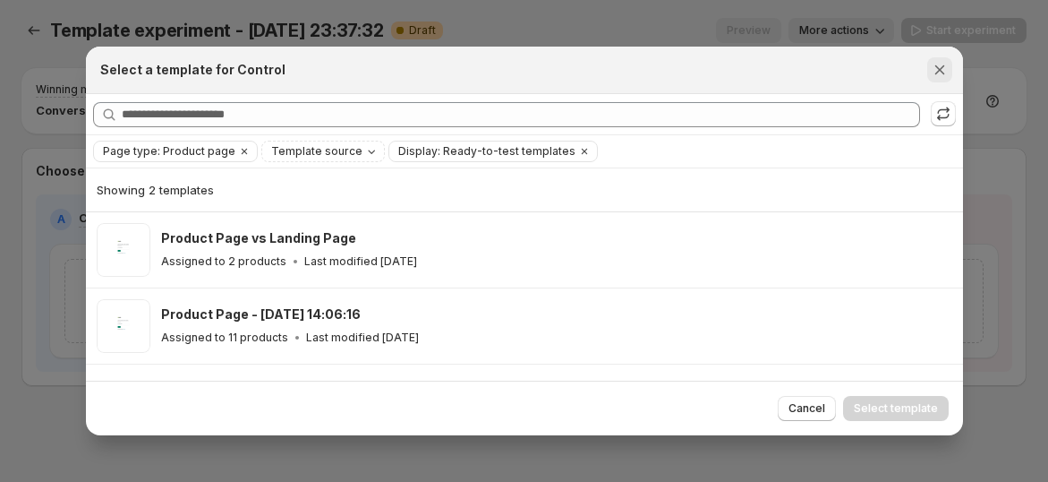
click at [935, 67] on icon "Close" at bounding box center [940, 70] width 18 height 18
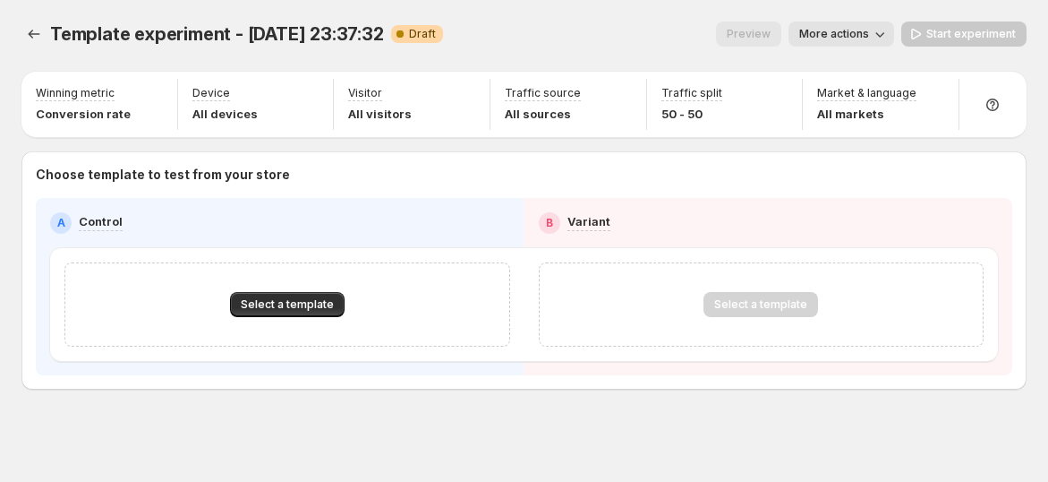
click at [16, 20] on div "Template experiment - Sep 29, 23:37:32. This page is ready Template experiment …" at bounding box center [524, 243] width 1048 height 486
click at [25, 26] on icon "Experiments" at bounding box center [34, 34] width 18 height 18
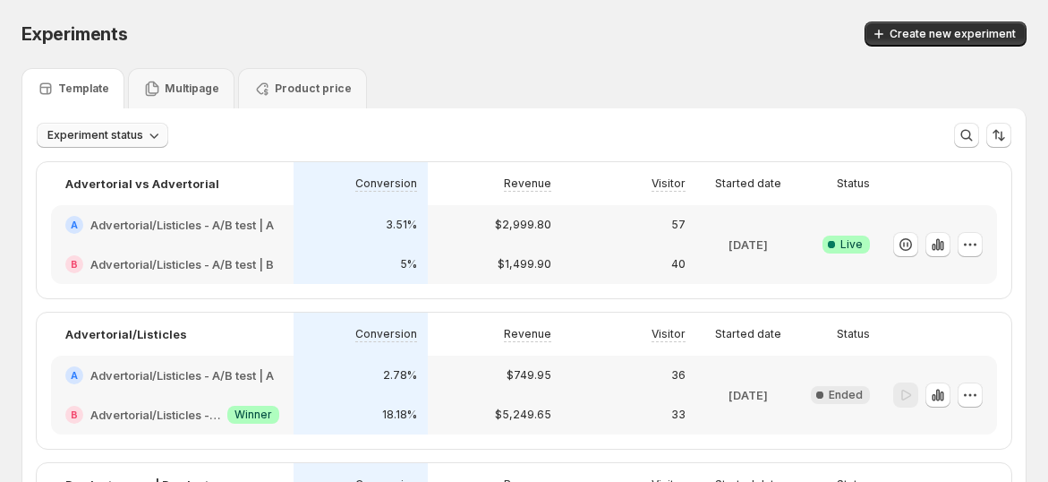
click at [84, 140] on span "Experiment status" at bounding box center [95, 135] width 96 height 14
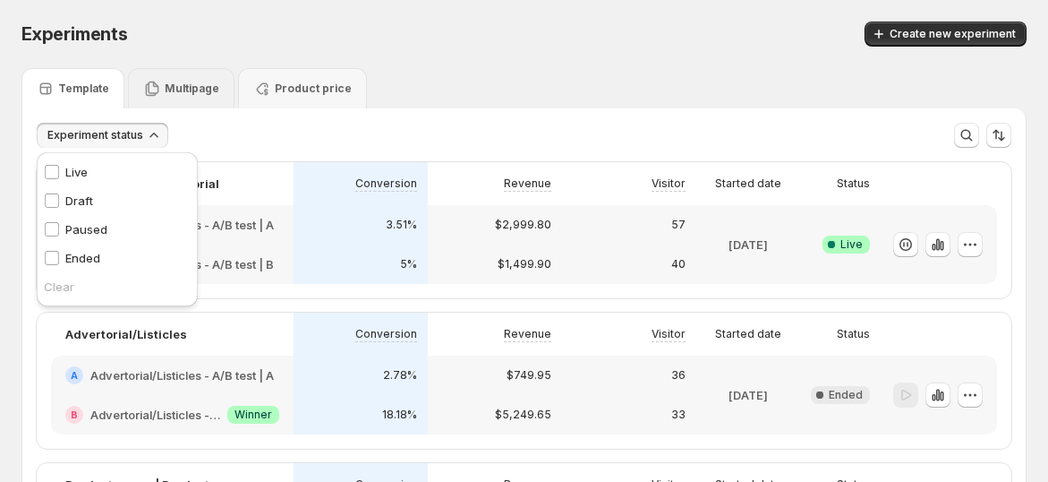
click at [171, 86] on p "Multipage" at bounding box center [192, 88] width 55 height 14
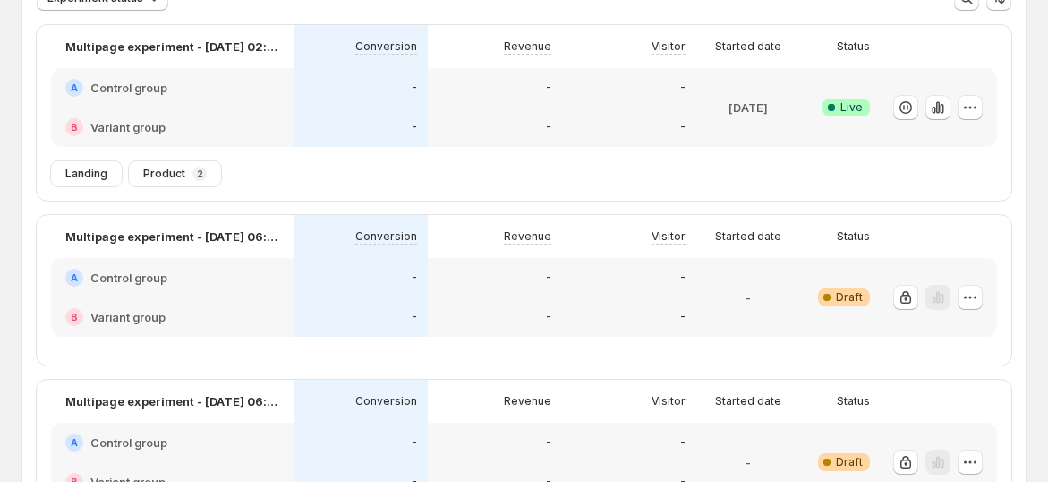
scroll to position [168, 0]
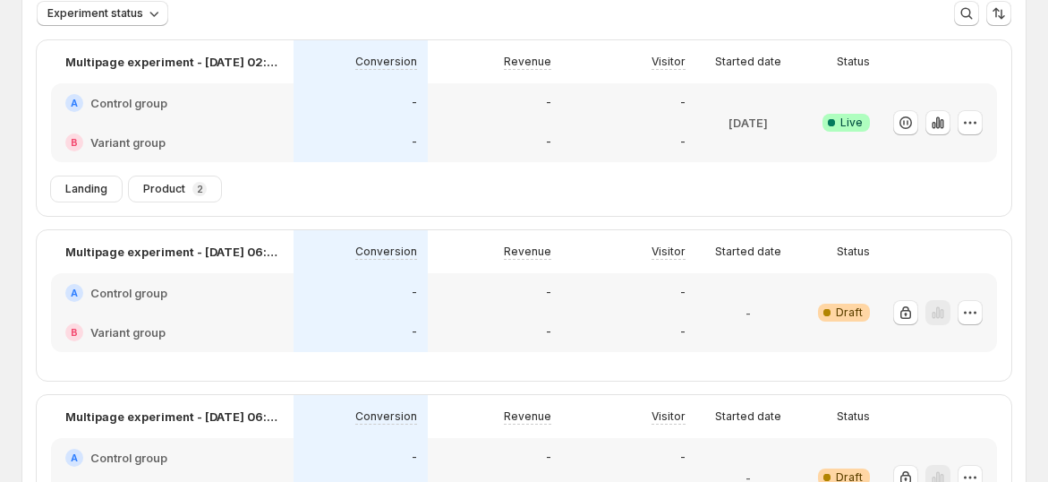
click at [161, 113] on div "A Control group" at bounding box center [172, 102] width 243 height 39
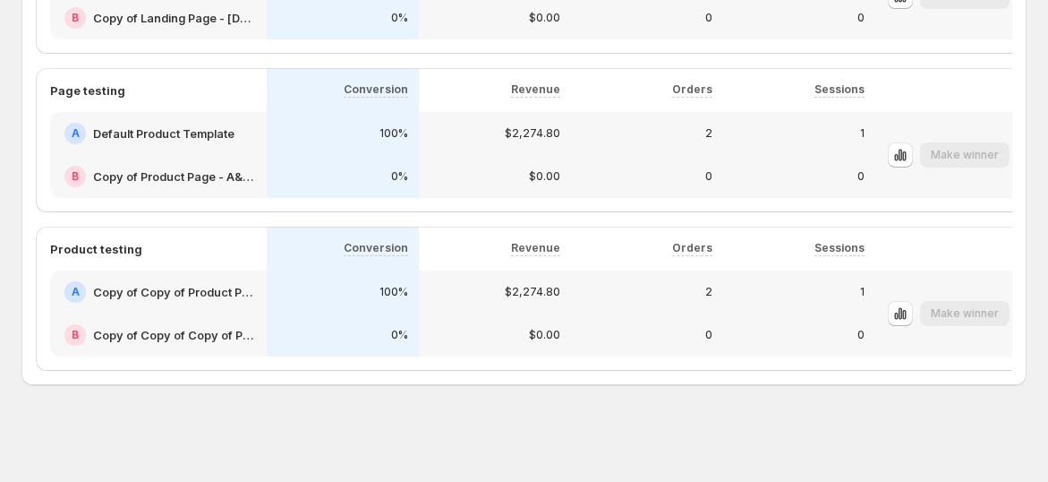
scroll to position [969, 0]
click at [251, 277] on div "A Copy of Copy of Product Page -4/9" at bounding box center [153, 291] width 206 height 29
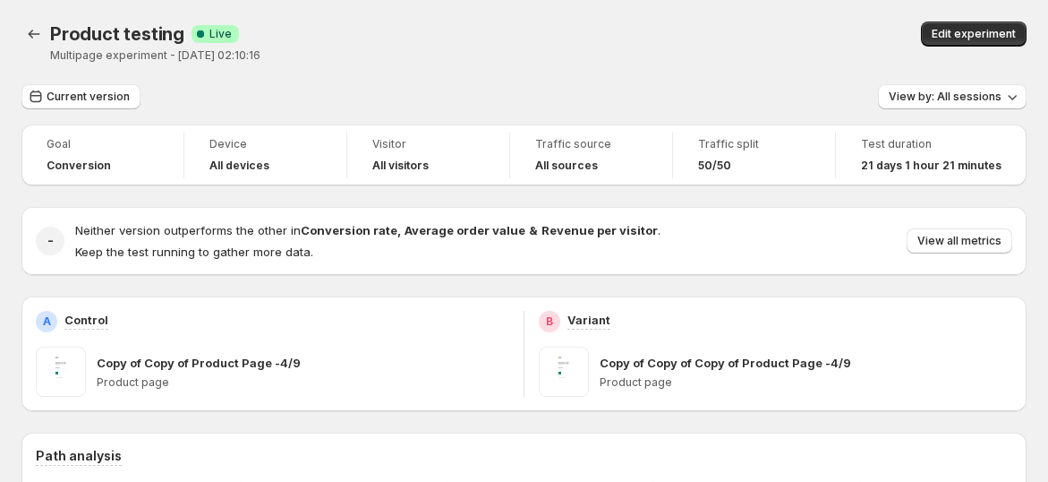
drag, startPoint x: 203, startPoint y: 373, endPoint x: 315, endPoint y: 355, distance: 113.3
click at [200, 373] on div "Copy of Copy of Product Page -4/9 Product page" at bounding box center [303, 371] width 413 height 50
click at [315, 355] on div "Copy of Copy of Product Page -4/9" at bounding box center [303, 363] width 413 height 18
click at [42, 30] on icon "Back" at bounding box center [34, 34] width 18 height 18
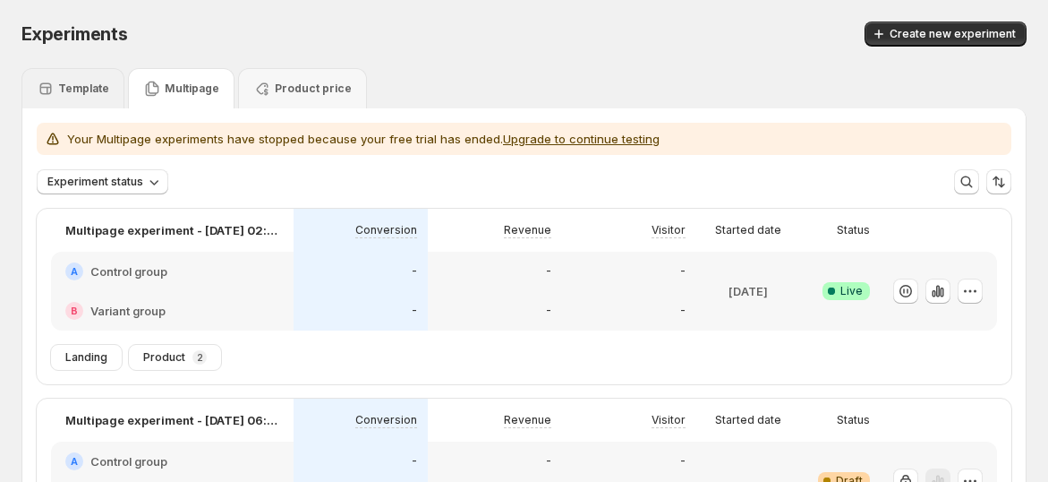
click at [91, 90] on p "Template" at bounding box center [83, 88] width 51 height 14
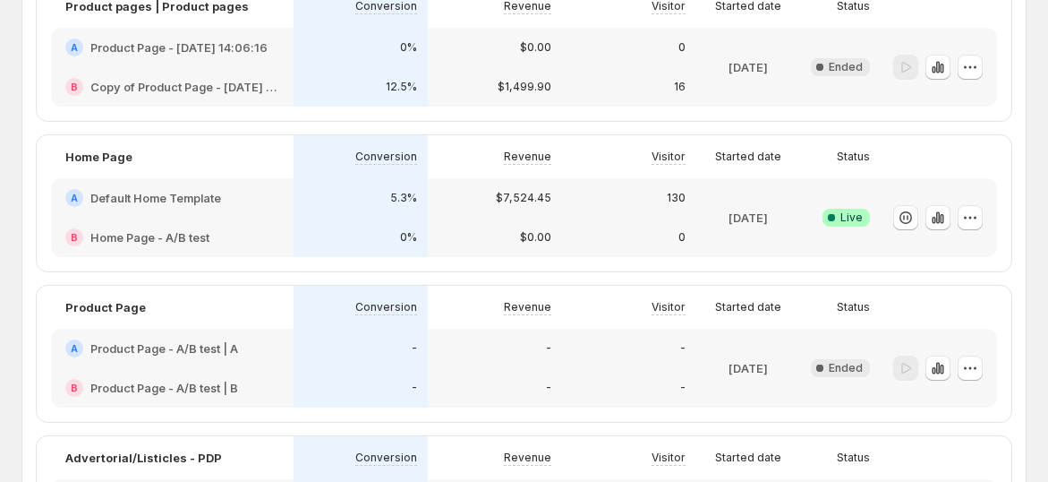
scroll to position [497, 0]
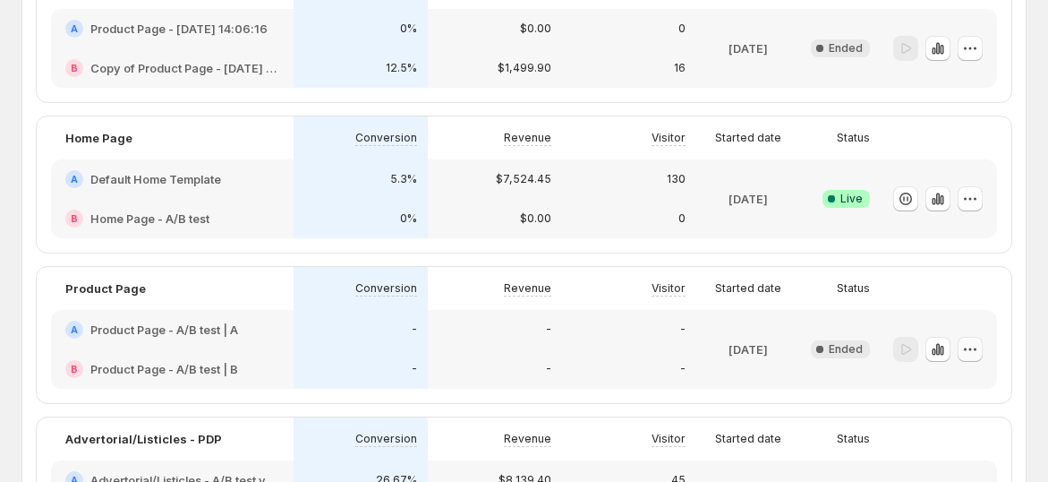
click at [979, 349] on icon "button" at bounding box center [970, 349] width 18 height 18
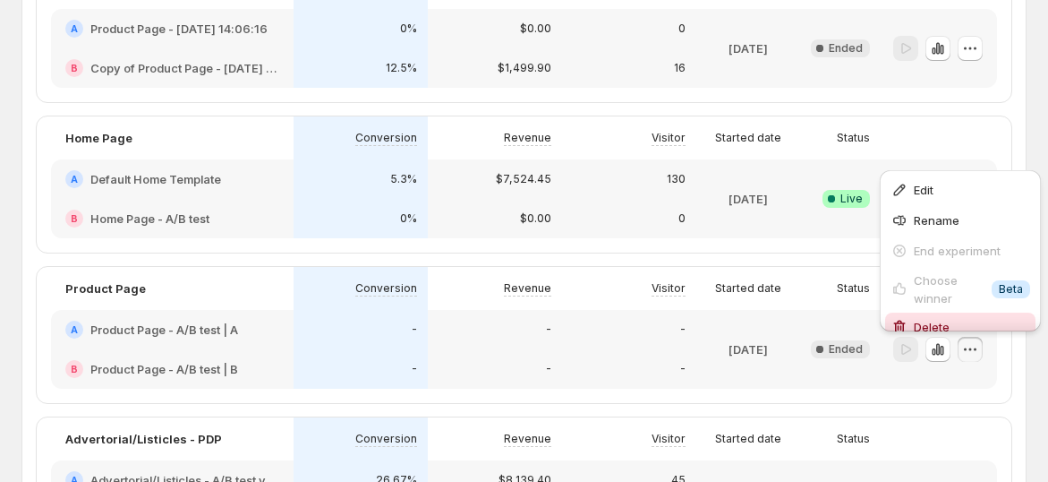
click at [949, 325] on span "Delete" at bounding box center [932, 327] width 36 height 14
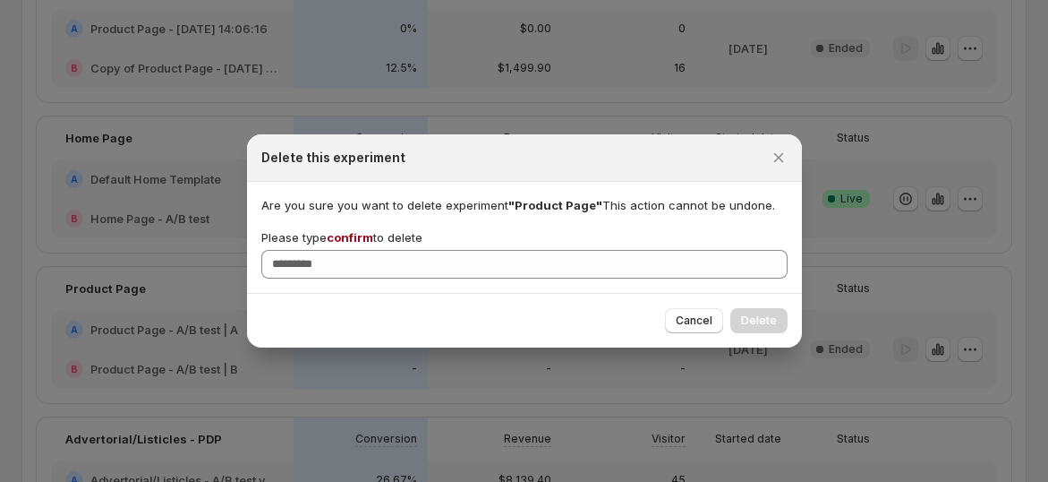
click at [363, 235] on span "confirm" at bounding box center [350, 237] width 47 height 14
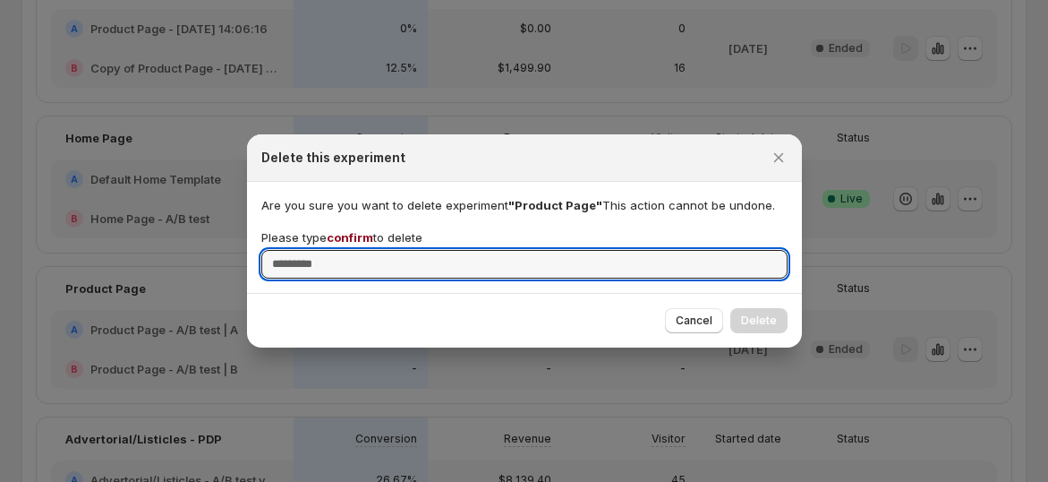
click at [363, 250] on input "Please type confirm to delete" at bounding box center [524, 264] width 526 height 29
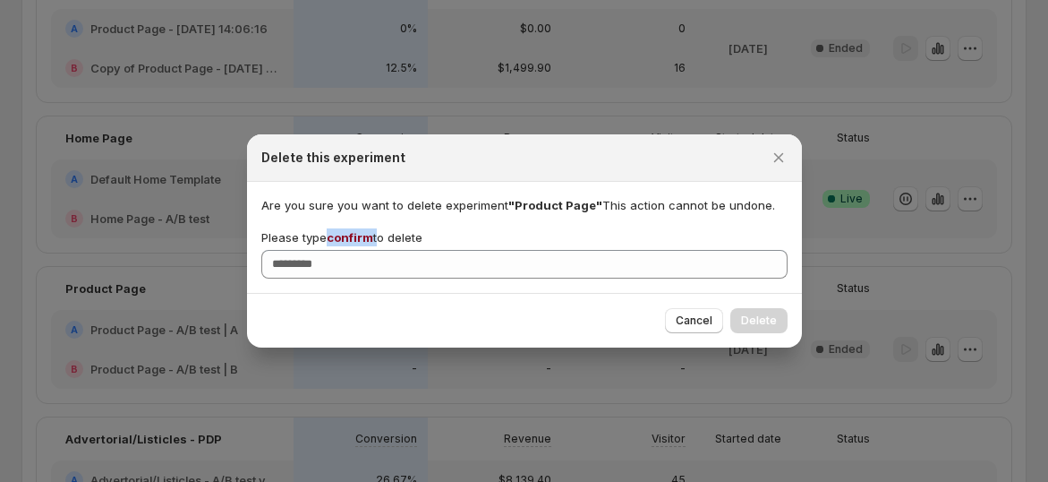
click at [363, 235] on span "confirm" at bounding box center [350, 237] width 47 height 14
click at [363, 250] on input "Please type confirm to delete" at bounding box center [524, 264] width 526 height 29
copy p "confirm"
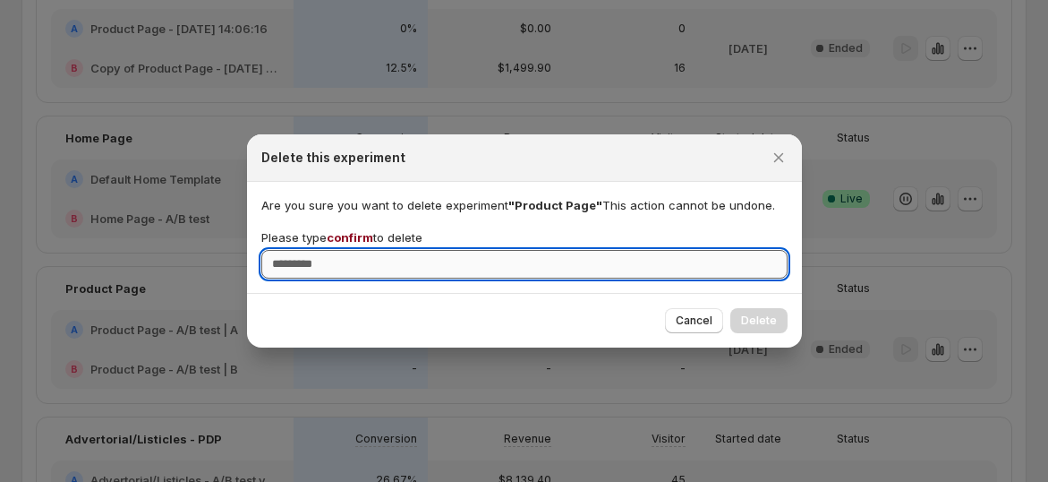
click at [386, 269] on input "Please type confirm to delete" at bounding box center [524, 264] width 526 height 29
paste input "*******"
type input "*******"
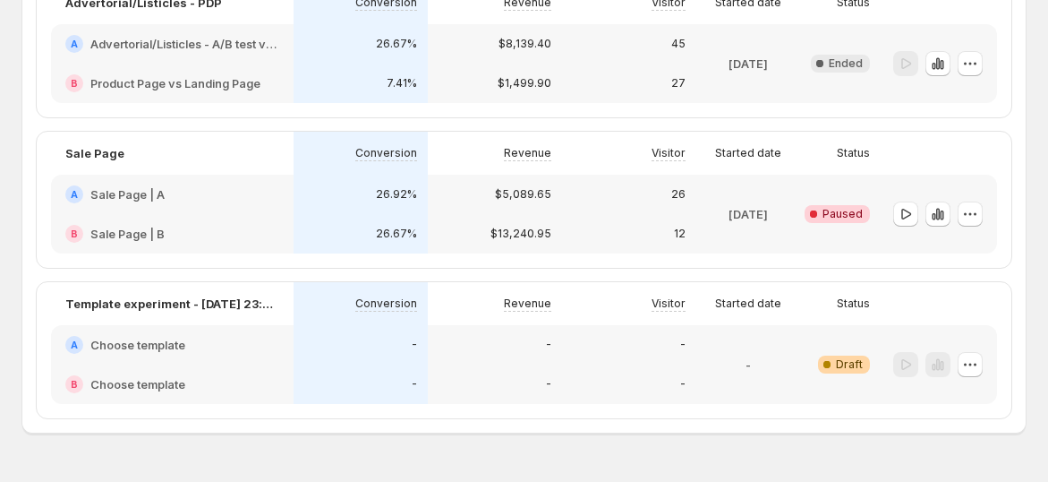
scroll to position [830, 0]
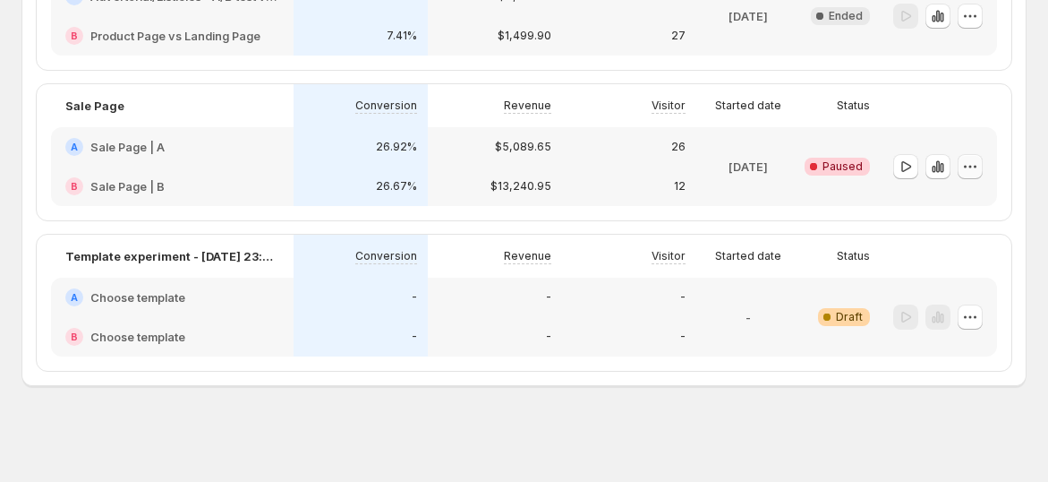
click at [977, 163] on icon "button" at bounding box center [970, 167] width 18 height 18
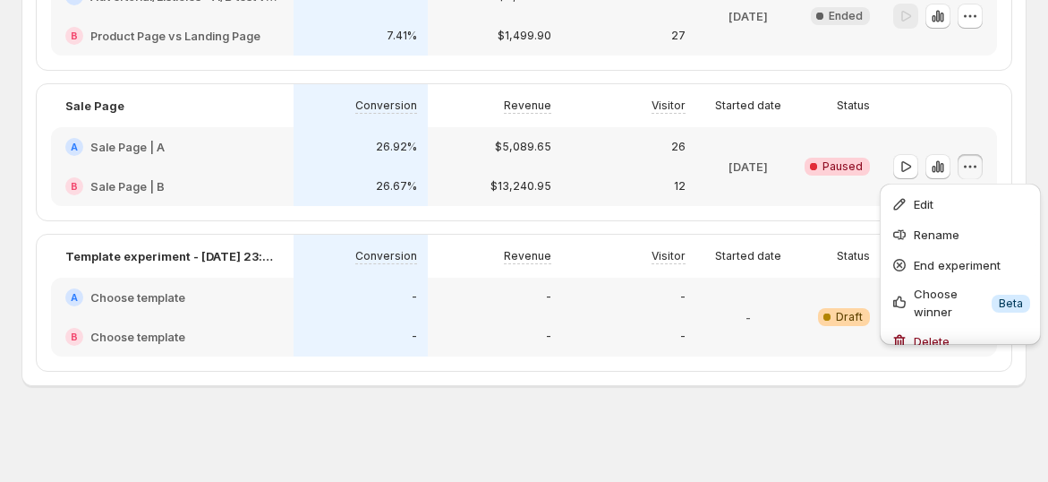
click at [686, 300] on div "-" at bounding box center [629, 297] width 113 height 18
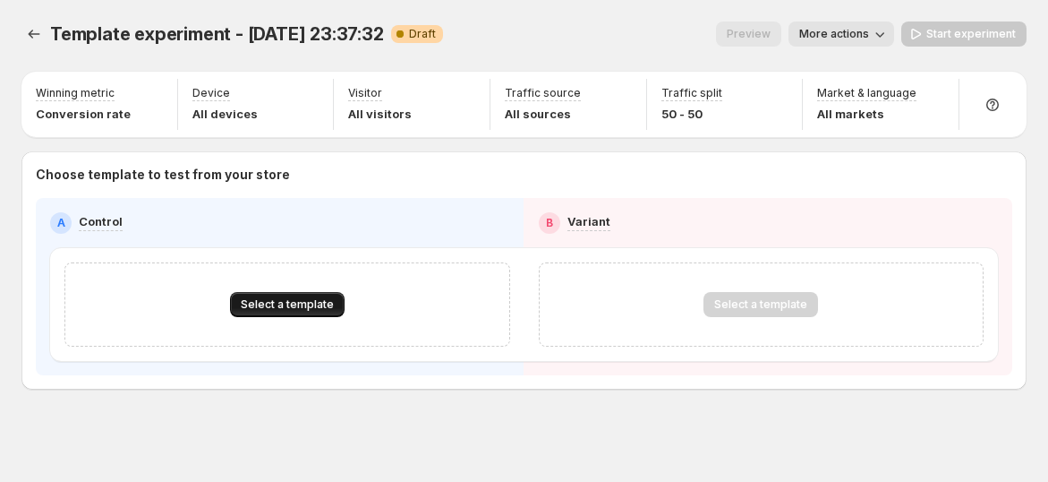
click at [262, 307] on span "Select a template" at bounding box center [287, 304] width 93 height 14
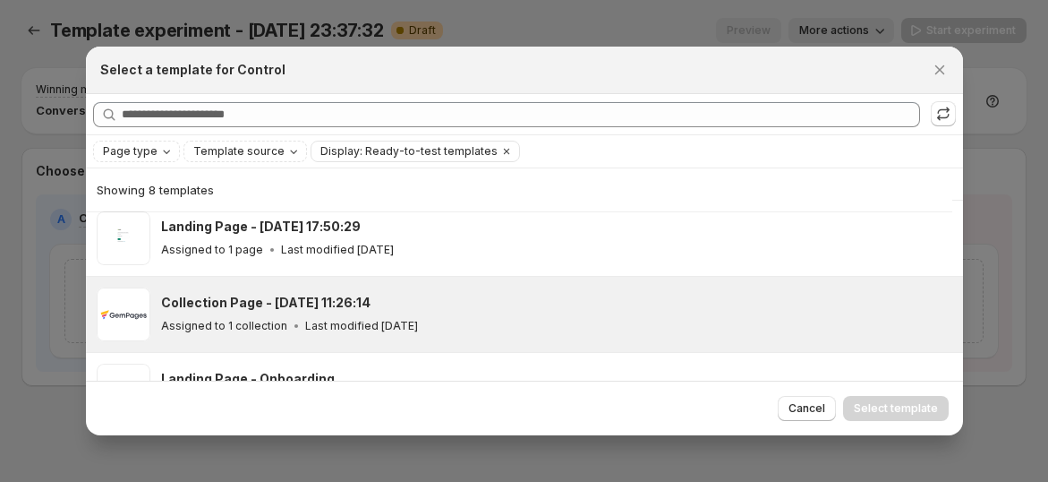
scroll to position [339, 0]
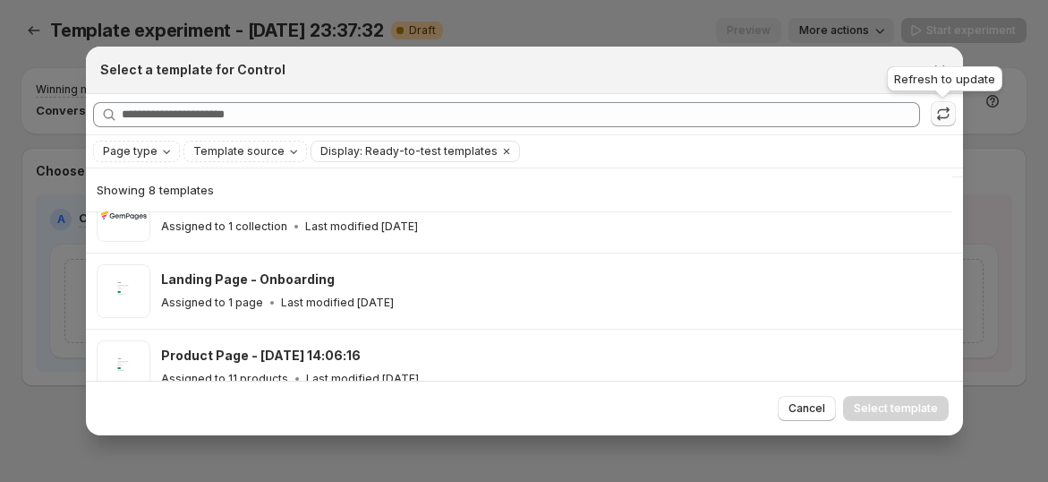
click at [943, 108] on icon ":r12c:" at bounding box center [943, 114] width 18 height 18
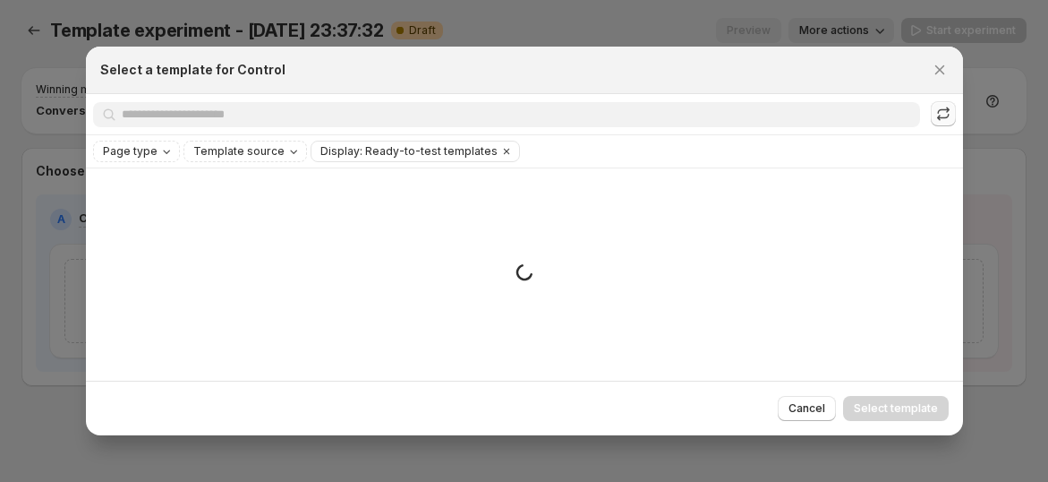
scroll to position [0, 0]
click at [174, 160] on button "Page type" at bounding box center [136, 151] width 85 height 20
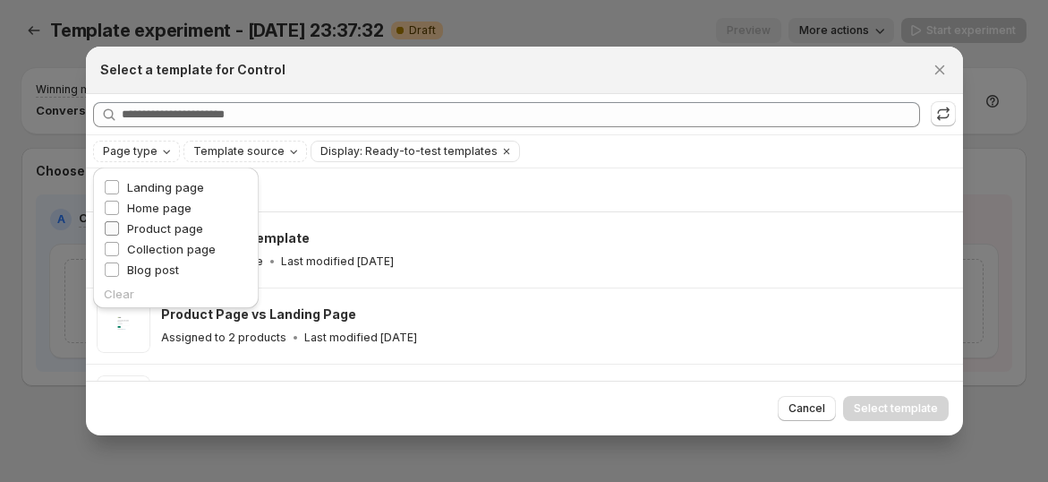
click at [172, 234] on span "Product page" at bounding box center [165, 228] width 76 height 14
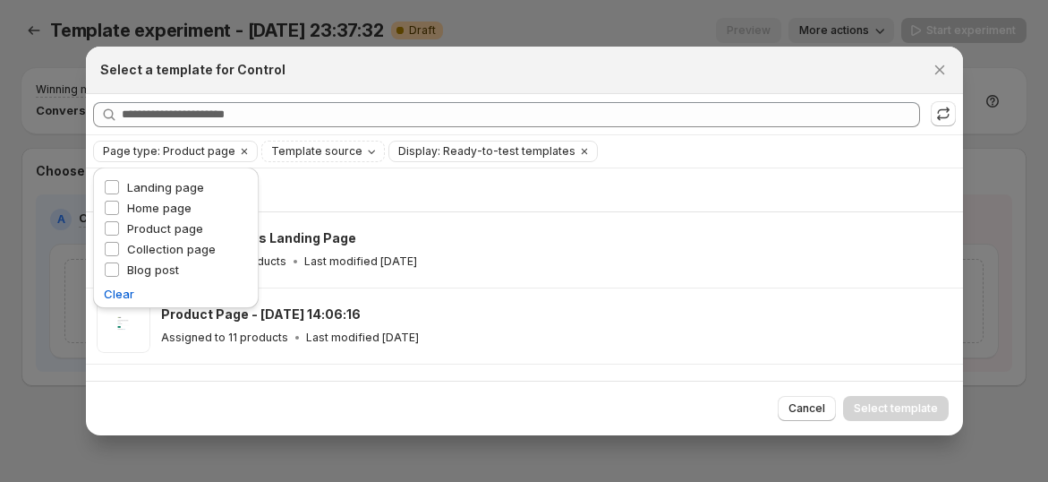
click at [670, 90] on div "Select a template for Control" at bounding box center [524, 70] width 877 height 47
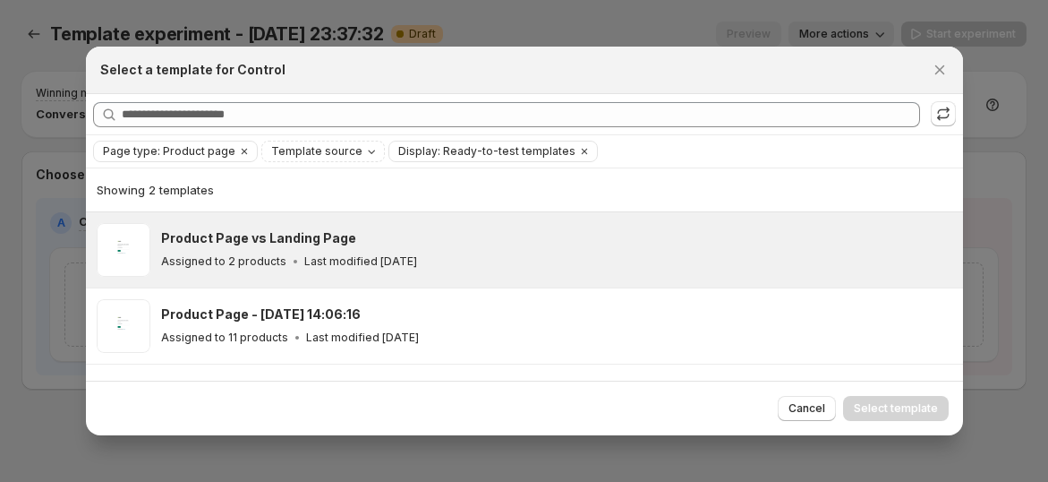
scroll to position [4, 0]
click at [452, 259] on div "Assigned to 2 products Last modified 21 days ago" at bounding box center [554, 261] width 786 height 18
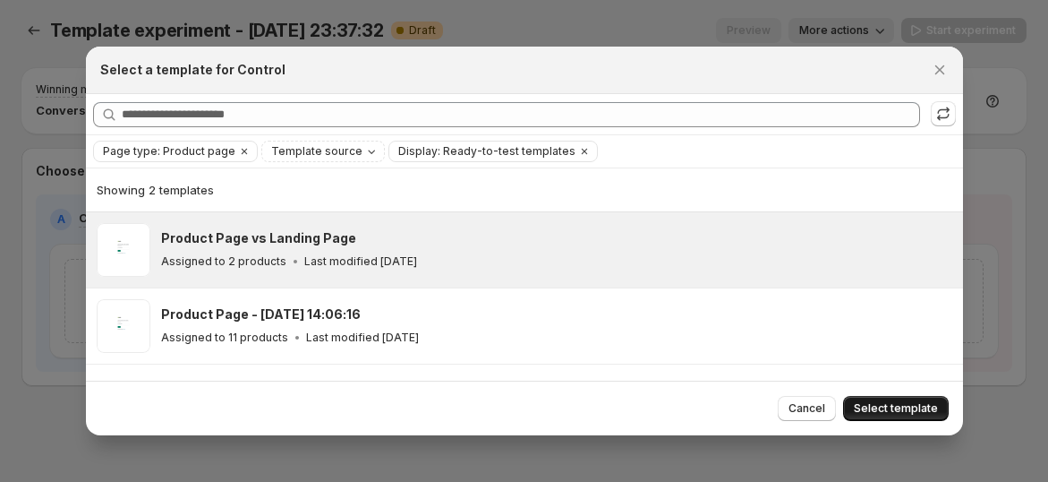
click at [898, 401] on span "Select template" at bounding box center [896, 408] width 84 height 14
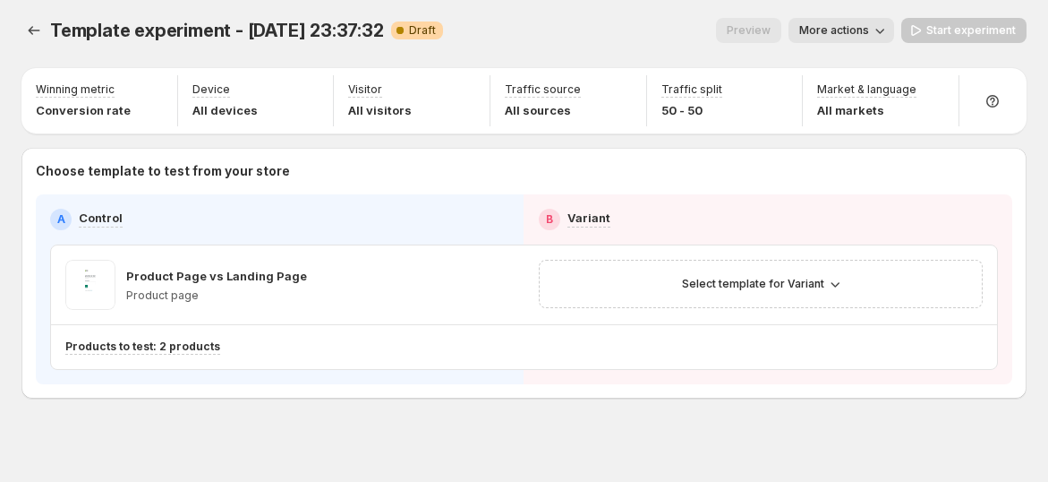
scroll to position [0, 0]
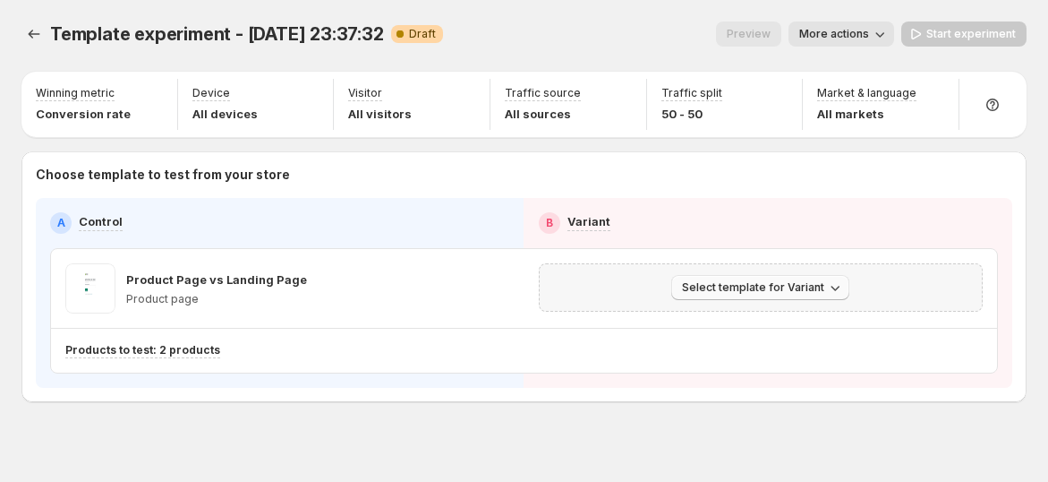
click at [721, 292] on span "Select template for Variant" at bounding box center [753, 287] width 142 height 14
click at [695, 336] on button "Select an existing template" at bounding box center [771, 323] width 193 height 29
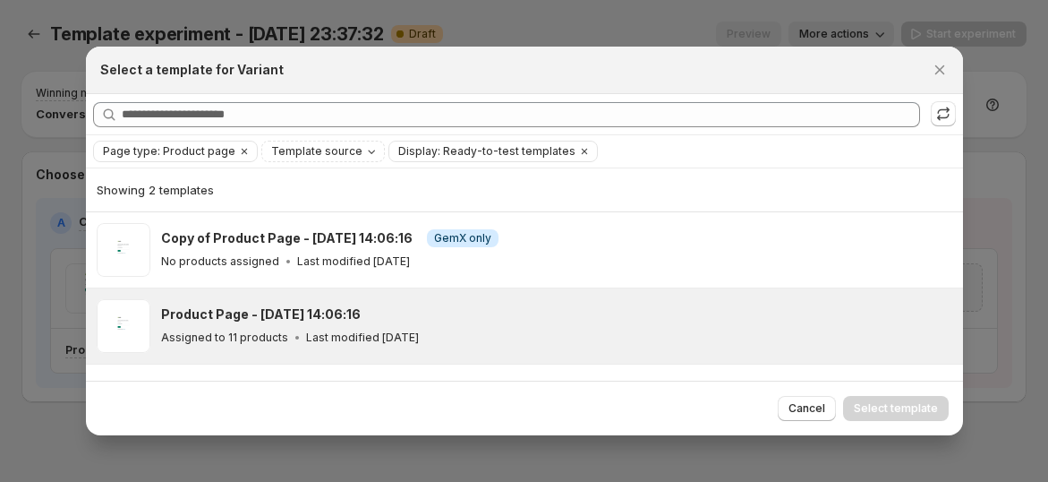
click at [570, 307] on div "Product Page - Jun 12, 14:06:16" at bounding box center [554, 314] width 786 height 18
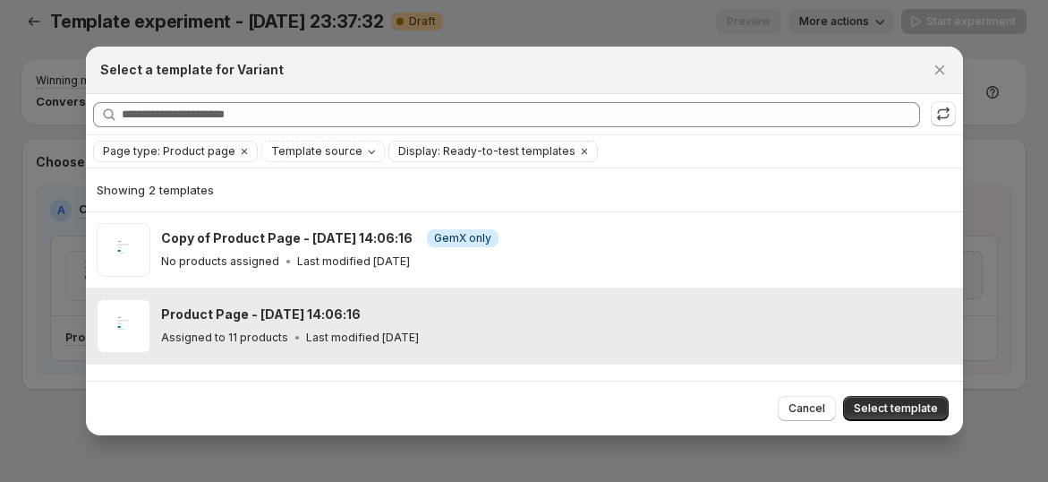
scroll to position [15, 0]
click at [866, 403] on span "Select template" at bounding box center [896, 408] width 84 height 14
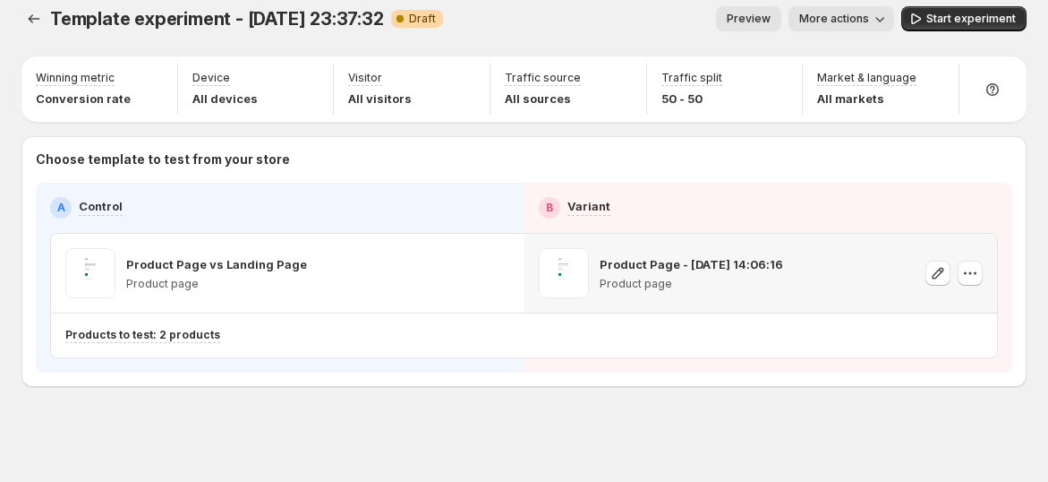
scroll to position [0, 0]
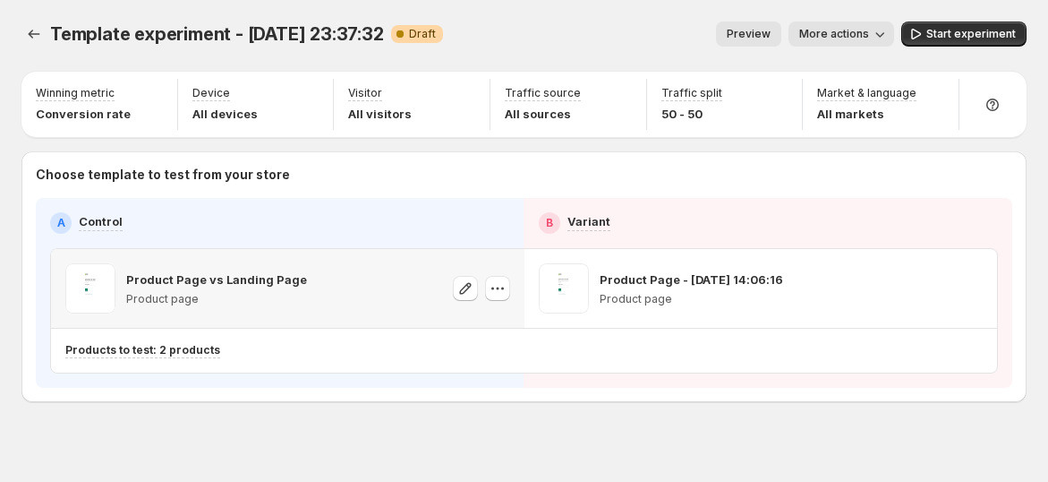
click at [235, 279] on p "Product Page vs Landing Page" at bounding box center [216, 279] width 181 height 18
click at [235, 278] on p "Product Page vs Landing Page" at bounding box center [216, 279] width 181 height 18
copy p "Product Page vs Landing Page"
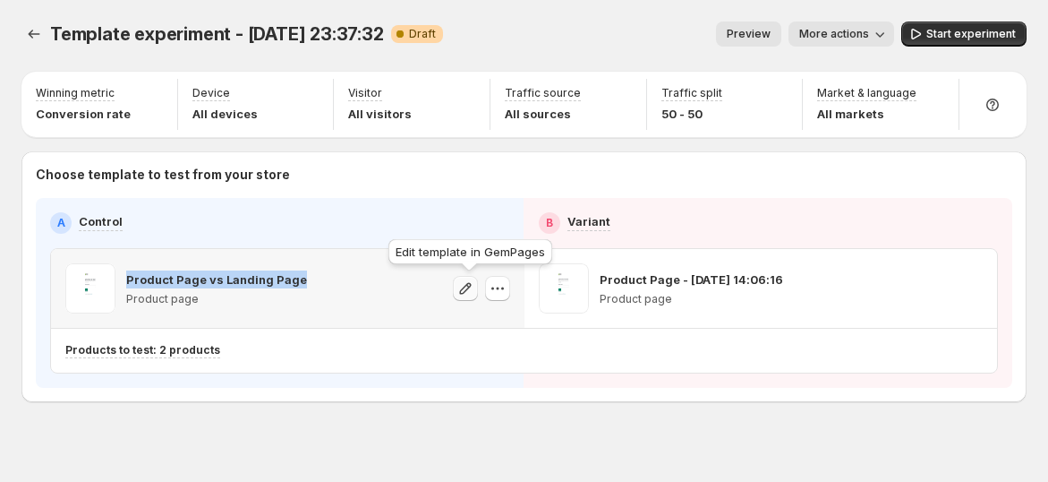
click at [473, 283] on icon "button" at bounding box center [465, 288] width 18 height 18
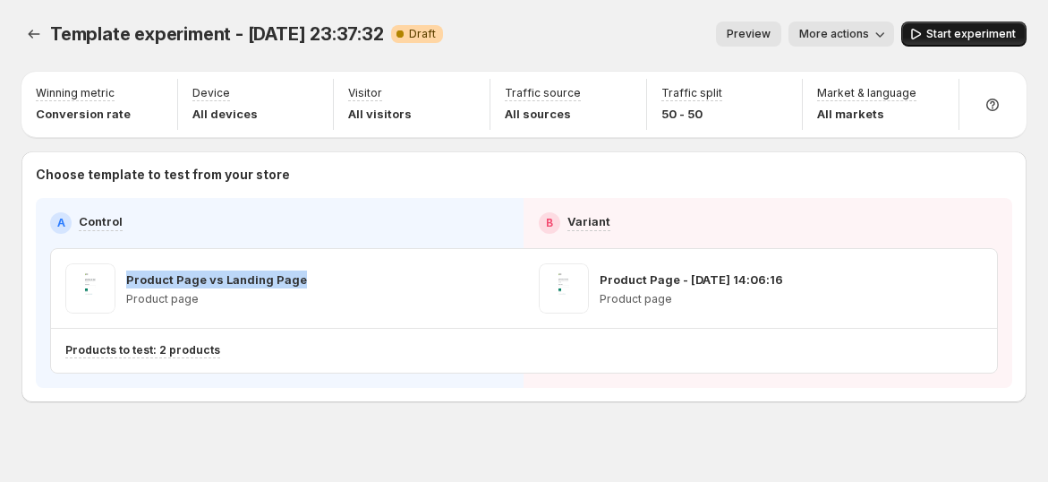
click at [956, 31] on span "Start experiment" at bounding box center [971, 34] width 90 height 14
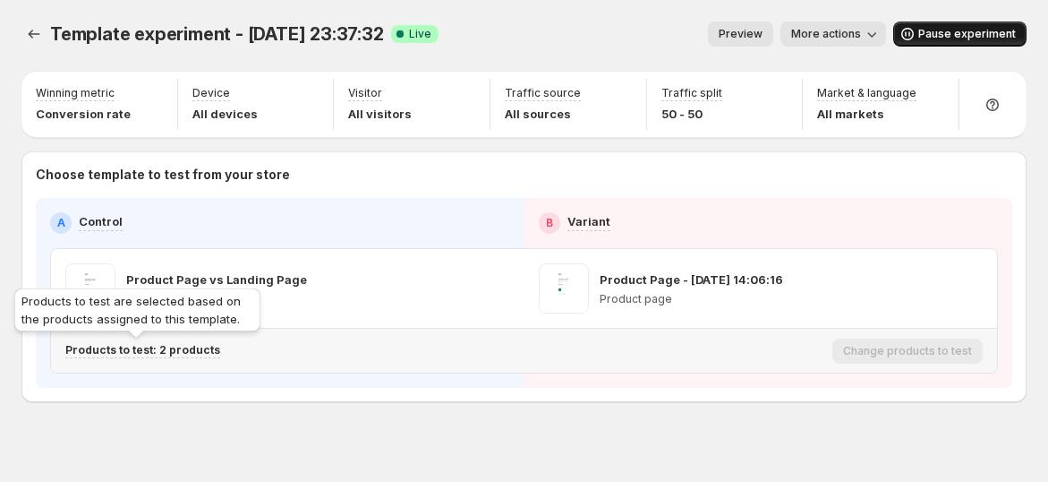
click at [174, 361] on div "Products to test: 2 products" at bounding box center [445, 351] width 760 height 30
click at [176, 350] on p "Products to test: 2 products" at bounding box center [142, 350] width 155 height 14
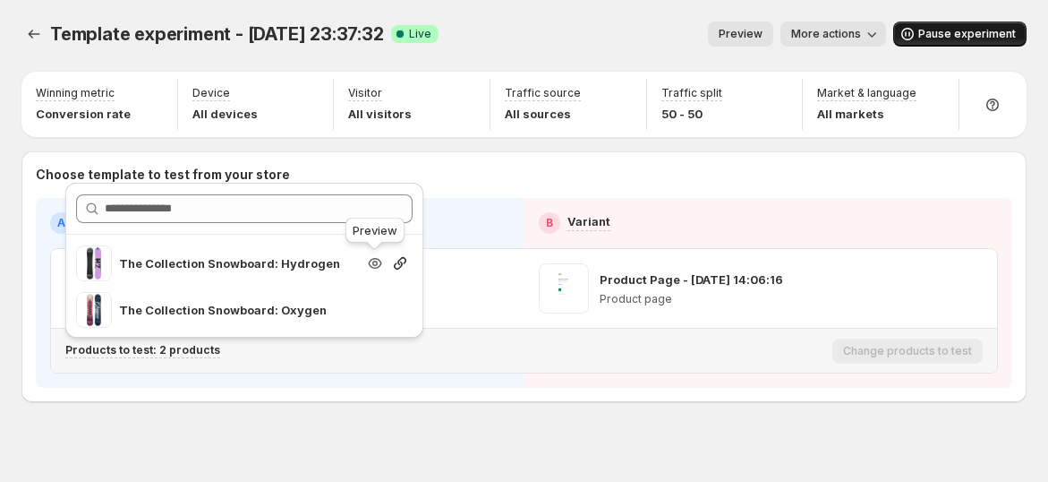
click at [377, 258] on icon "button" at bounding box center [374, 263] width 13 height 11
click at [391, 266] on icon "button" at bounding box center [400, 263] width 18 height 18
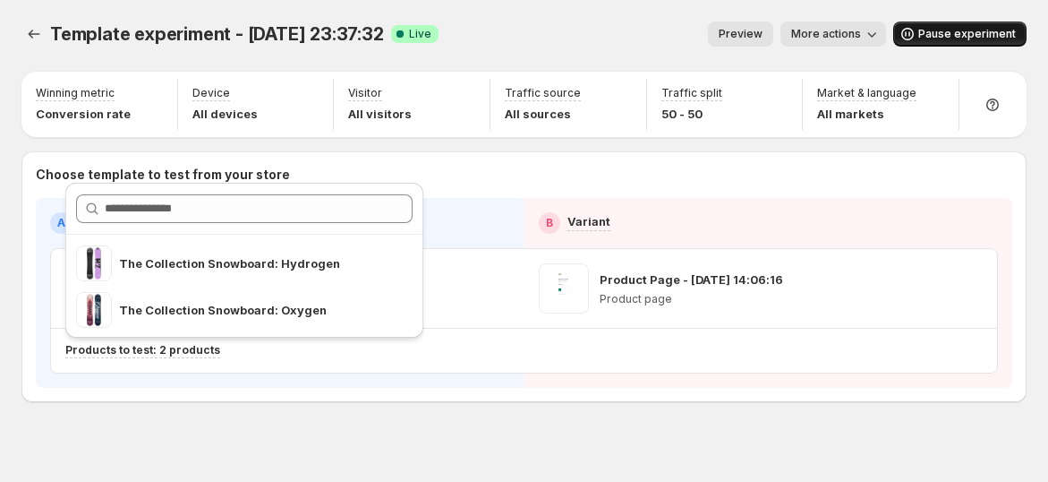
drag, startPoint x: 388, startPoint y: 397, endPoint x: 434, endPoint y: 356, distance: 61.6
click at [395, 383] on div "Choose template to test from your store A Control B Variant Product Page vs Lan…" at bounding box center [523, 276] width 1005 height 251
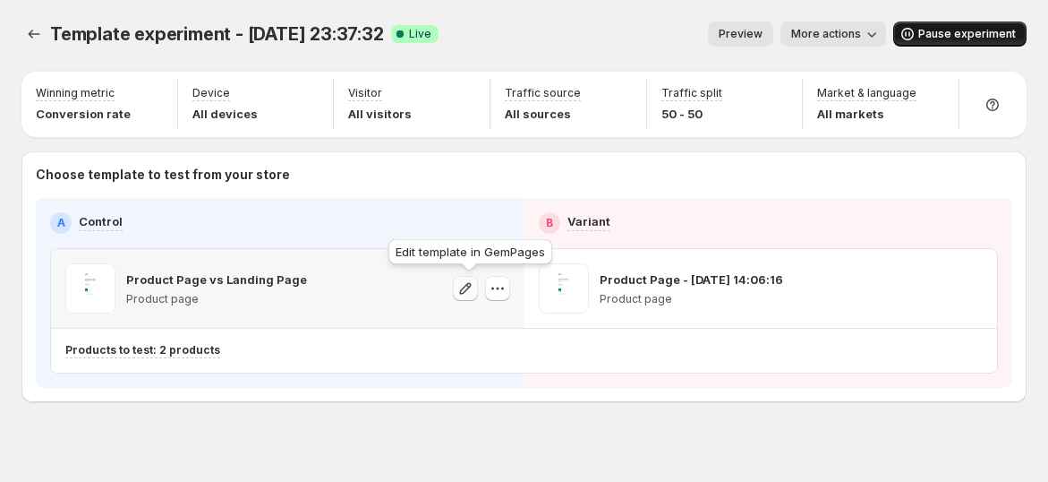
click at [474, 290] on icon "button" at bounding box center [465, 288] width 18 height 18
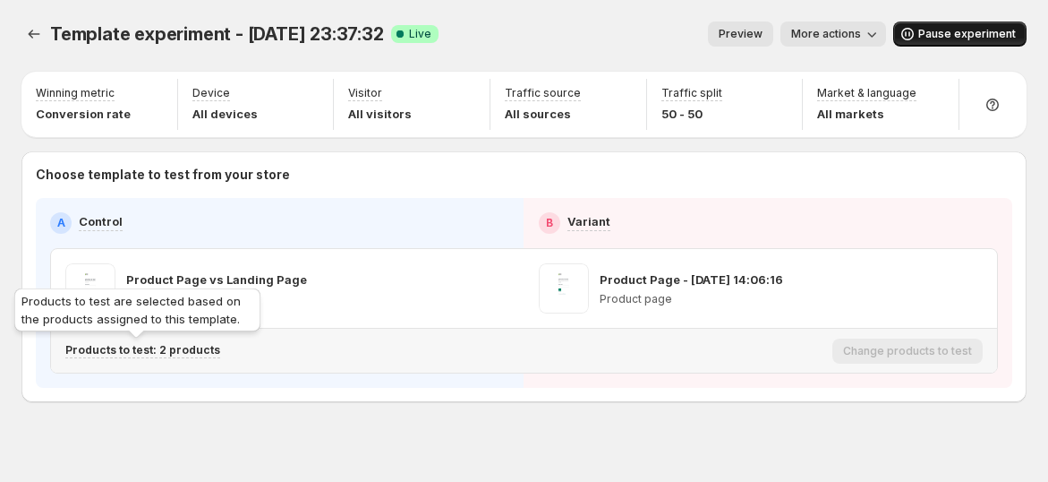
click at [200, 347] on p "Products to test: 2 products" at bounding box center [142, 350] width 155 height 14
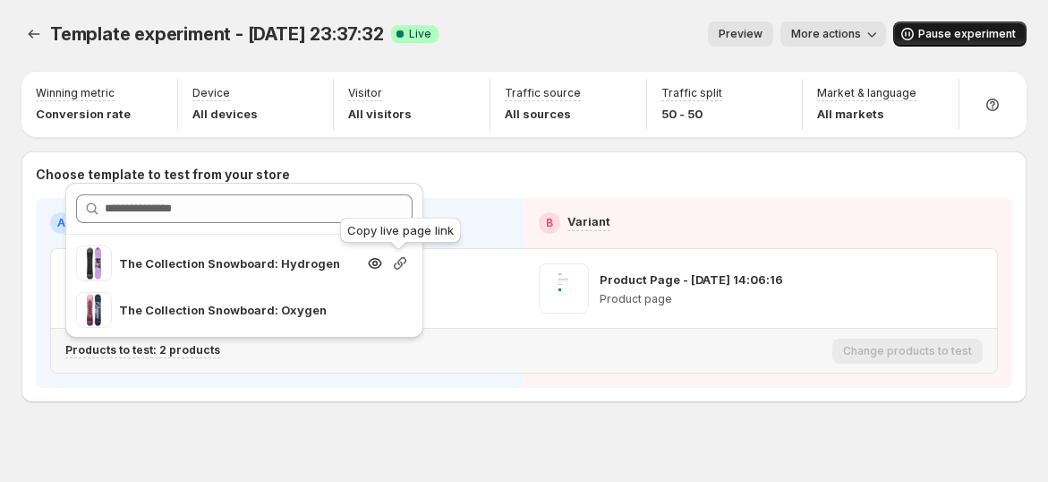
click at [394, 260] on icon "button" at bounding box center [400, 263] width 18 height 18
